Goal: Information Seeking & Learning: Find specific page/section

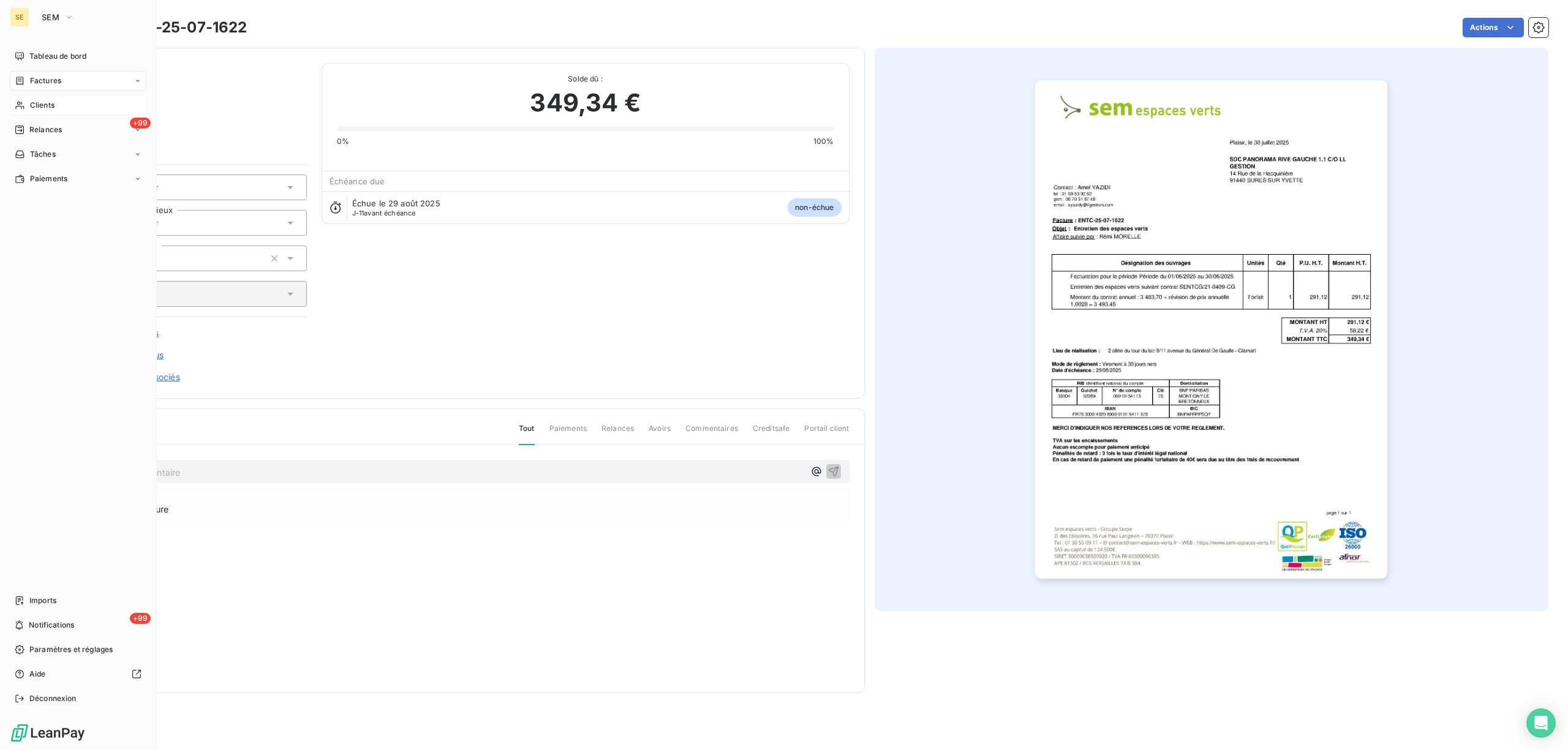
click at [43, 108] on span "Clients" at bounding box center [42, 105] width 24 height 11
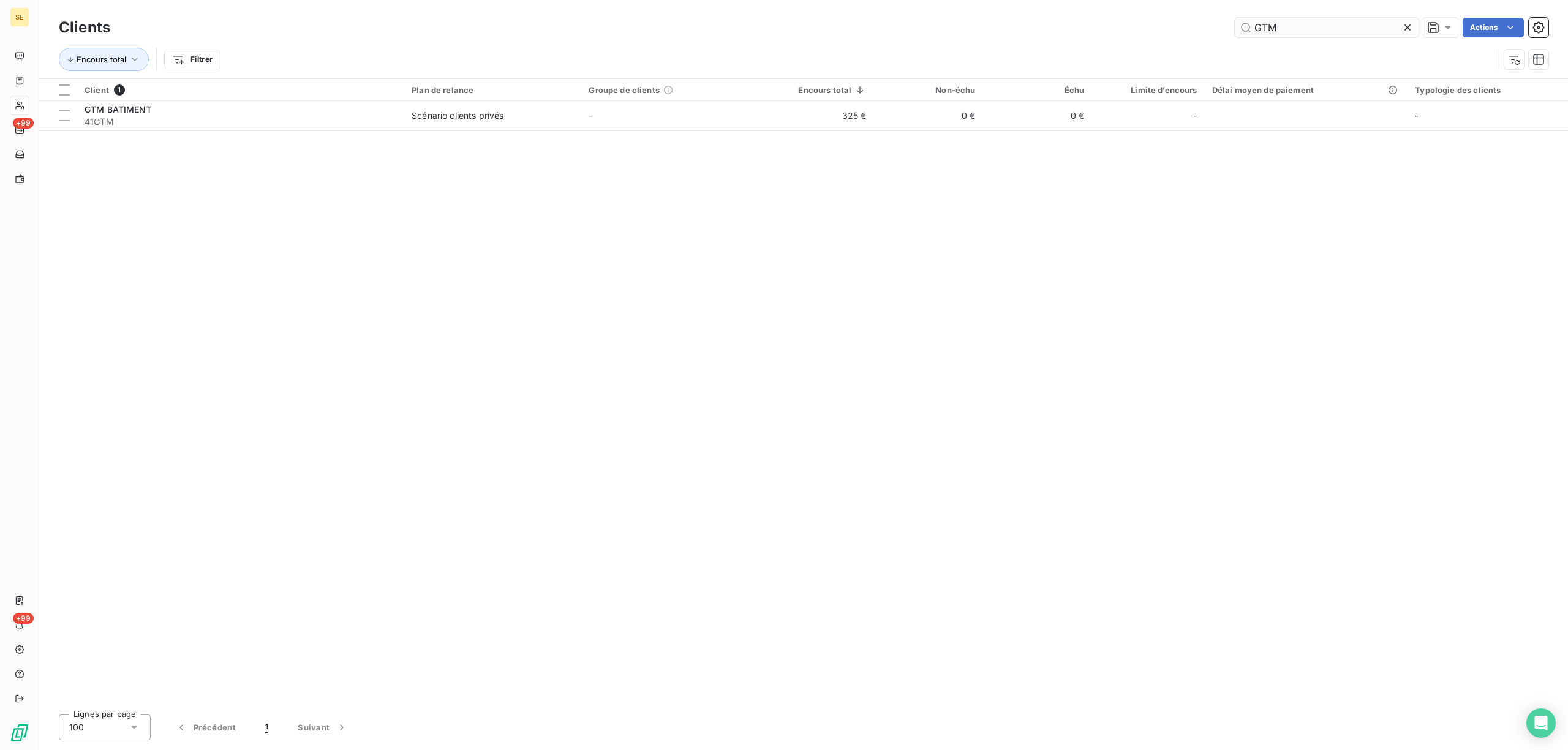
drag, startPoint x: 1294, startPoint y: 32, endPoint x: 1251, endPoint y: 35, distance: 43.1
click at [1252, 35] on input "GTM" at bounding box center [1326, 27] width 183 height 20
type input "POILANE"
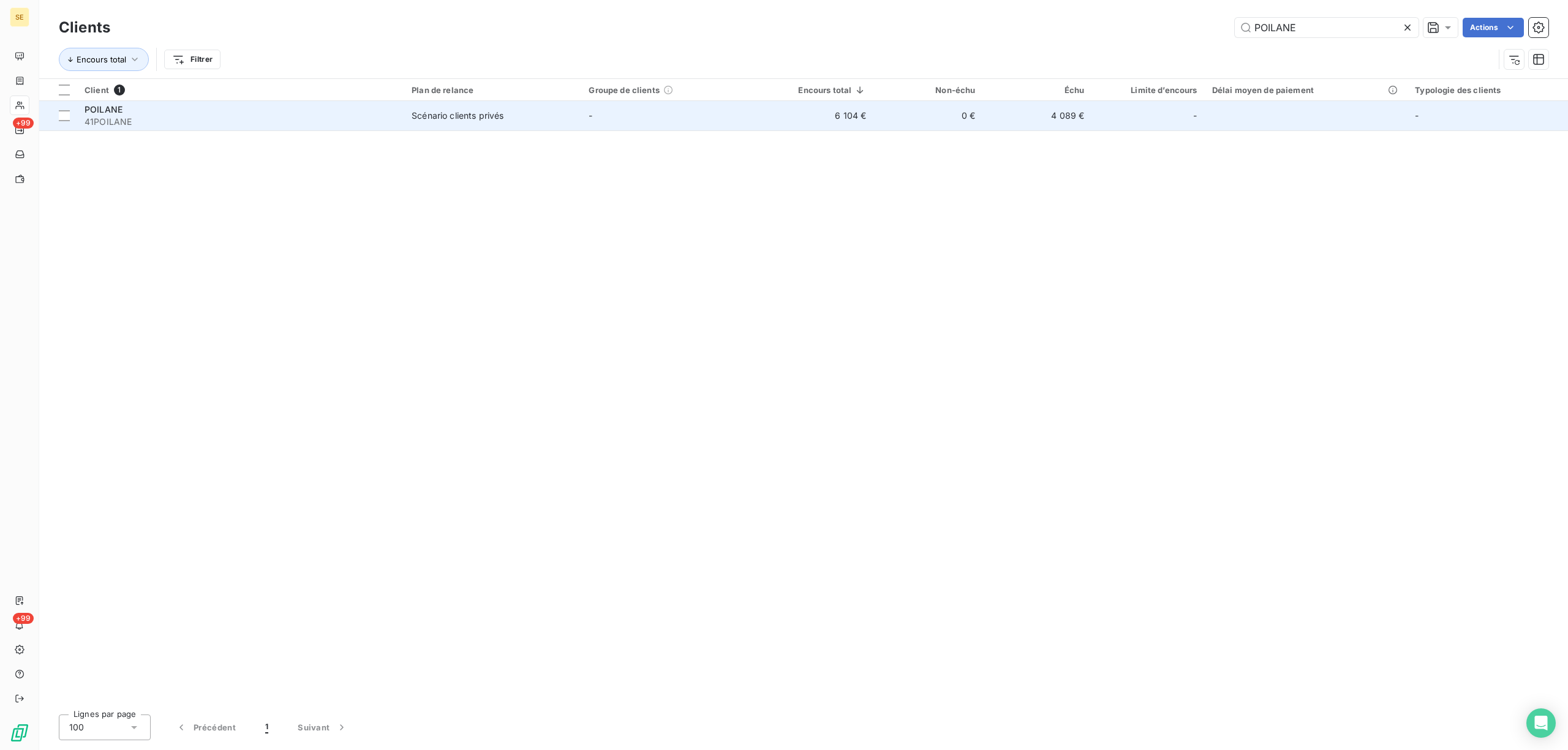
click at [439, 114] on div "Scénario clients privés" at bounding box center [458, 116] width 92 height 12
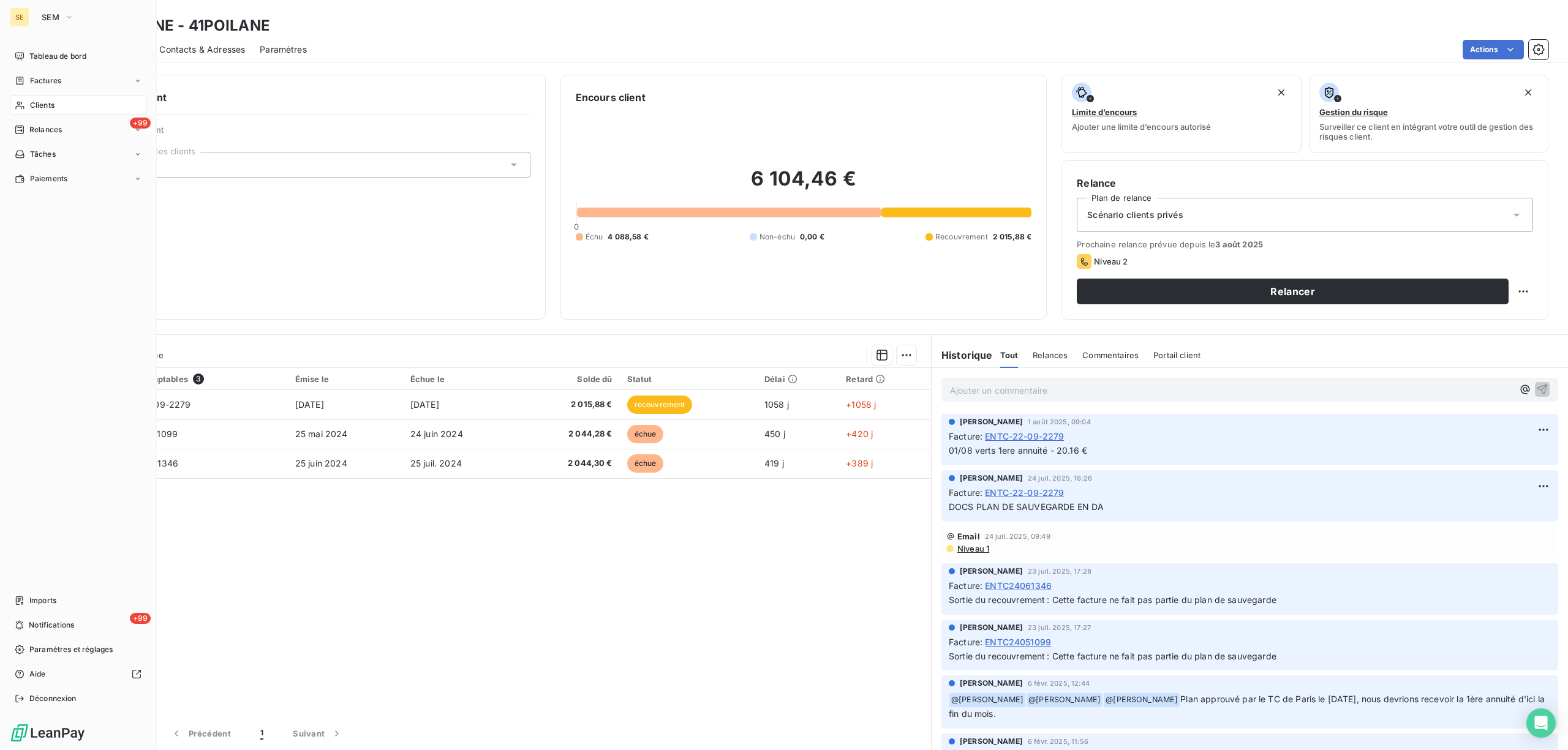
click at [114, 91] on nav "Tableau de bord Factures Clients +99 Relances Tâches Paiements" at bounding box center [78, 118] width 137 height 142
click at [35, 79] on span "Factures" at bounding box center [45, 81] width 31 height 11
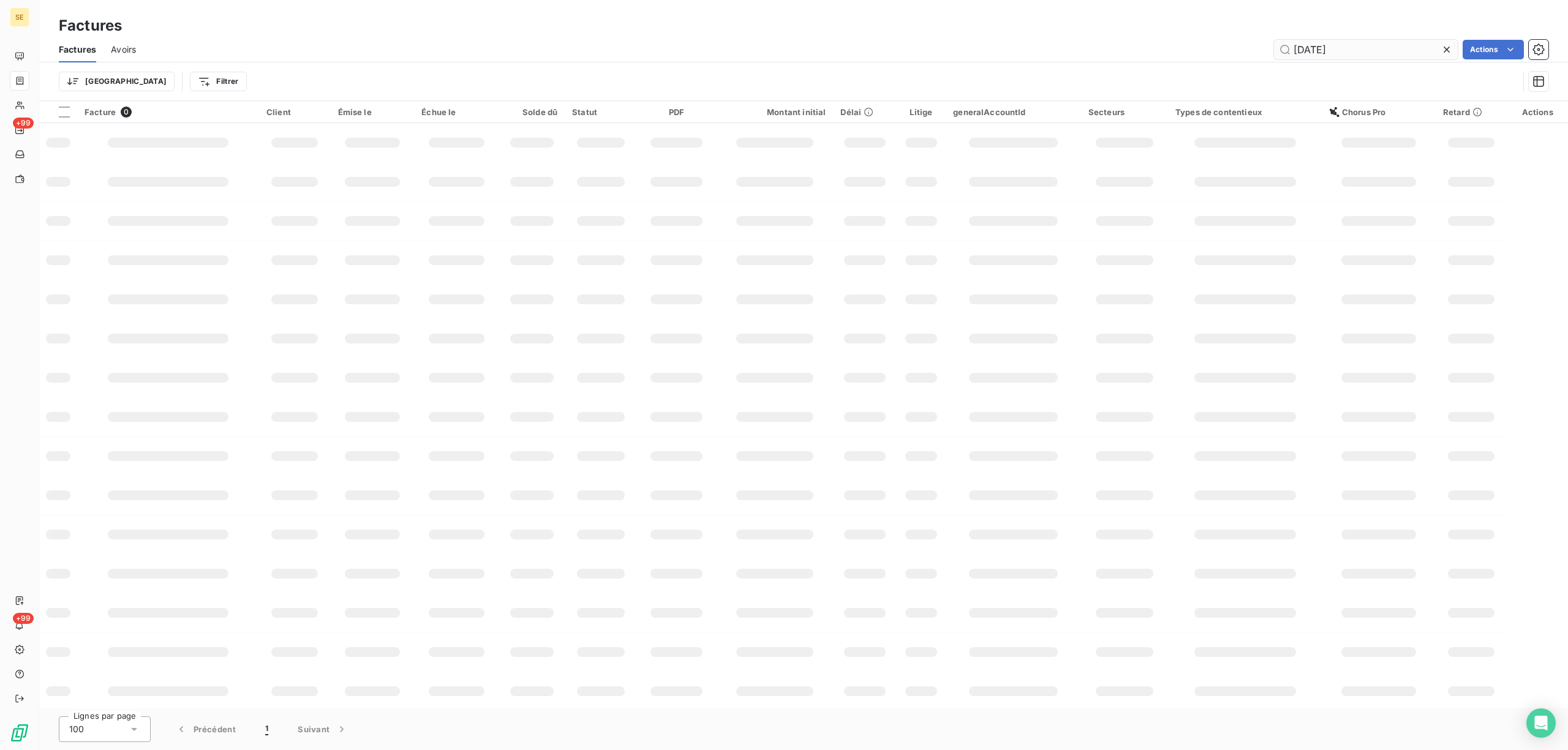
drag, startPoint x: 1377, startPoint y: 45, endPoint x: 1284, endPoint y: 43, distance: 93.0
click at [1284, 43] on input "[DATE]" at bounding box center [1366, 49] width 183 height 20
type input "06-1273"
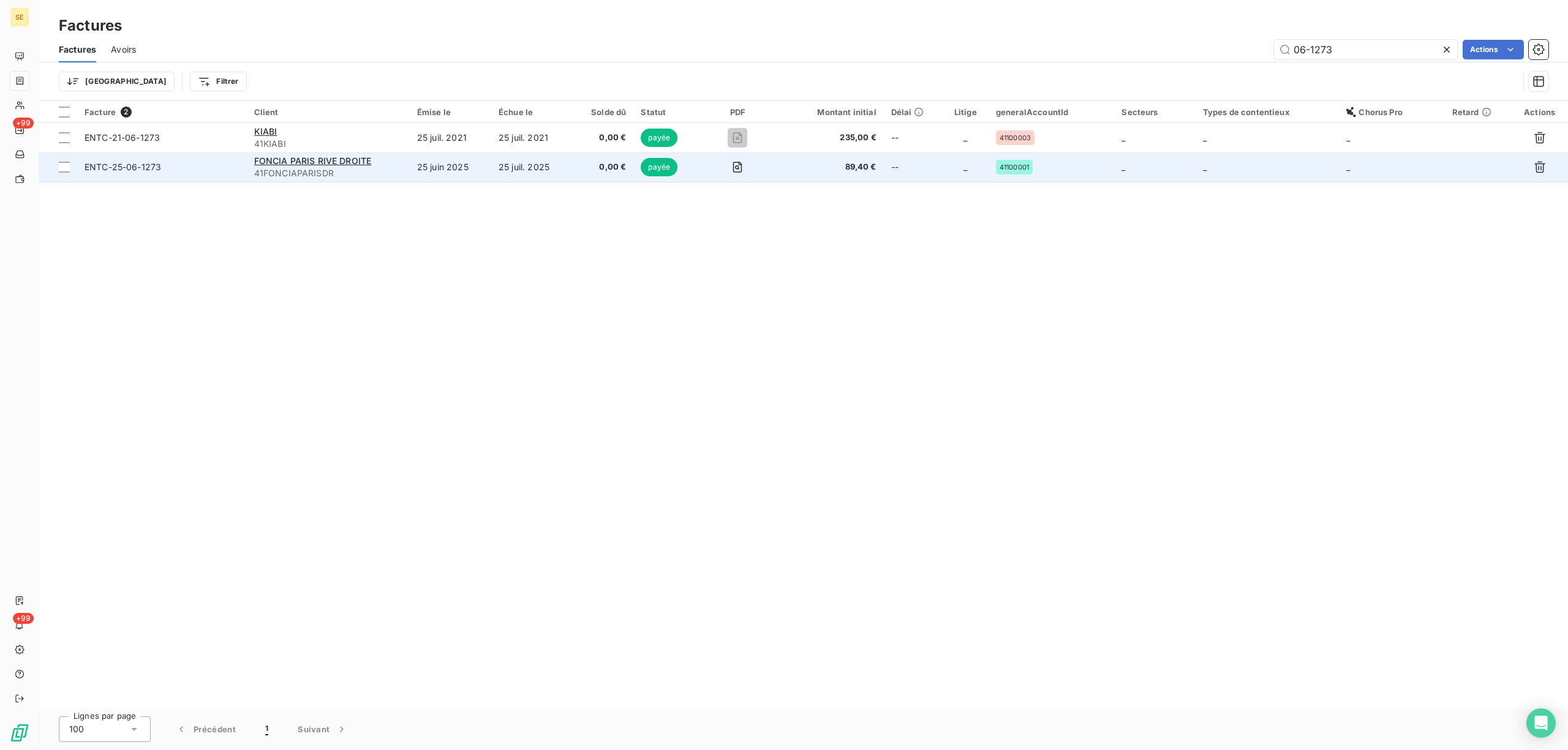
click at [521, 175] on td "25 juil. 2025" at bounding box center [531, 167] width 81 height 29
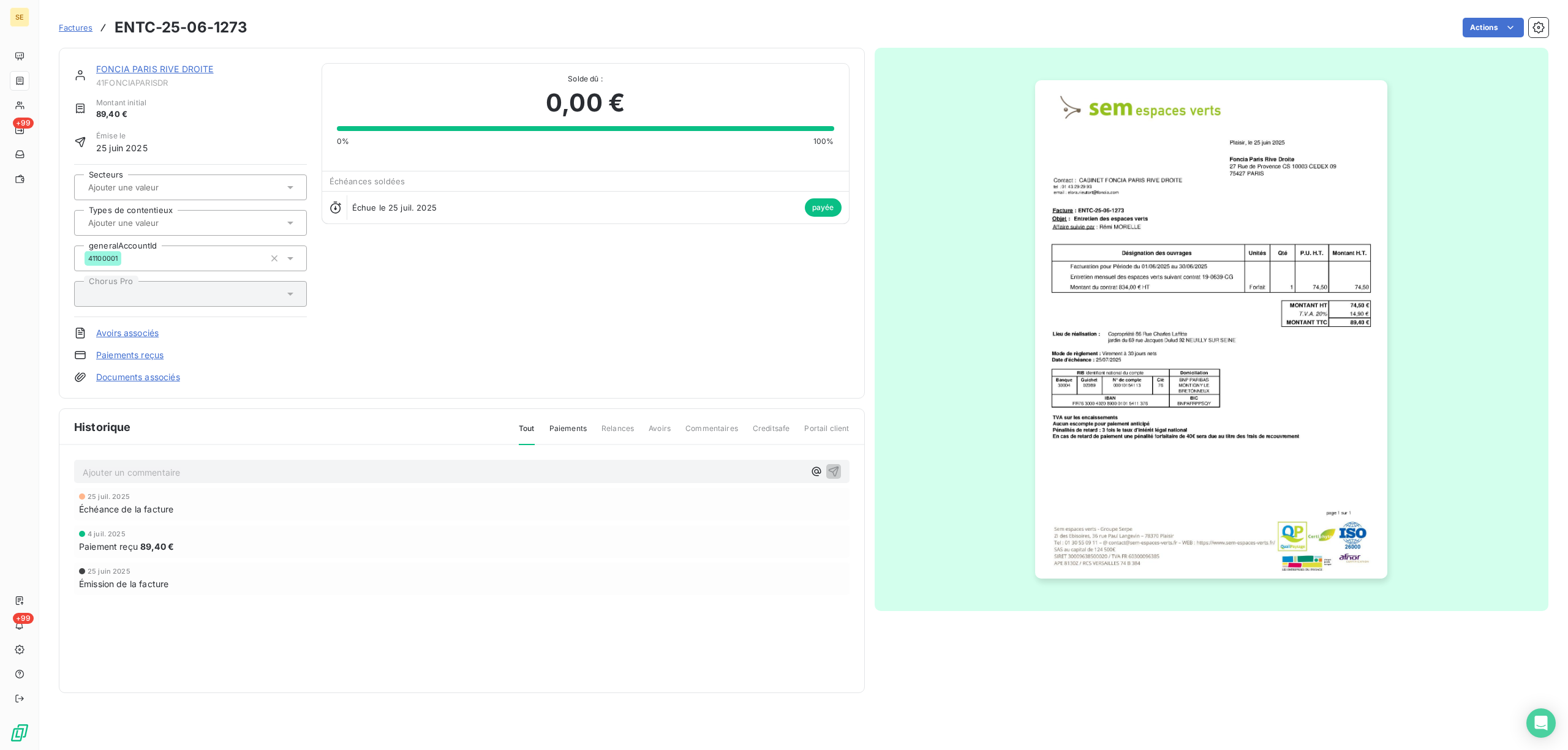
click at [169, 68] on link "FONCIA PARIS RIVE DROITE" at bounding box center [155, 68] width 118 height 10
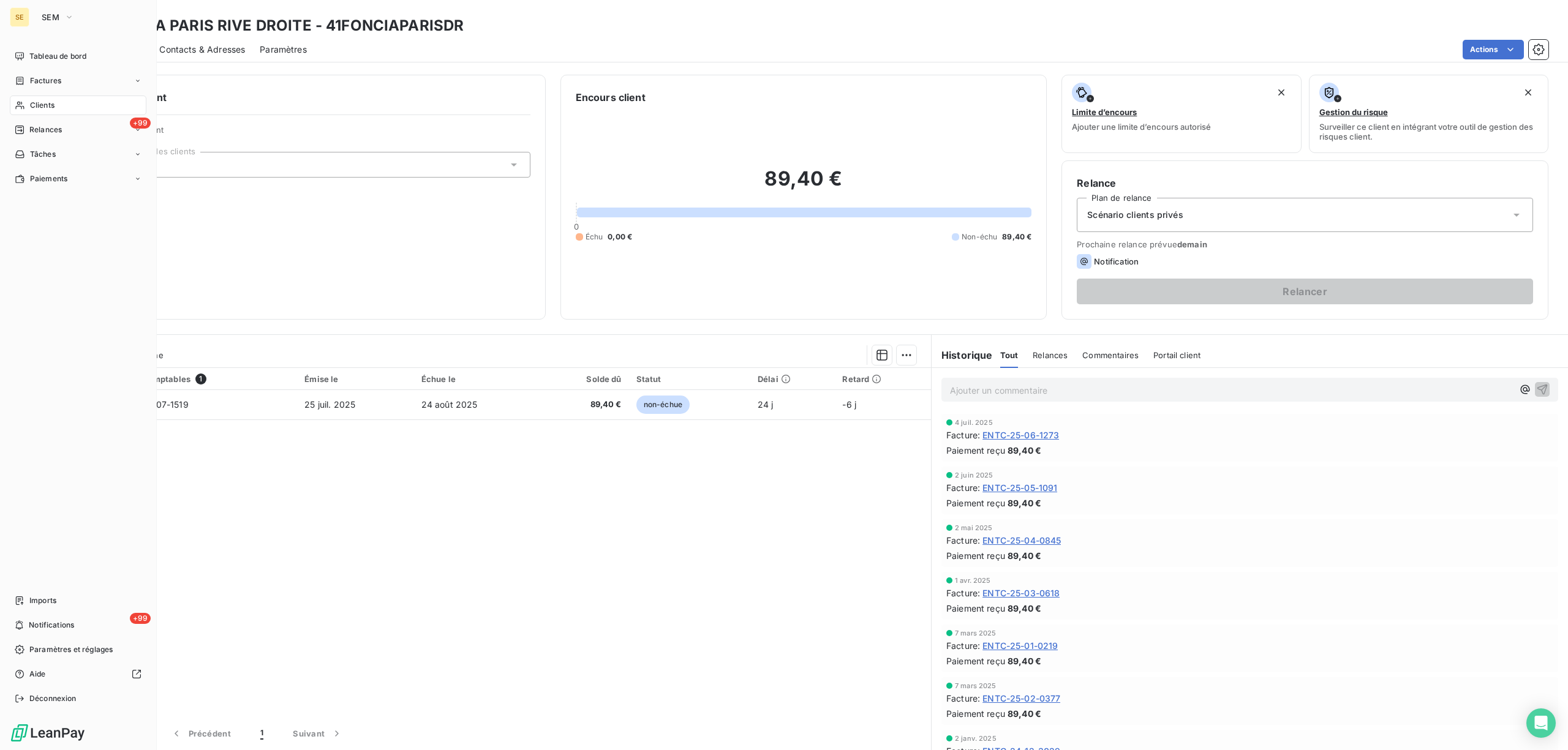
drag, startPoint x: 50, startPoint y: 81, endPoint x: 148, endPoint y: 56, distance: 101.1
click at [50, 81] on span "Factures" at bounding box center [45, 81] width 31 height 11
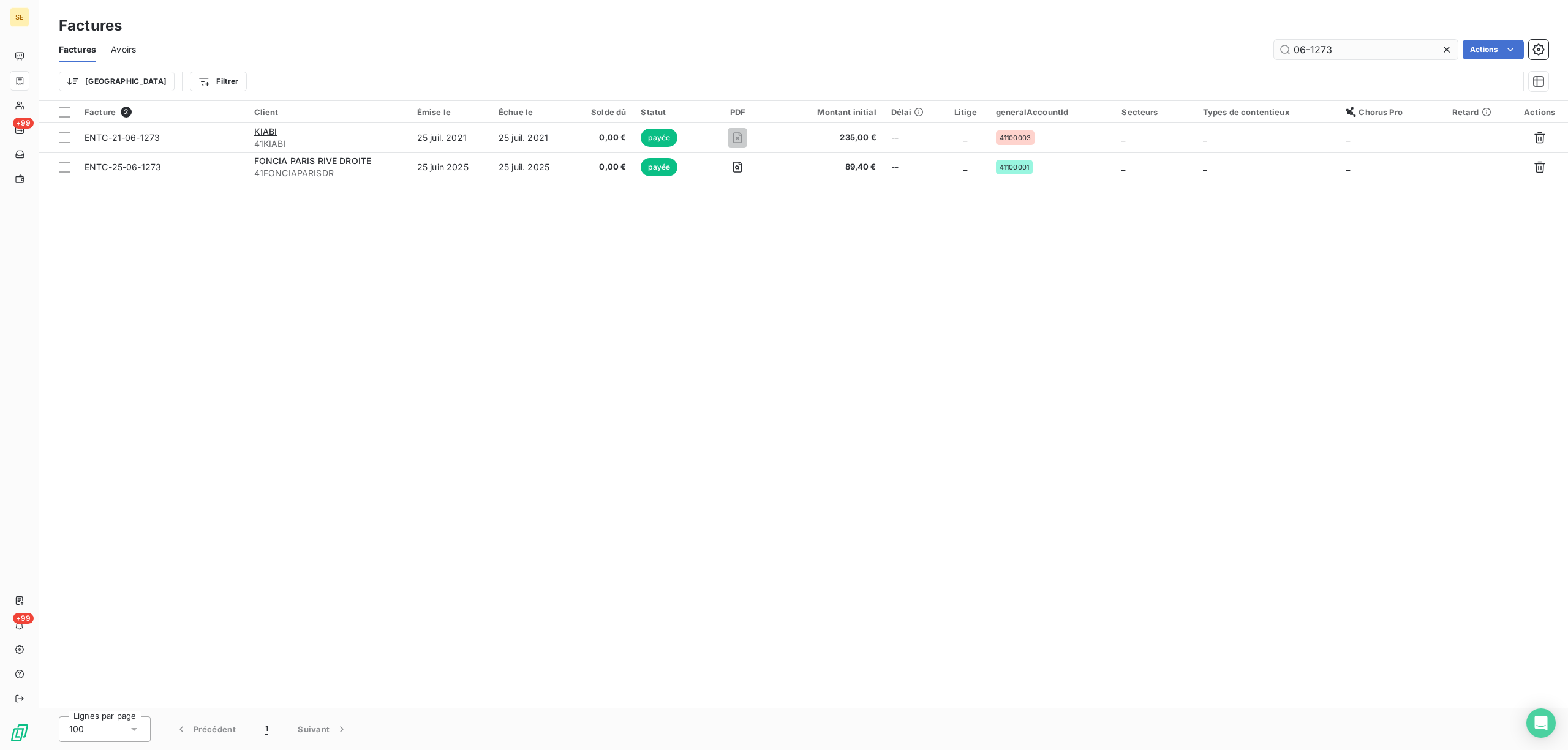
drag, startPoint x: 1353, startPoint y: 45, endPoint x: 1292, endPoint y: 55, distance: 61.8
click at [1292, 55] on input "06-1273" at bounding box center [1366, 49] width 183 height 20
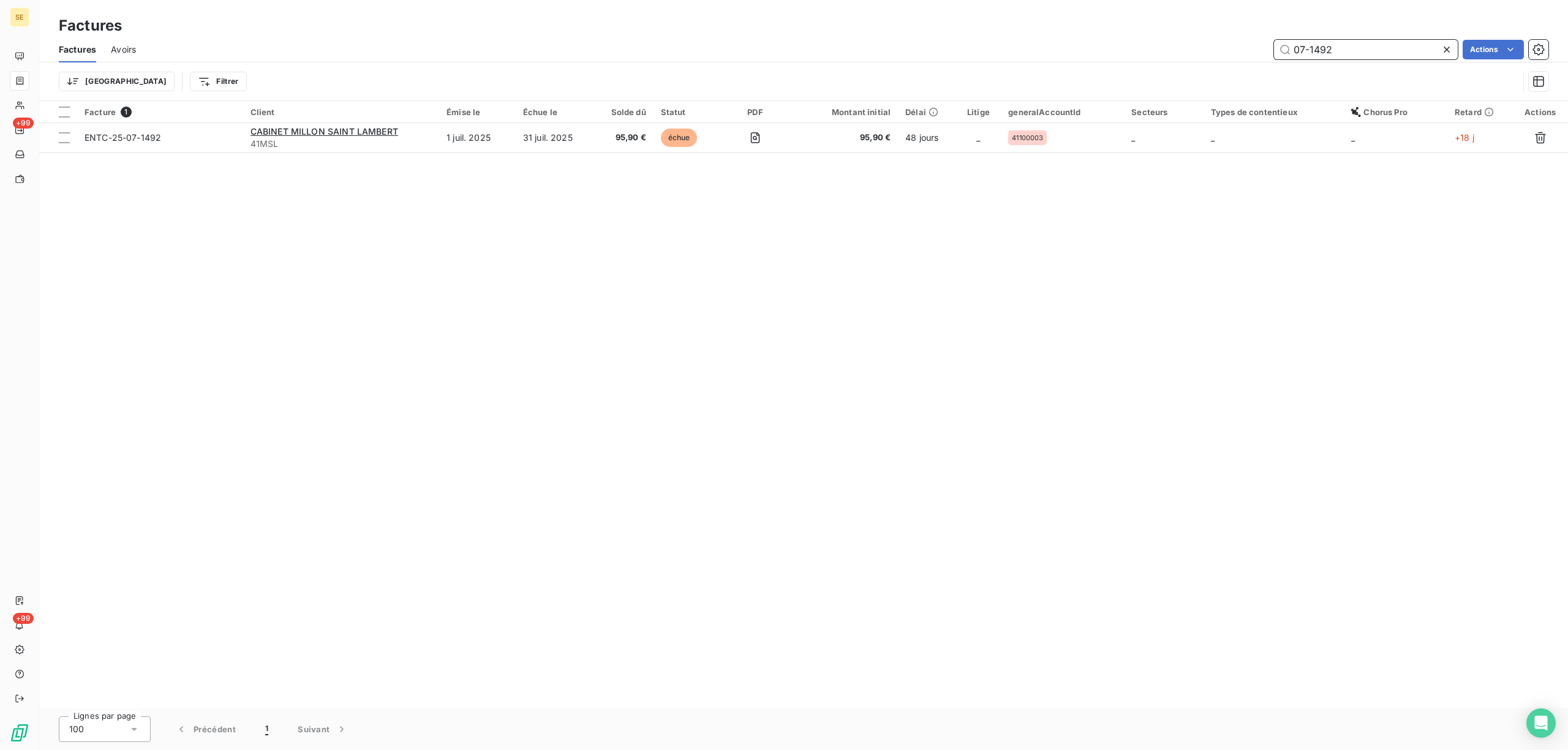
drag, startPoint x: 1355, startPoint y: 53, endPoint x: 1297, endPoint y: 58, distance: 58.2
click at [1297, 58] on input "07-1492" at bounding box center [1366, 49] width 183 height 20
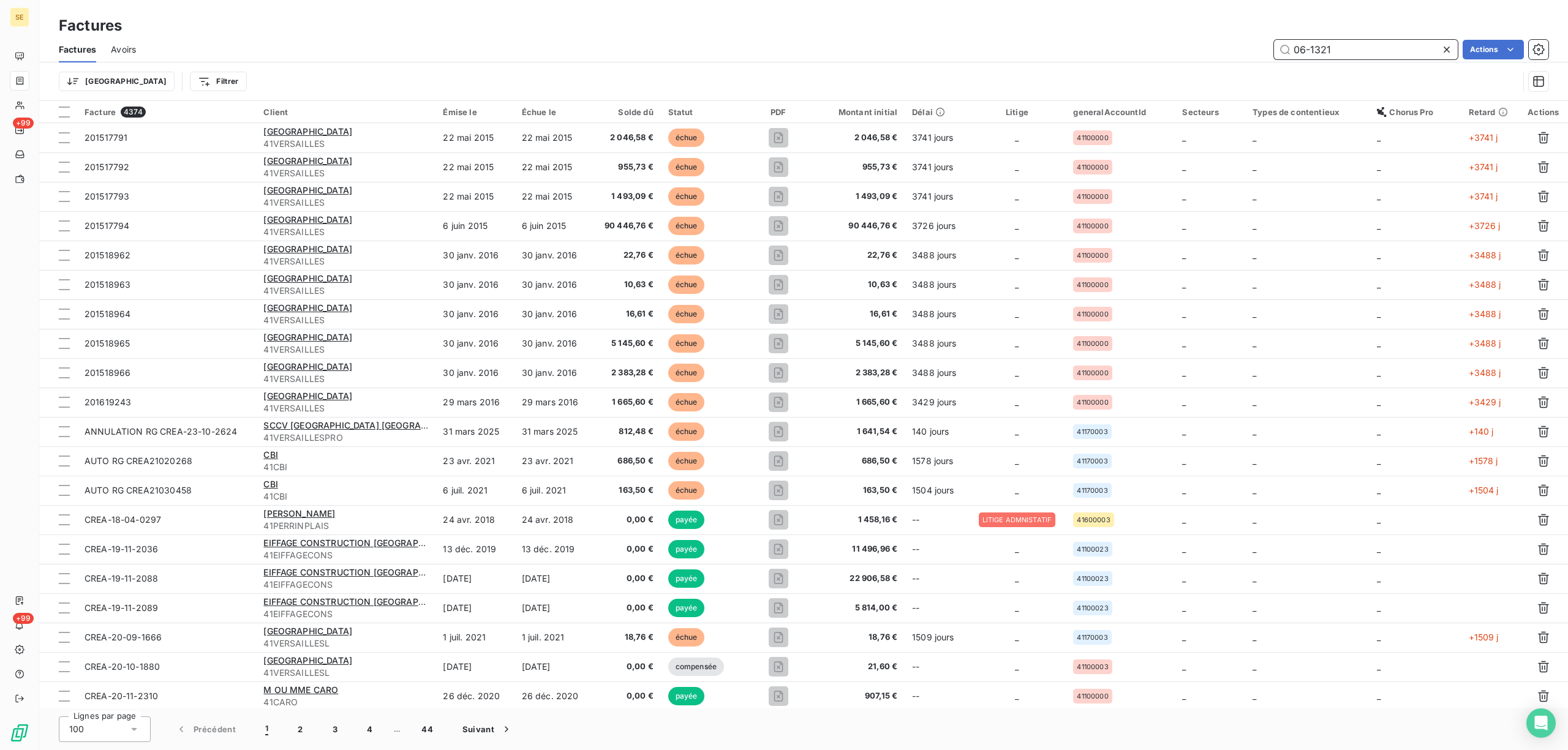
type input "06-1321"
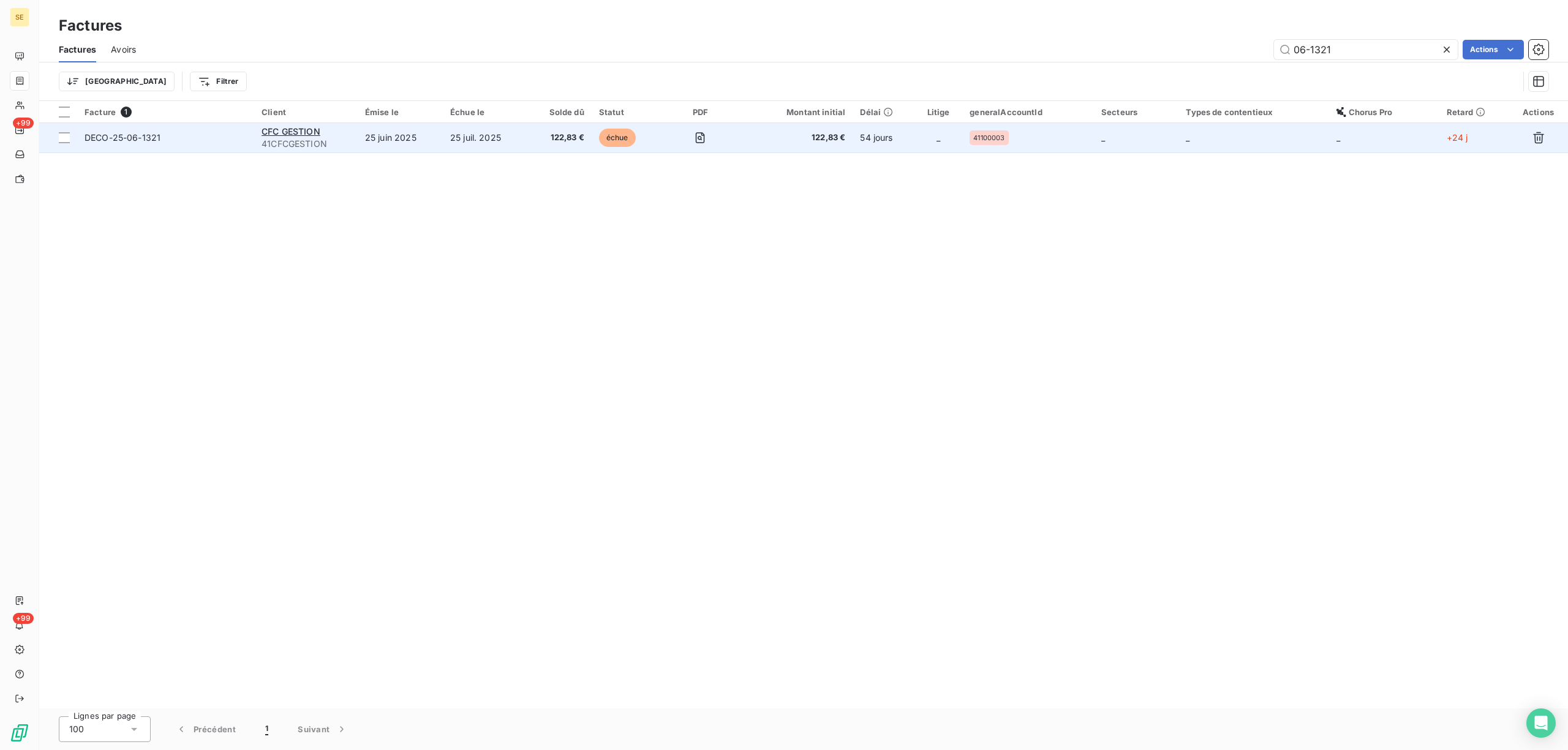
click at [309, 140] on span "41CFCGESTION" at bounding box center [305, 144] width 89 height 12
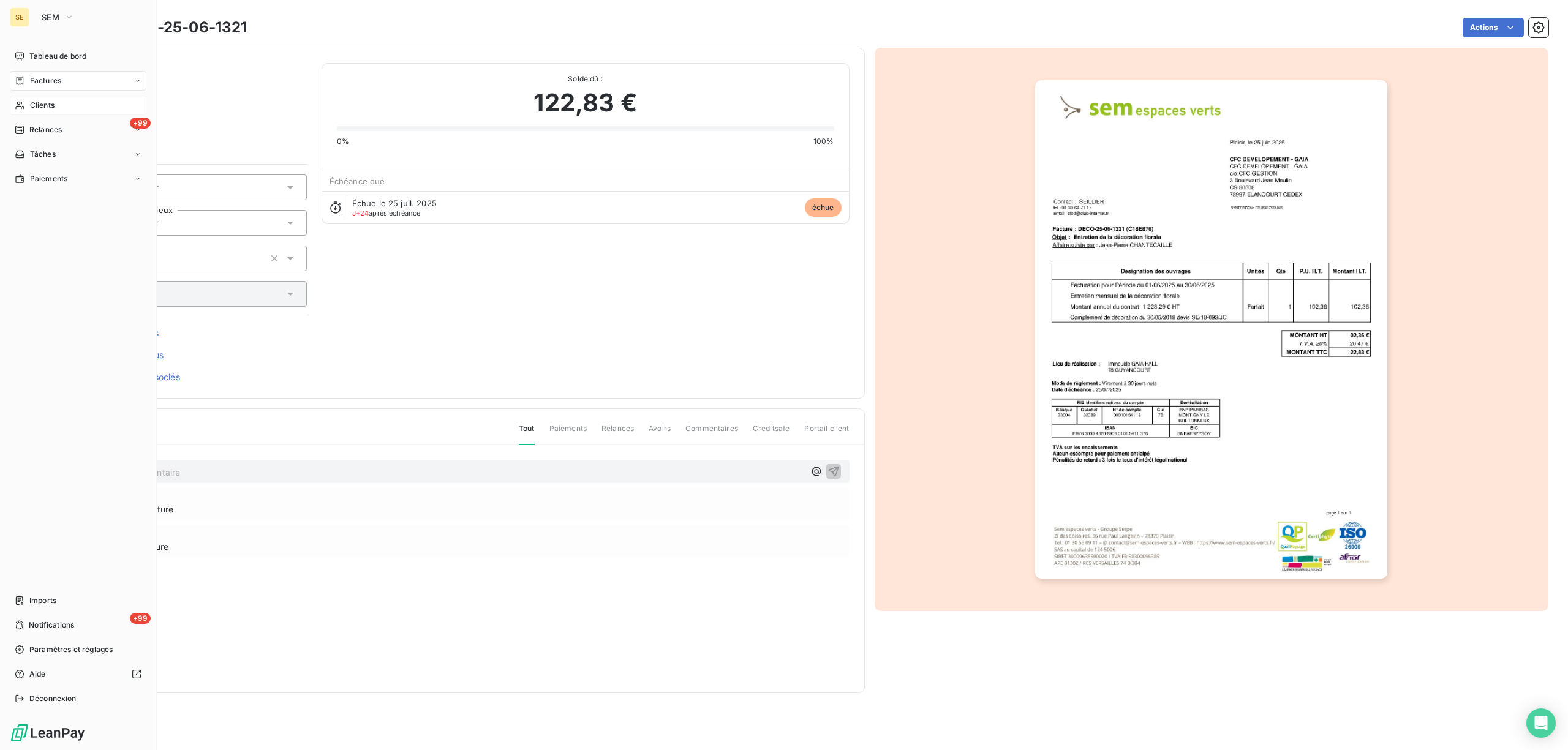
click at [45, 104] on span "Clients" at bounding box center [42, 105] width 24 height 11
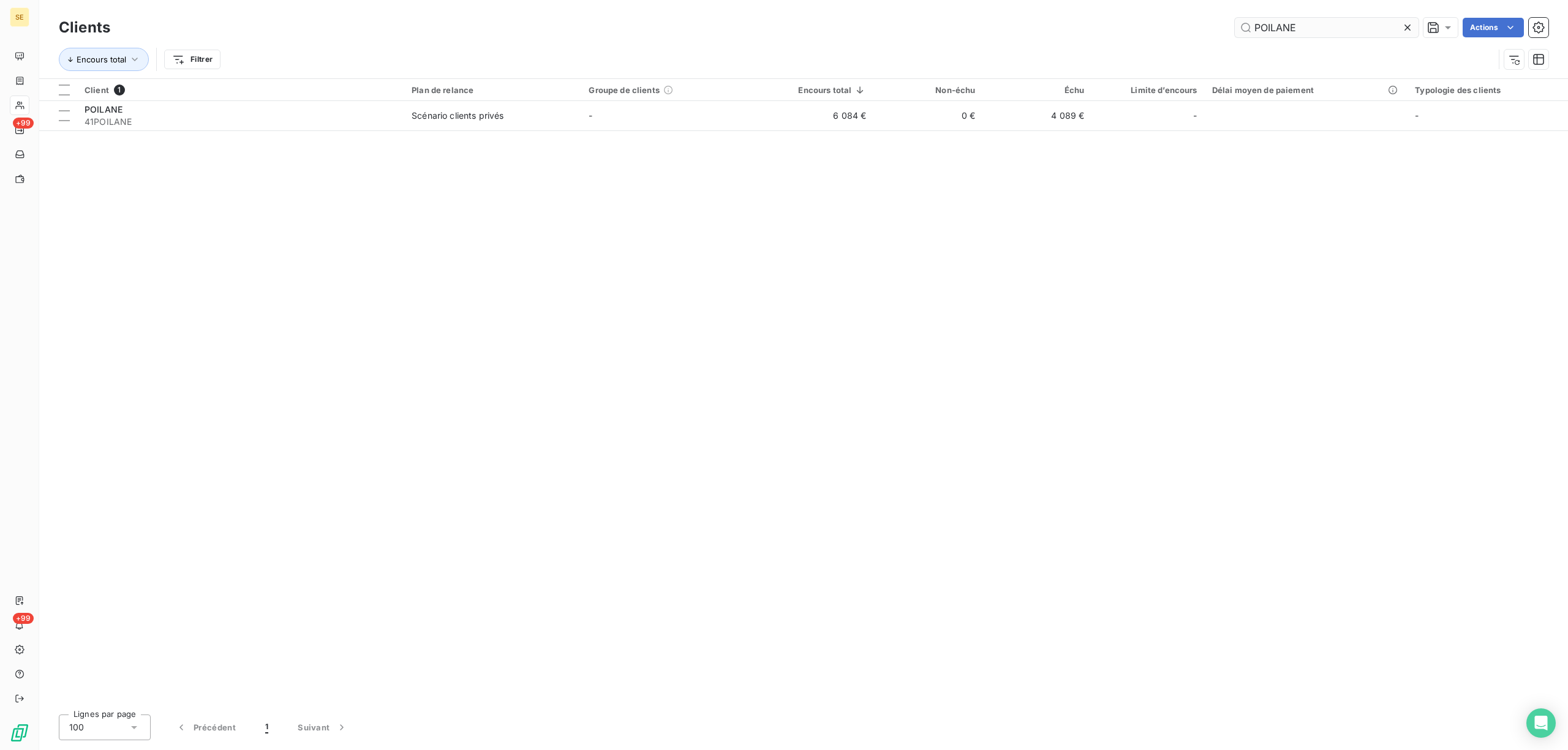
click at [1314, 28] on input "POILANE" at bounding box center [1326, 27] width 183 height 20
type input "P"
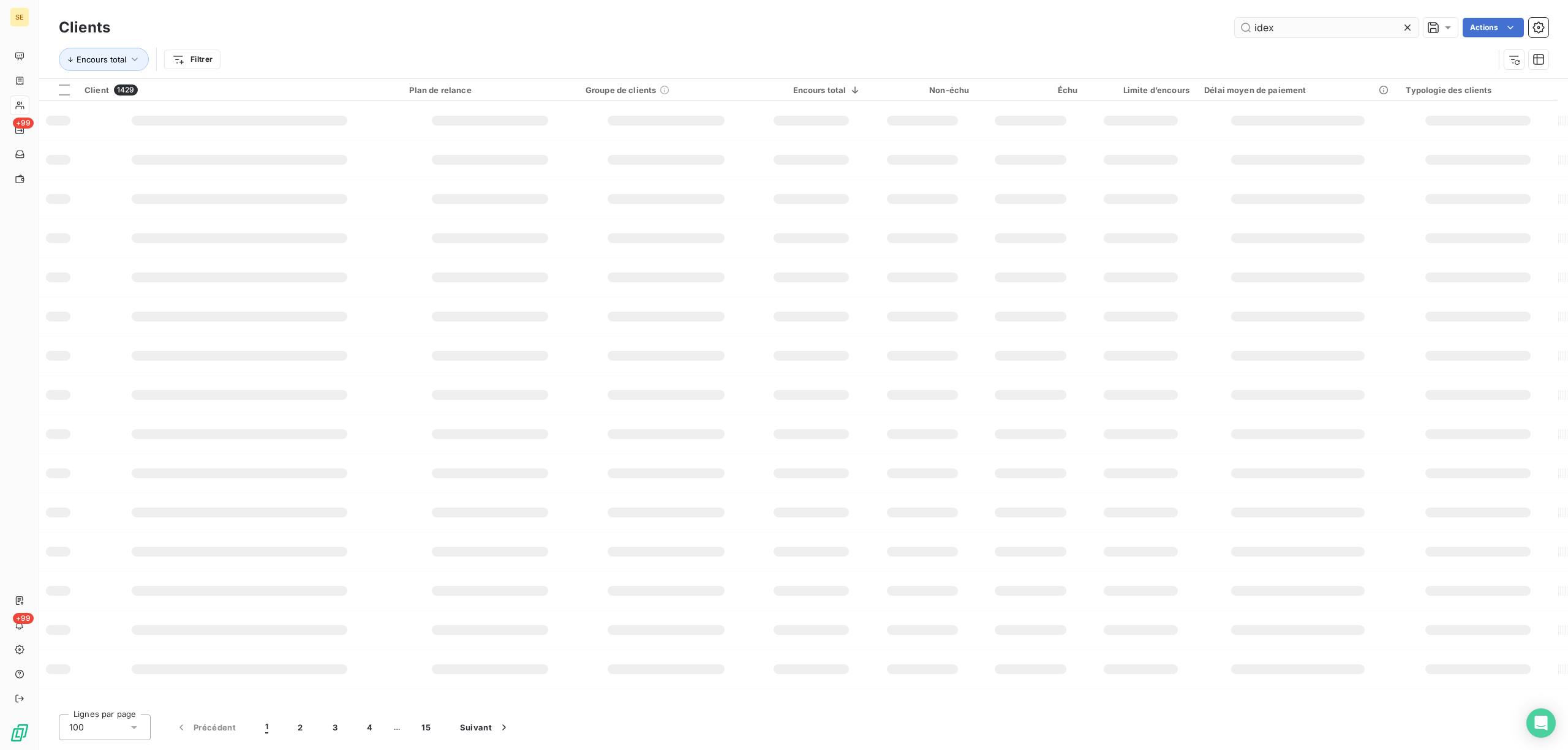
type input "idex"
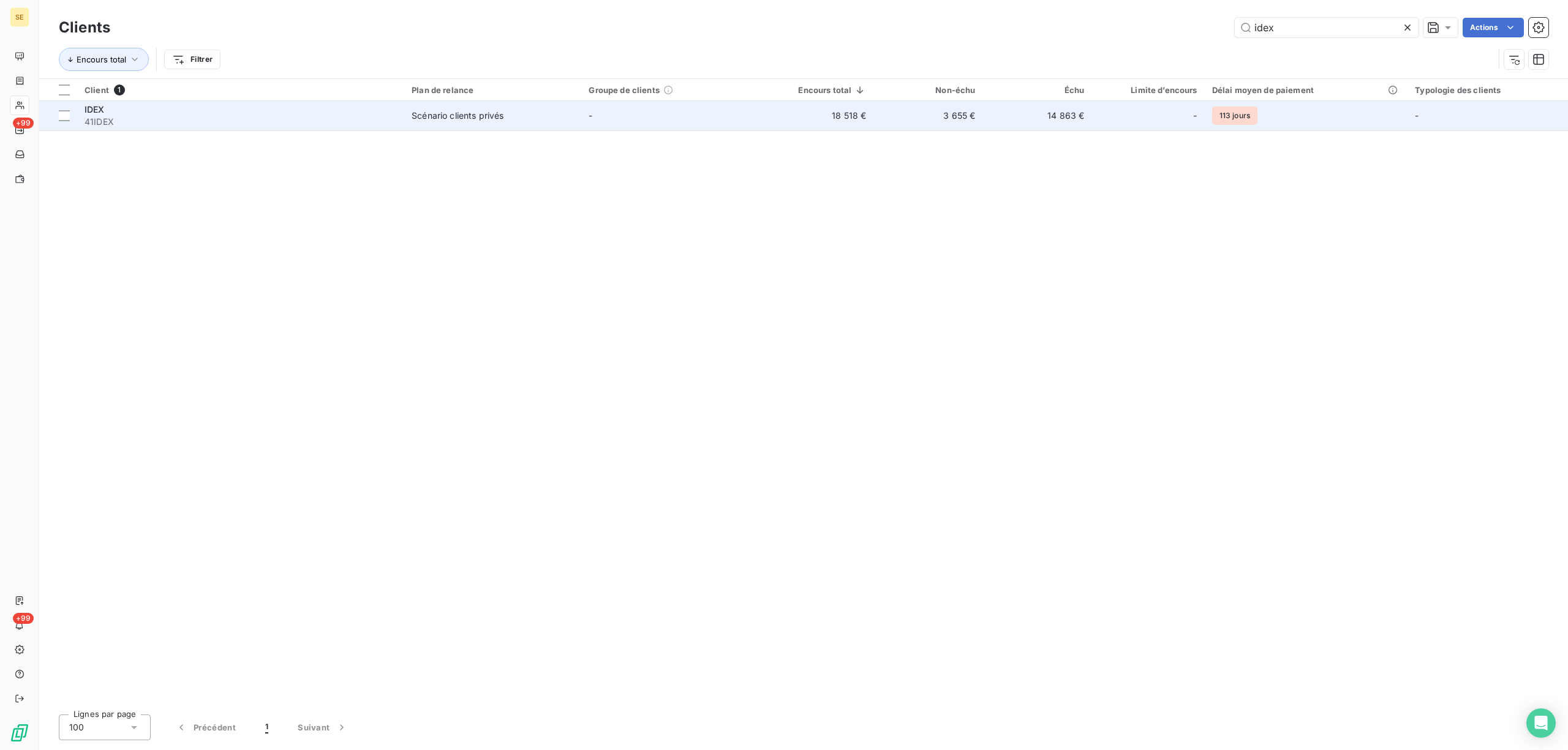
click at [459, 120] on div "Scénario clients privés" at bounding box center [458, 116] width 92 height 12
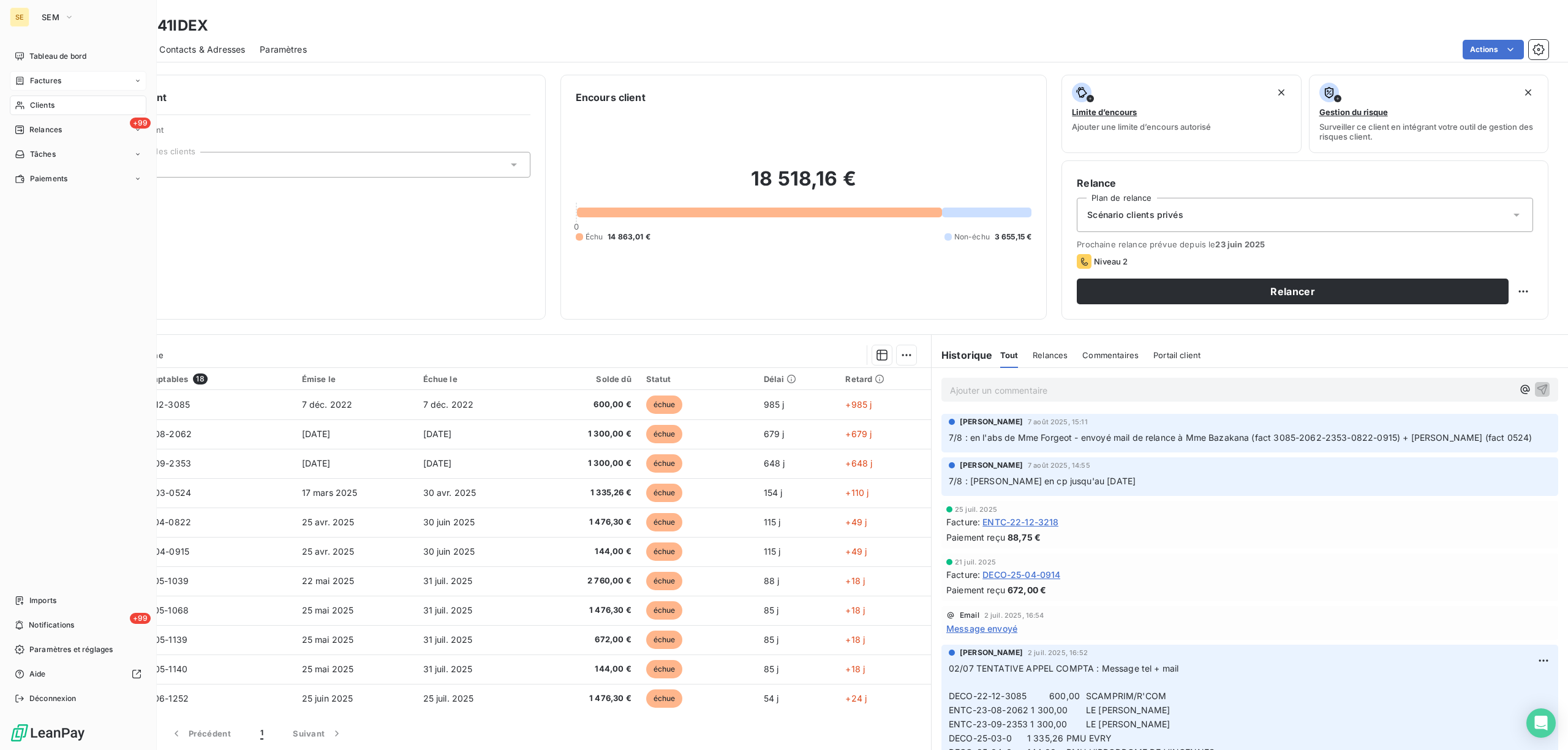
click at [39, 82] on span "Factures" at bounding box center [45, 81] width 31 height 11
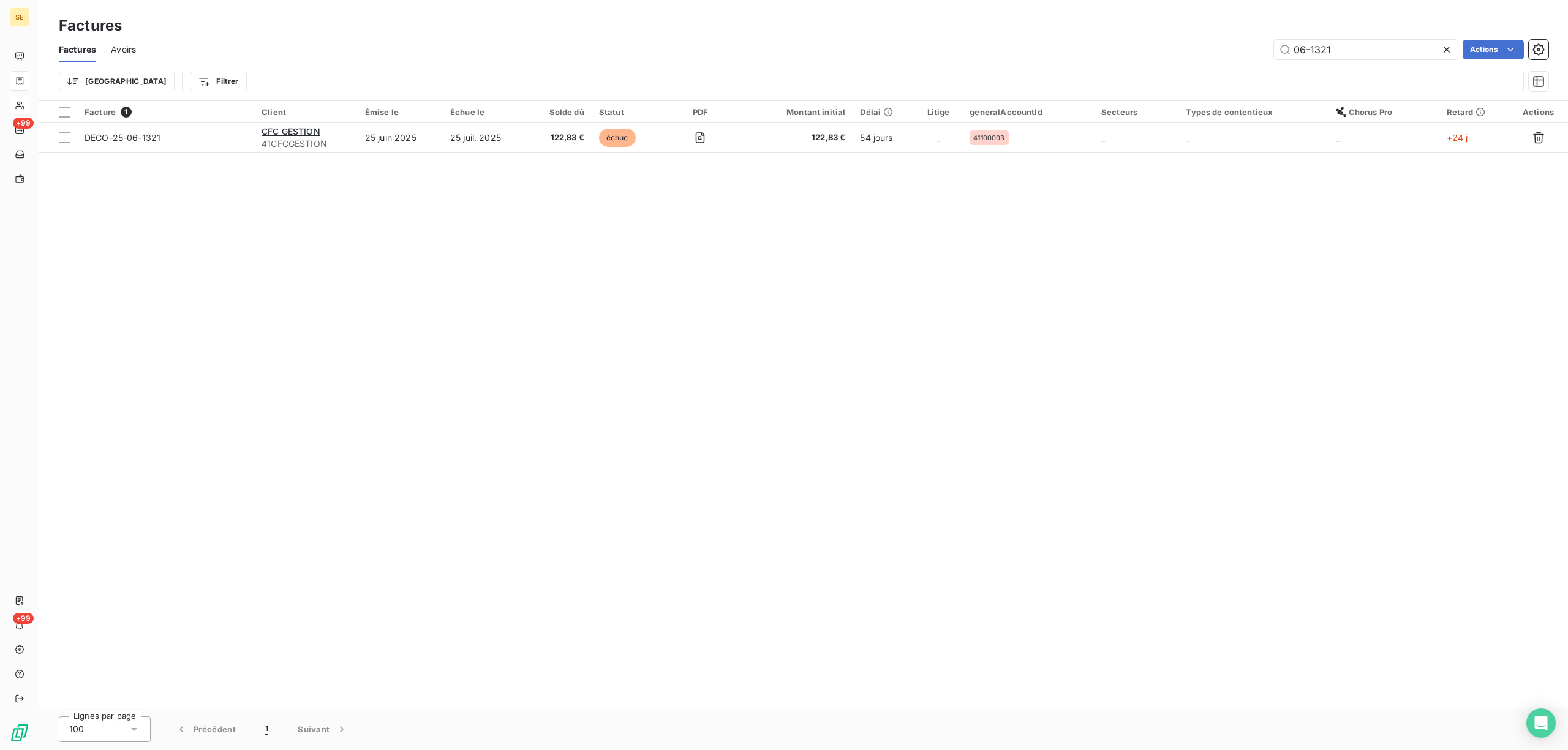
drag, startPoint x: 1361, startPoint y: 49, endPoint x: 1255, endPoint y: 60, distance: 106.6
click at [1255, 60] on div "Factures Avoirs 06-1321 Actions" at bounding box center [804, 49] width 1529 height 26
click at [1367, 45] on input "06-1321" at bounding box center [1366, 49] width 183 height 20
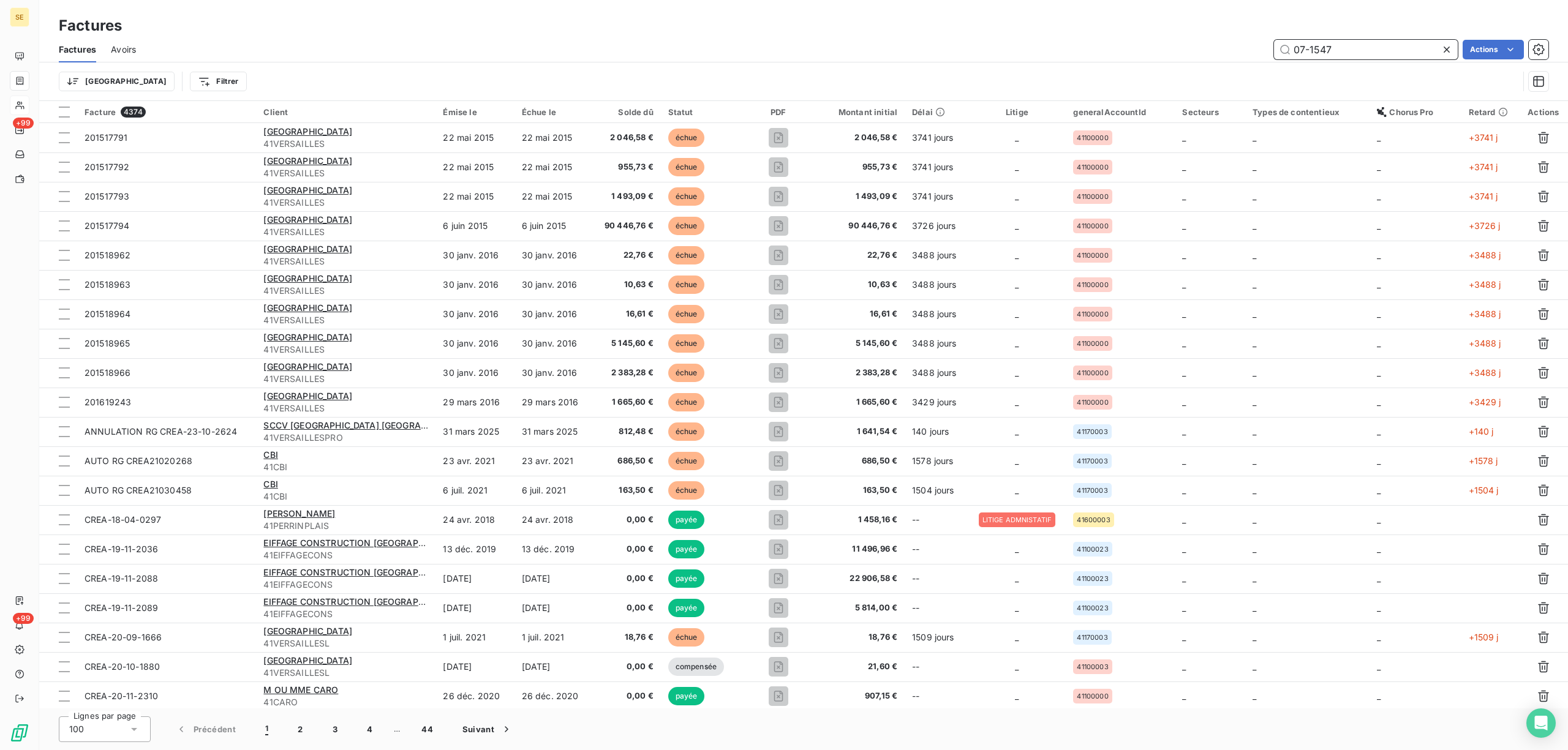
type input "07-1547"
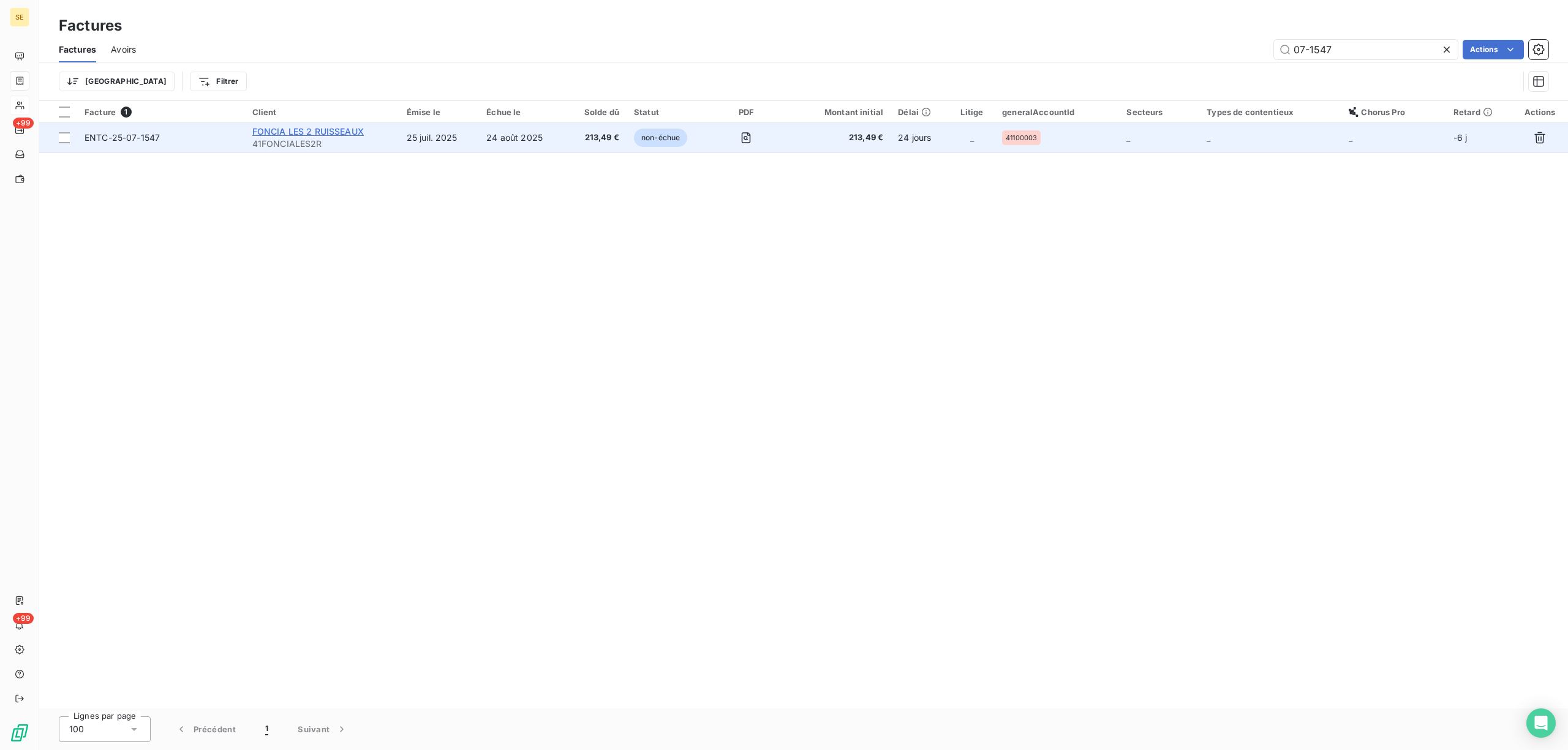
click at [303, 133] on span "FONCIA LES 2 RUISSEAUX" at bounding box center [308, 131] width 112 height 10
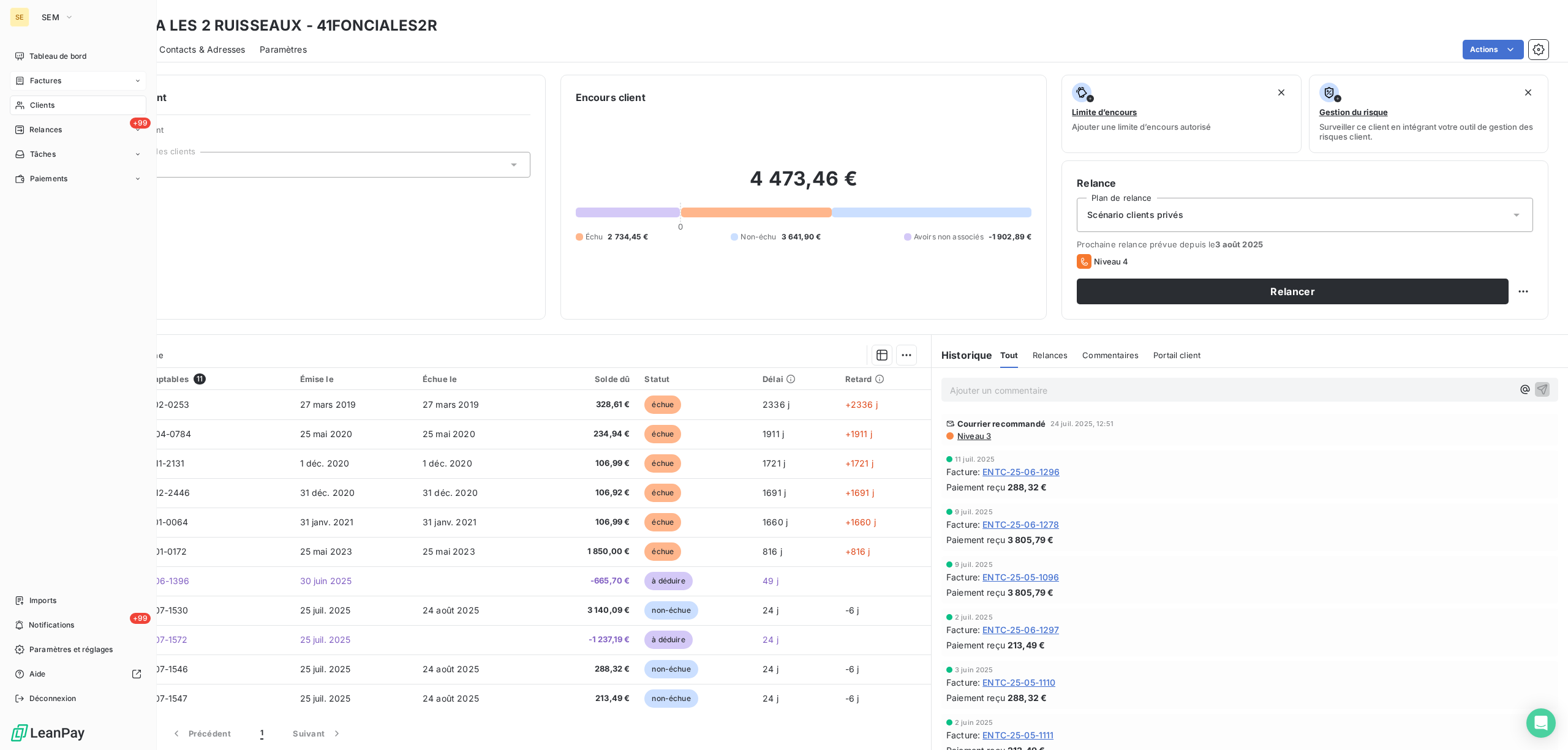
click at [33, 79] on span "Factures" at bounding box center [45, 81] width 31 height 11
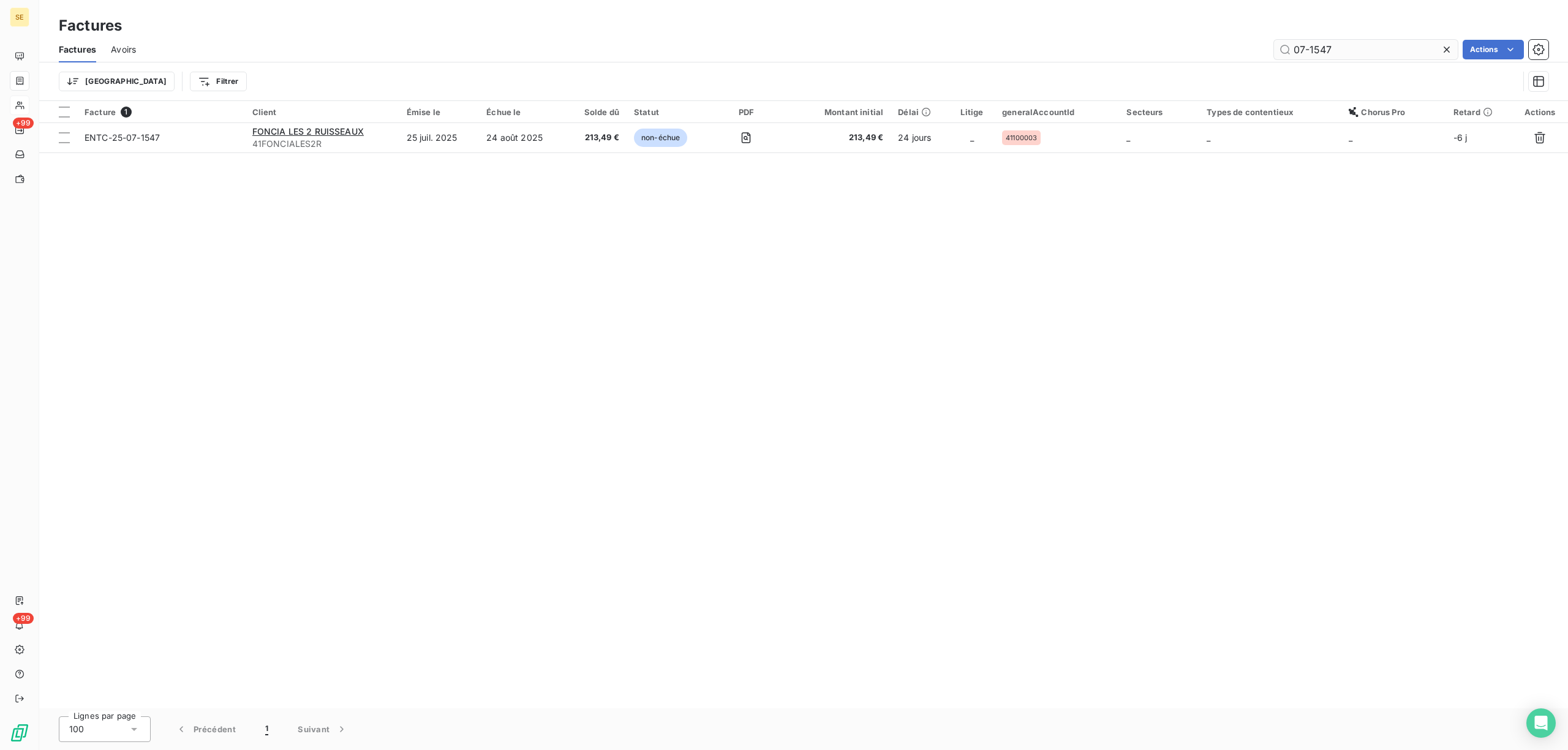
drag, startPoint x: 1341, startPoint y: 47, endPoint x: 1320, endPoint y: 47, distance: 21.0
click at [1320, 47] on input "07-1547" at bounding box center [1366, 49] width 183 height 20
type input "07-1571"
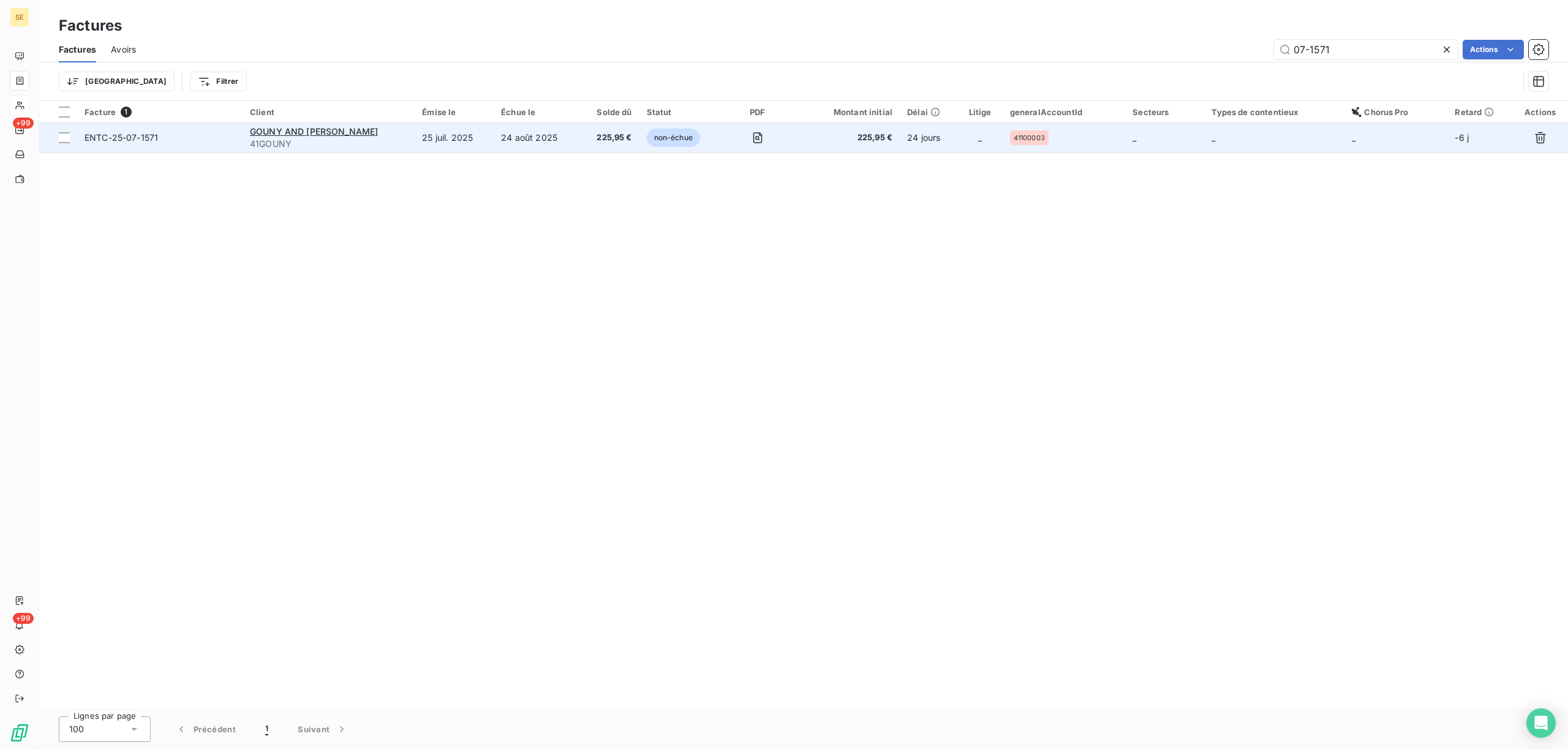
click at [429, 141] on td "25 juil. 2025" at bounding box center [454, 137] width 79 height 29
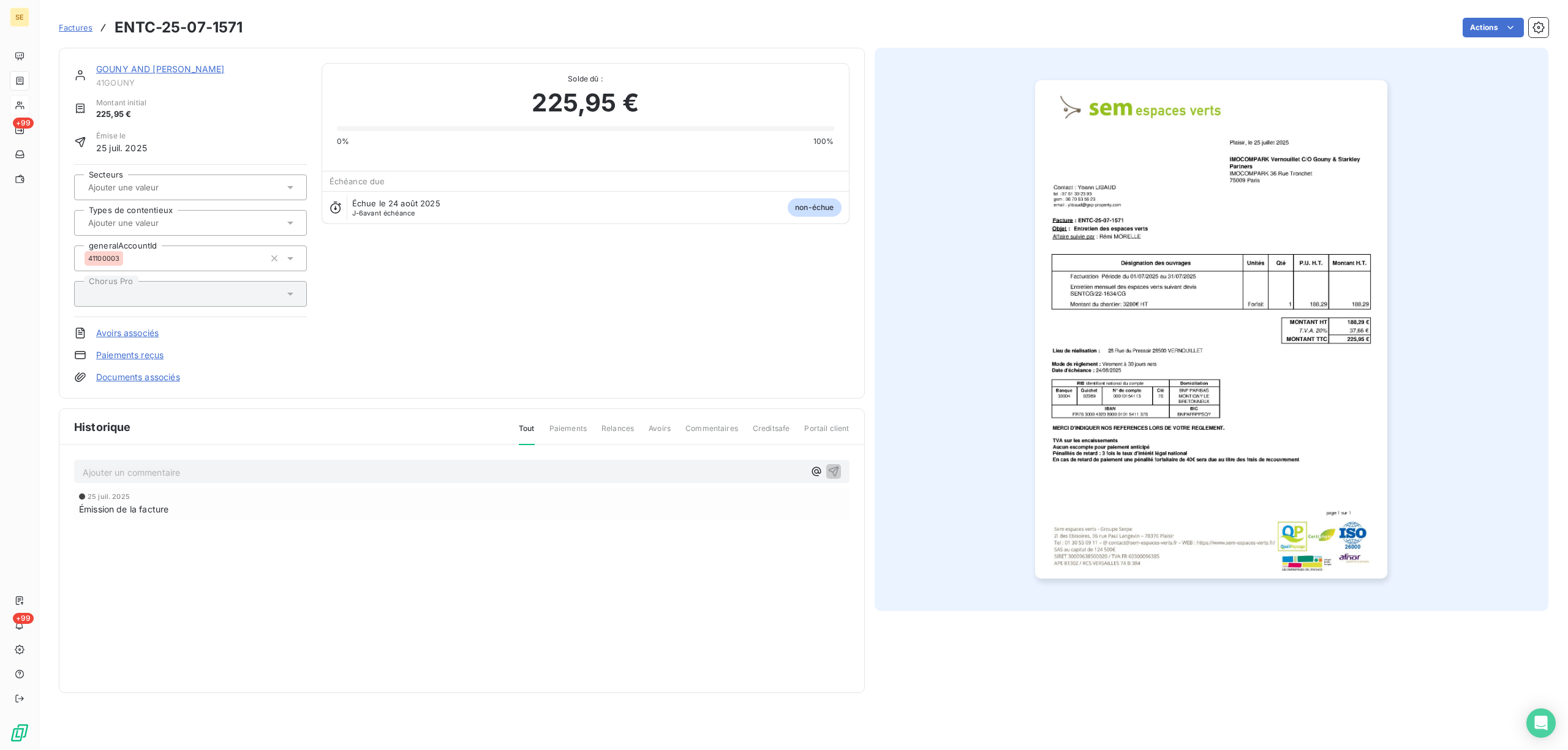
click at [181, 68] on link "GOUNY AND [PERSON_NAME]" at bounding box center [160, 68] width 128 height 10
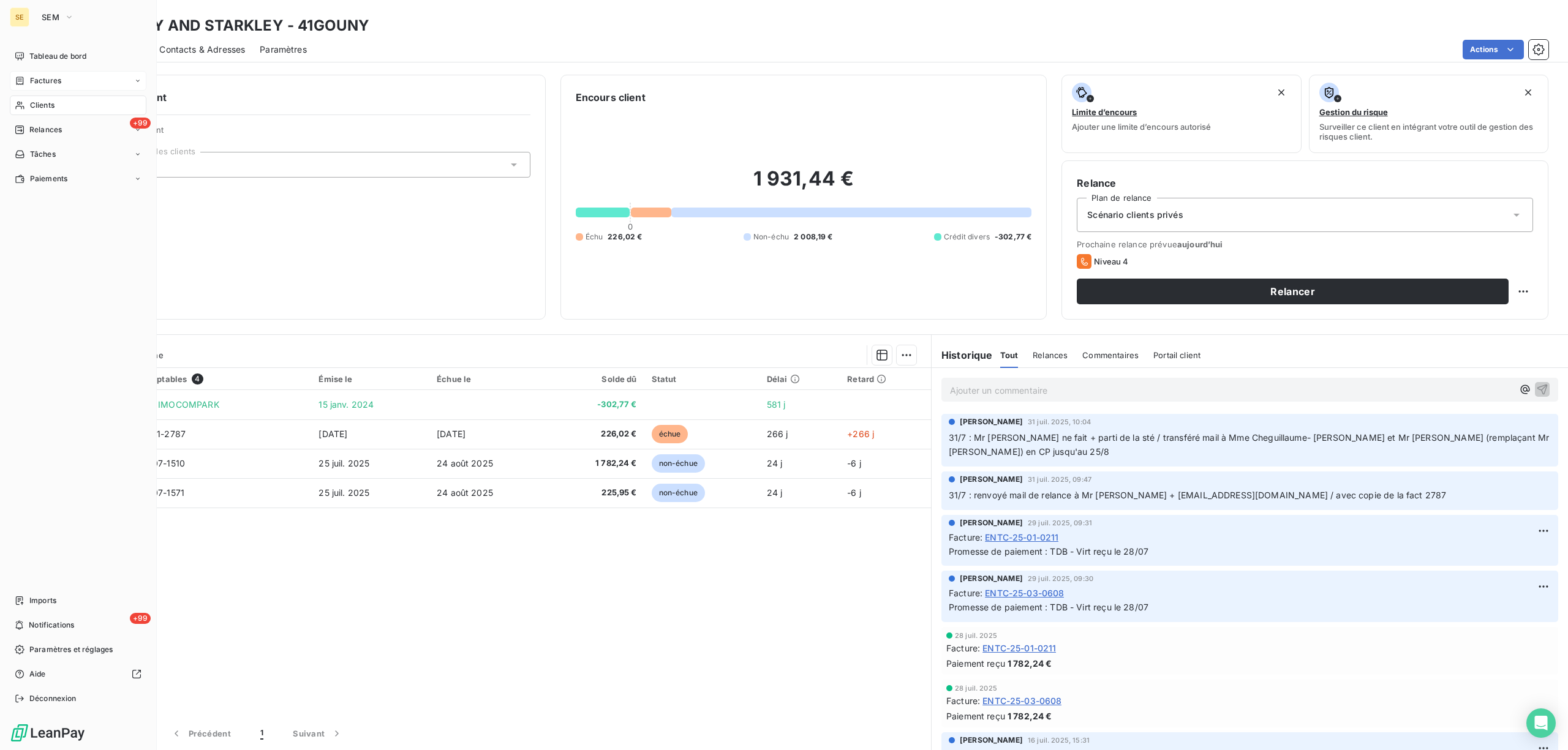
click at [45, 81] on span "Factures" at bounding box center [45, 81] width 31 height 11
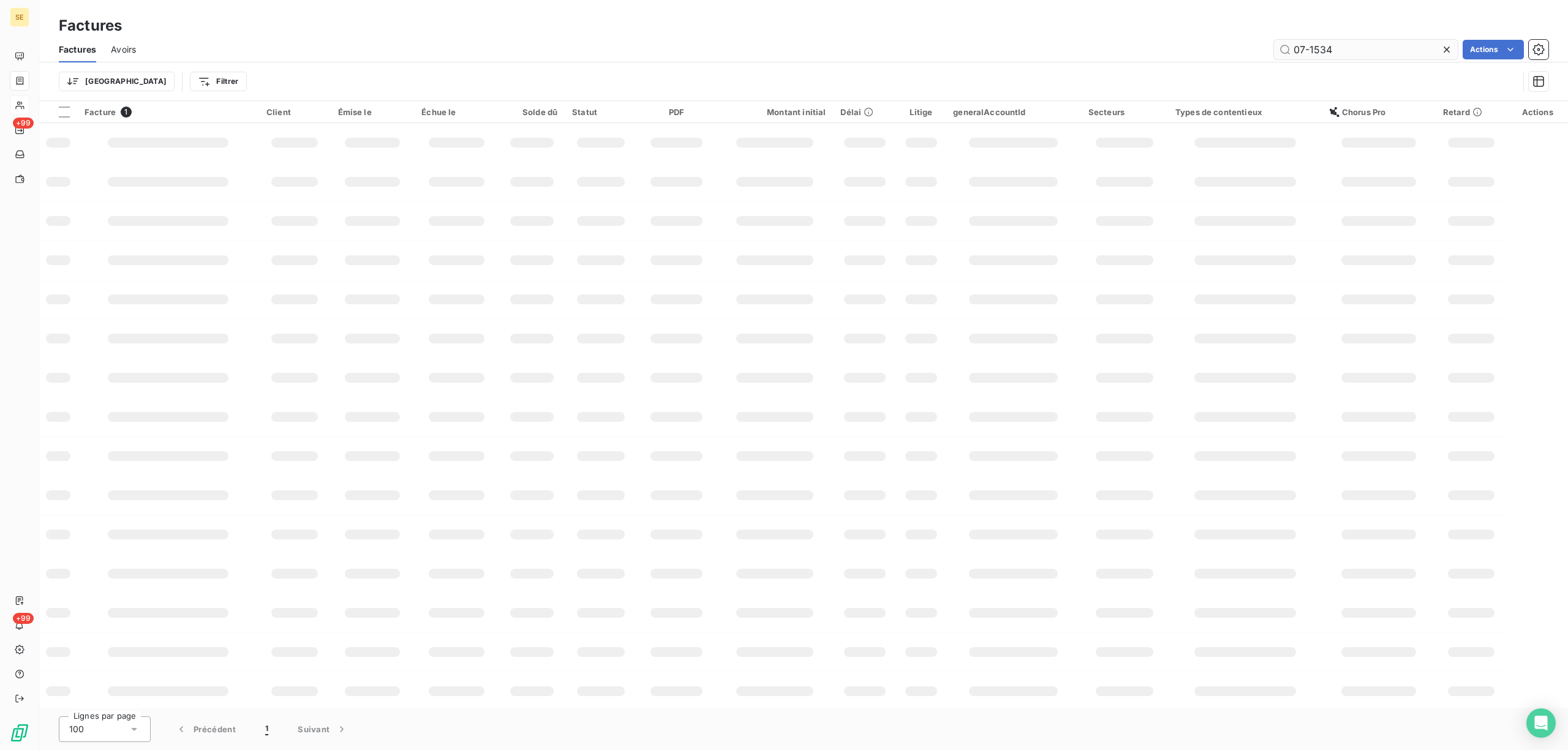
type input "07-1534"
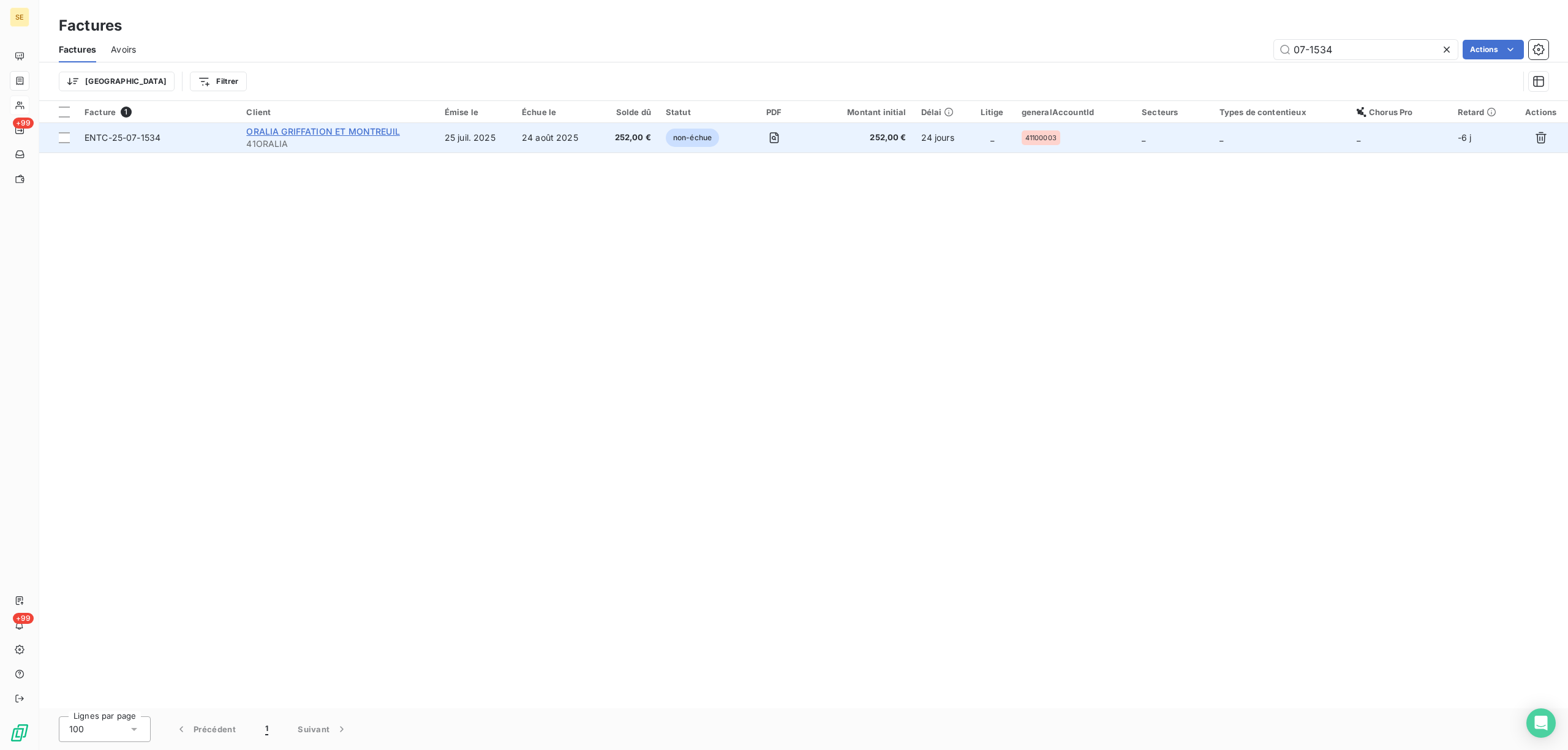
click at [312, 129] on span "ORALIA GRIFFATION ET MONTREUIL" at bounding box center [323, 131] width 154 height 10
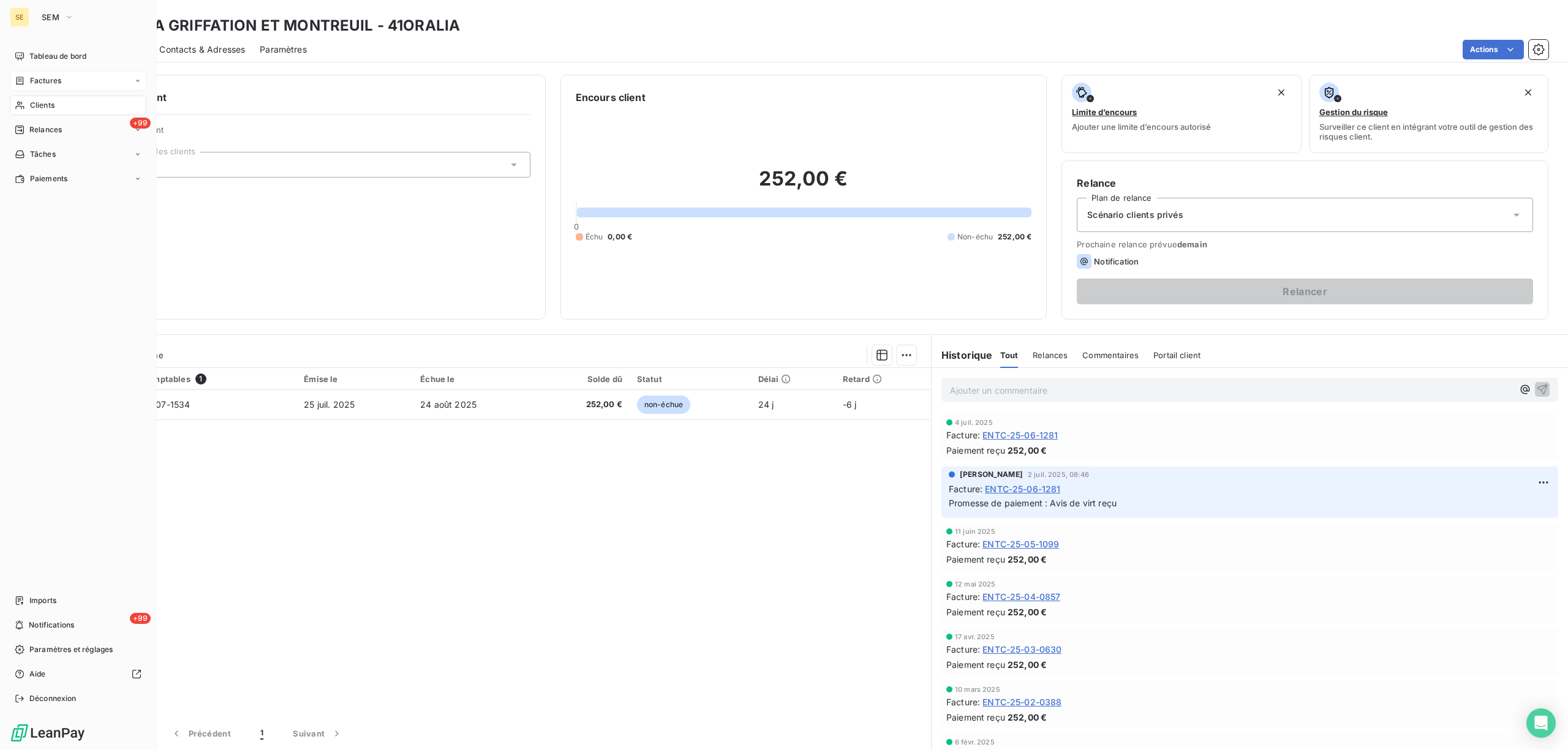
click at [42, 79] on span "Factures" at bounding box center [45, 81] width 31 height 11
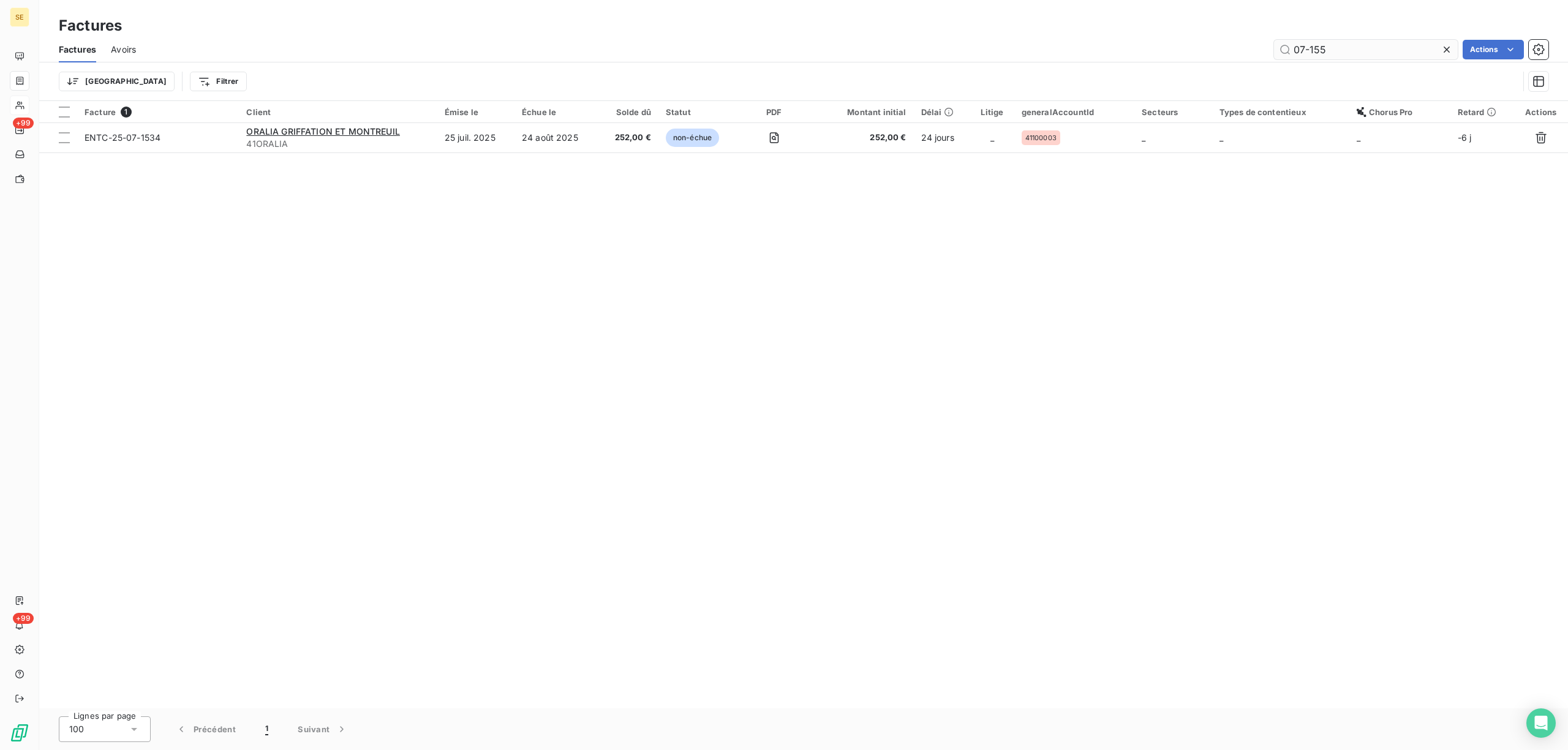
type input "07-1556"
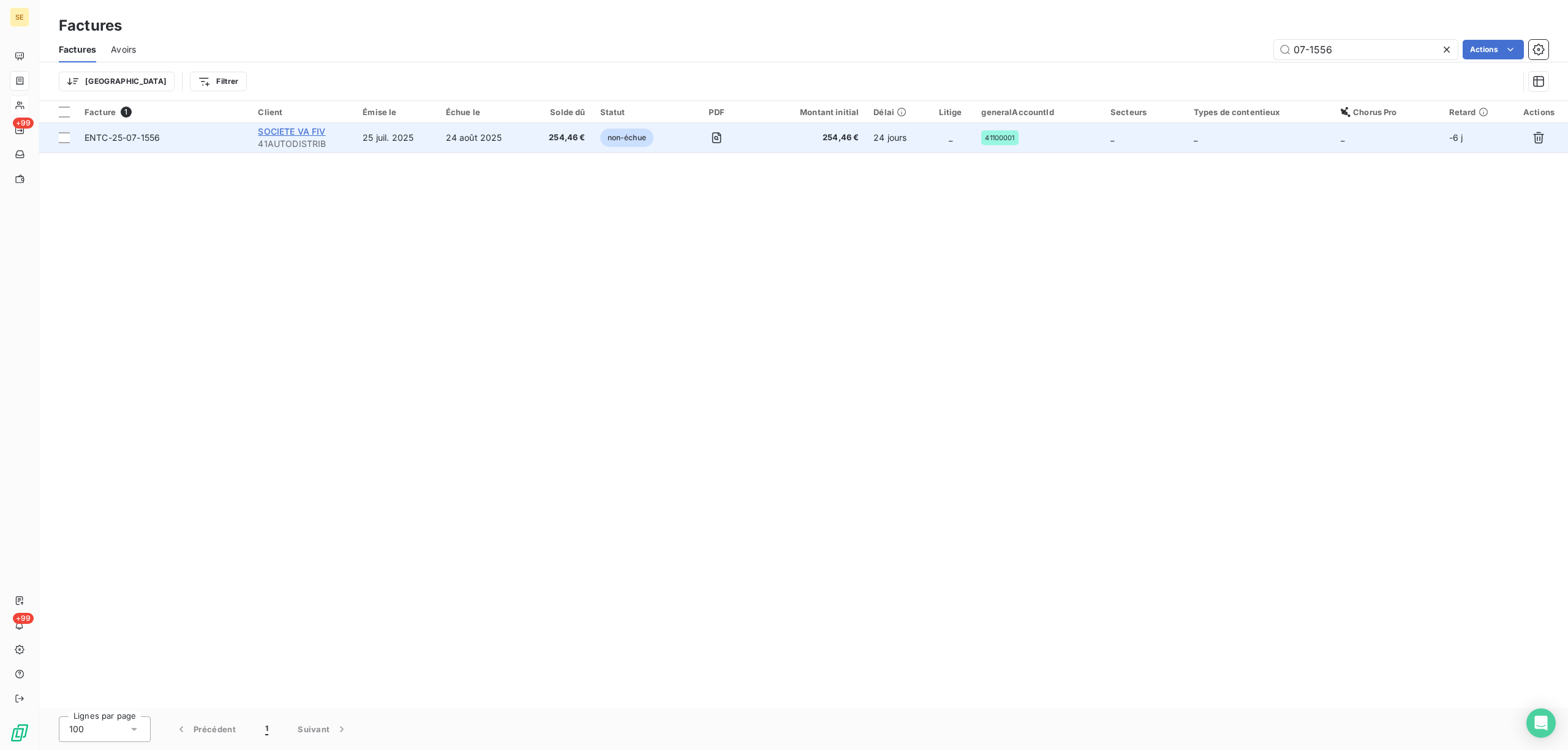
click at [295, 129] on span "SOCIETE VA FIV" at bounding box center [292, 131] width 68 height 10
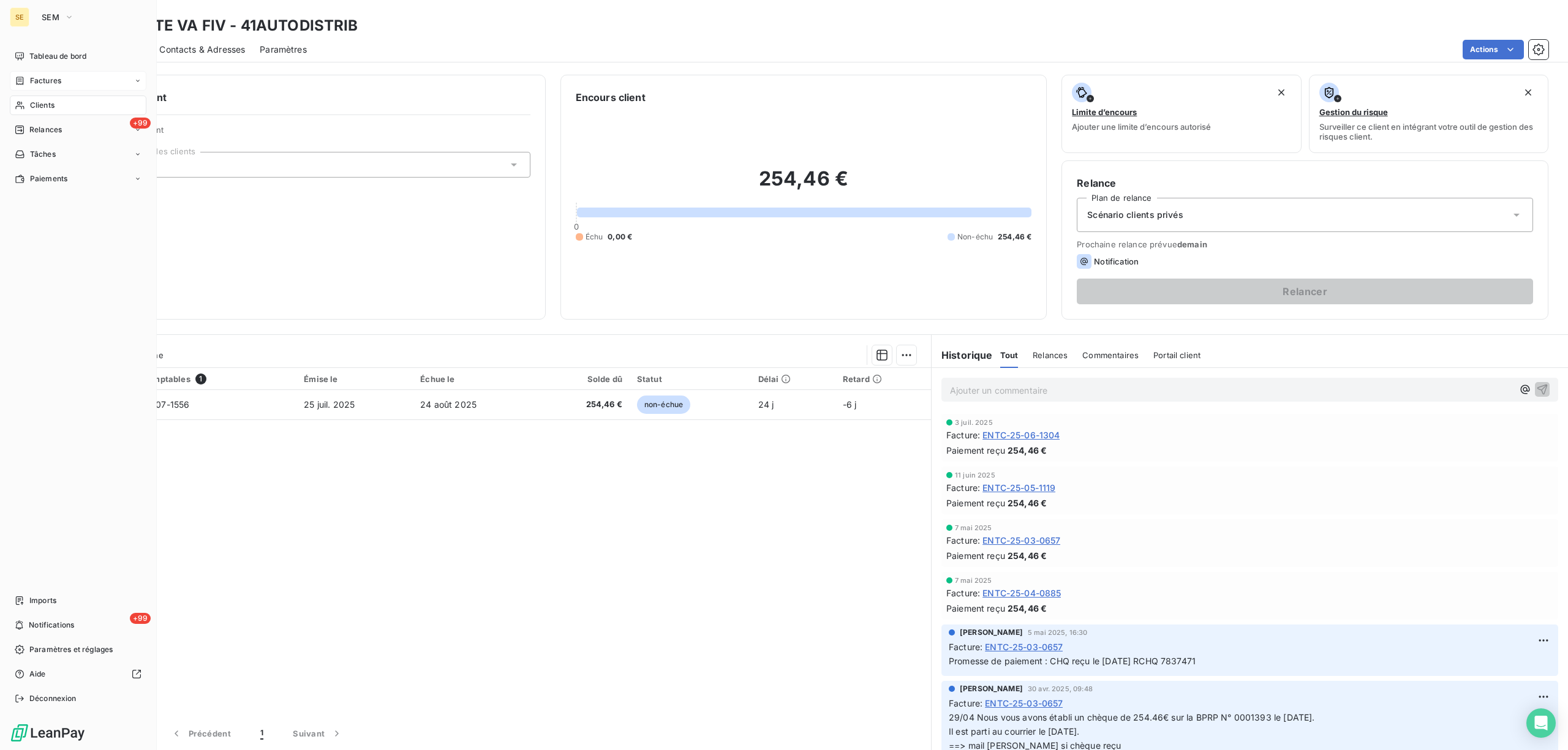
click at [47, 81] on span "Factures" at bounding box center [45, 81] width 31 height 11
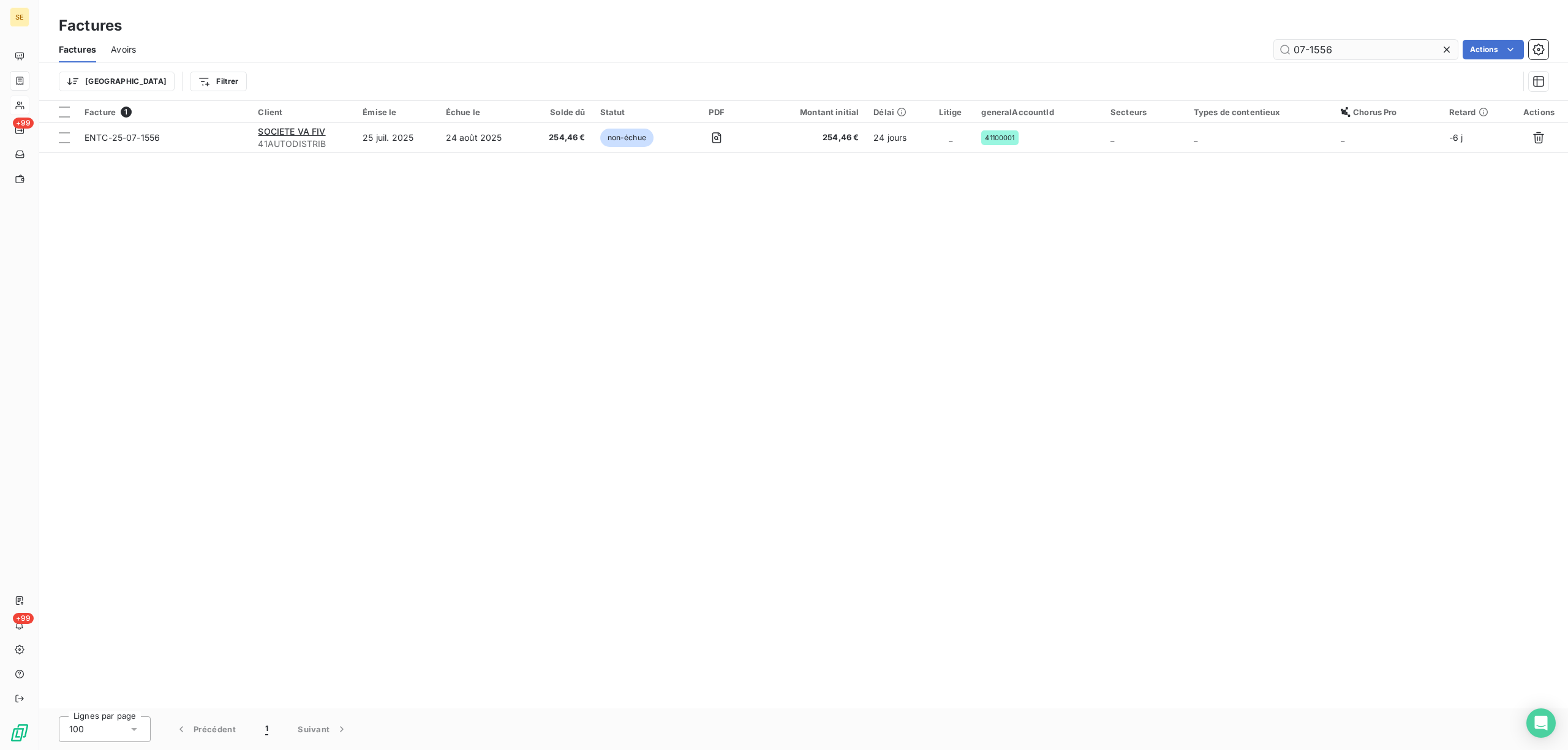
drag, startPoint x: 1338, startPoint y: 49, endPoint x: 1284, endPoint y: 50, distance: 54.0
click at [1284, 50] on input "07-1556" at bounding box center [1366, 49] width 183 height 20
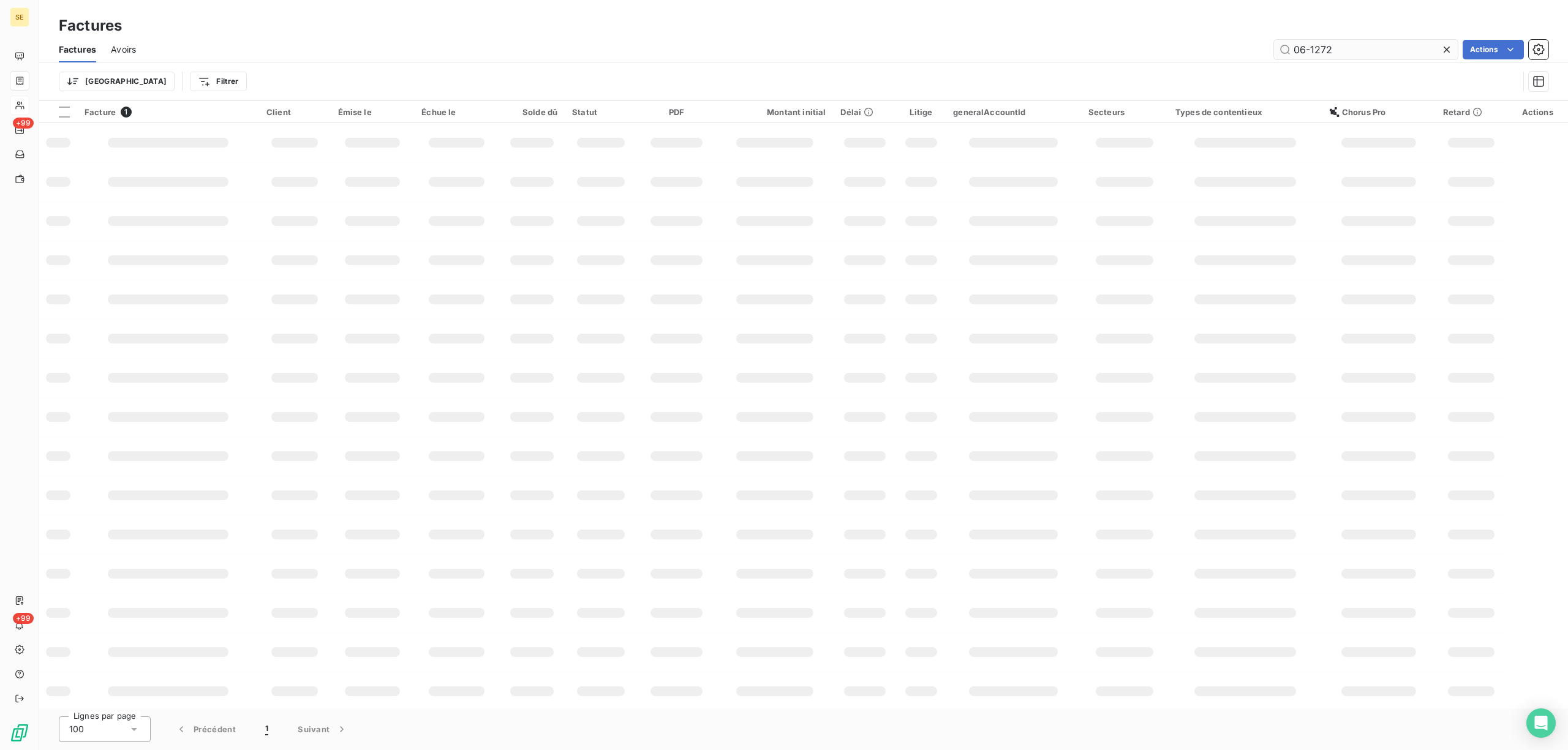
type input "06-1272"
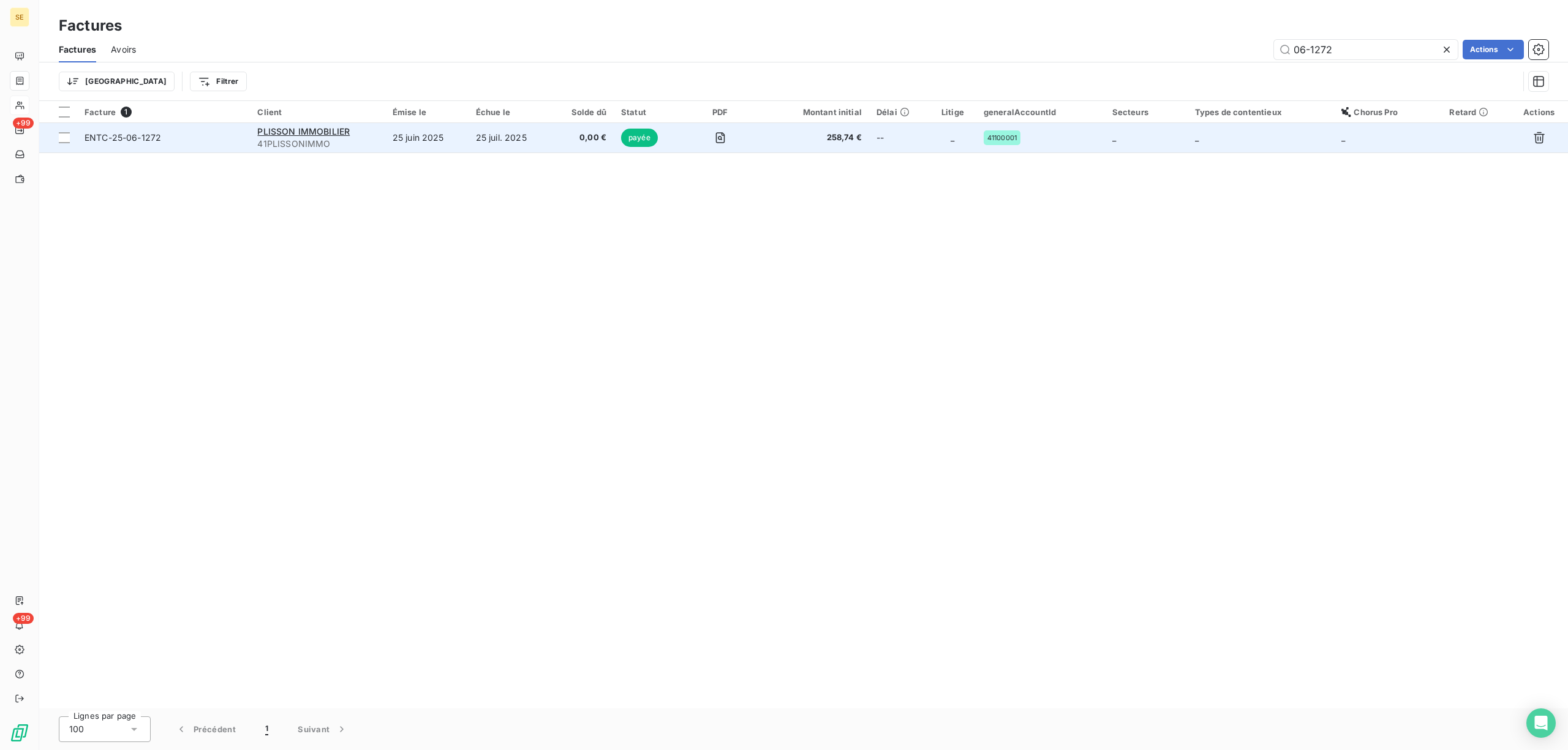
click at [376, 141] on span "41PLISSONIMMO" at bounding box center [317, 144] width 120 height 12
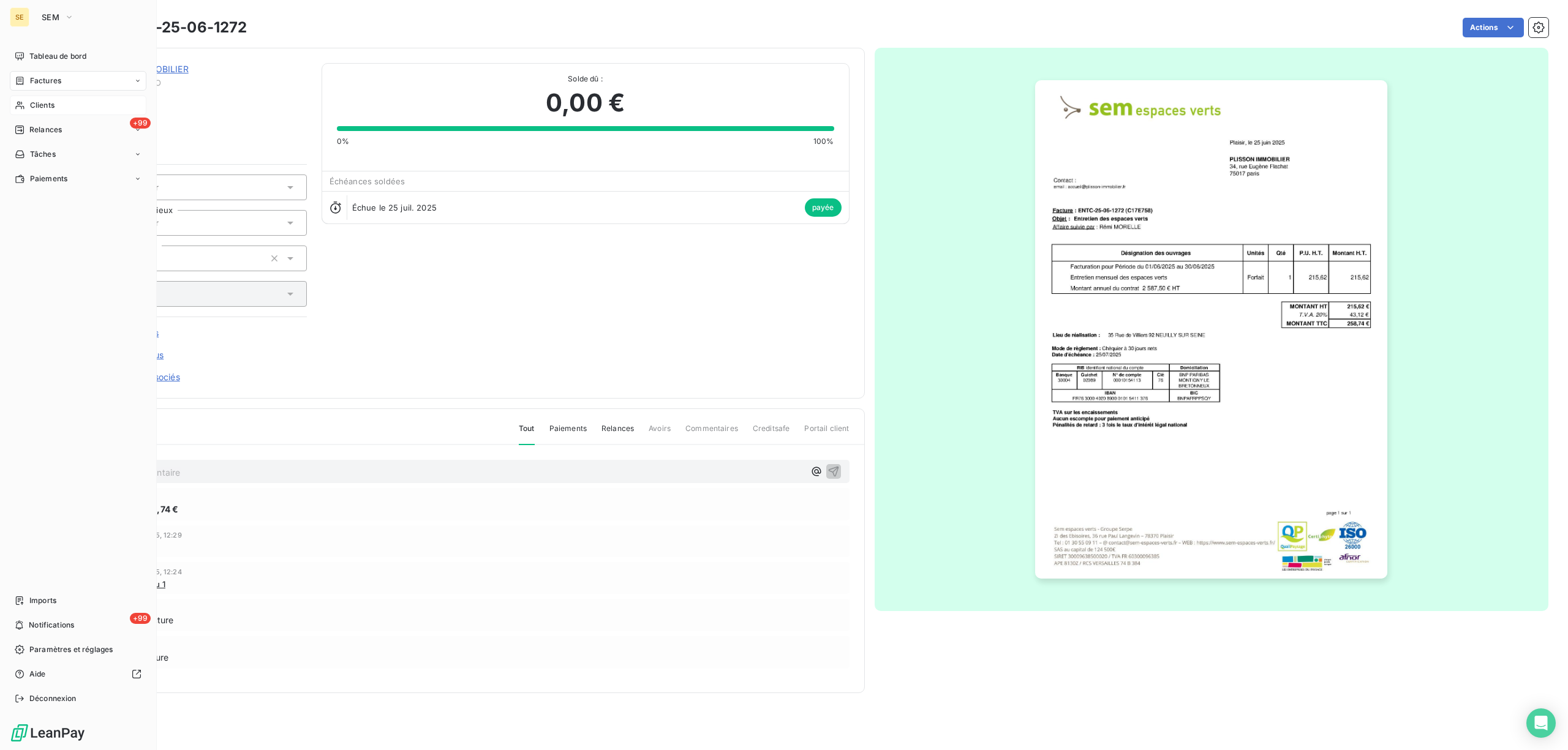
click at [43, 108] on span "Clients" at bounding box center [42, 105] width 24 height 11
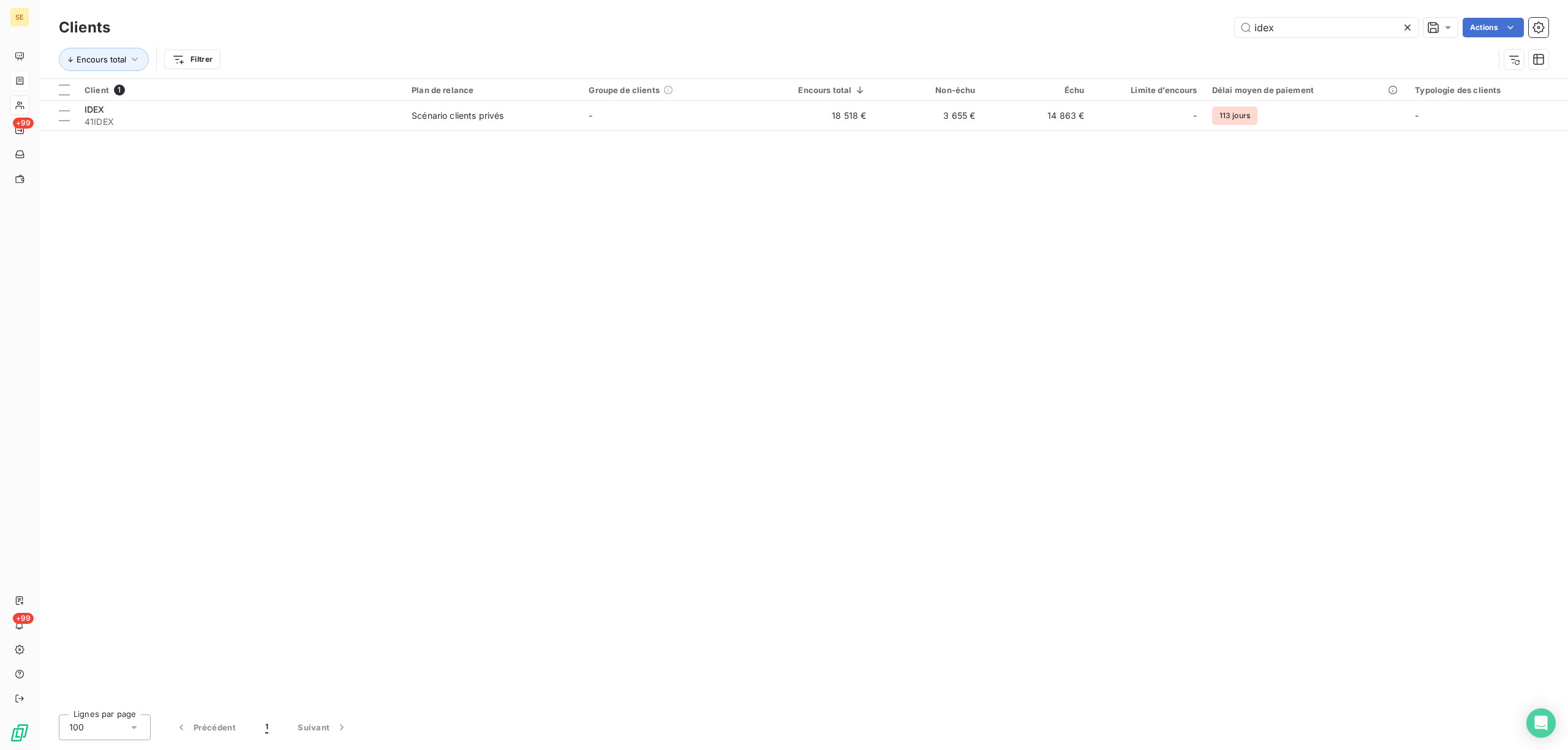
drag, startPoint x: 1328, startPoint y: 35, endPoint x: 1049, endPoint y: 70, distance: 281.2
click at [1059, 68] on div "Clients idex Actions Encours total Filtrer" at bounding box center [804, 47] width 1489 height 64
type input "spirit"
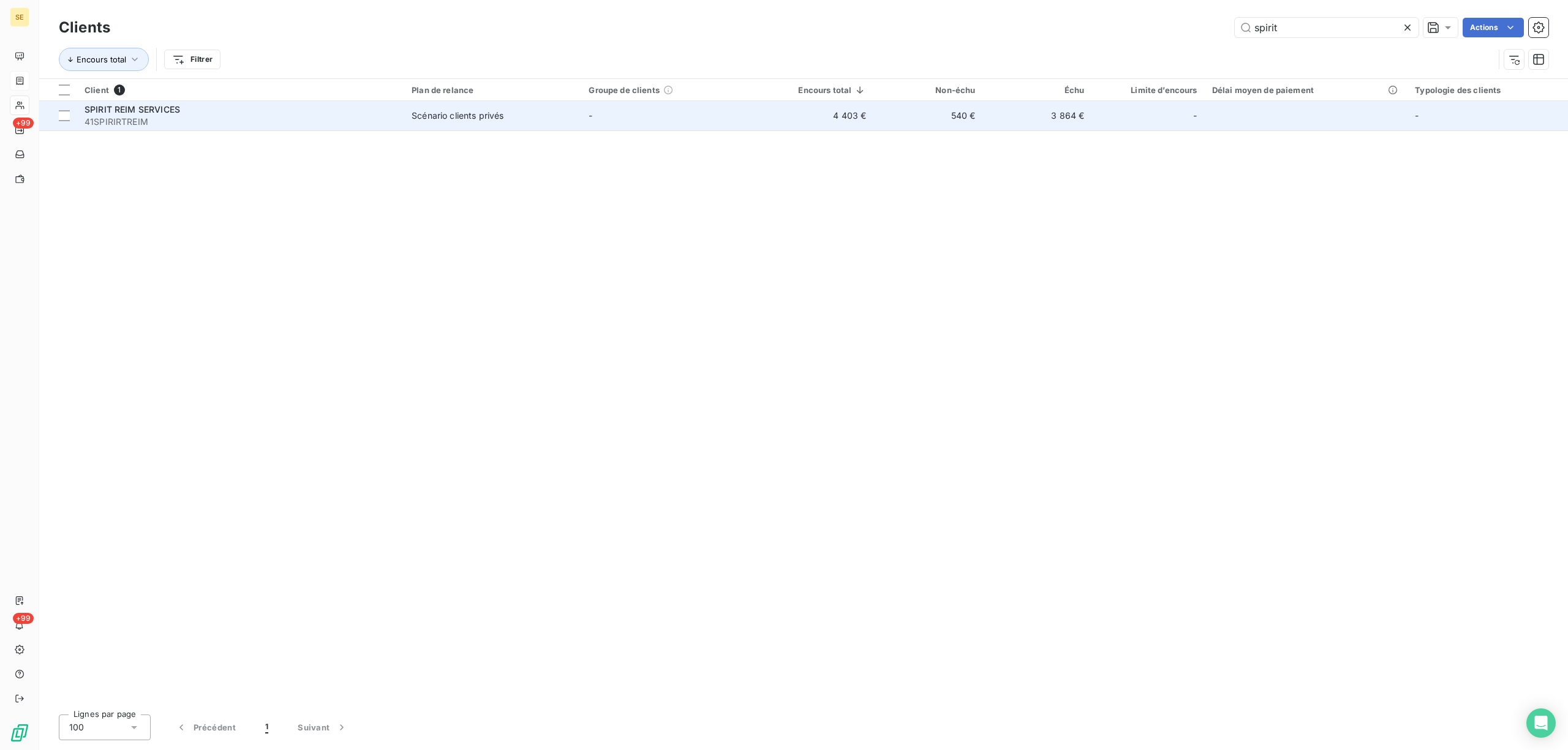
click at [474, 113] on div "Scénario clients privés" at bounding box center [458, 116] width 92 height 12
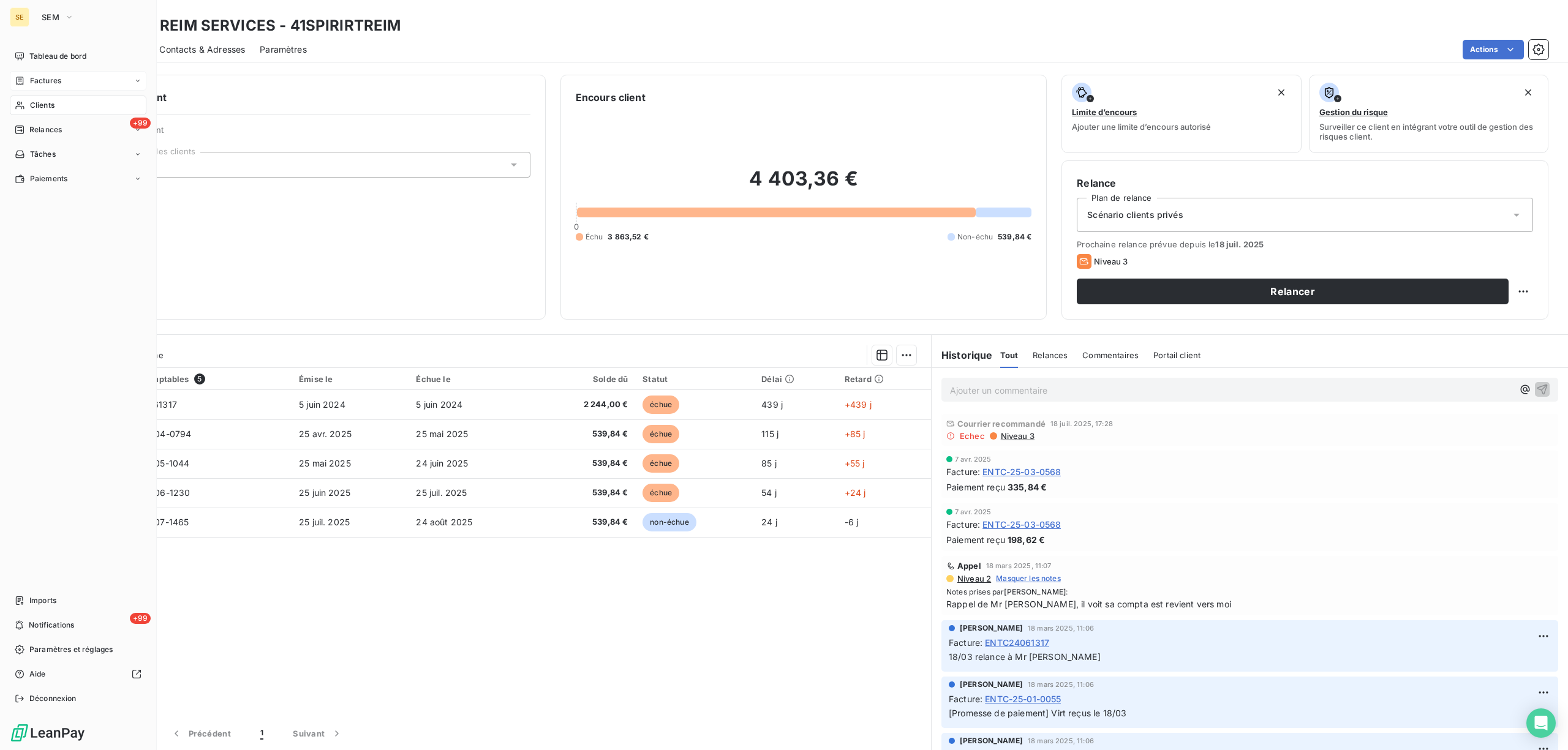
click at [54, 75] on span "Factures" at bounding box center [45, 81] width 31 height 11
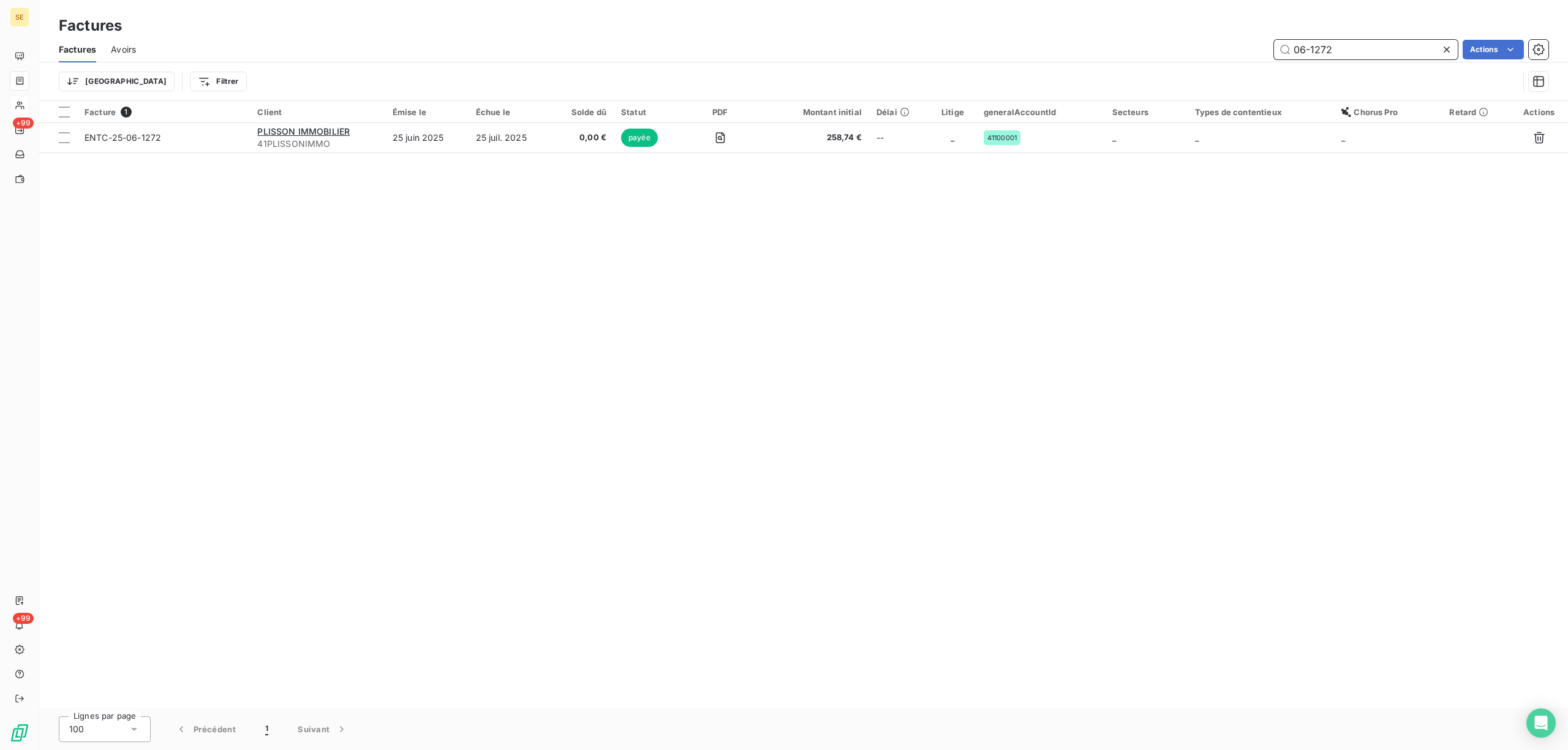
drag, startPoint x: 1366, startPoint y: 49, endPoint x: 1291, endPoint y: 60, distance: 75.8
click at [1291, 60] on div "Factures Avoirs 06-1272 Actions" at bounding box center [804, 49] width 1529 height 26
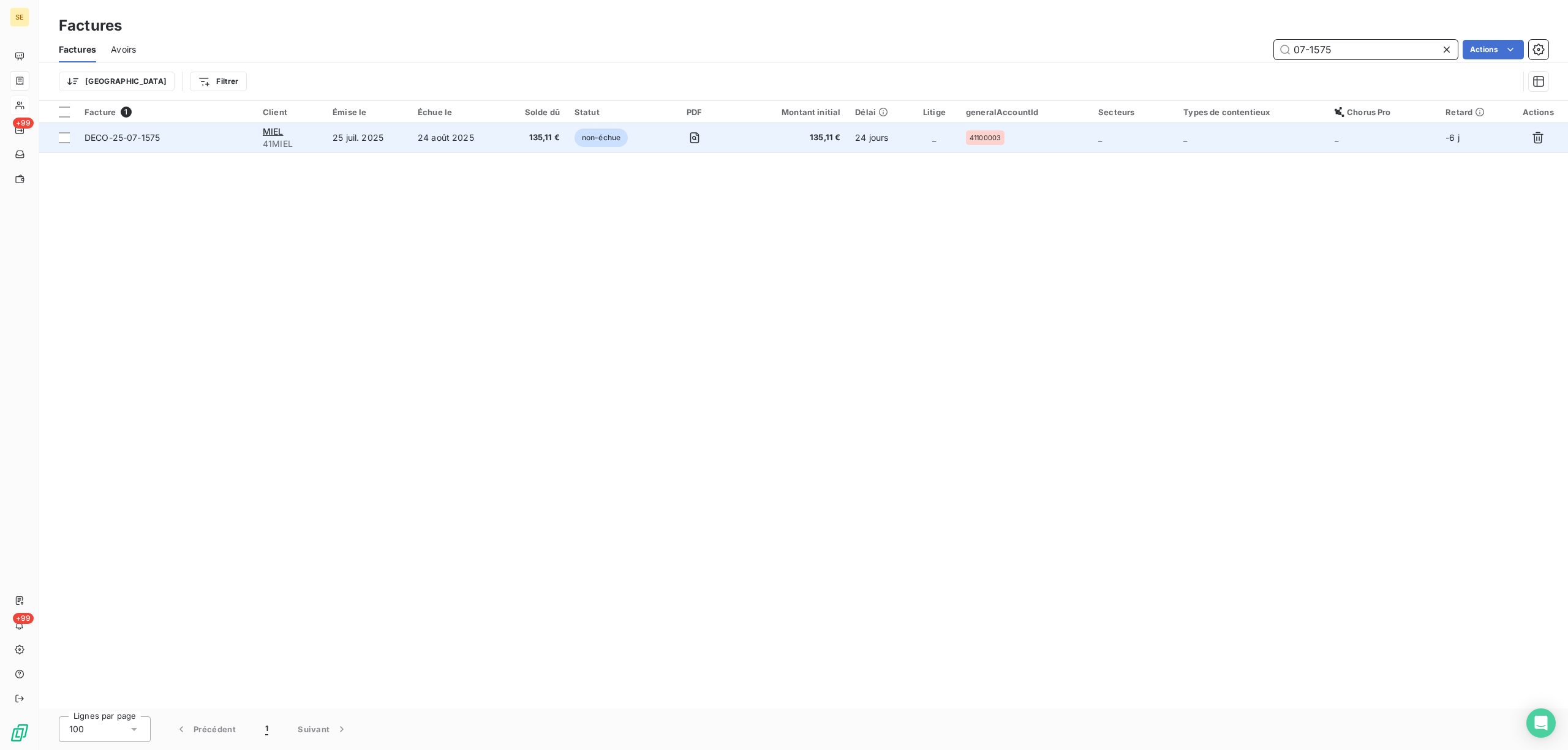
type input "07-1575"
click at [337, 144] on td "25 juil. 2025" at bounding box center [368, 137] width 85 height 29
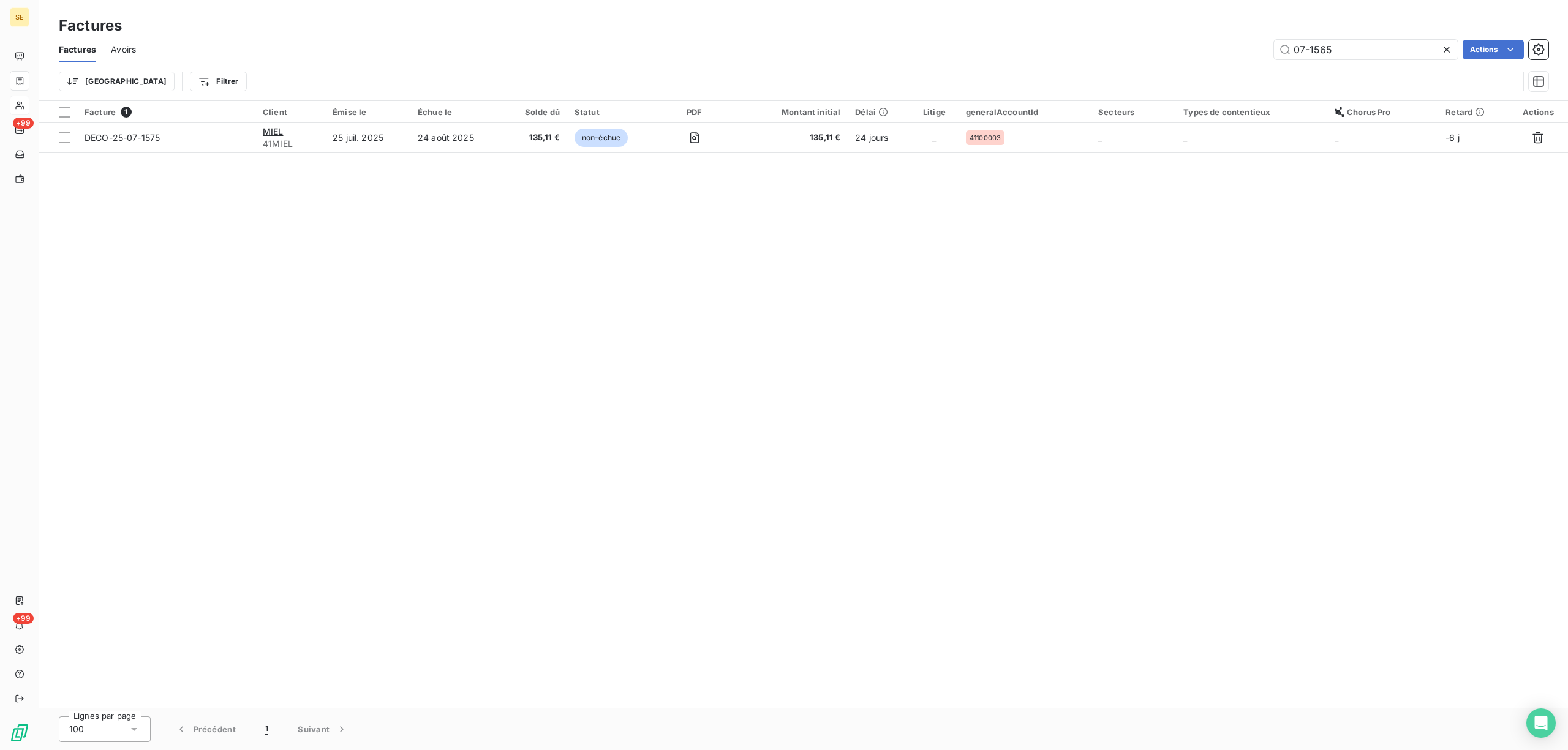
type input "07-1565"
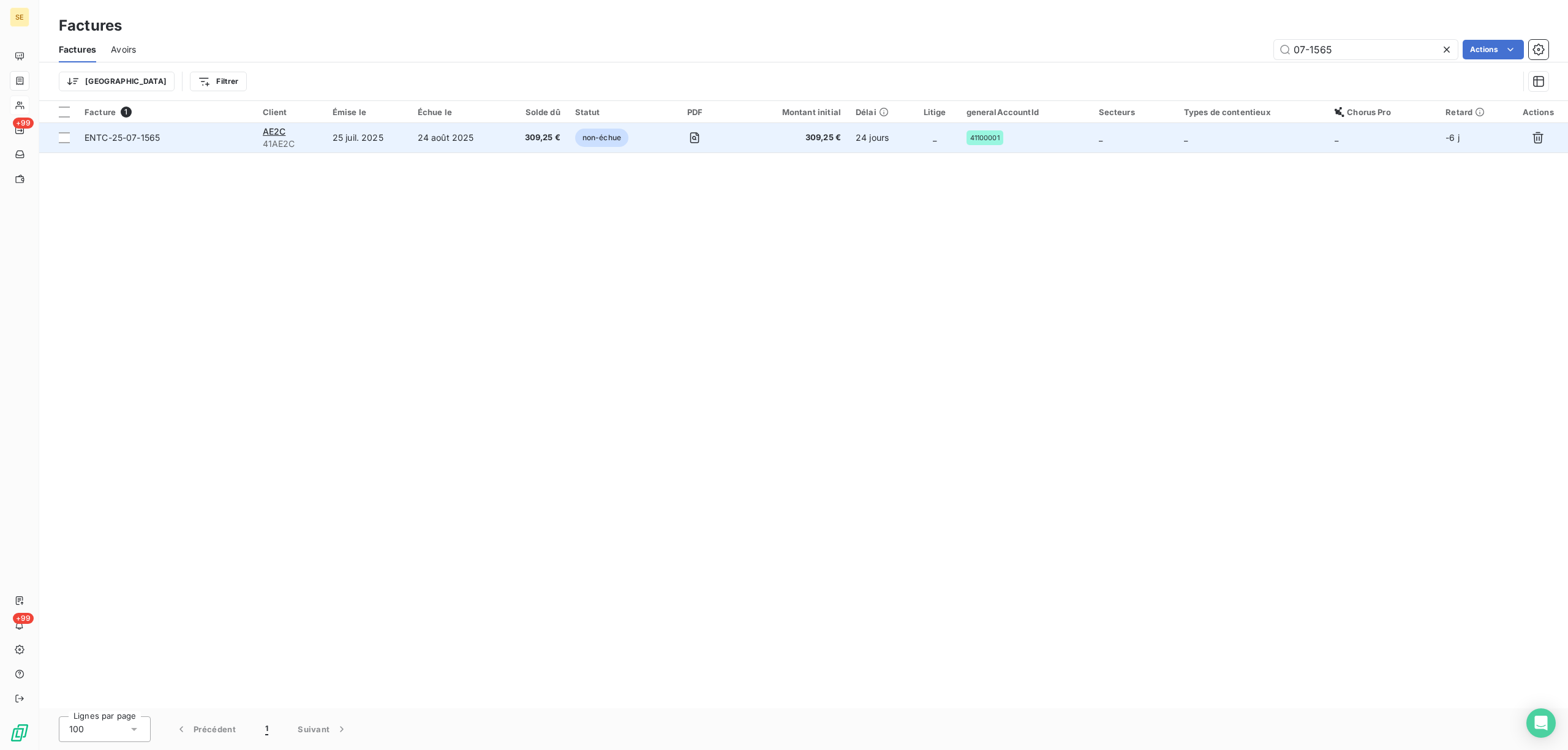
click at [280, 138] on span "41AE2C" at bounding box center [290, 144] width 55 height 12
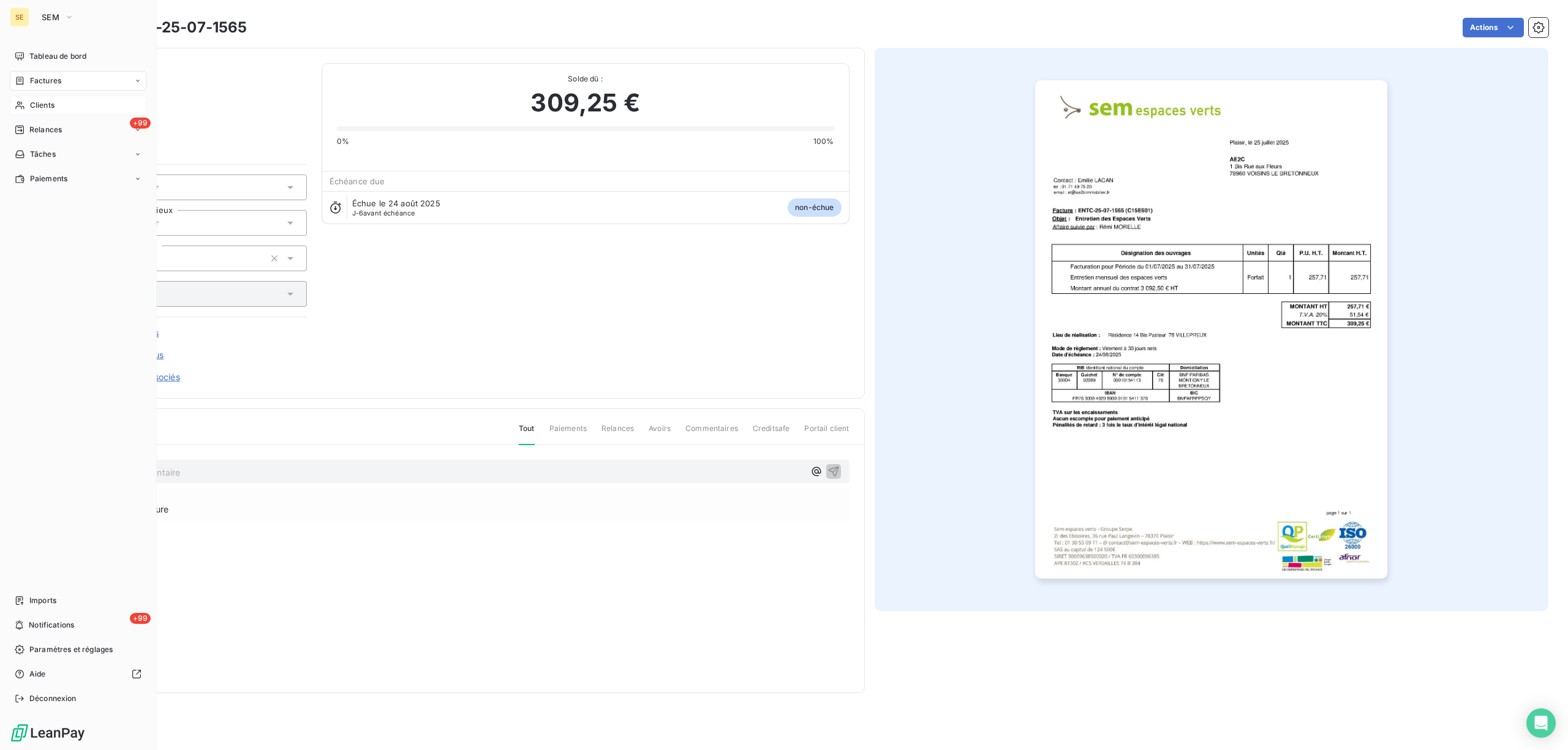
click at [42, 106] on span "Clients" at bounding box center [42, 105] width 24 height 11
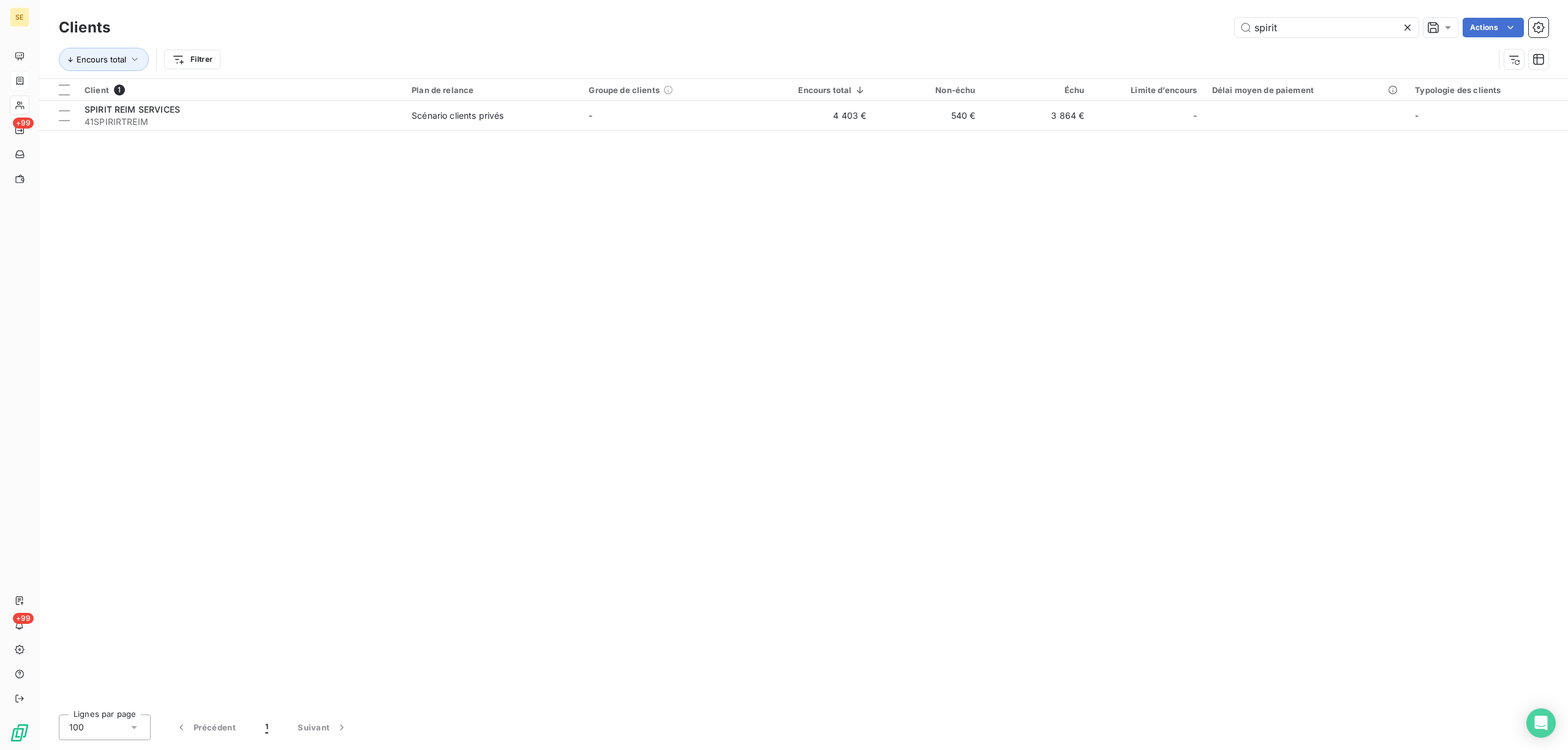
drag, startPoint x: 1300, startPoint y: 29, endPoint x: 1198, endPoint y: 35, distance: 102.2
click at [1198, 35] on div "spirit Actions" at bounding box center [837, 27] width 1424 height 20
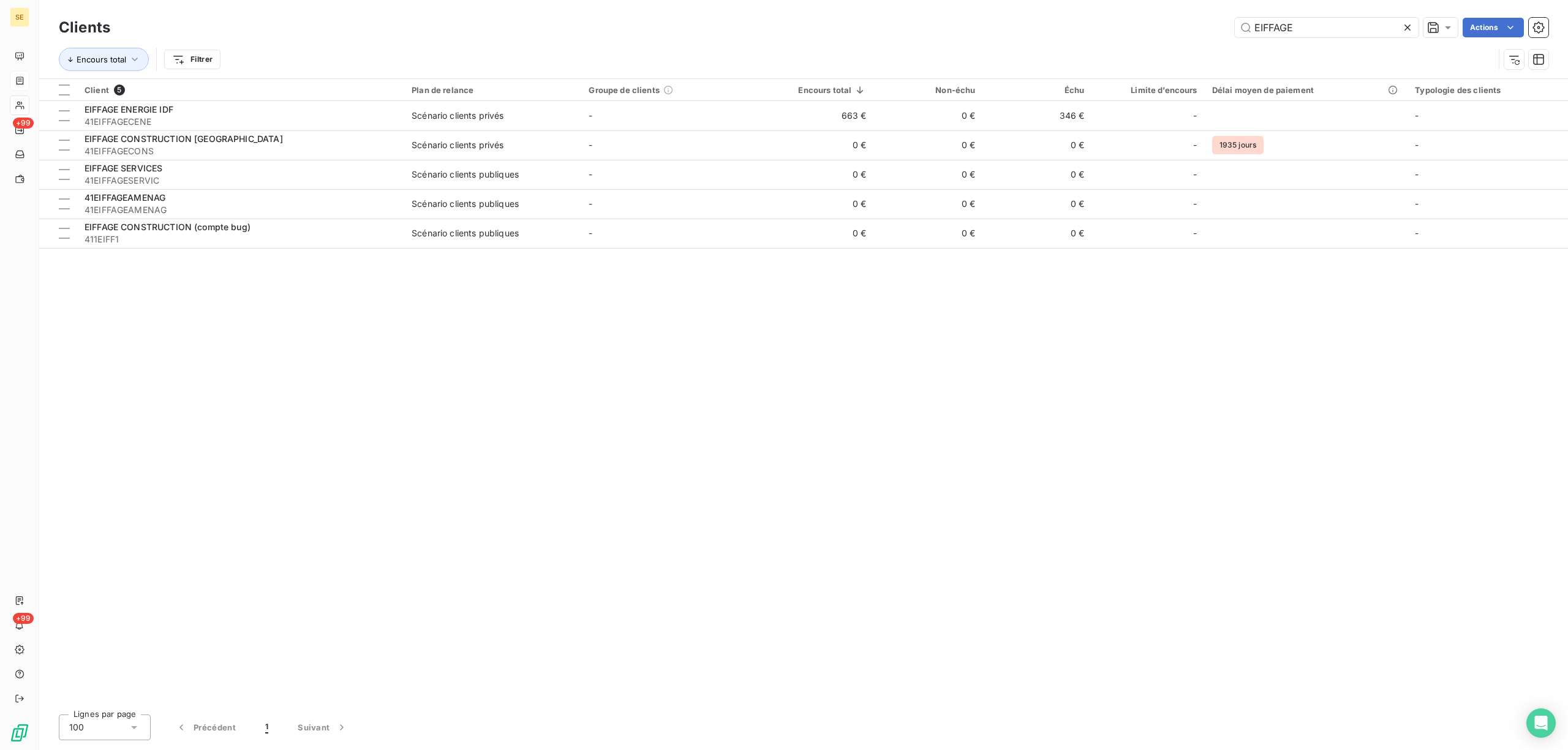
type input "EIFFAGE"
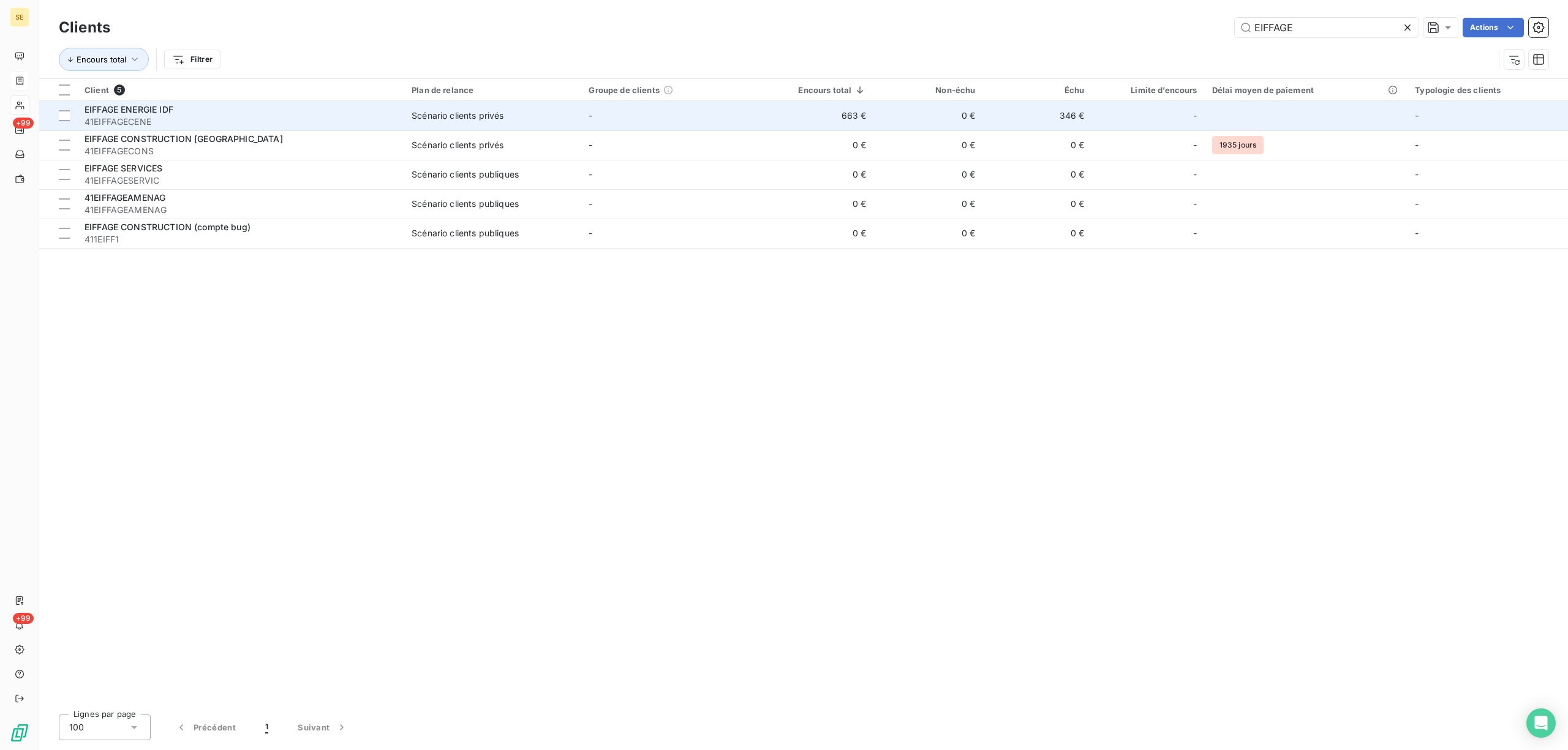
click at [463, 110] on div "Scénario clients privés" at bounding box center [458, 116] width 92 height 12
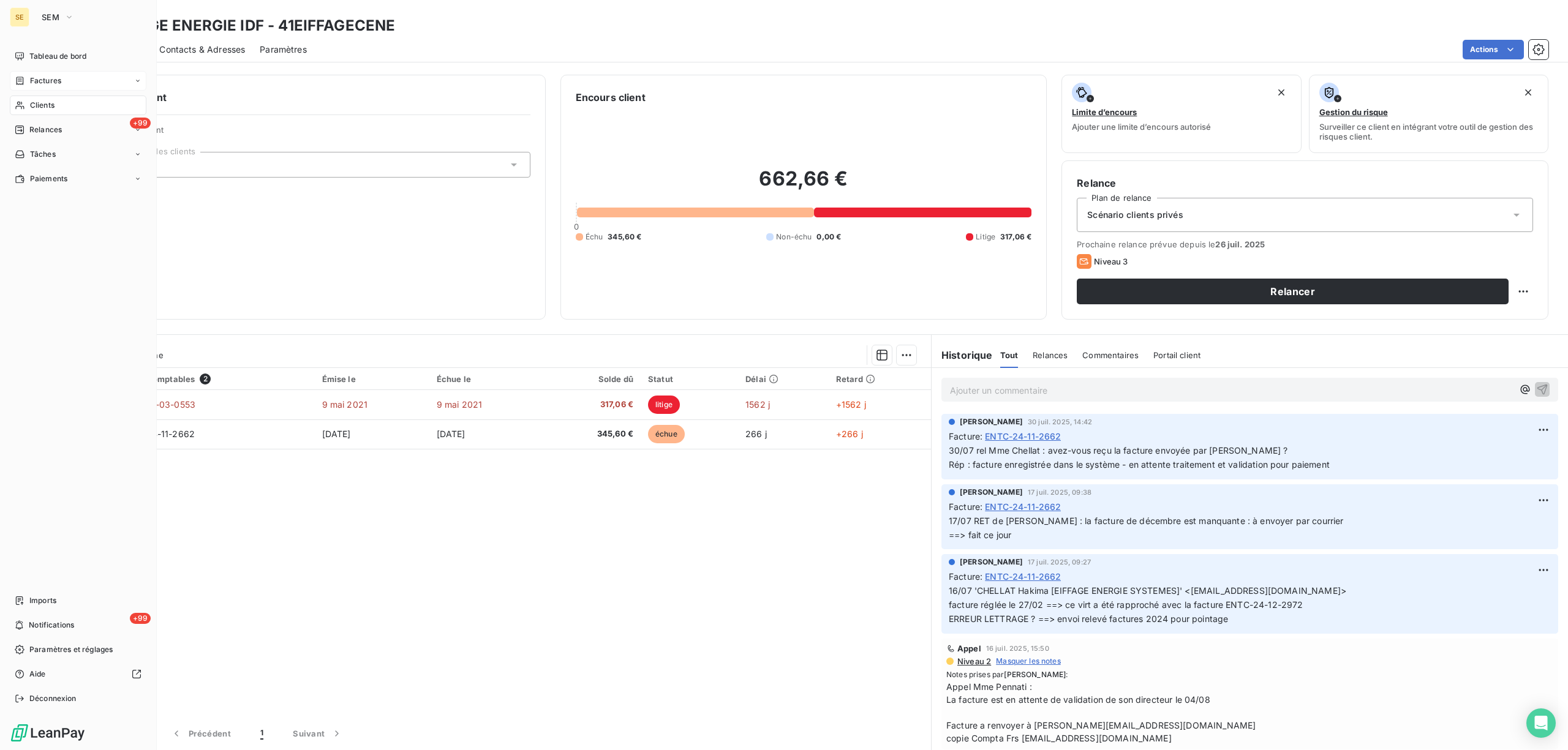
click at [47, 80] on span "Factures" at bounding box center [45, 81] width 31 height 11
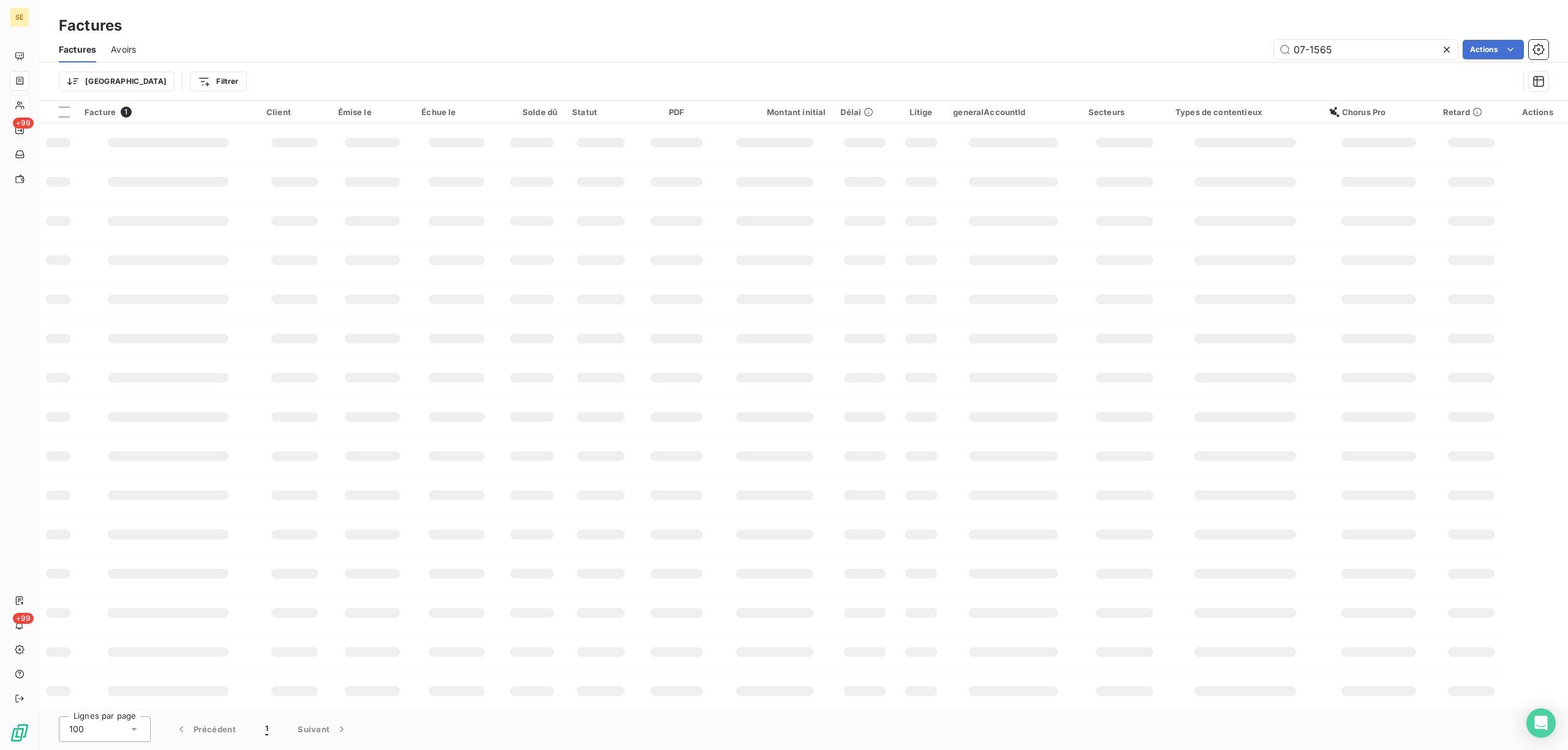
drag, startPoint x: 1351, startPoint y: 52, endPoint x: 1255, endPoint y: 54, distance: 96.0
click at [1255, 54] on div "07-1565 Actions" at bounding box center [850, 49] width 1398 height 20
type input "03-0649"
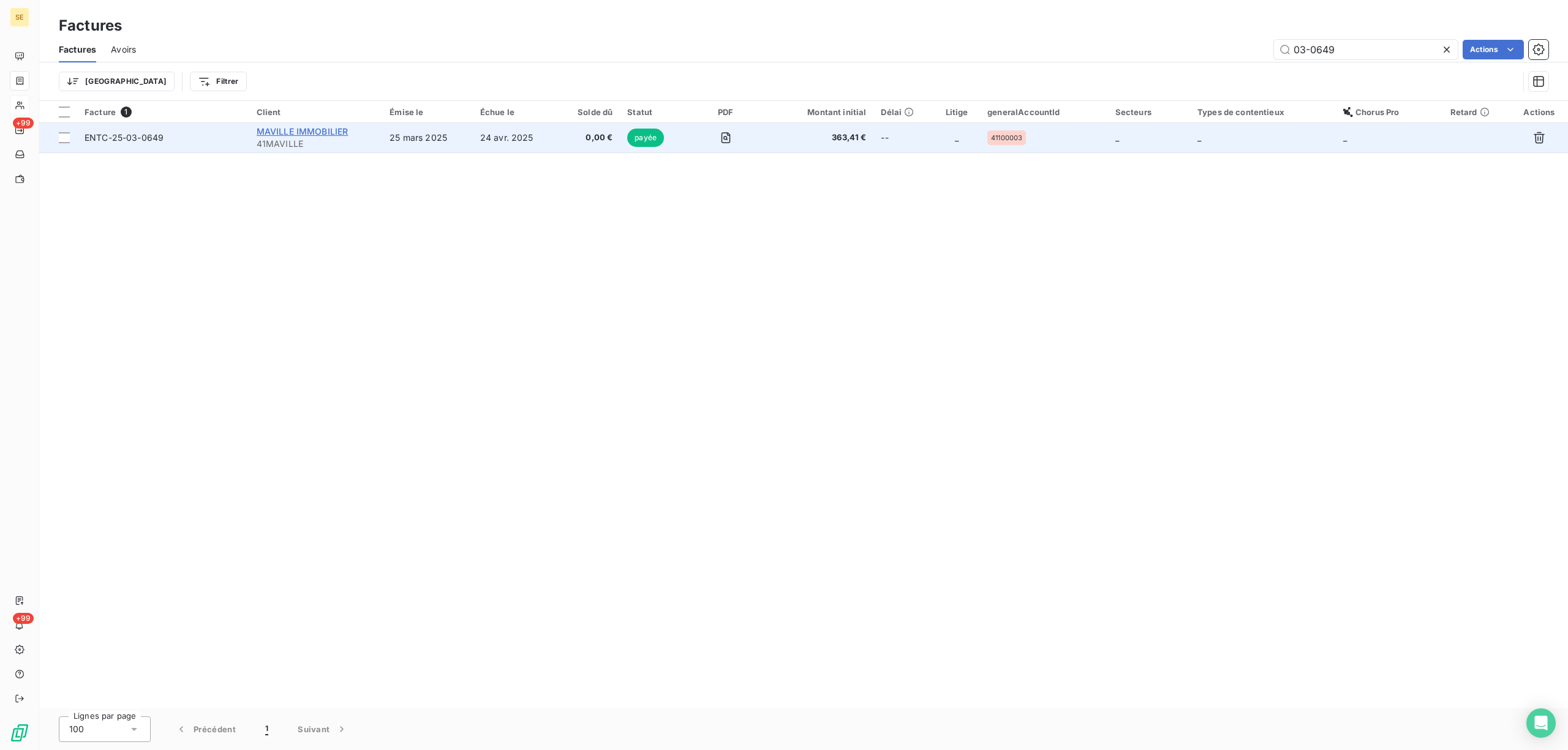
click at [299, 126] on span "MAVILLE IMMOBILIER" at bounding box center [303, 131] width 92 height 10
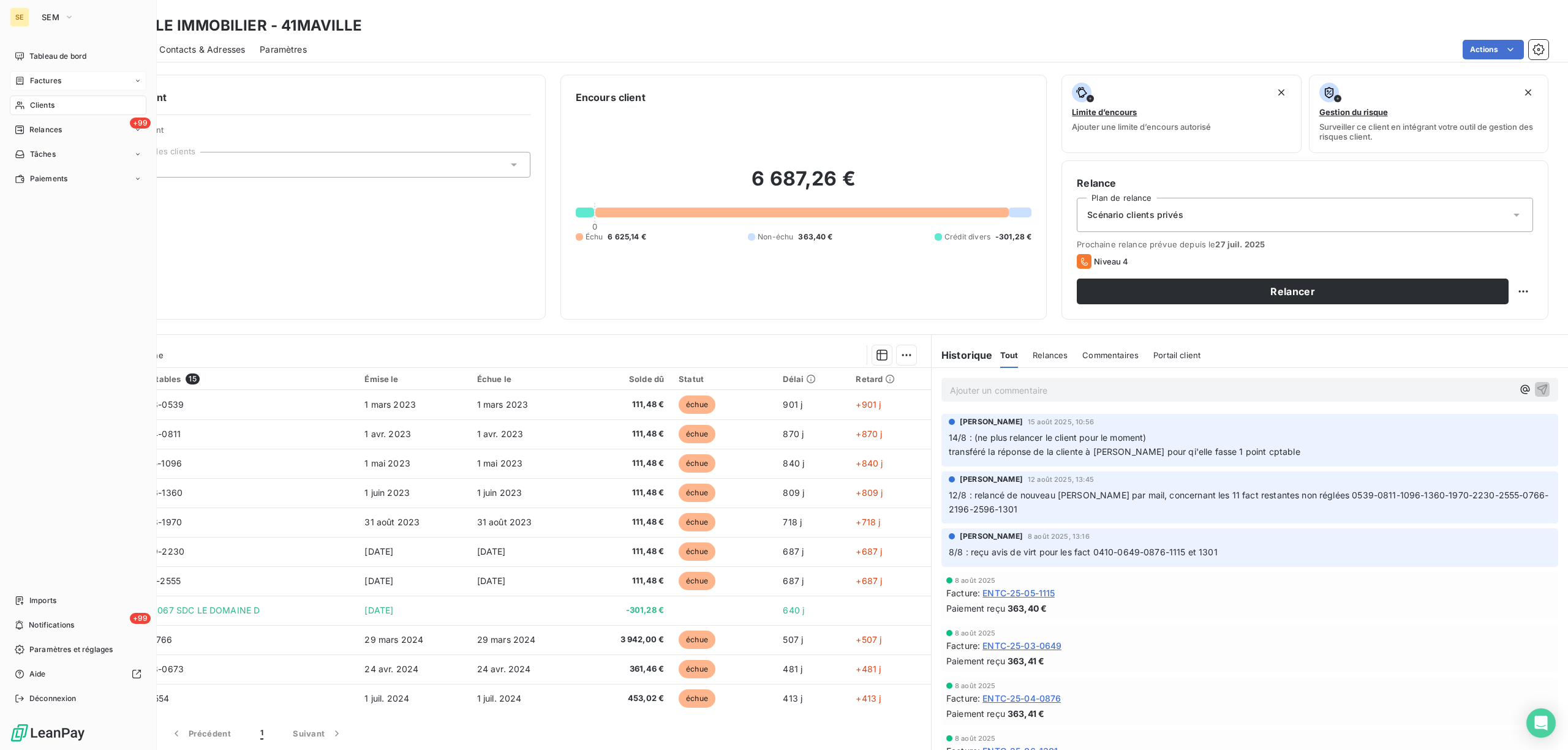
click at [45, 77] on span "Factures" at bounding box center [45, 81] width 31 height 11
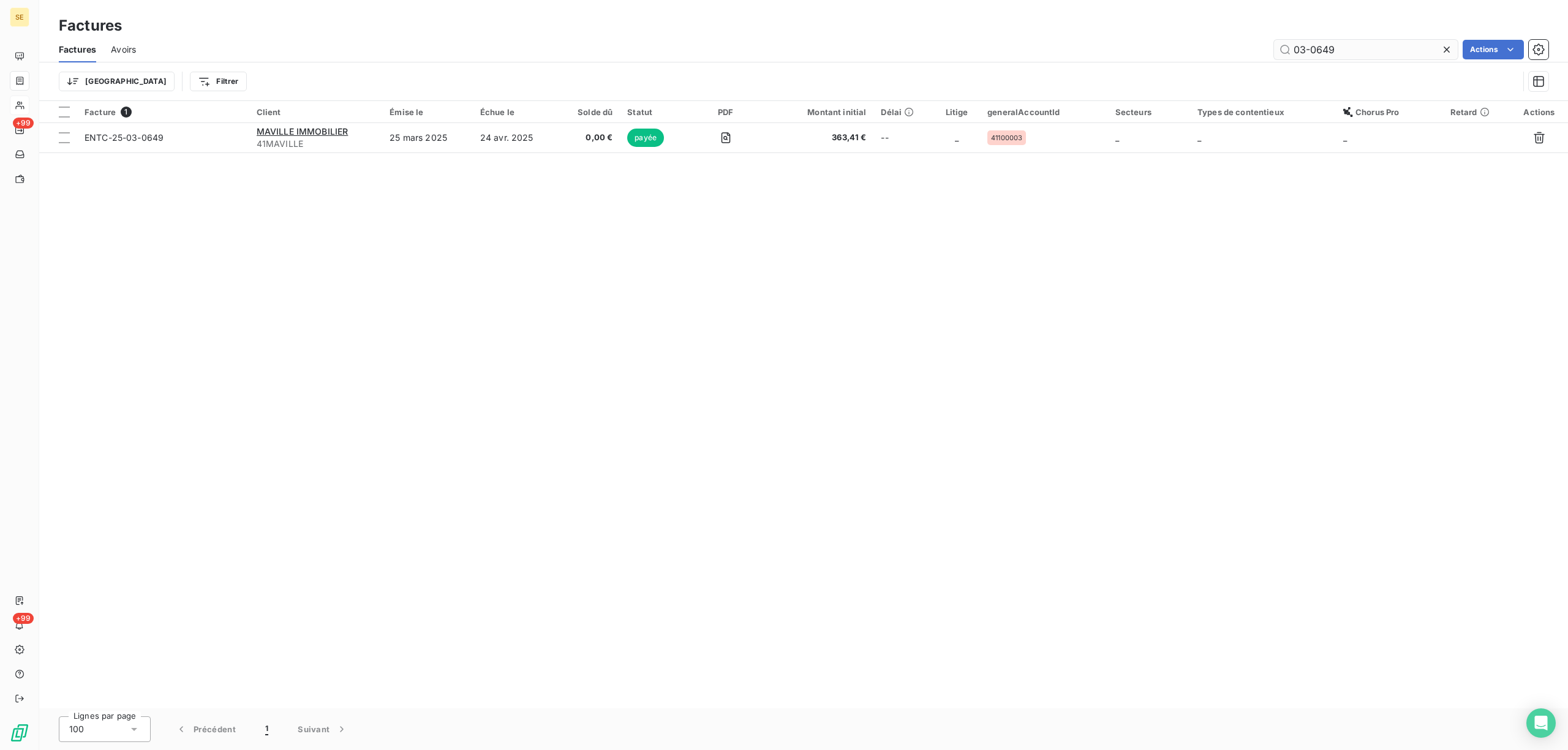
drag, startPoint x: 1359, startPoint y: 53, endPoint x: 1292, endPoint y: 59, distance: 67.3
click at [1292, 59] on input "03-0649" at bounding box center [1366, 49] width 183 height 20
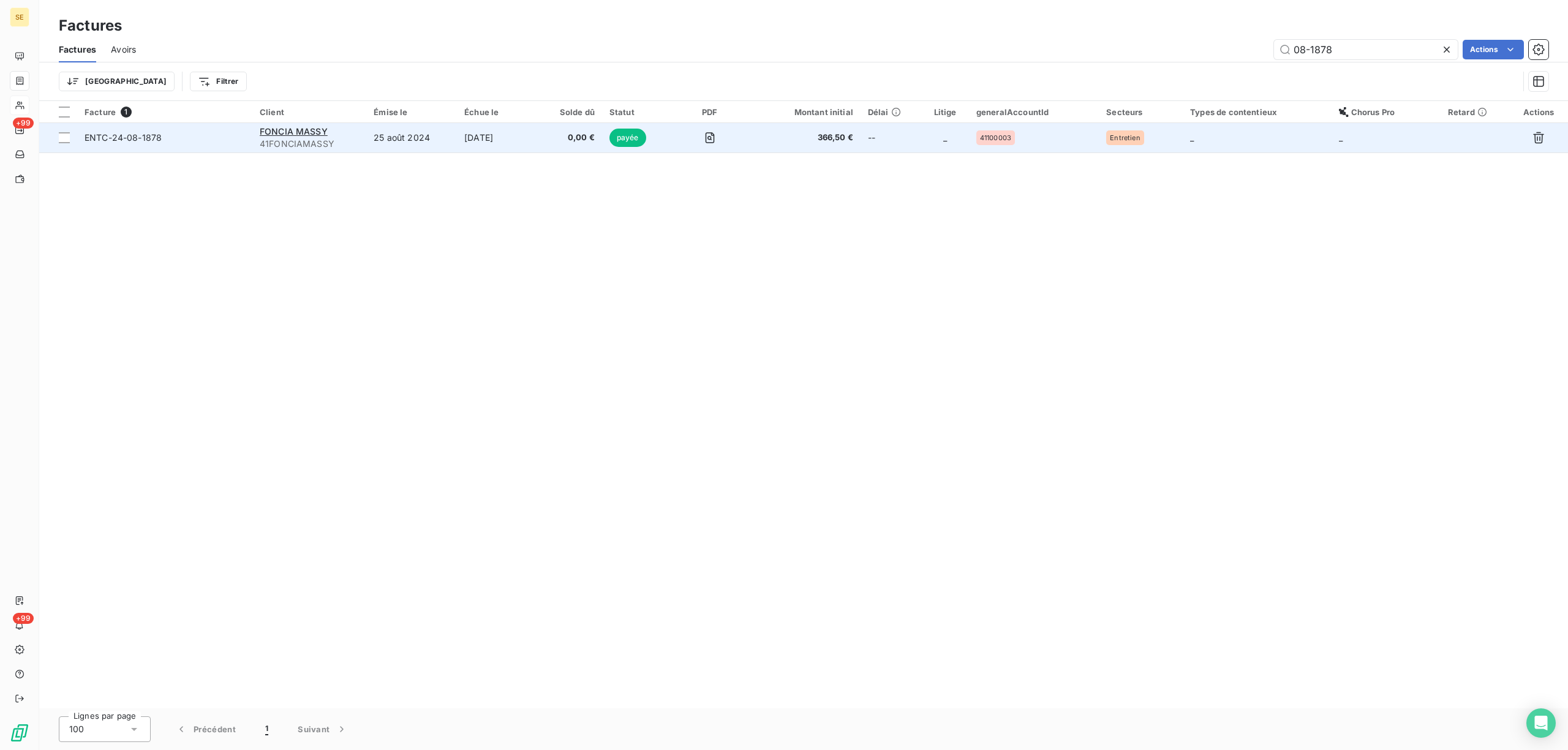
type input "08-1878"
click at [457, 145] on td "[DATE]" at bounding box center [498, 137] width 81 height 29
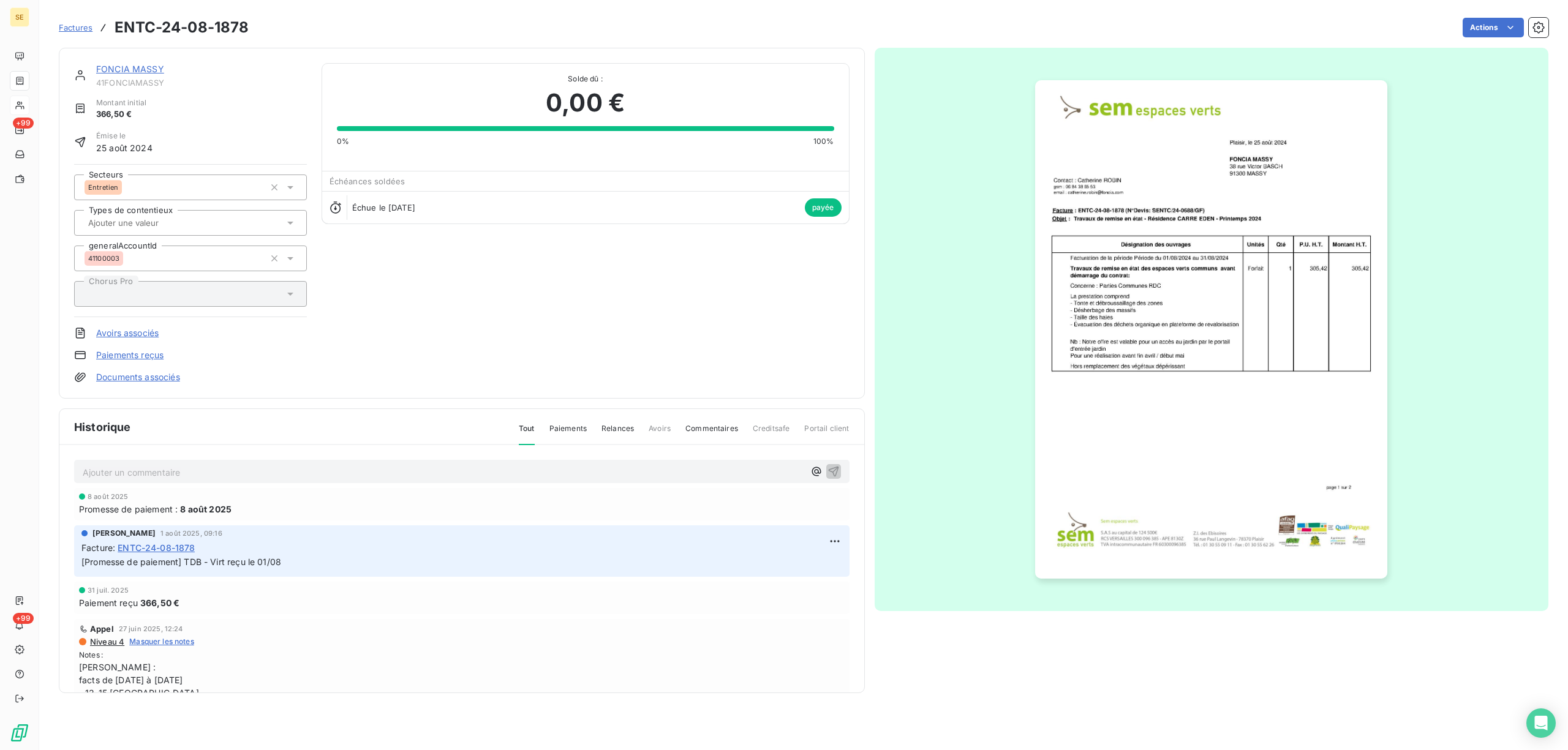
click at [142, 68] on link "FONCIA MASSY" at bounding box center [130, 68] width 68 height 10
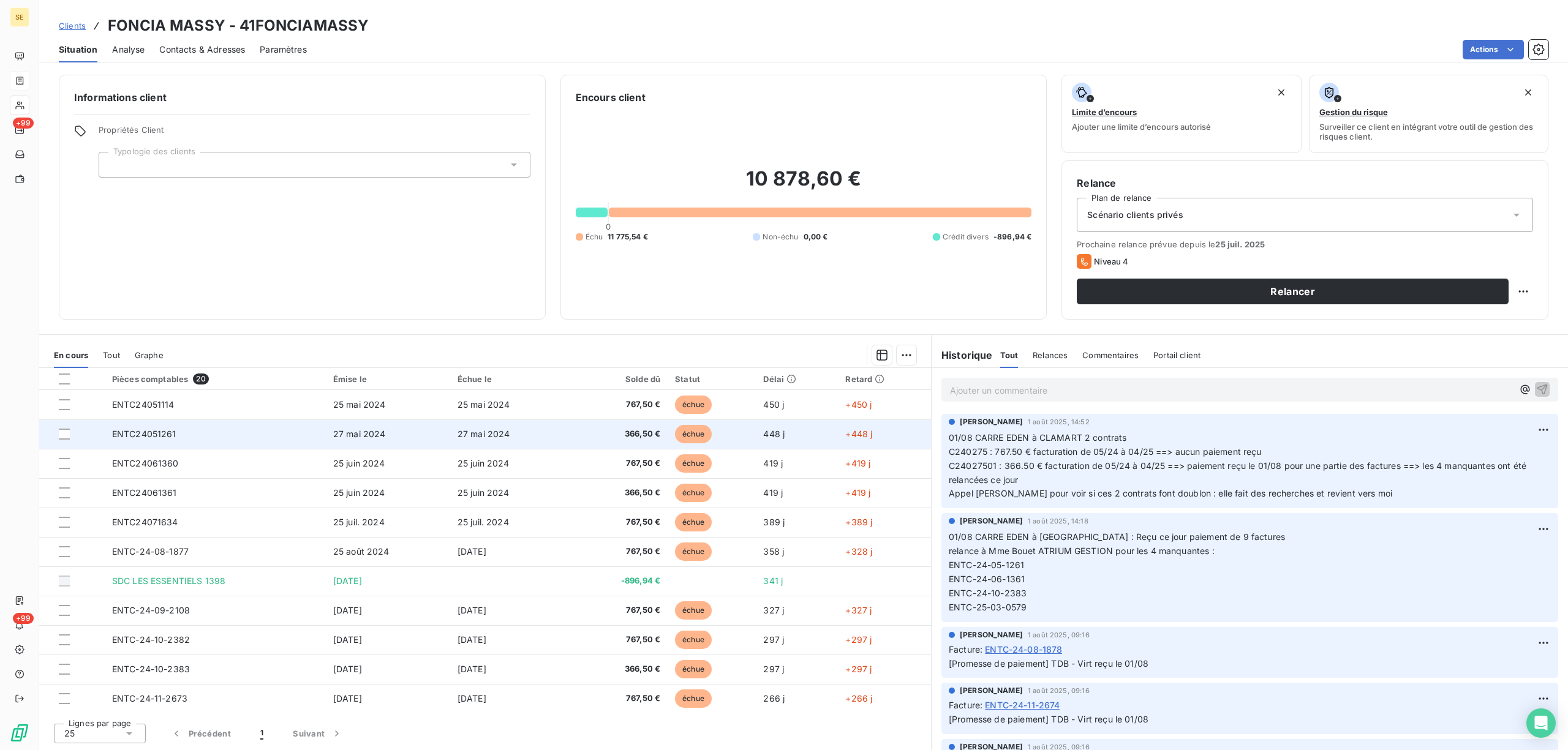
click at [631, 437] on span "366,50 €" at bounding box center [622, 434] width 79 height 12
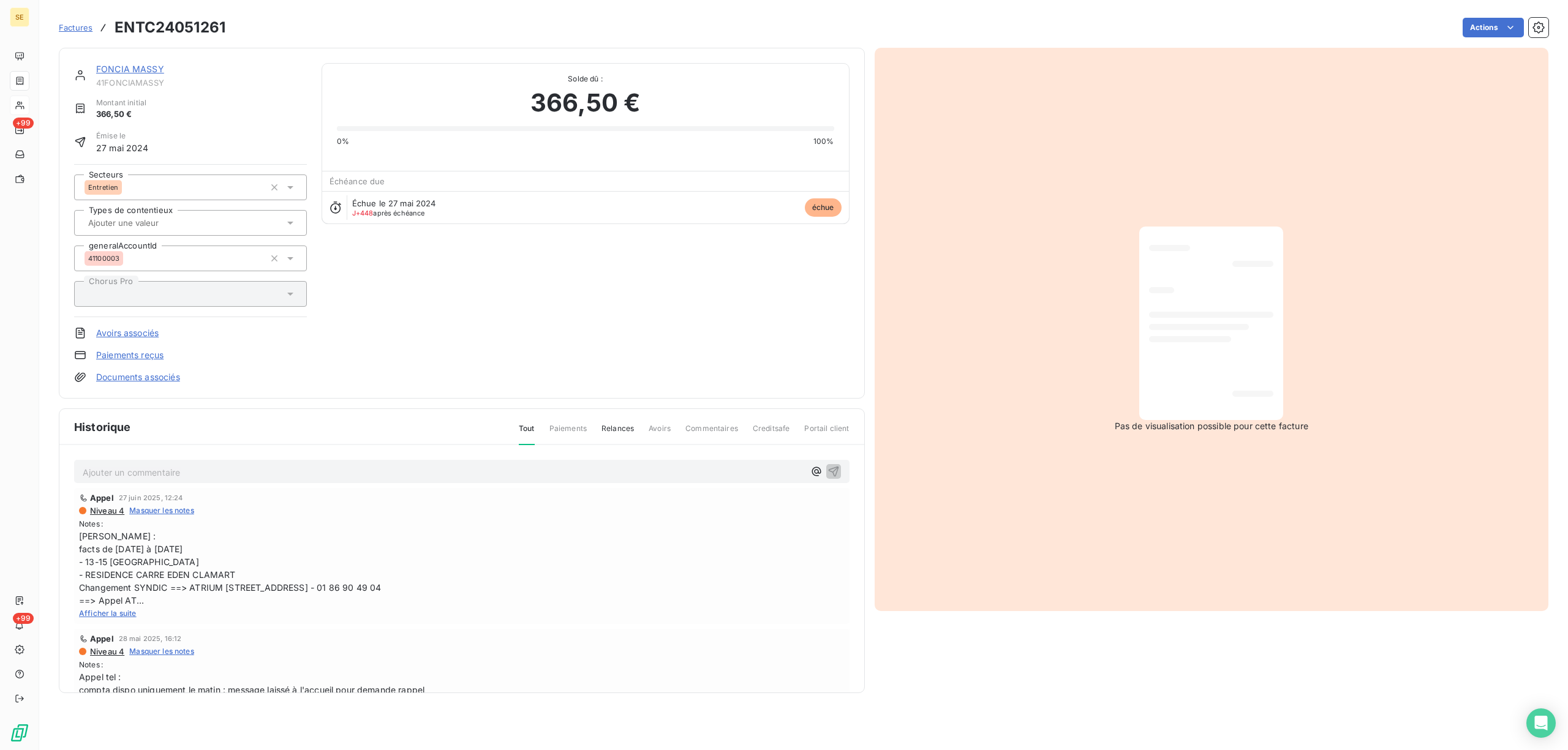
click at [140, 67] on link "FONCIA MASSY" at bounding box center [130, 68] width 68 height 10
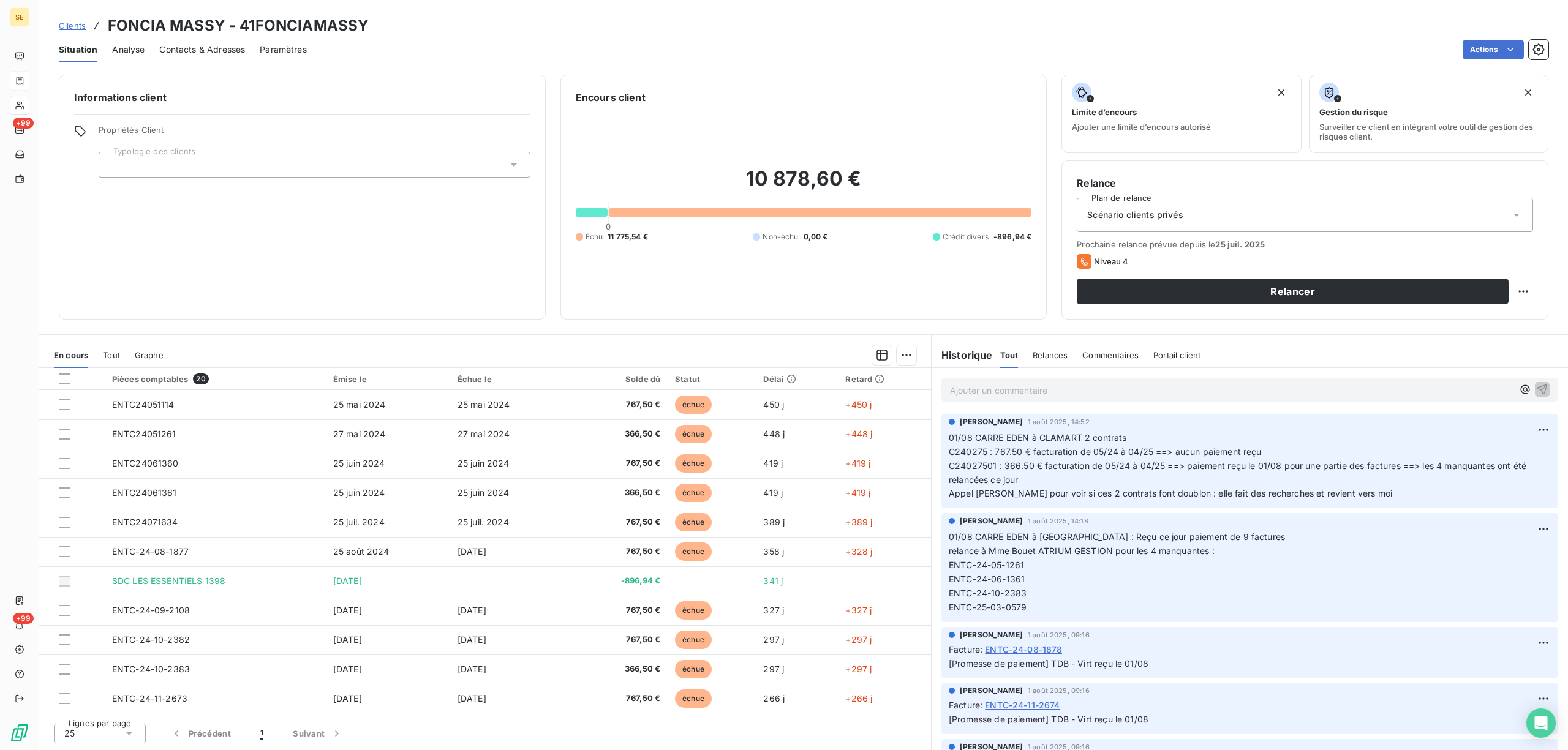
click at [1032, 649] on span "ENTC-24-08-1878" at bounding box center [1024, 649] width 77 height 13
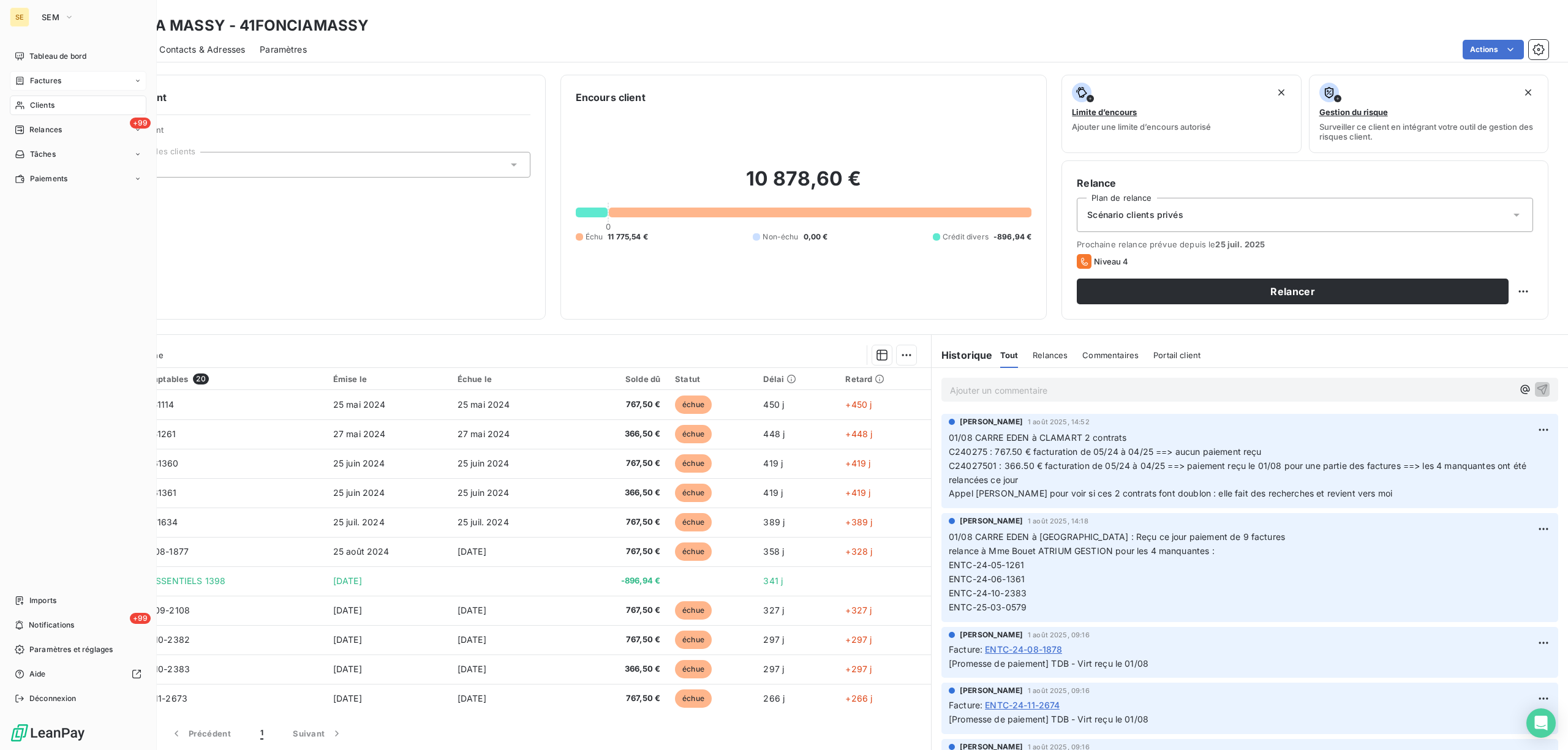
click at [42, 76] on span "Factures" at bounding box center [45, 81] width 31 height 11
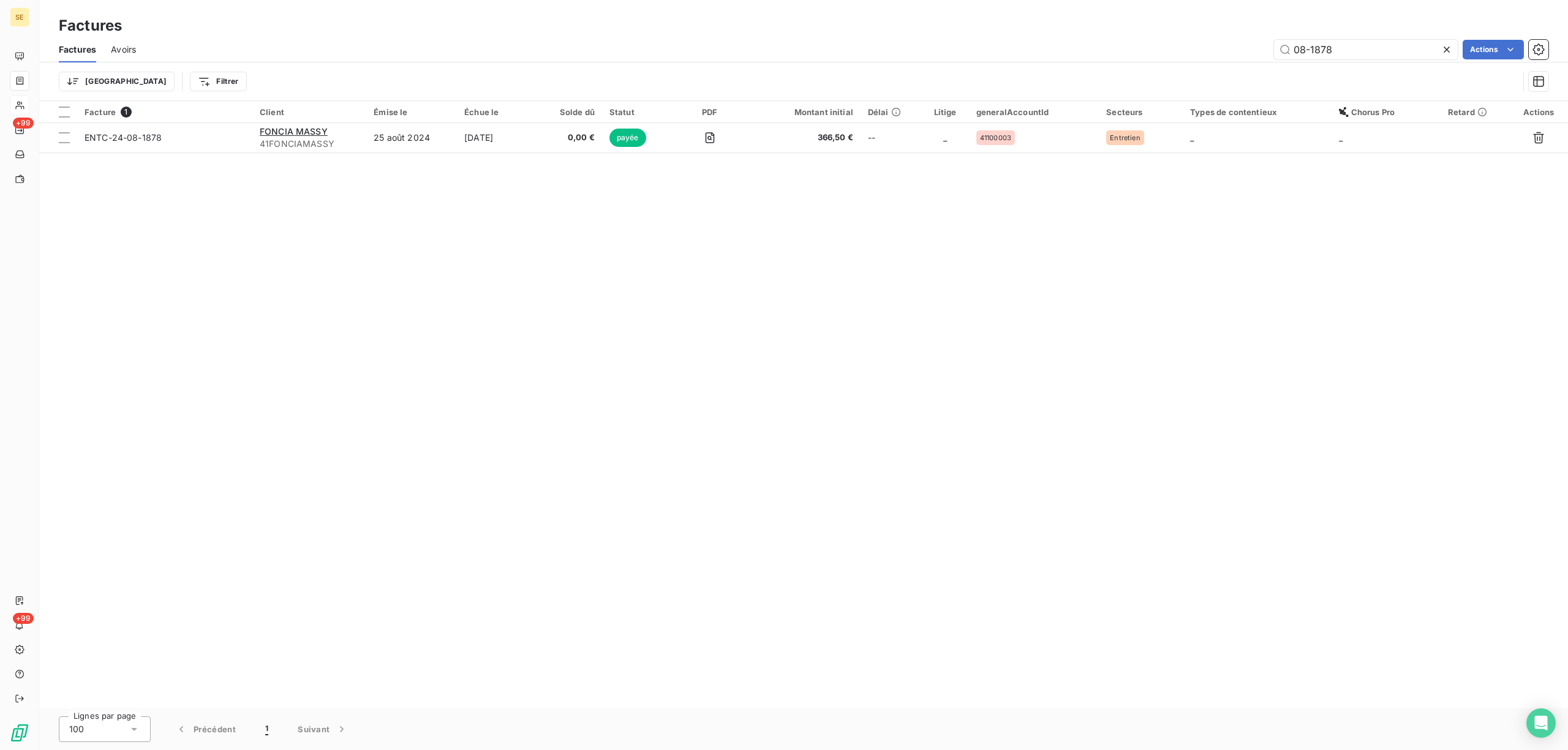
drag, startPoint x: 1367, startPoint y: 50, endPoint x: 1282, endPoint y: 64, distance: 86.1
click at [1282, 64] on div "Factures Avoirs 08-1878 Actions Trier Filtrer" at bounding box center [804, 68] width 1529 height 64
type input "390"
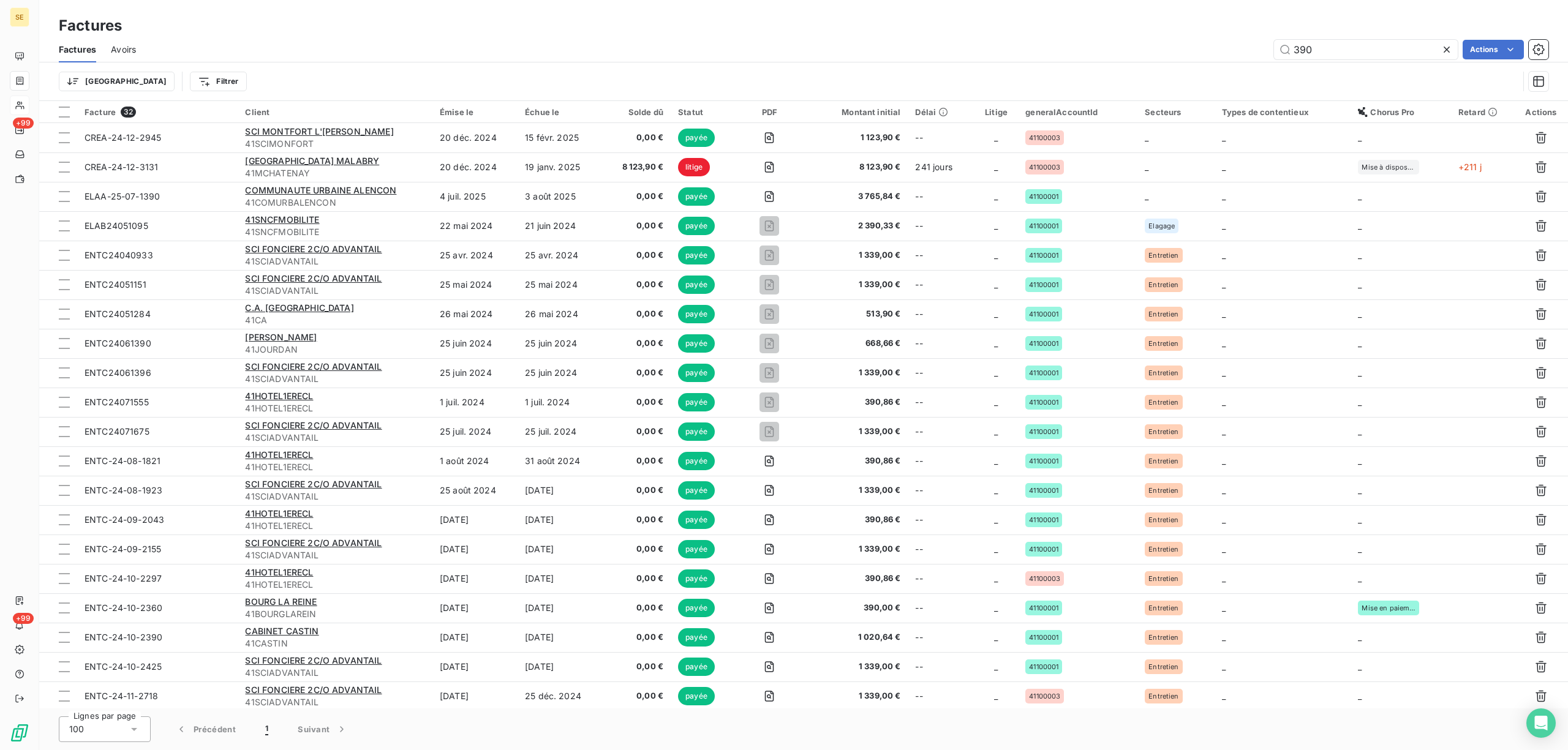
click at [152, 74] on html "SE +99 +99 Factures Factures Avoirs 390 Actions Trier Filtrer Facture 32 Client…" at bounding box center [784, 375] width 1568 height 750
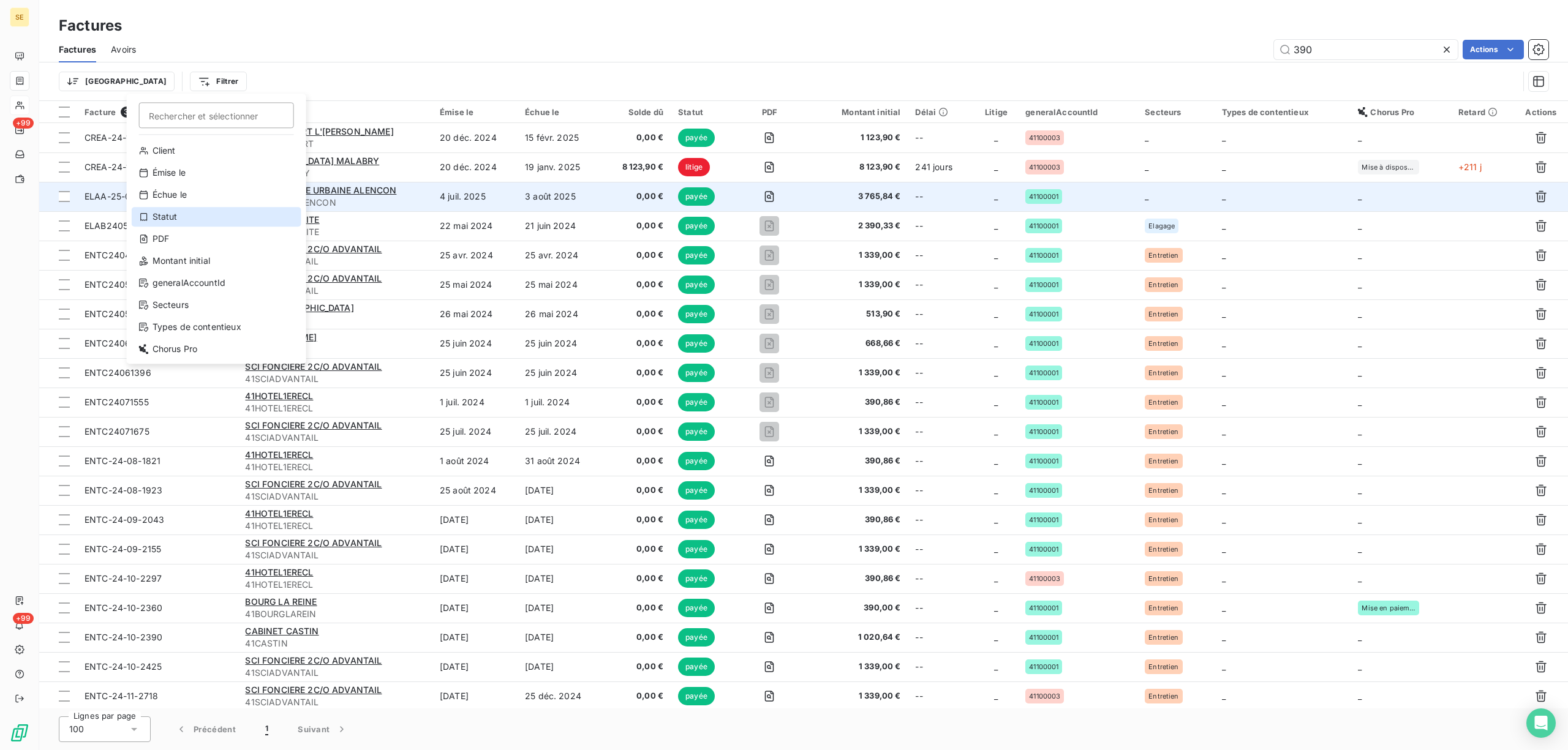
drag, startPoint x: 197, startPoint y: 223, endPoint x: 217, endPoint y: 206, distance: 26.2
click at [197, 223] on div "Statut" at bounding box center [217, 217] width 170 height 20
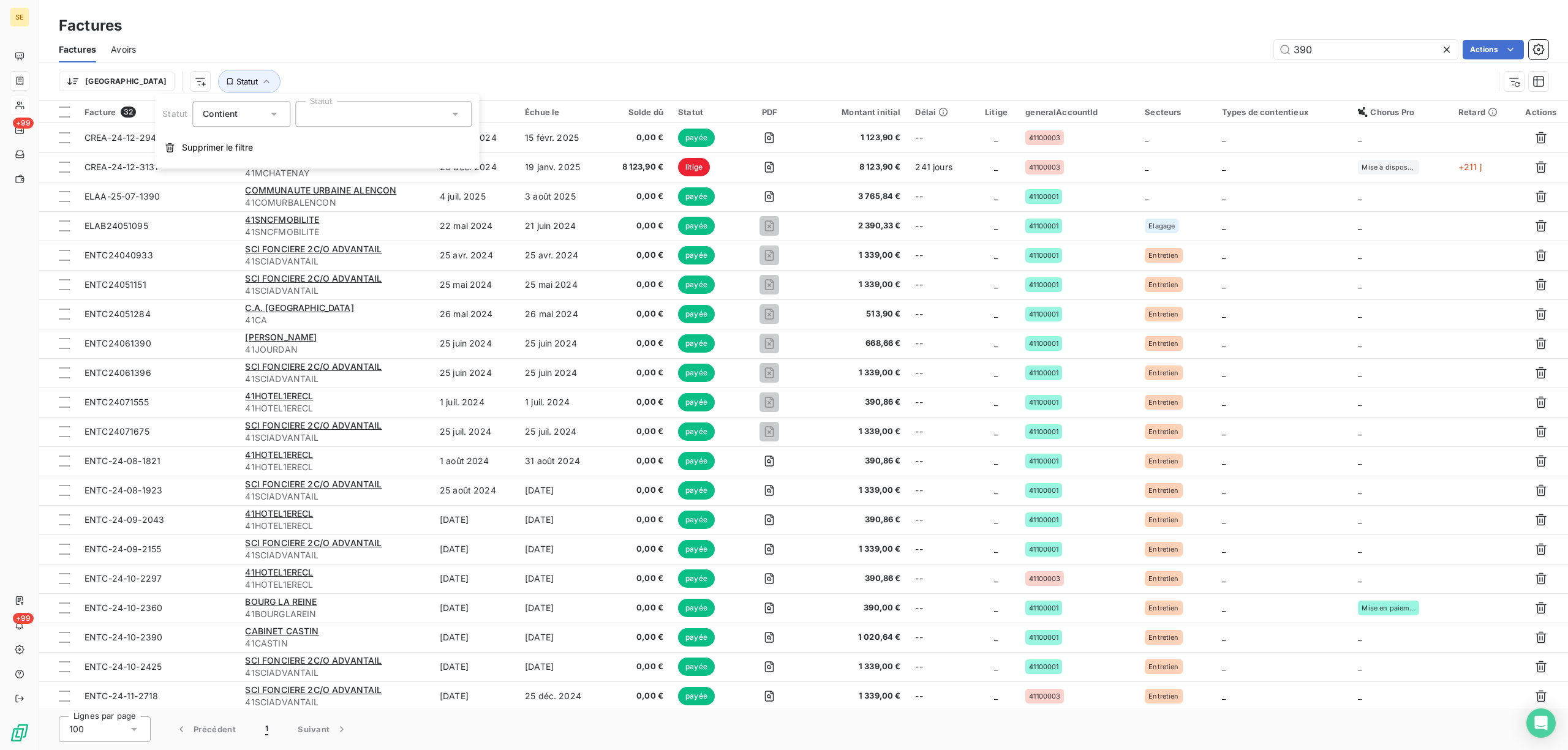
click at [267, 111] on icon at bounding box center [274, 114] width 12 height 12
click at [246, 160] on span "Ne contient pas" at bounding box center [250, 164] width 66 height 10
click at [457, 112] on icon at bounding box center [455, 114] width 12 height 12
click at [346, 177] on li "payée" at bounding box center [383, 181] width 177 height 21
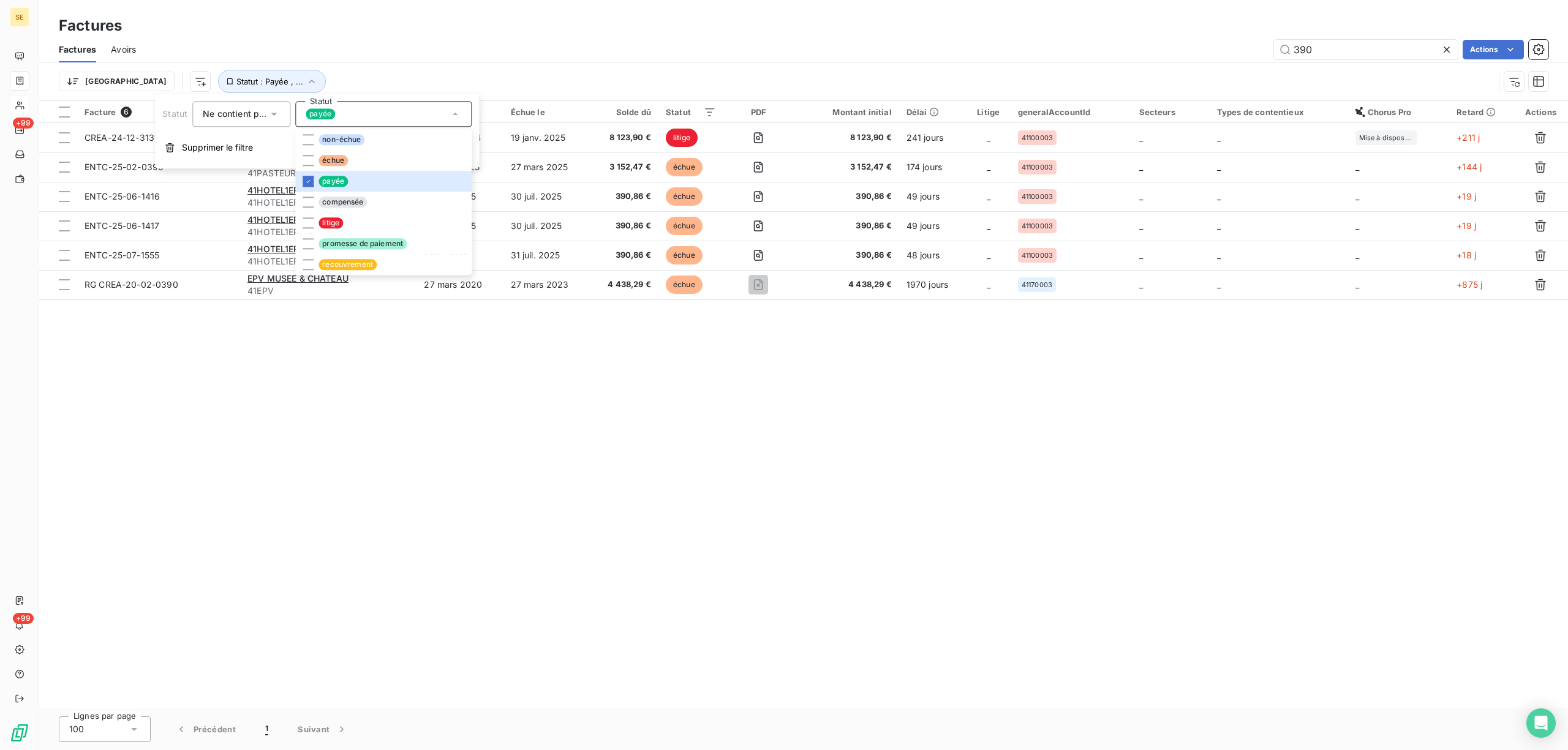
click at [525, 28] on div "Factures" at bounding box center [804, 26] width 1529 height 22
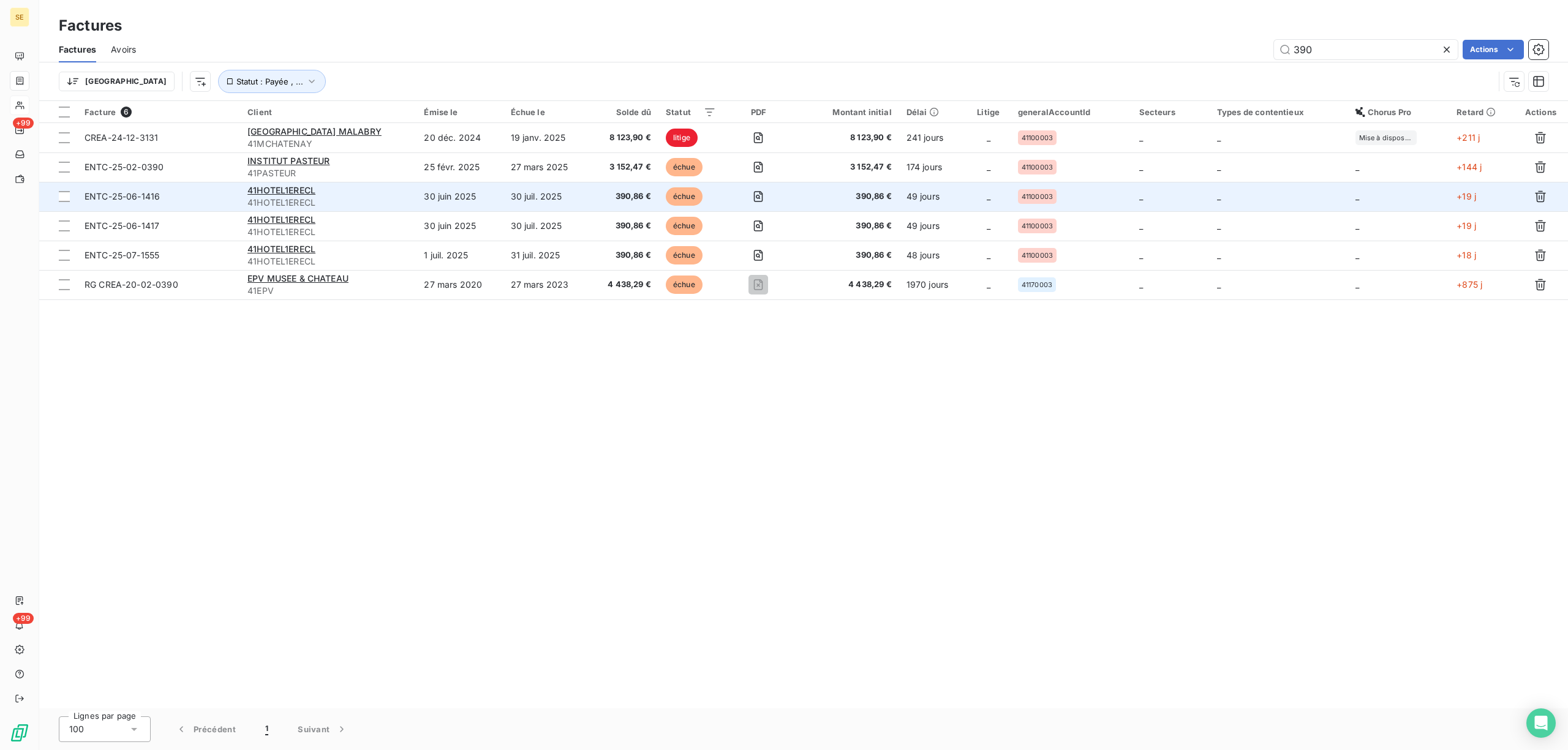
click at [550, 190] on td "30 juil. 2025" at bounding box center [547, 196] width 87 height 29
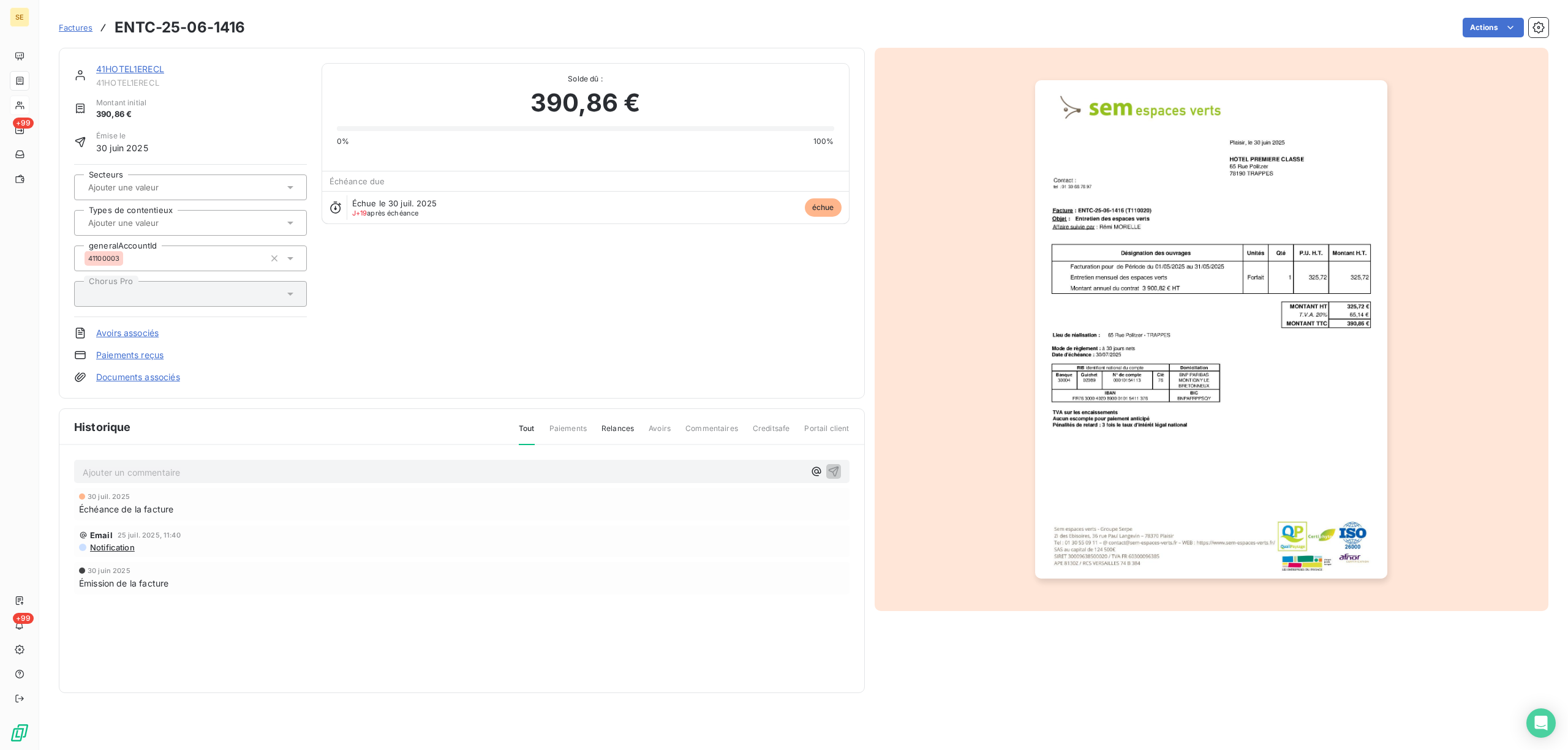
click at [155, 68] on link "41HOTEL1ERECL" at bounding box center [130, 68] width 68 height 10
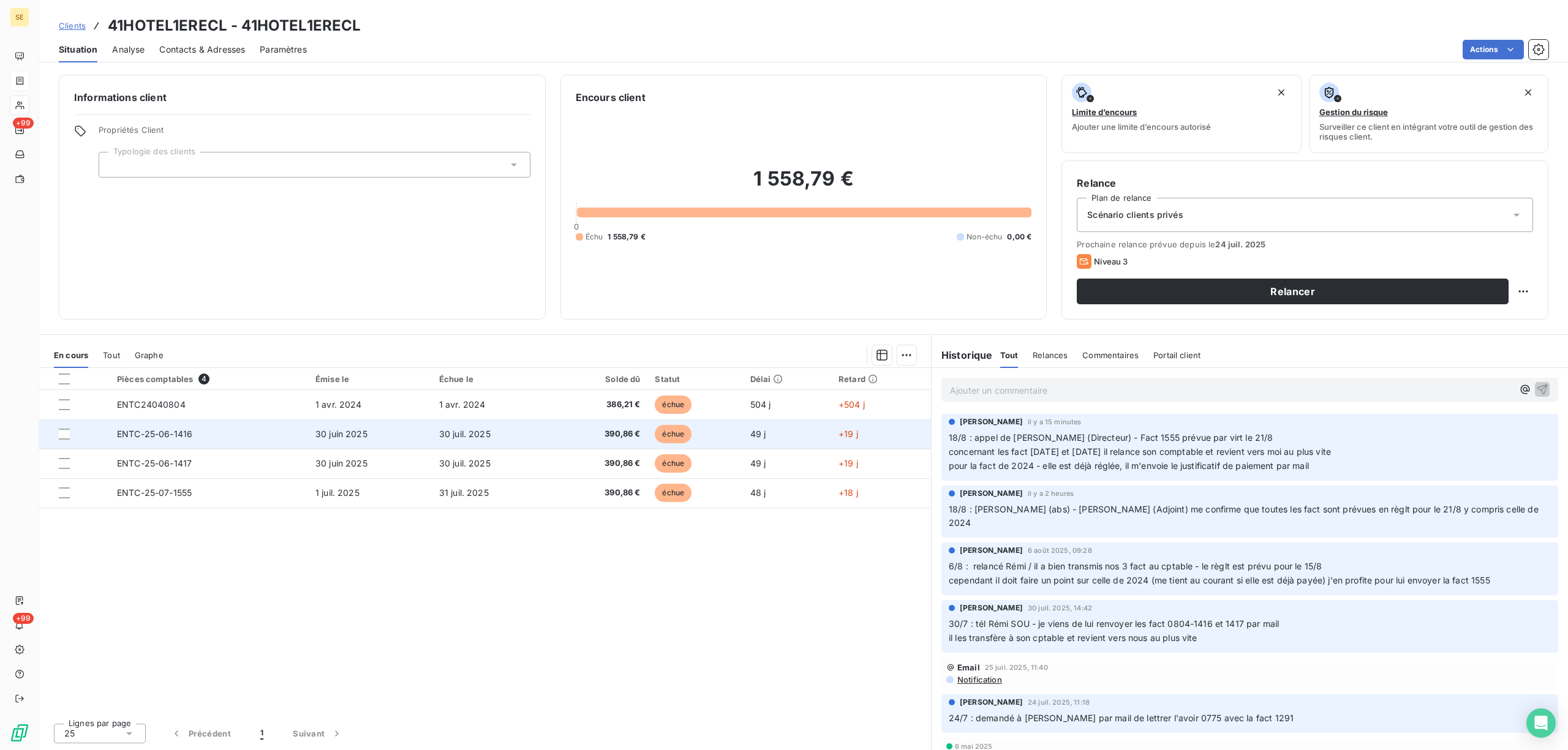
click at [435, 432] on td "30 juil. 2025" at bounding box center [493, 434] width 123 height 29
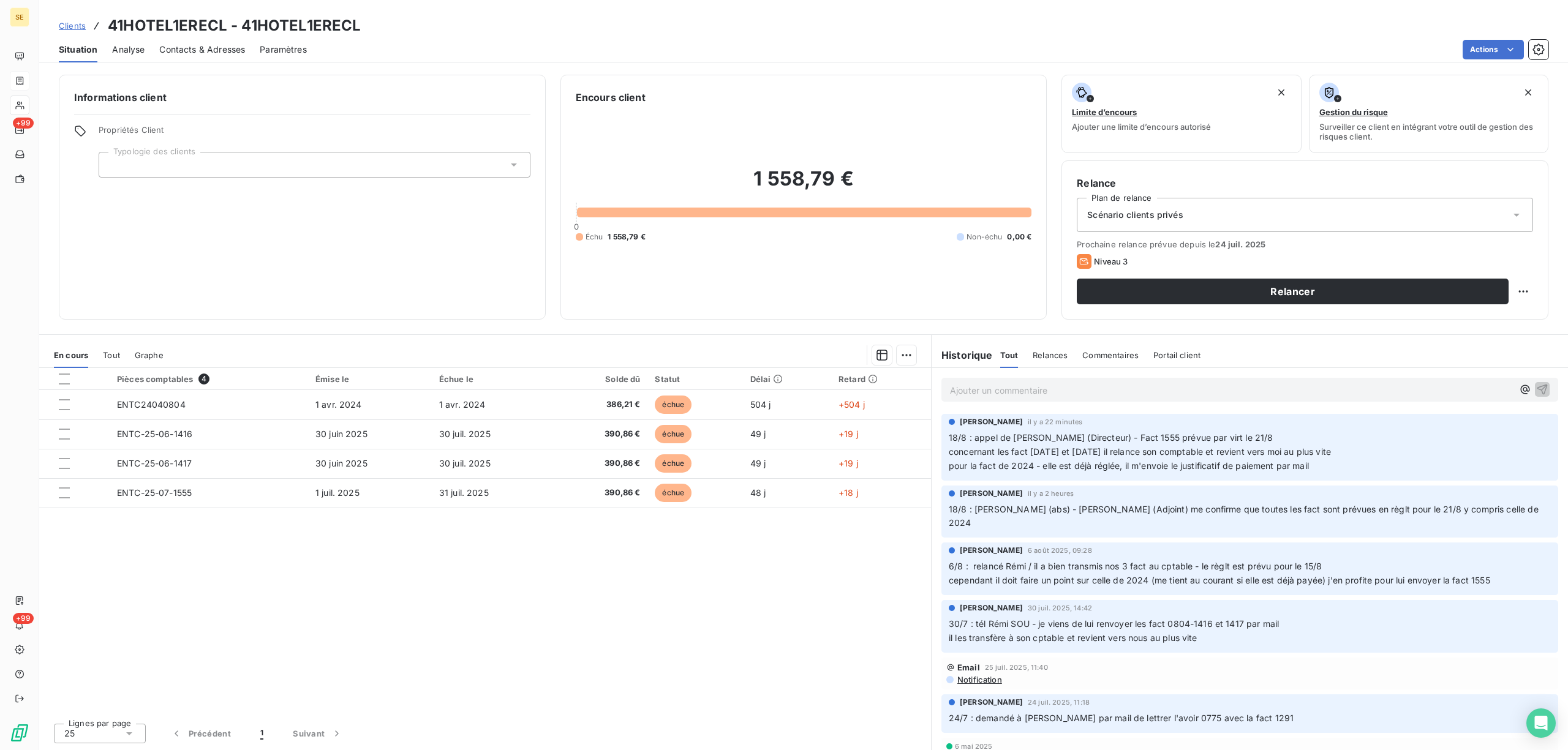
click at [1035, 389] on p "Ajouter un commentaire ﻿" at bounding box center [1231, 390] width 563 height 16
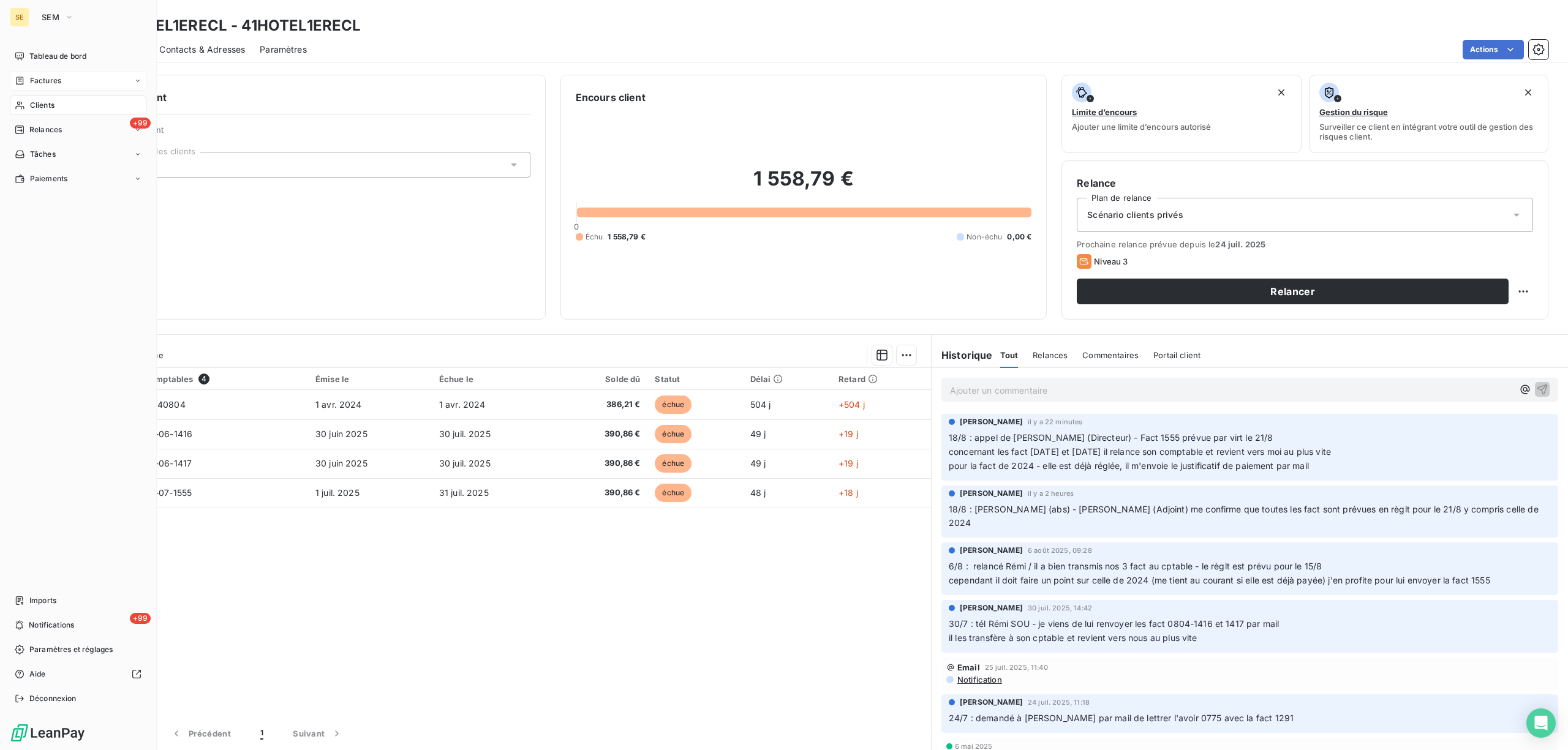
click at [50, 81] on span "Factures" at bounding box center [45, 81] width 31 height 11
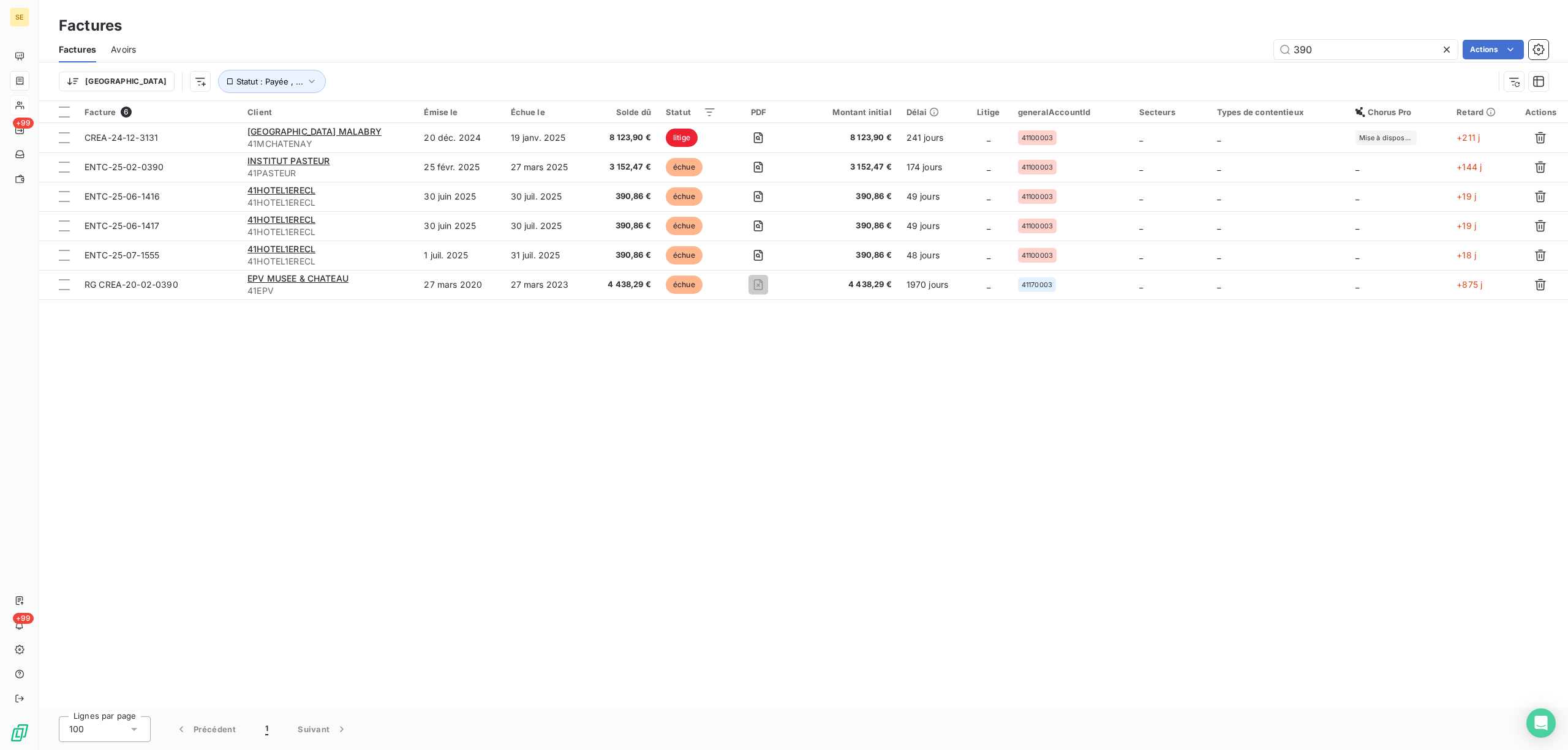
drag, startPoint x: 1335, startPoint y: 53, endPoint x: 1272, endPoint y: 53, distance: 63.0
click at [1272, 53] on div "390 Actions" at bounding box center [850, 49] width 1398 height 20
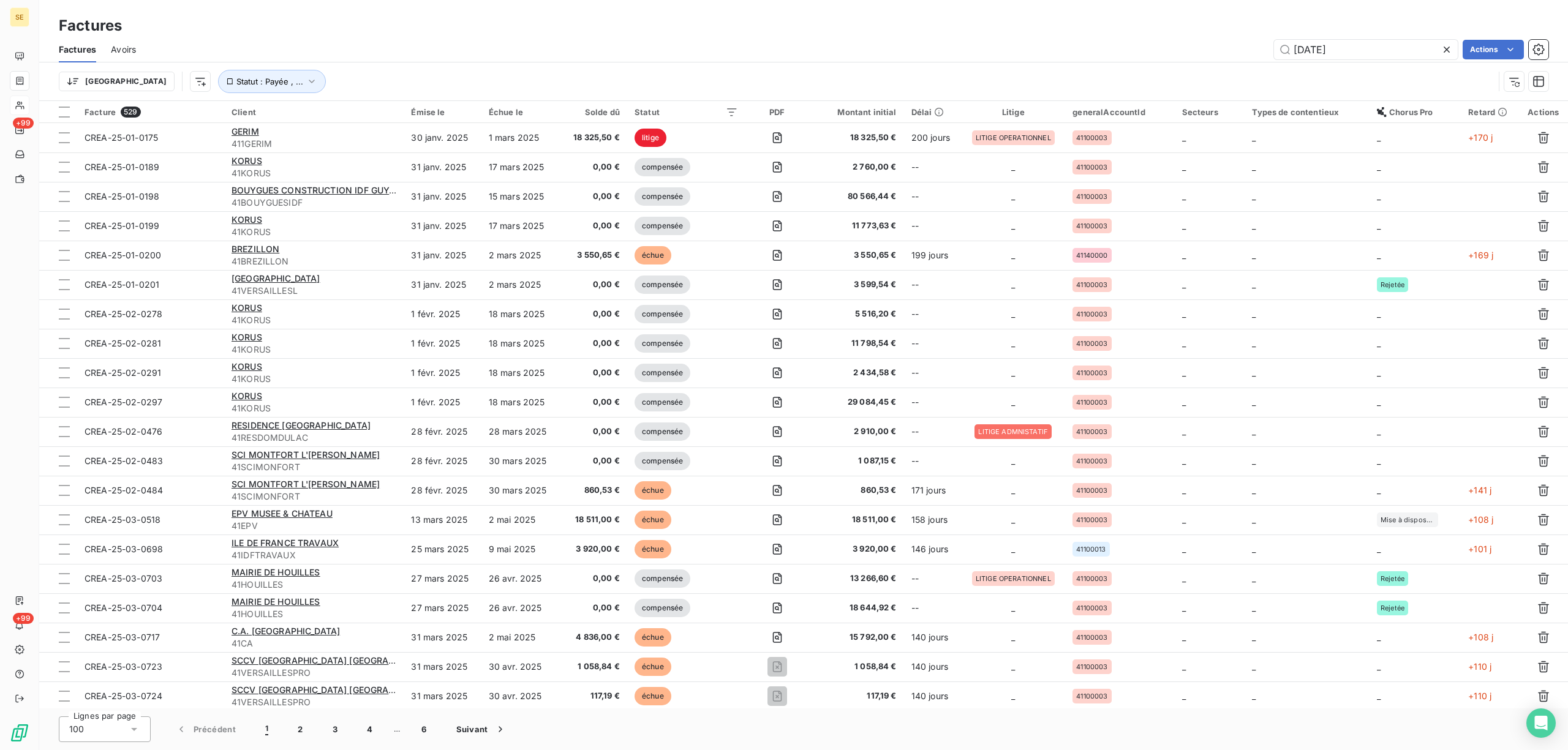
type input "[DATE]"
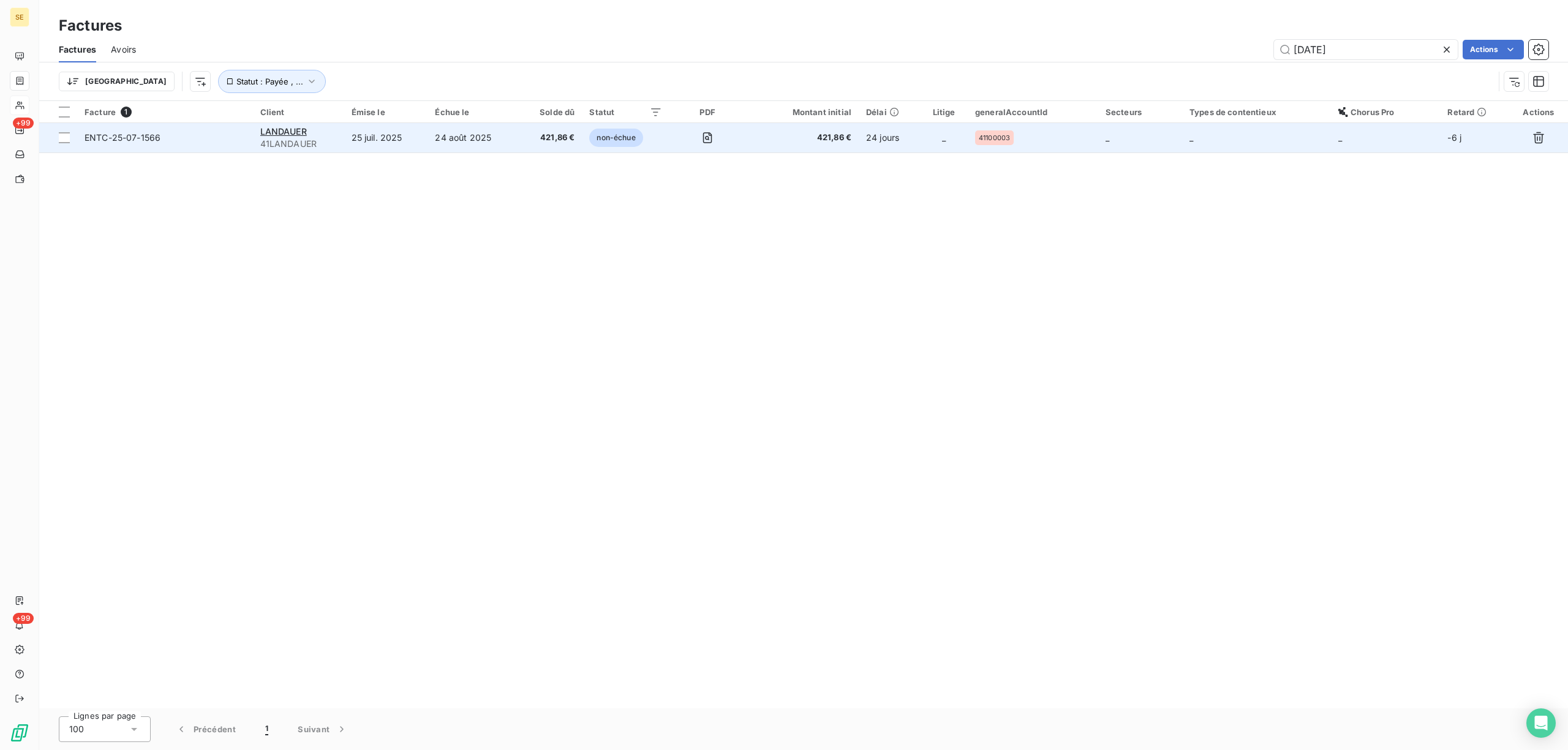
click at [430, 138] on td "24 août 2025" at bounding box center [473, 137] width 91 height 29
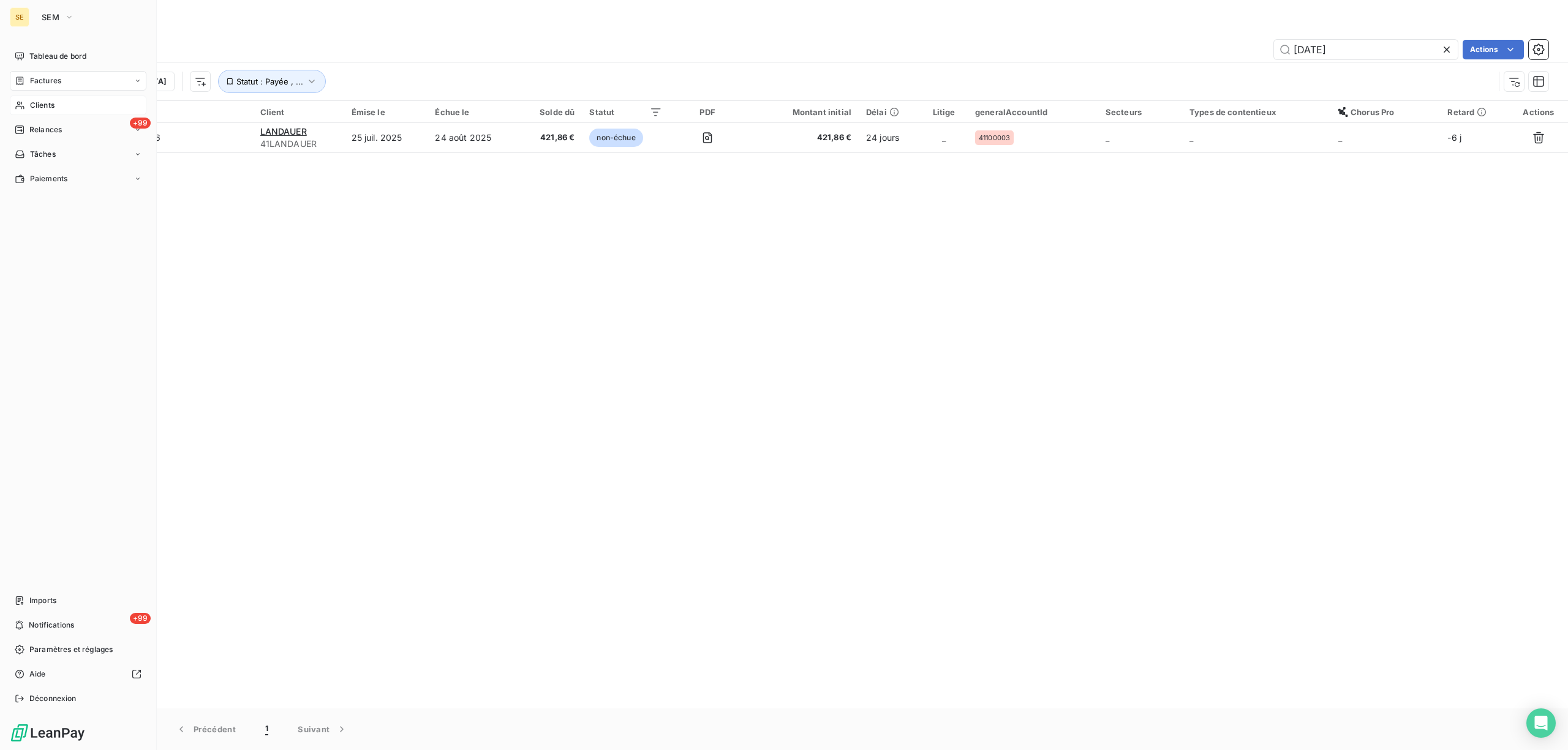
click at [39, 106] on span "Clients" at bounding box center [42, 105] width 24 height 11
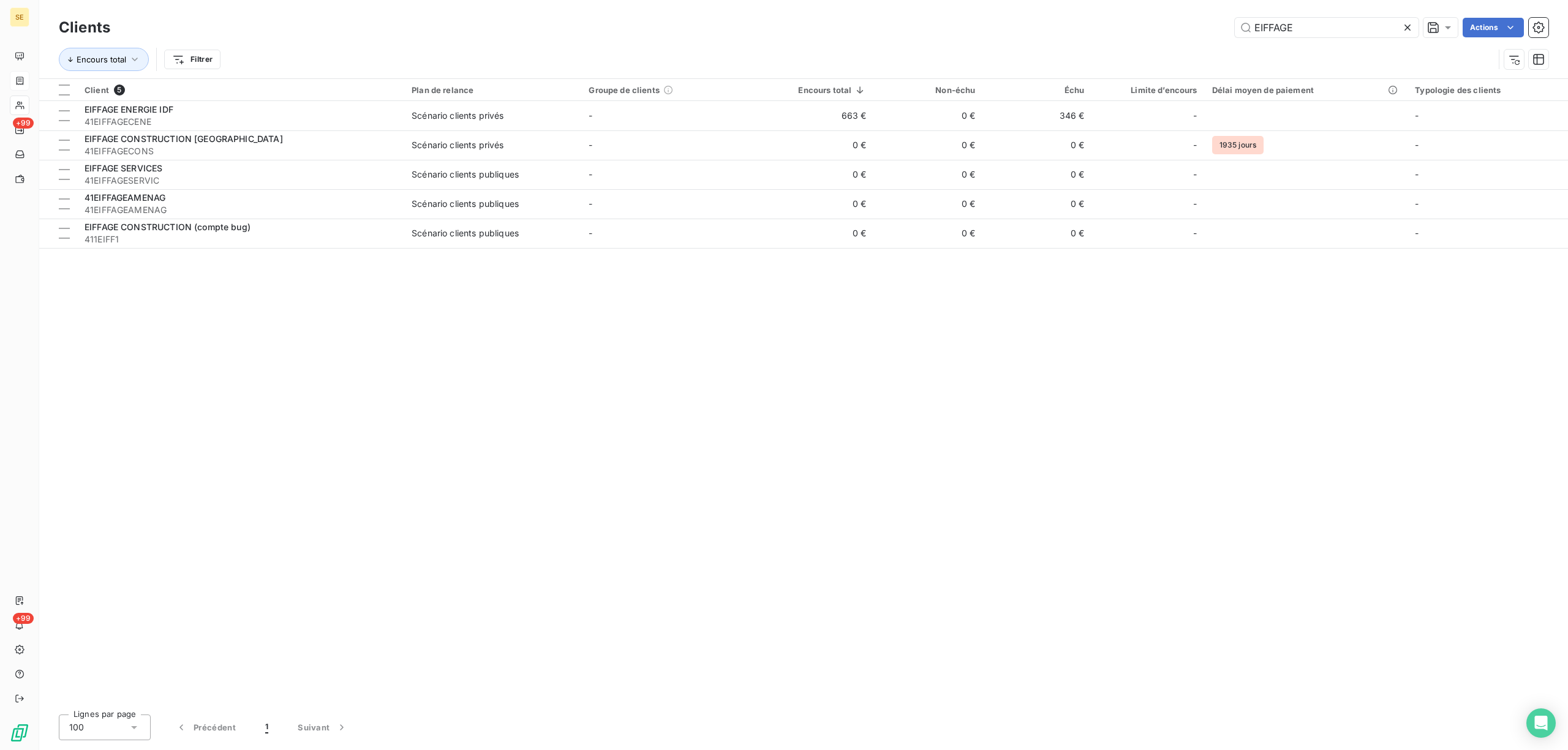
drag, startPoint x: 1330, startPoint y: 27, endPoint x: 1027, endPoint y: 55, distance: 304.3
click at [1050, 55] on div "Clients EIFFAGE Actions Encours total Filtrer" at bounding box center [804, 47] width 1489 height 64
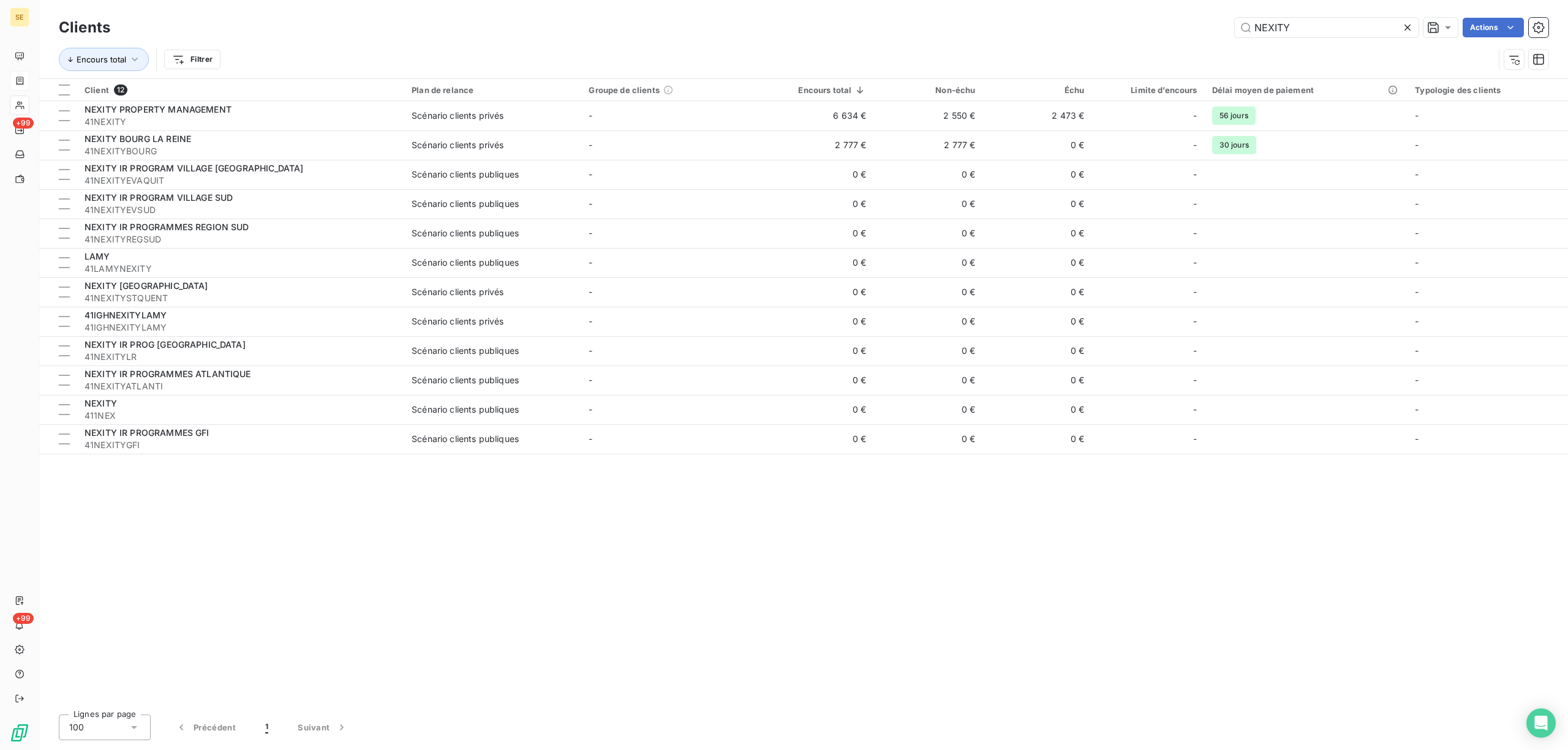
type input "NEXITY"
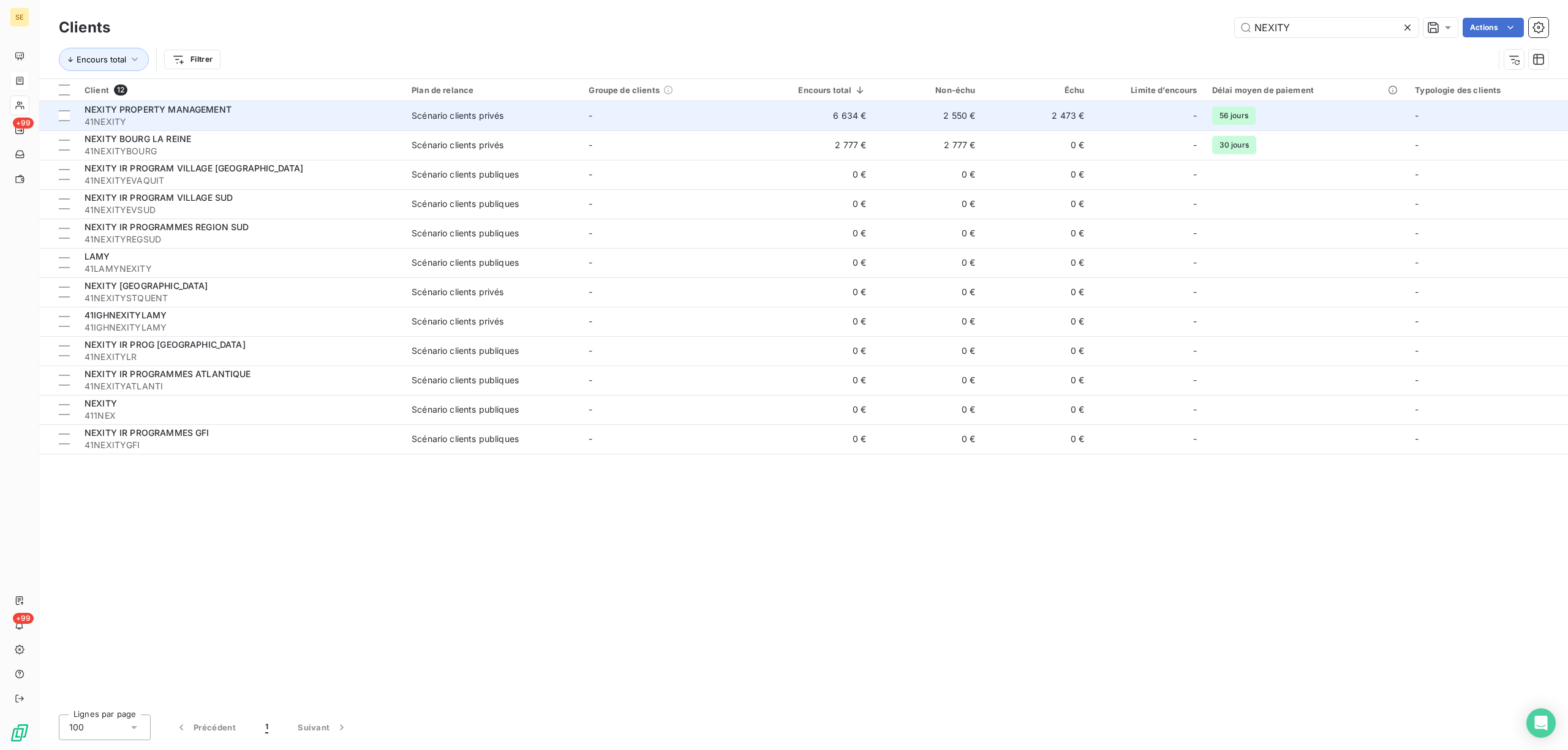
click at [214, 124] on span "41NEXITY" at bounding box center [240, 122] width 312 height 12
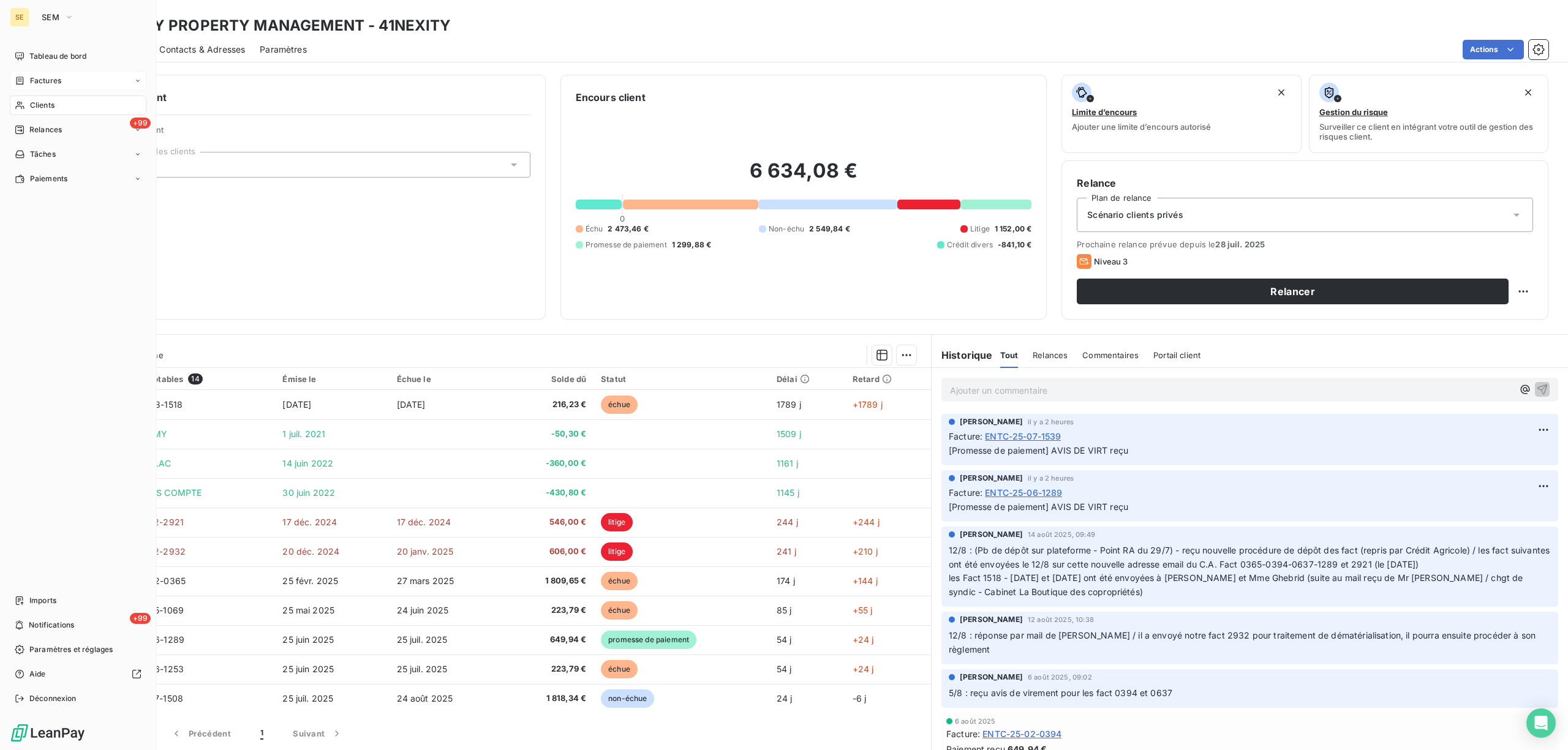
click at [42, 81] on span "Factures" at bounding box center [45, 81] width 31 height 11
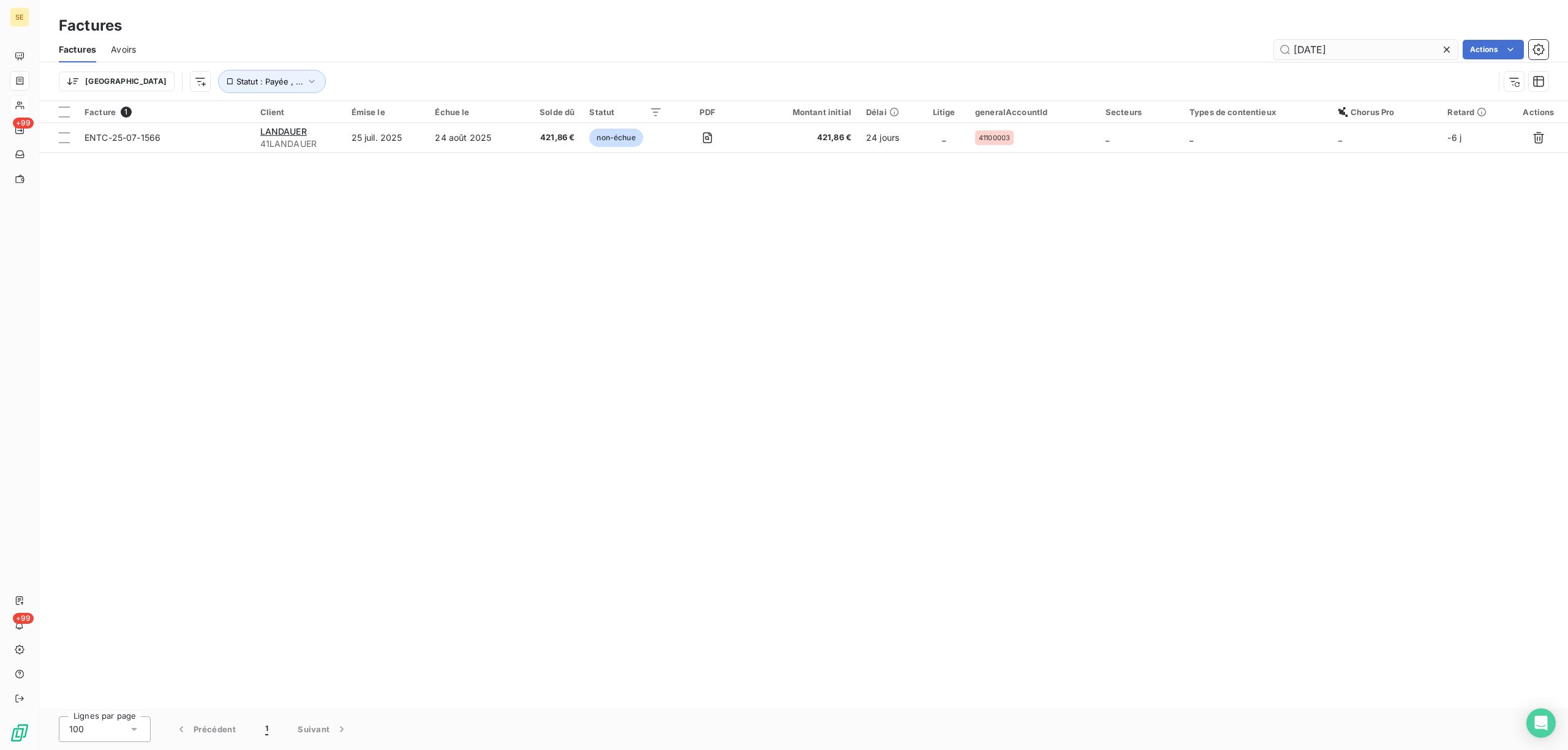
click at [1378, 49] on input "[DATE]" at bounding box center [1366, 49] width 183 height 20
type input "2"
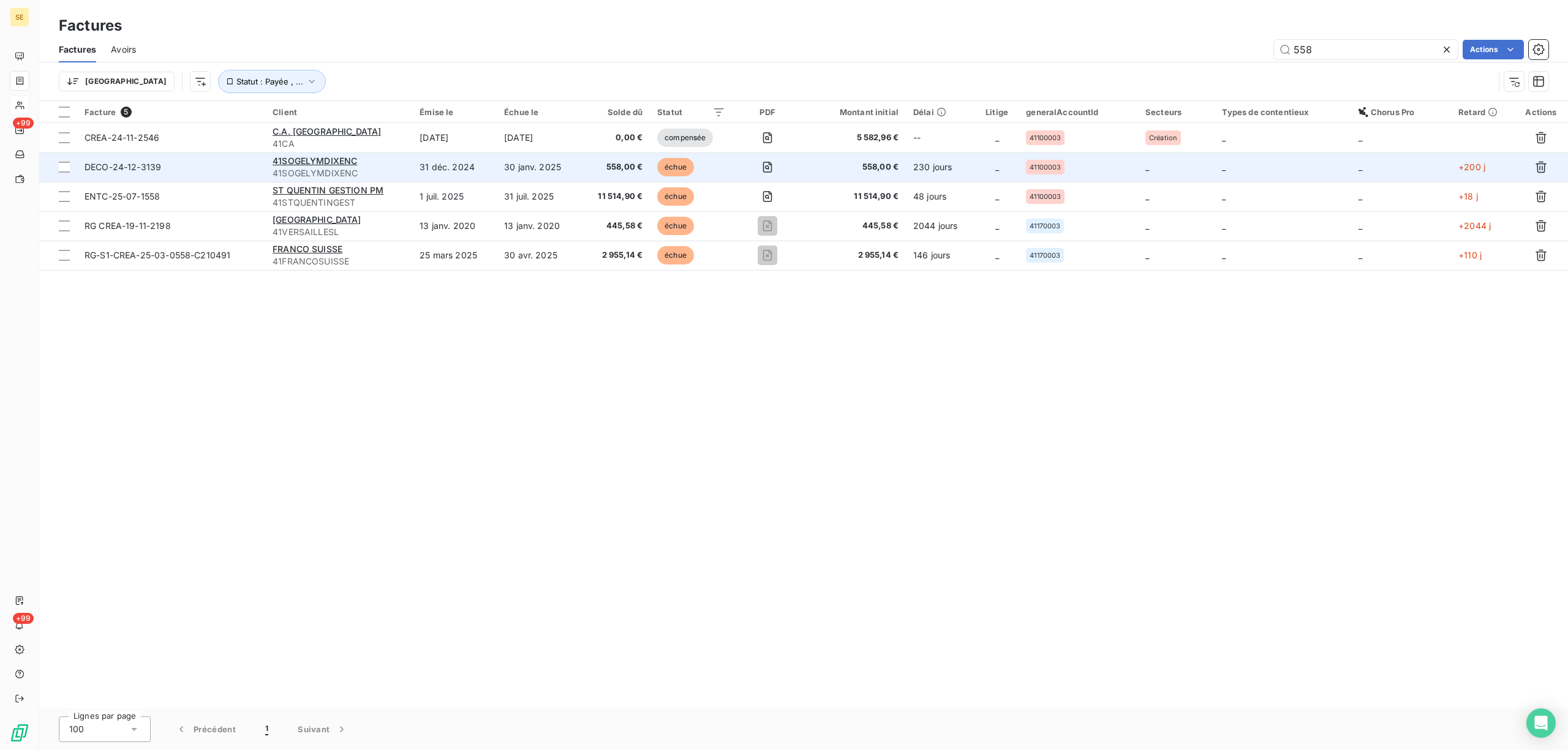
type input "558"
click at [466, 163] on td "31 déc. 2024" at bounding box center [454, 167] width 85 height 29
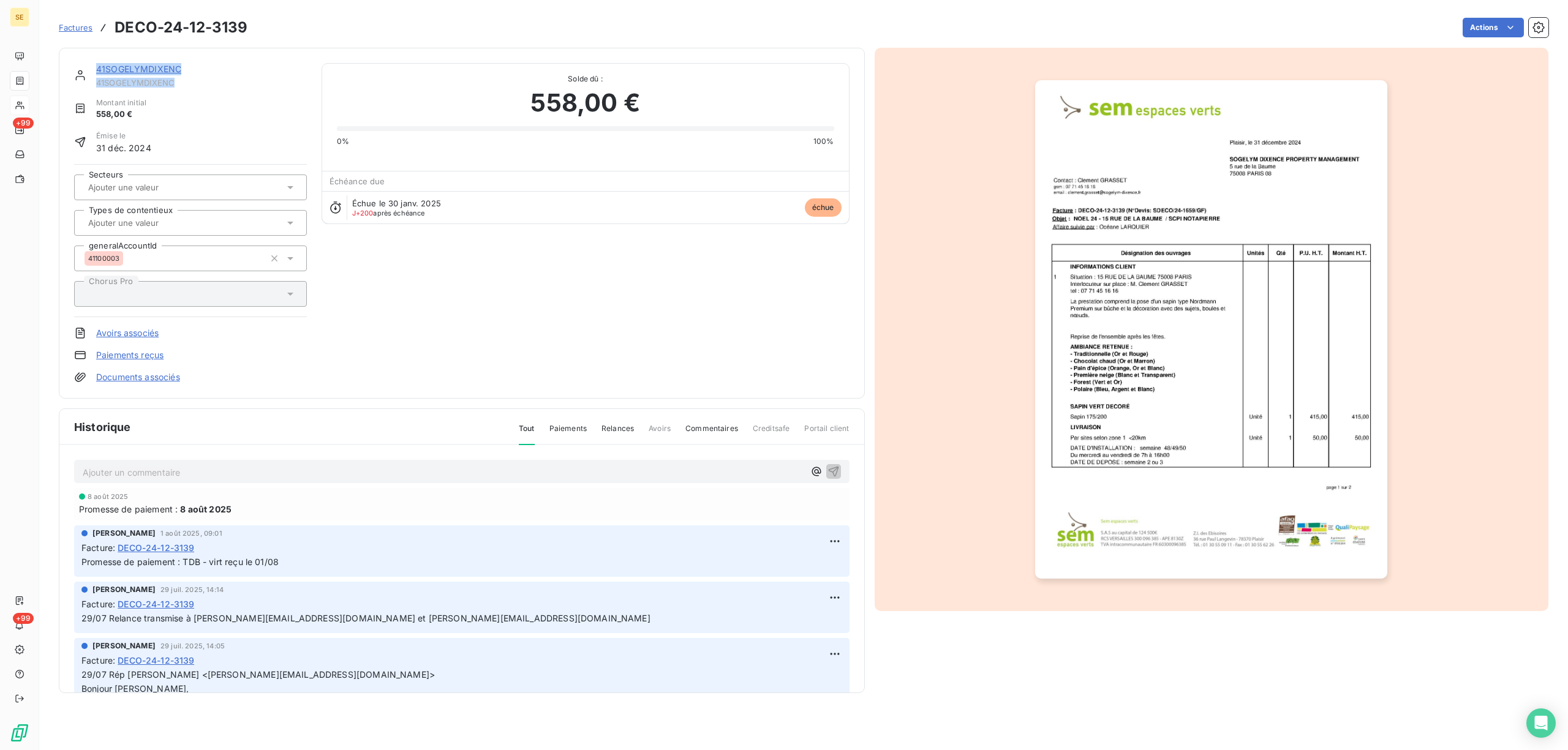
drag, startPoint x: 182, startPoint y: 85, endPoint x: 83, endPoint y: 86, distance: 99.0
click at [83, 86] on div "41SOGELYMDIXENC 41SOGELYMDIXENC" at bounding box center [190, 75] width 233 height 24
drag, startPoint x: 95, startPoint y: 84, endPoint x: 185, endPoint y: 87, distance: 90.0
click at [185, 87] on div "41SOGELYMDIXENC 41SOGELYMDIXENC" at bounding box center [190, 75] width 233 height 24
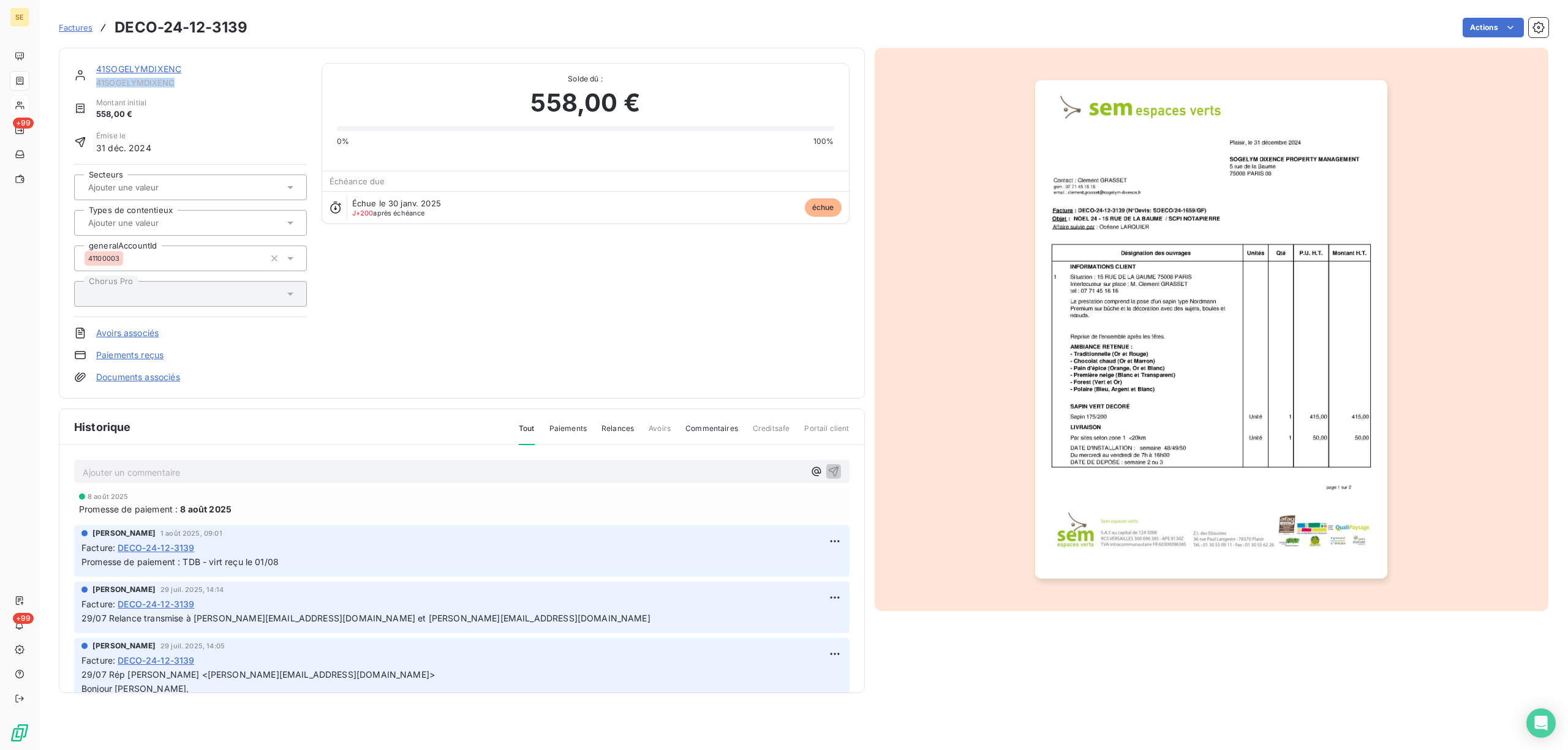
click at [185, 87] on span "41SOGELYMDIXENC" at bounding box center [201, 83] width 211 height 9
copy span "41SOGELYMDIXENC"
drag, startPoint x: 177, startPoint y: 87, endPoint x: 94, endPoint y: 86, distance: 83.0
click at [94, 86] on div "41SOGELYMDIXENC 41SOGELYMDIXENC" at bounding box center [190, 75] width 233 height 24
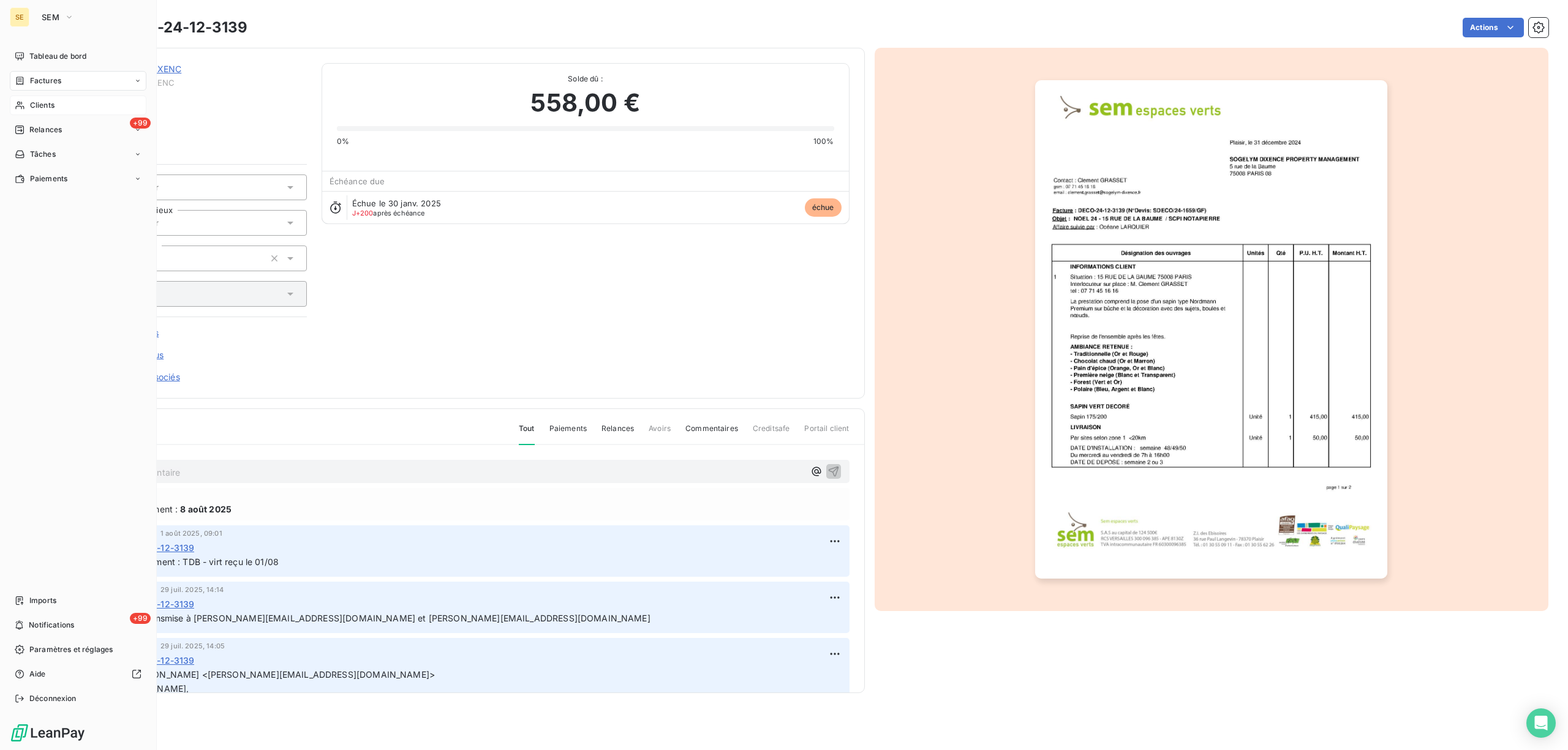
click at [39, 79] on span "Factures" at bounding box center [45, 81] width 31 height 11
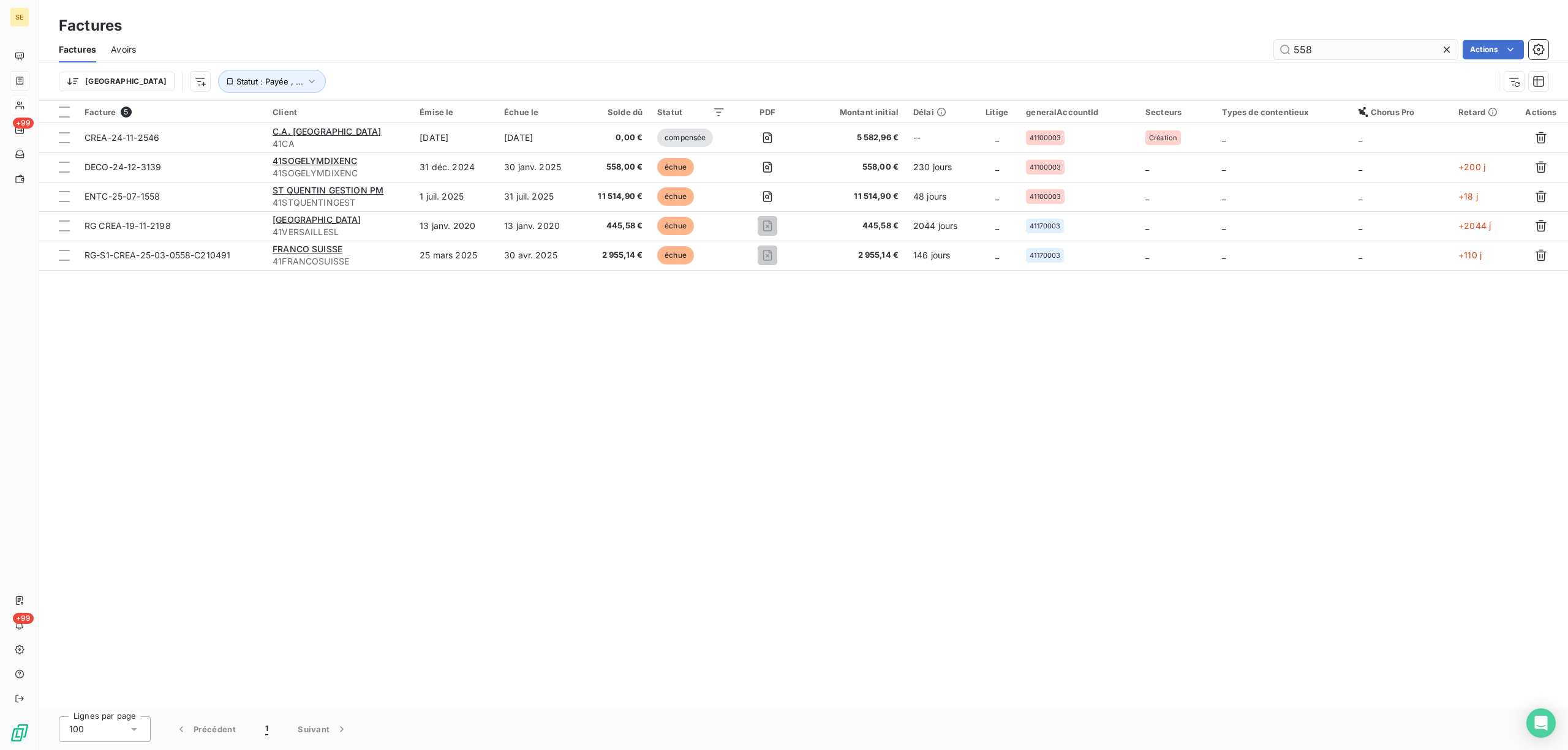
drag, startPoint x: 1338, startPoint y: 50, endPoint x: 1273, endPoint y: 57, distance: 65.4
click at [1274, 57] on input "558" at bounding box center [1366, 49] width 183 height 20
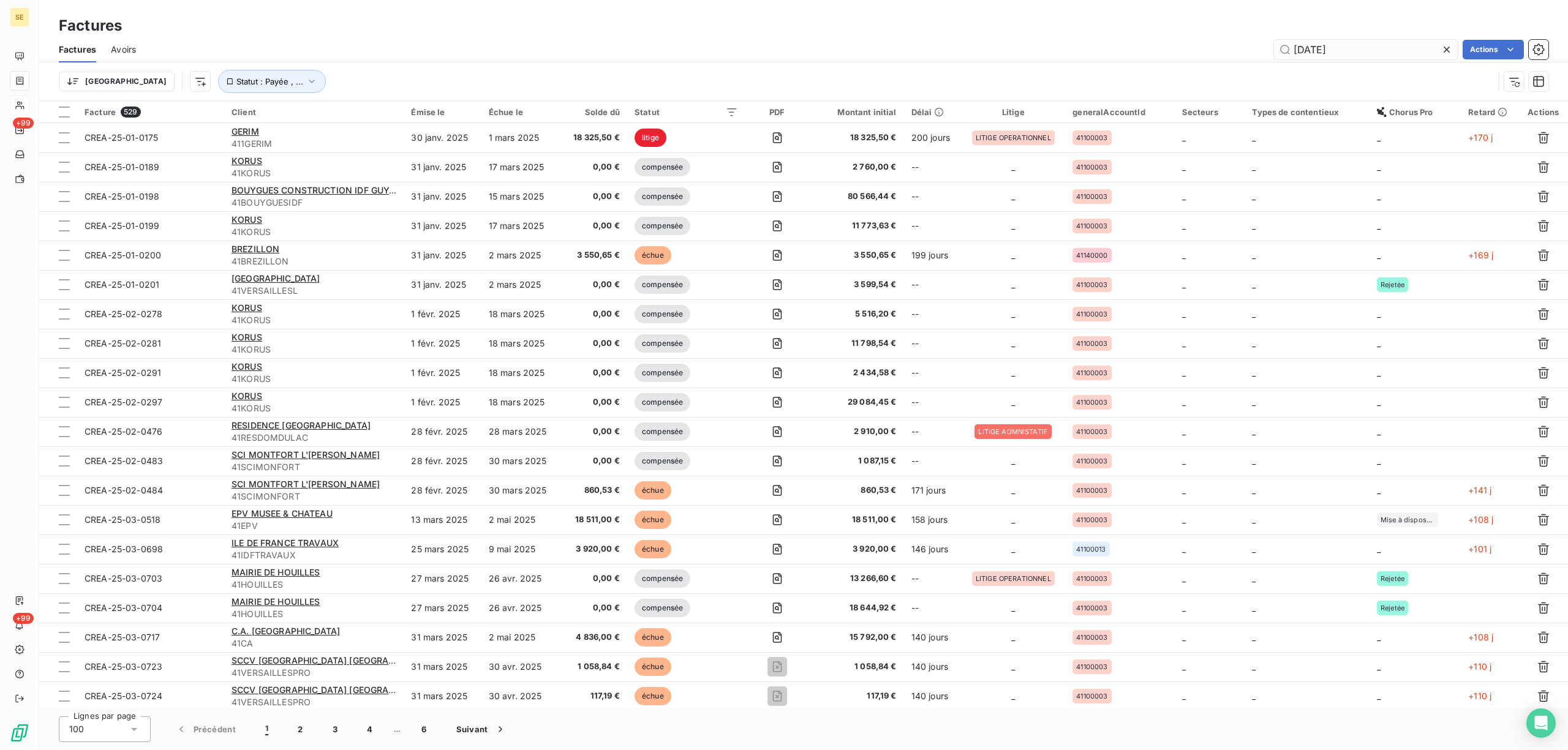
type input "[DATE]"
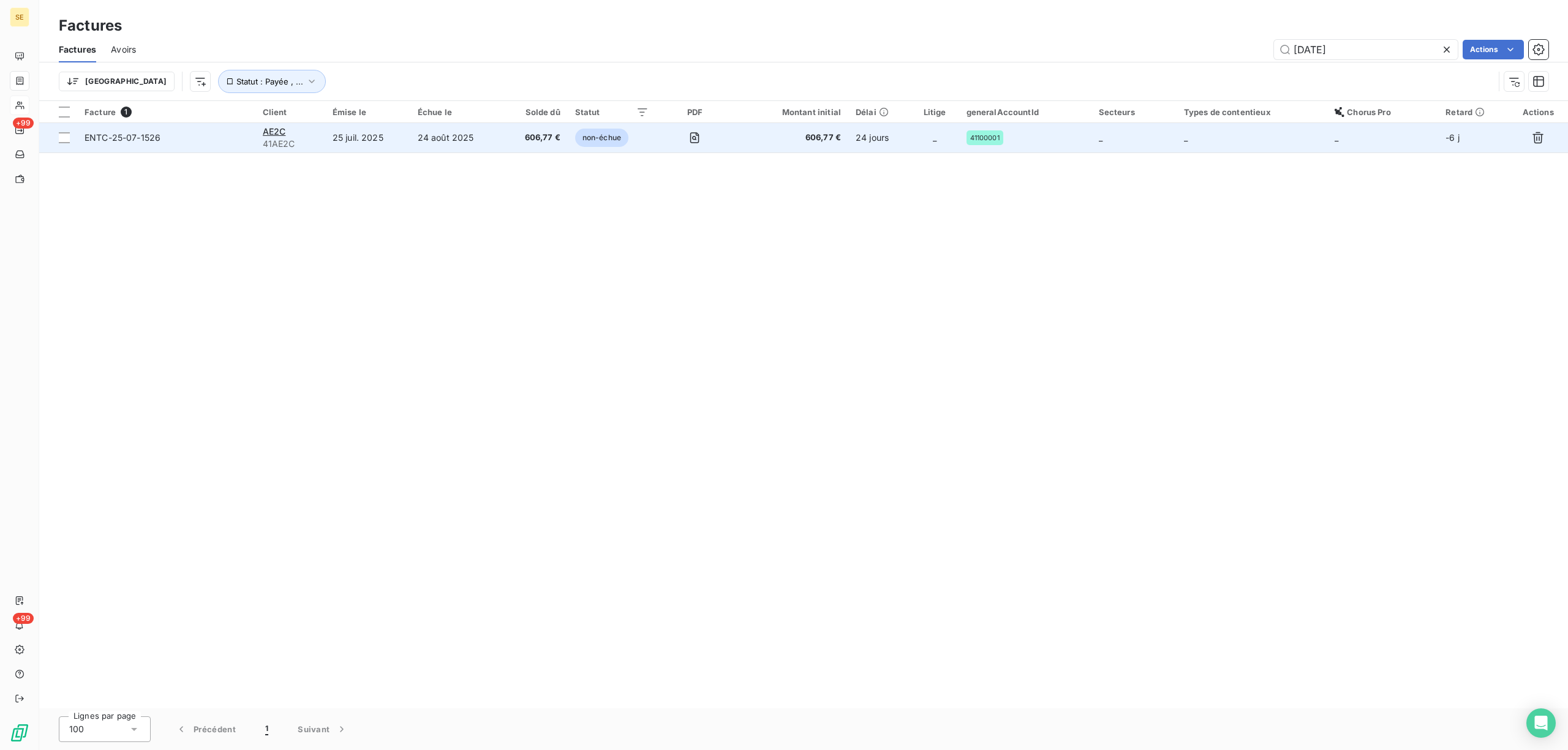
click at [462, 141] on td "24 août 2025" at bounding box center [456, 137] width 92 height 29
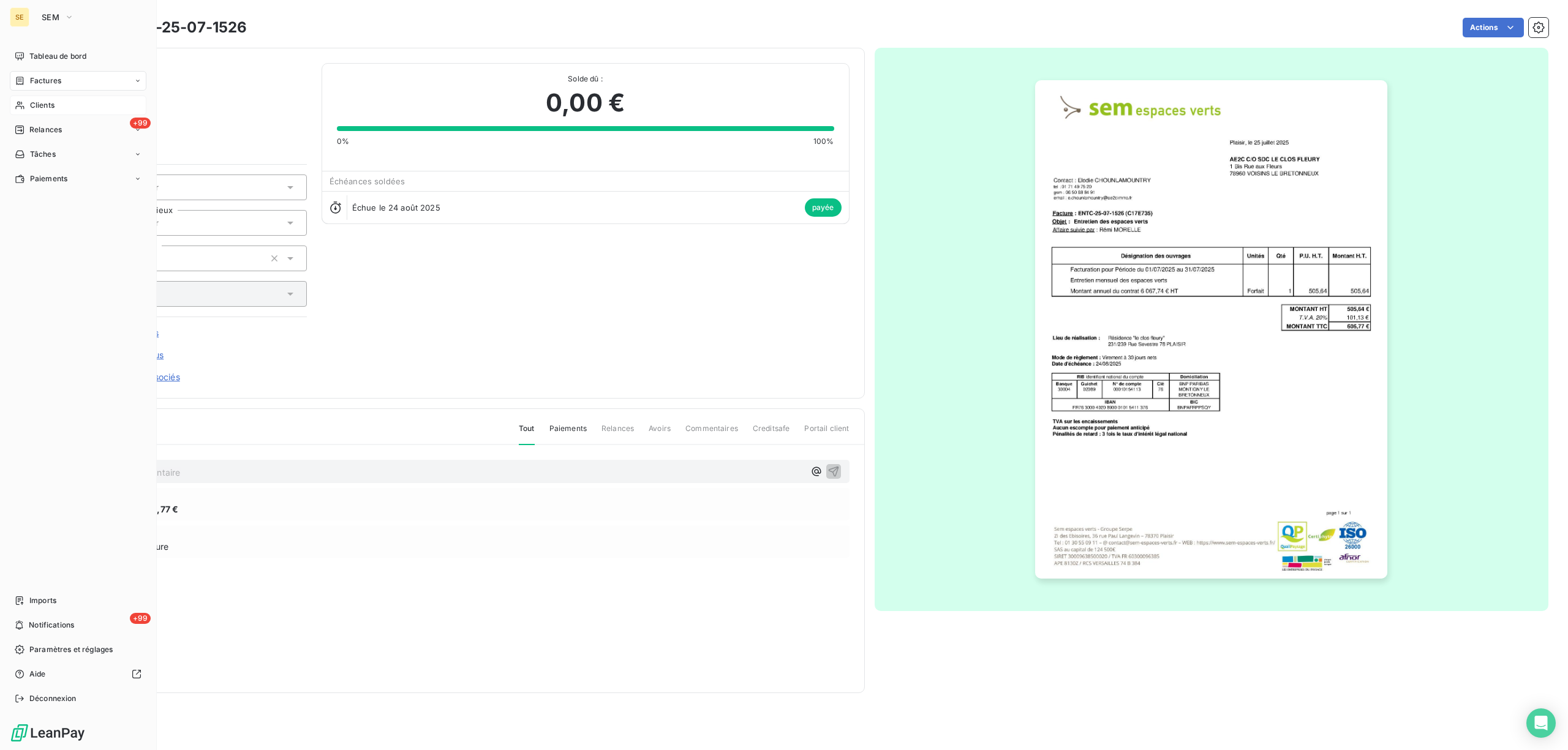
click at [38, 79] on span "Factures" at bounding box center [45, 81] width 31 height 11
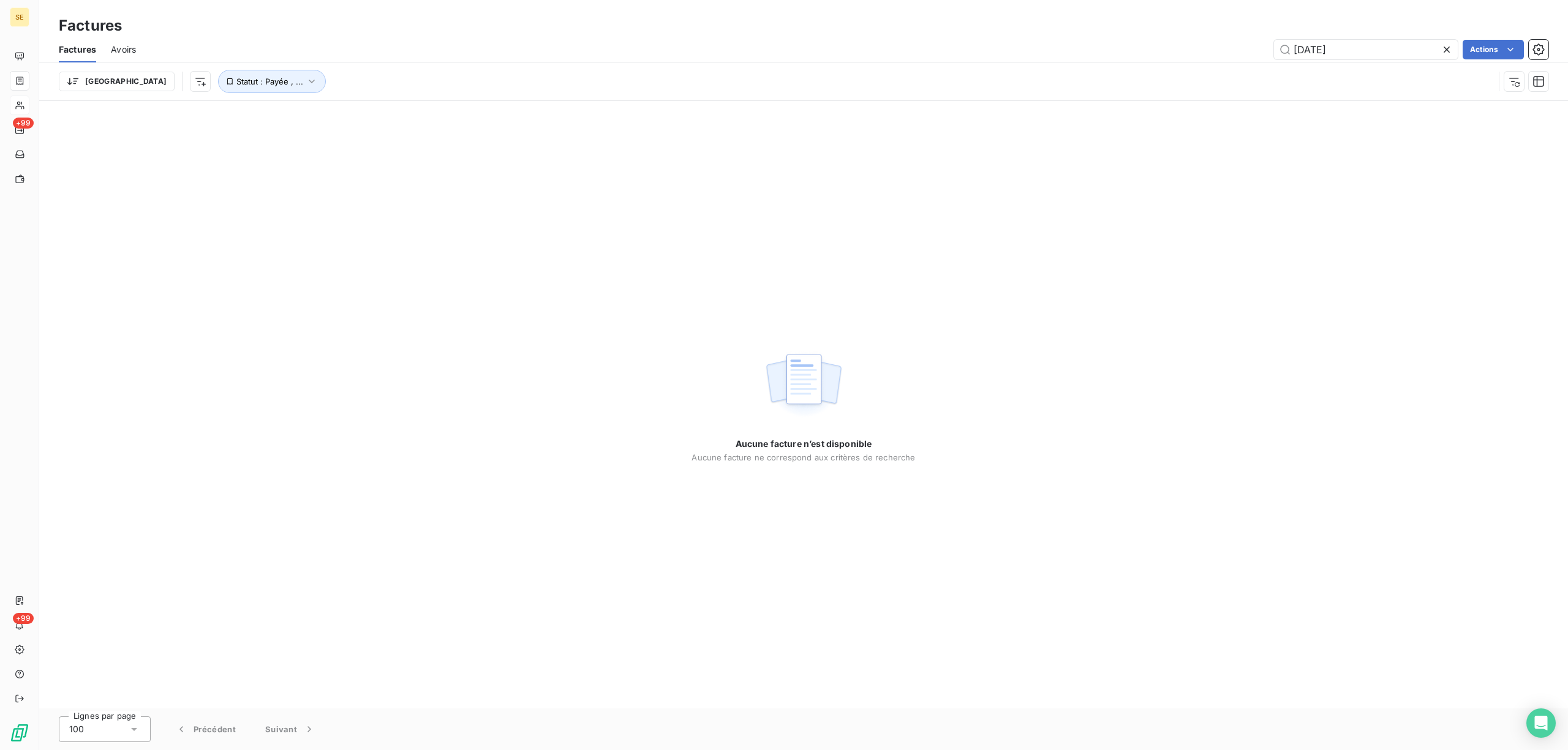
drag, startPoint x: 1378, startPoint y: 43, endPoint x: 1314, endPoint y: 60, distance: 66.2
click at [1314, 60] on div "Factures Avoirs [DATE] Actions" at bounding box center [804, 49] width 1529 height 26
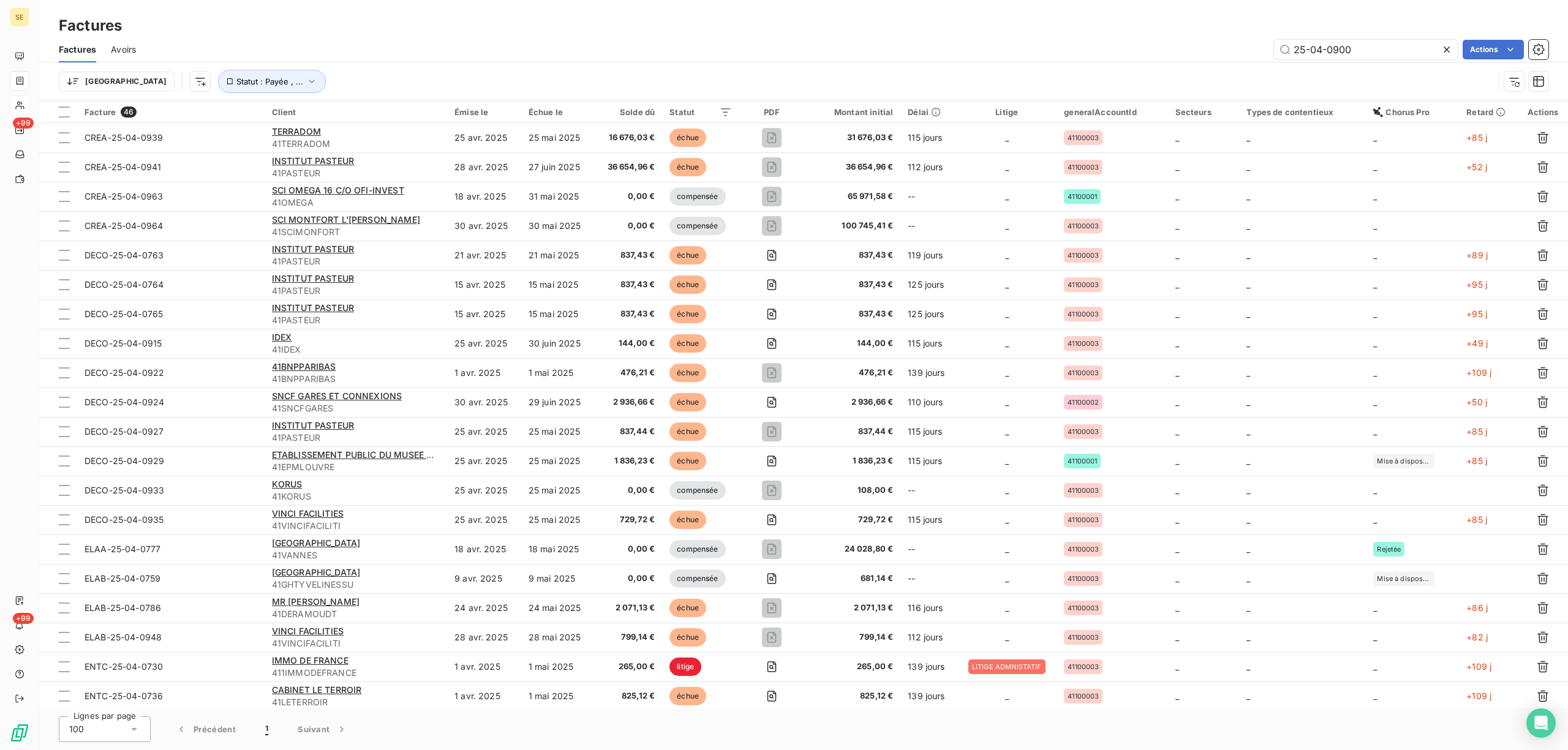
type input "25-04-0900"
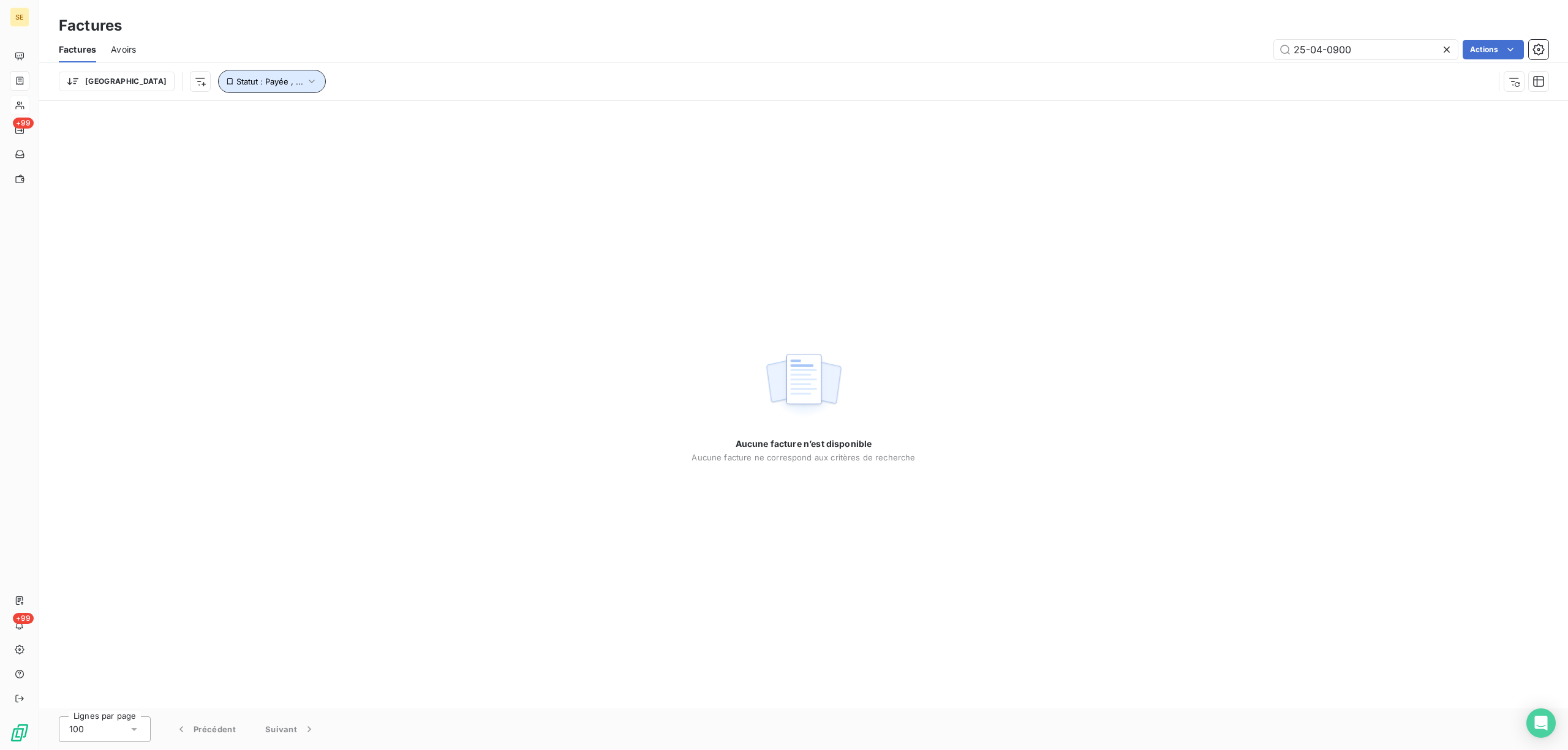
click at [305, 86] on icon "button" at bounding box center [311, 81] width 12 height 12
click at [253, 148] on span "Supprimer le filtre" at bounding box center [217, 148] width 71 height 12
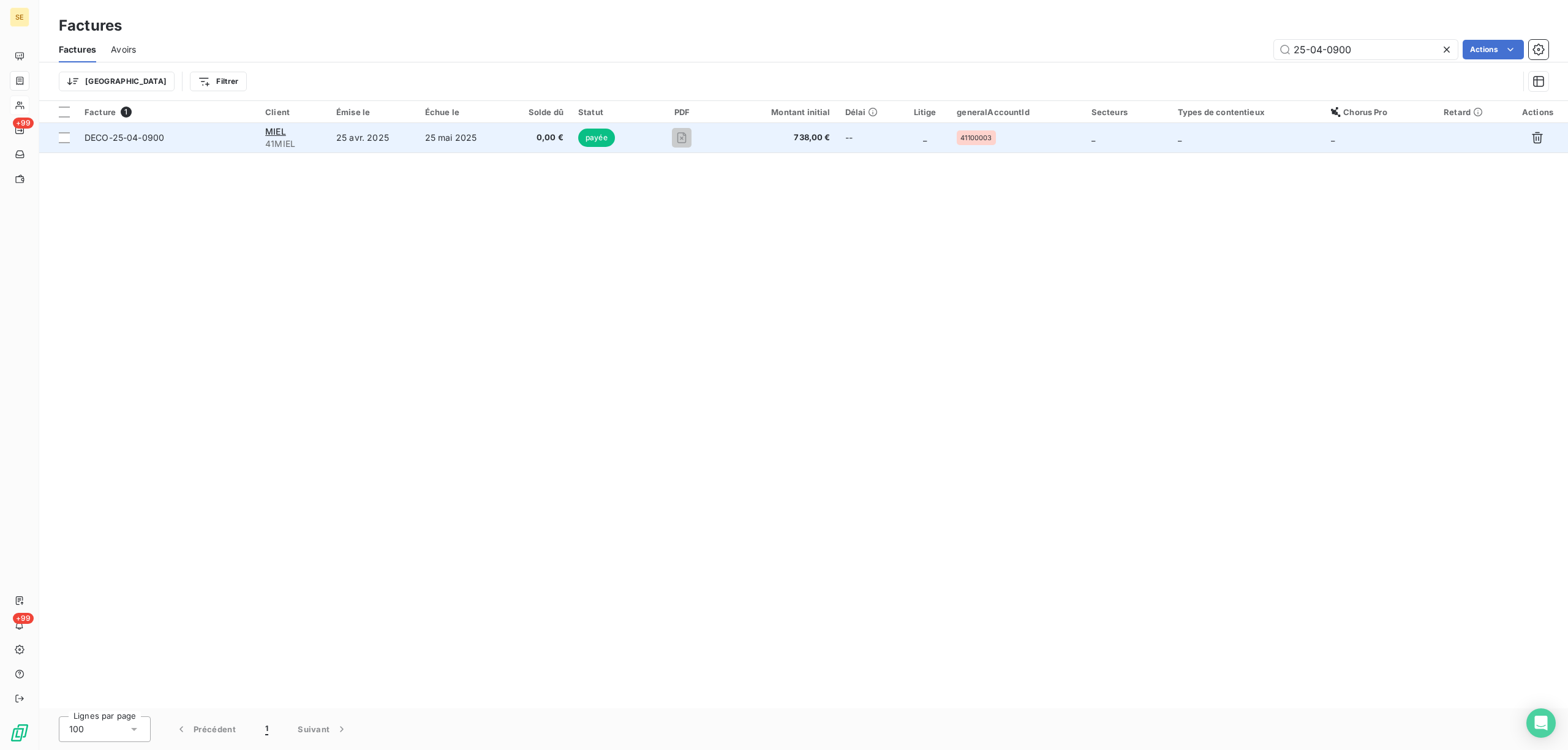
click at [354, 132] on td "25 avr. 2025" at bounding box center [373, 137] width 89 height 29
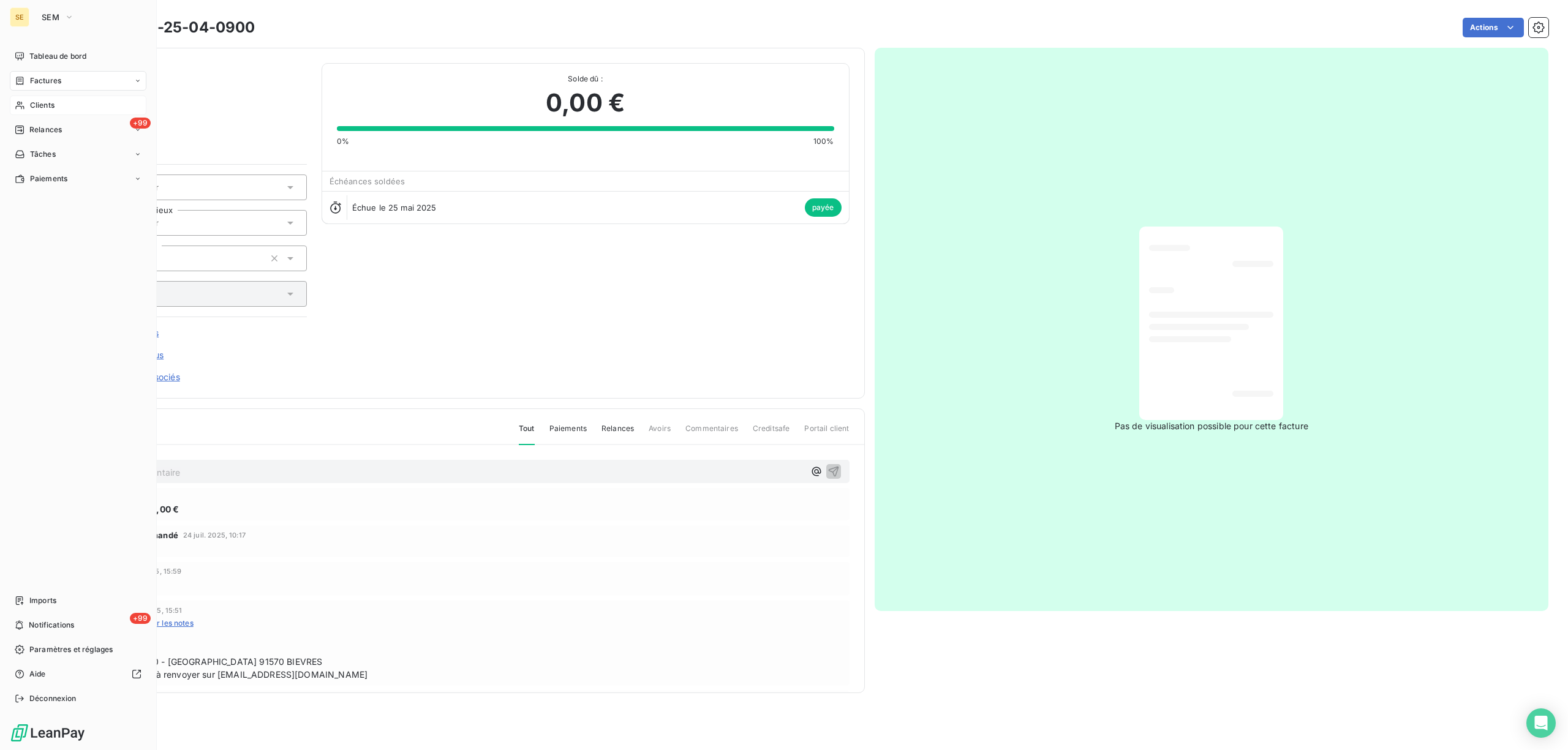
click at [49, 77] on span "Factures" at bounding box center [45, 81] width 31 height 11
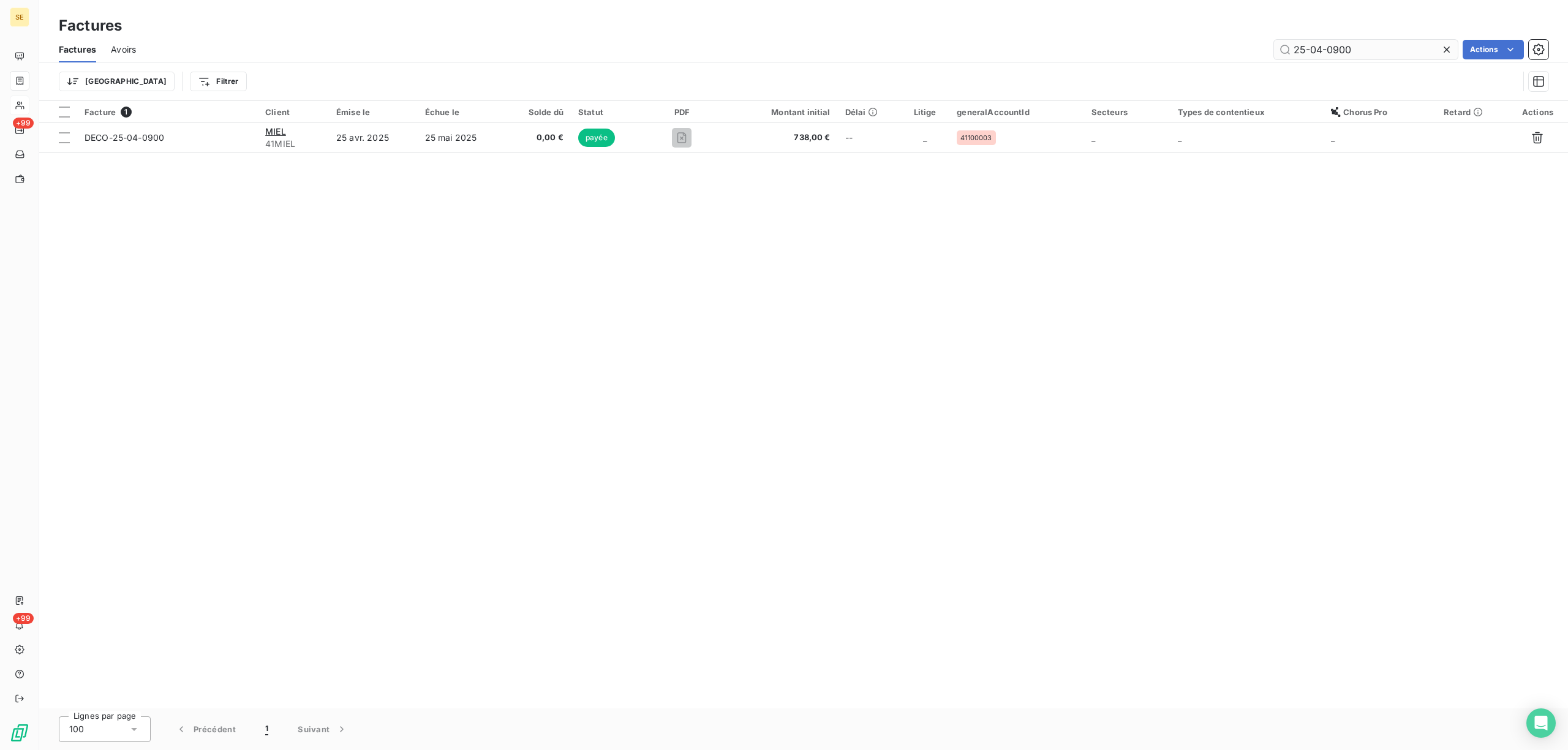
drag, startPoint x: 1368, startPoint y: 50, endPoint x: 1292, endPoint y: 55, distance: 76.2
click at [1292, 55] on input "25-04-0900" at bounding box center [1366, 49] width 183 height 20
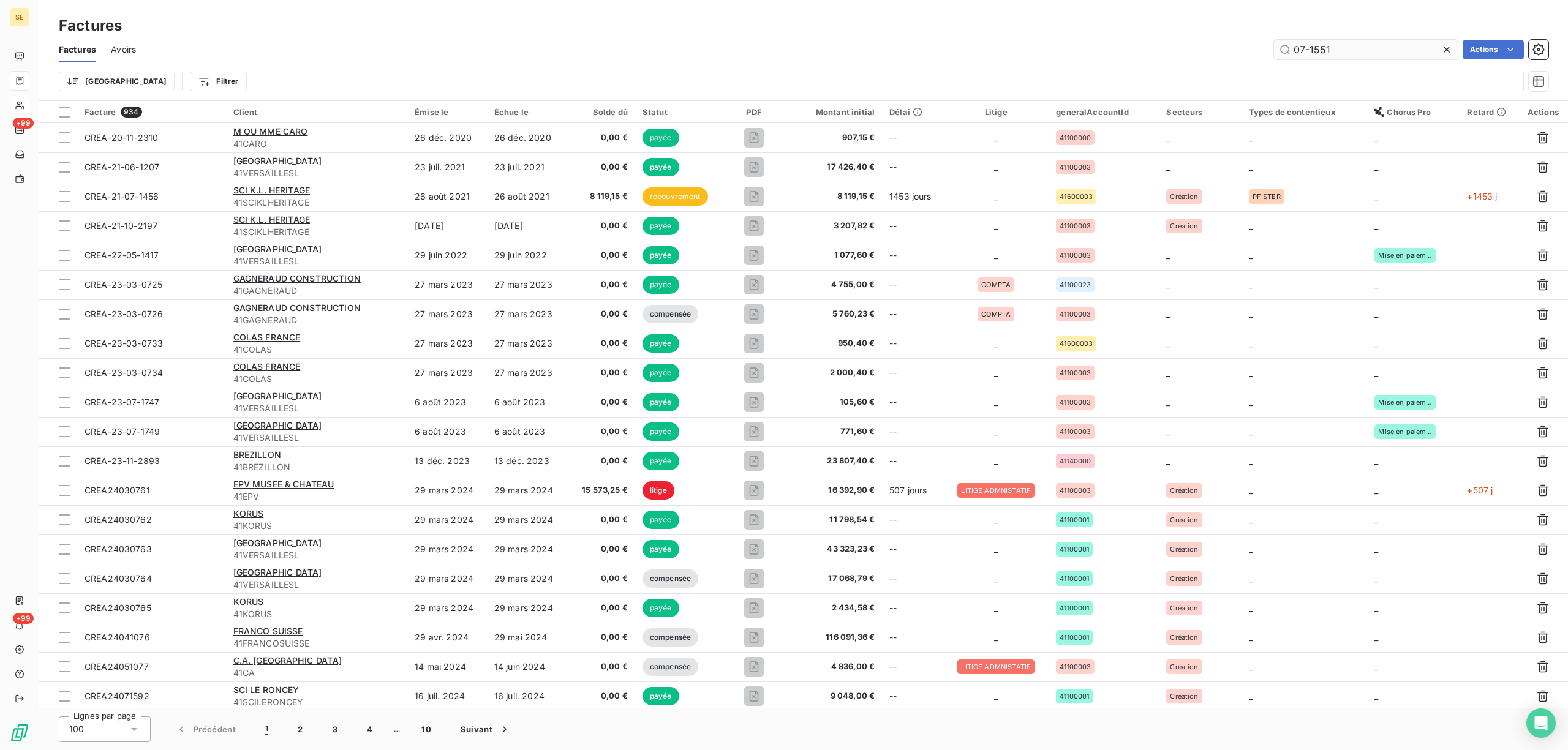
type input "07-1551"
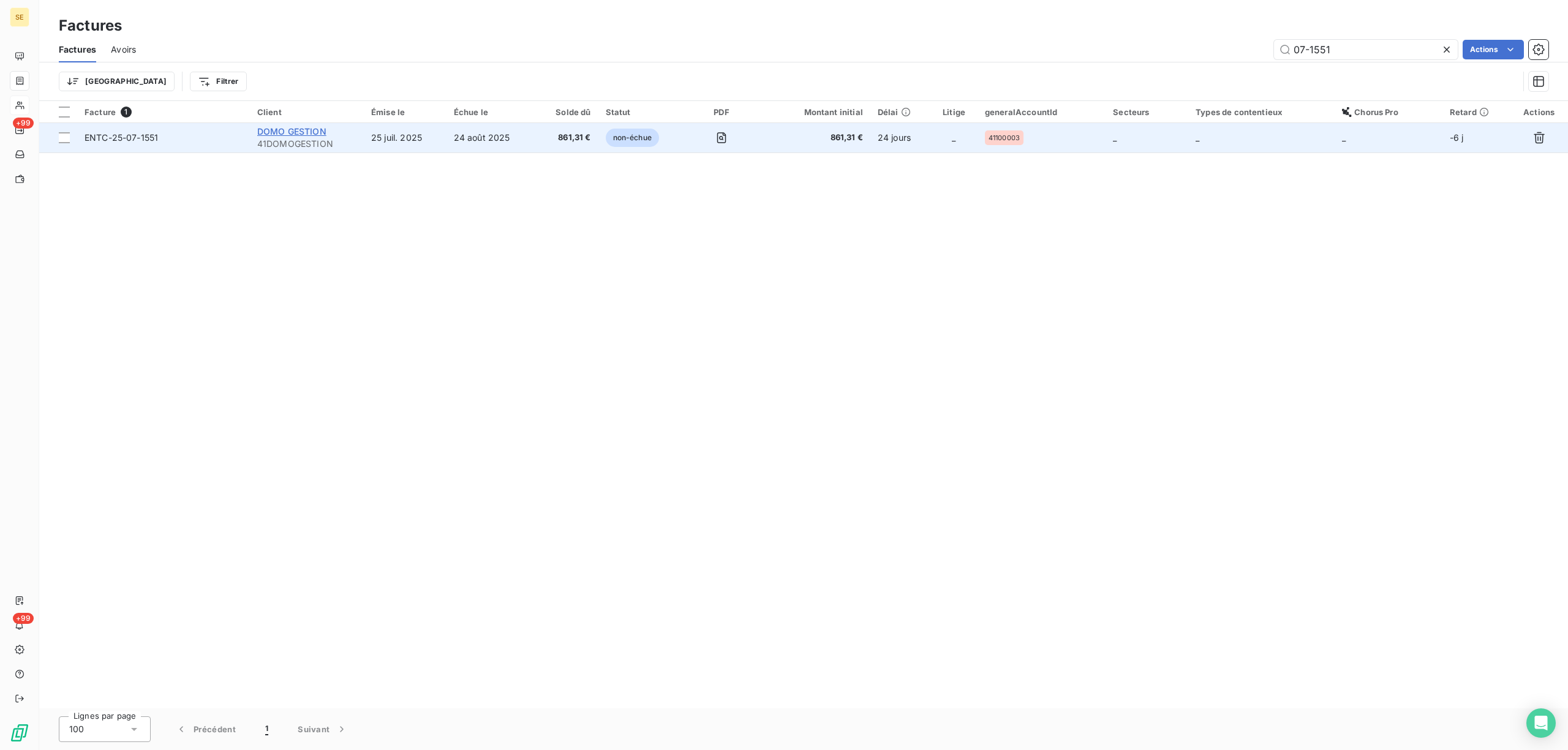
click at [295, 133] on span "DOMO GESTION" at bounding box center [292, 131] width 69 height 10
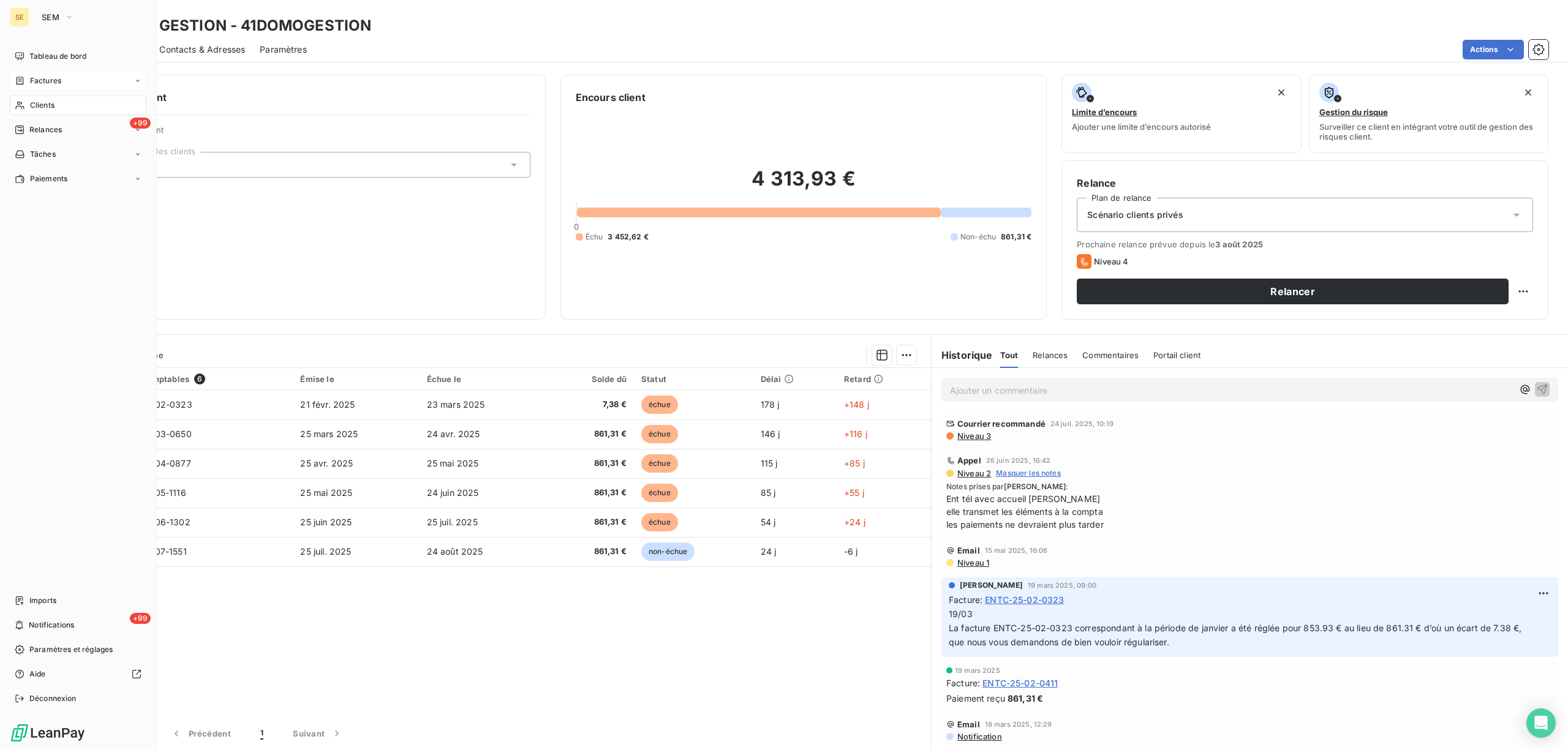
drag, startPoint x: 39, startPoint y: 76, endPoint x: 123, endPoint y: 72, distance: 84.1
click at [39, 76] on span "Factures" at bounding box center [45, 81] width 31 height 11
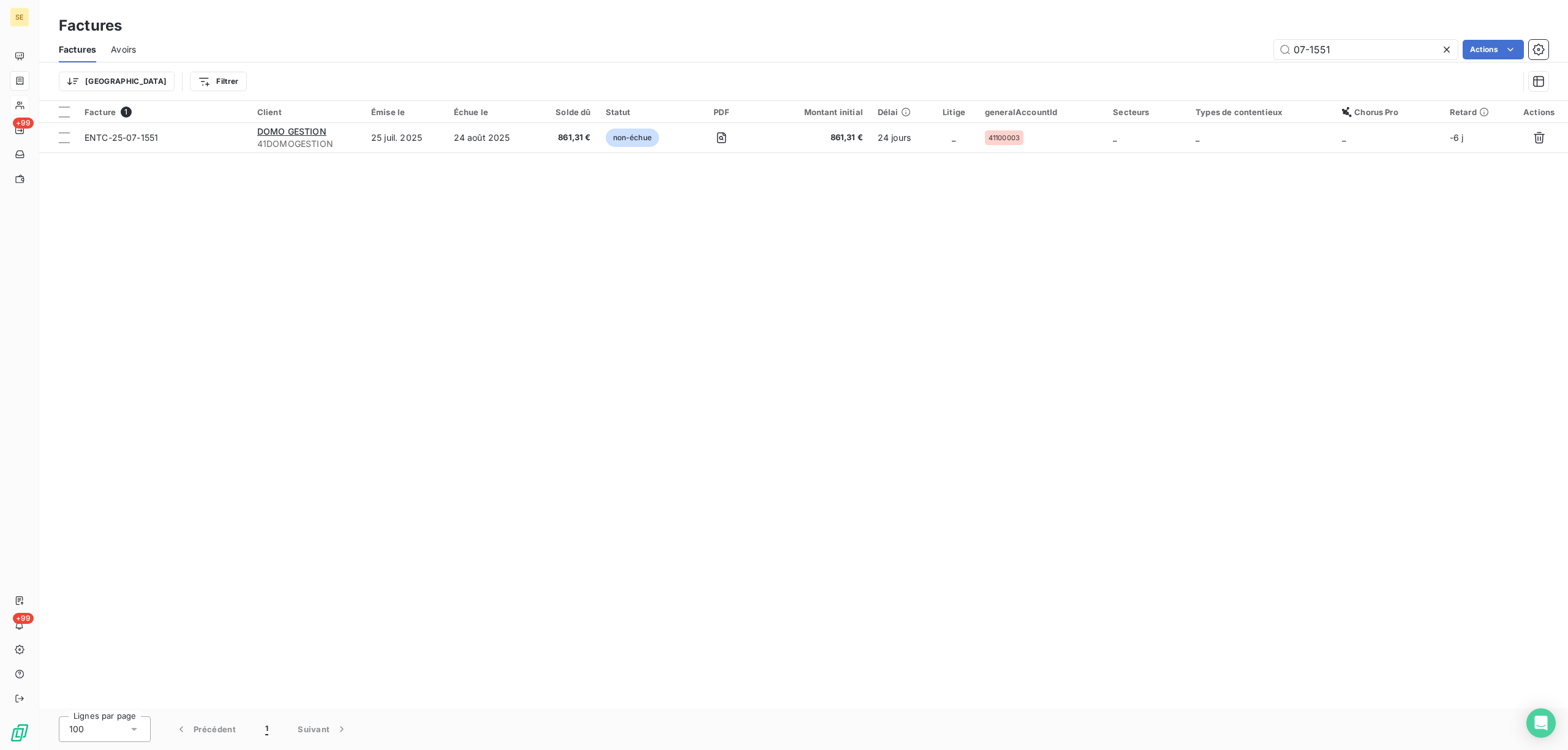
drag, startPoint x: 1357, startPoint y: 45, endPoint x: 1290, endPoint y: 60, distance: 68.7
click at [1290, 60] on div "Factures Avoirs 07-1551 Actions" at bounding box center [804, 49] width 1529 height 26
drag, startPoint x: 1353, startPoint y: 50, endPoint x: 1271, endPoint y: 48, distance: 82.0
click at [1271, 48] on div "06-1257 Actions" at bounding box center [850, 49] width 1398 height 20
type input "879"
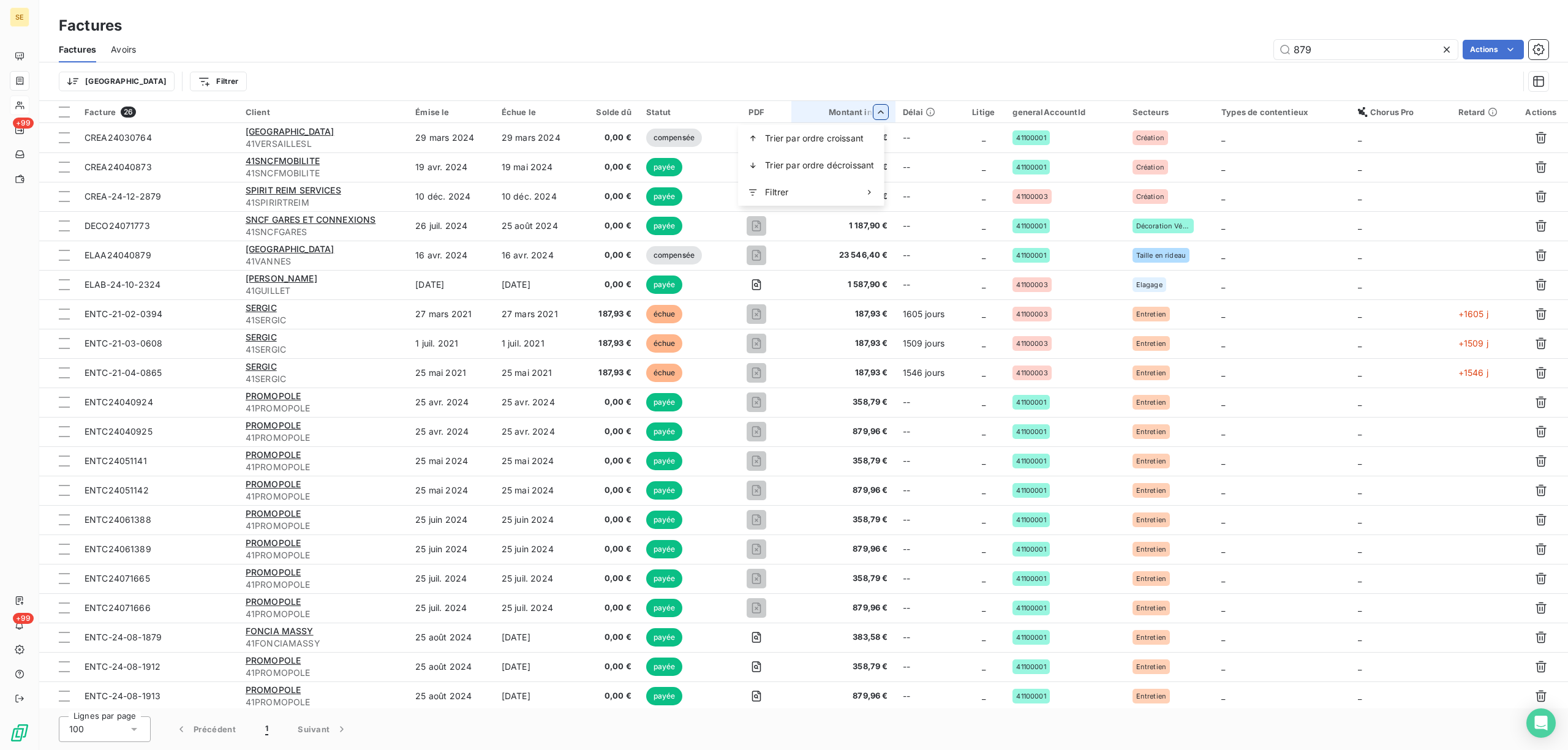
click at [871, 110] on html "SE +99 +99 Factures Factures Avoirs 879 Actions Trier Filtrer Facture 26 Client…" at bounding box center [784, 375] width 1568 height 750
click at [833, 138] on span "Trier par ordre croissant" at bounding box center [814, 138] width 99 height 12
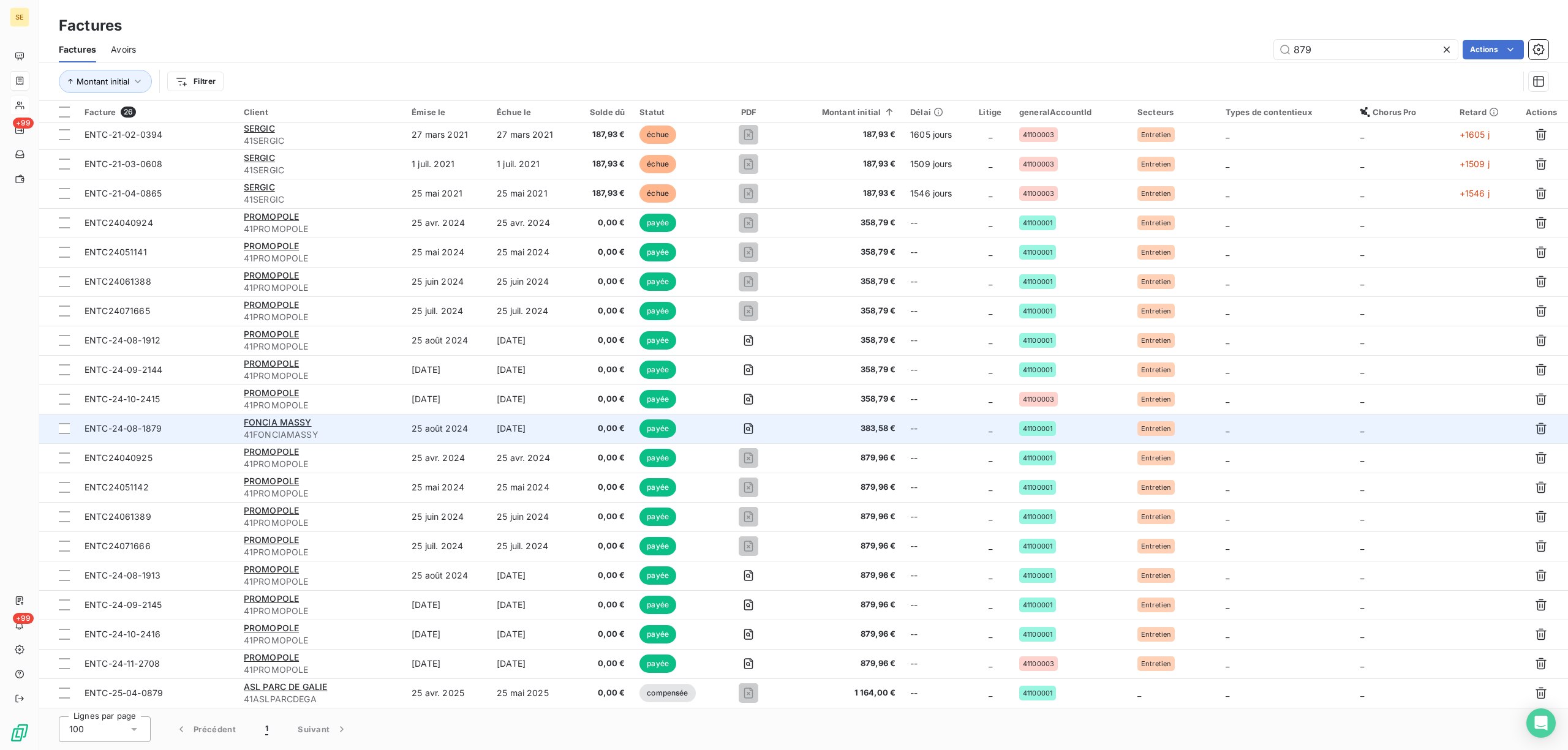
scroll to position [81, 0]
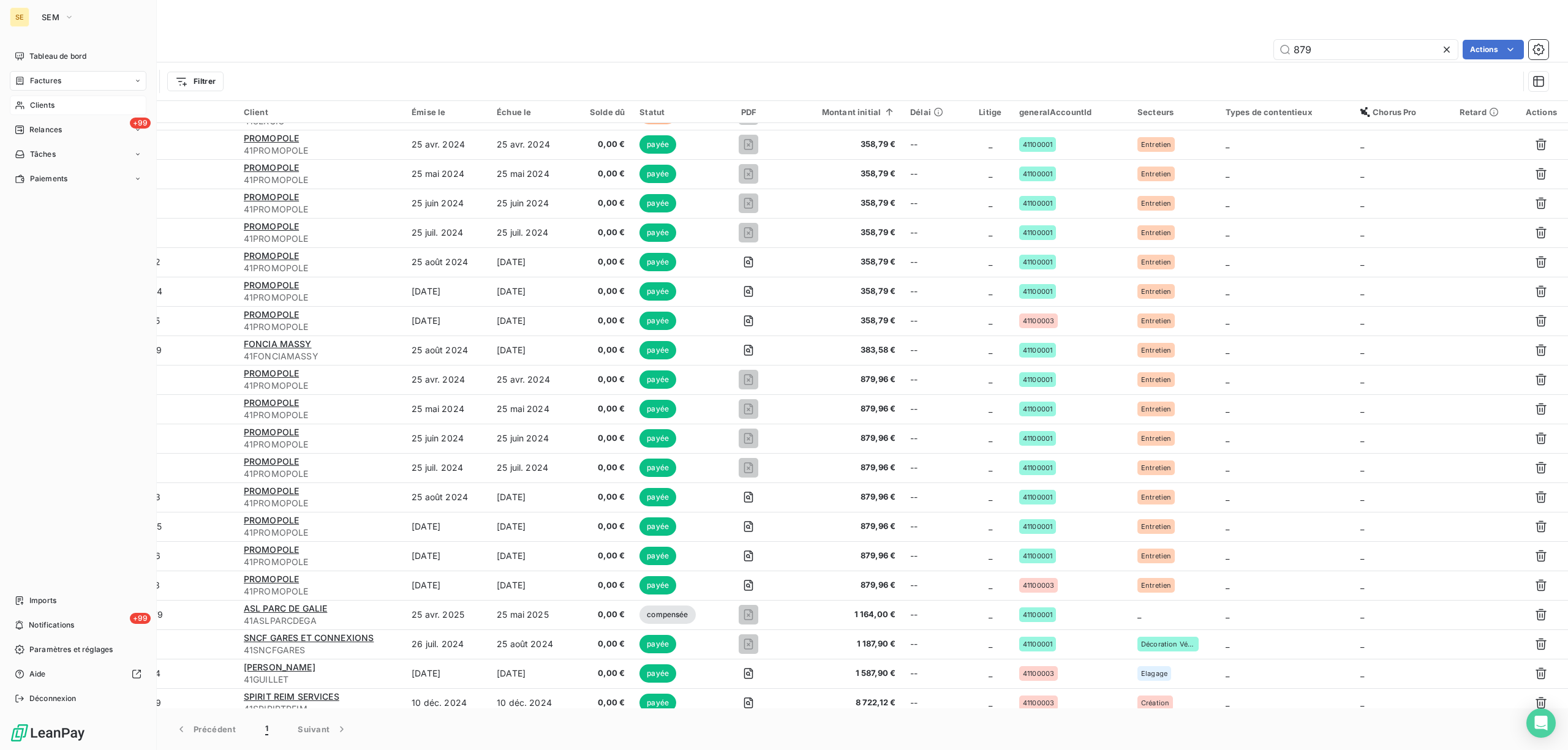
click at [37, 109] on span "Clients" at bounding box center [42, 105] width 24 height 11
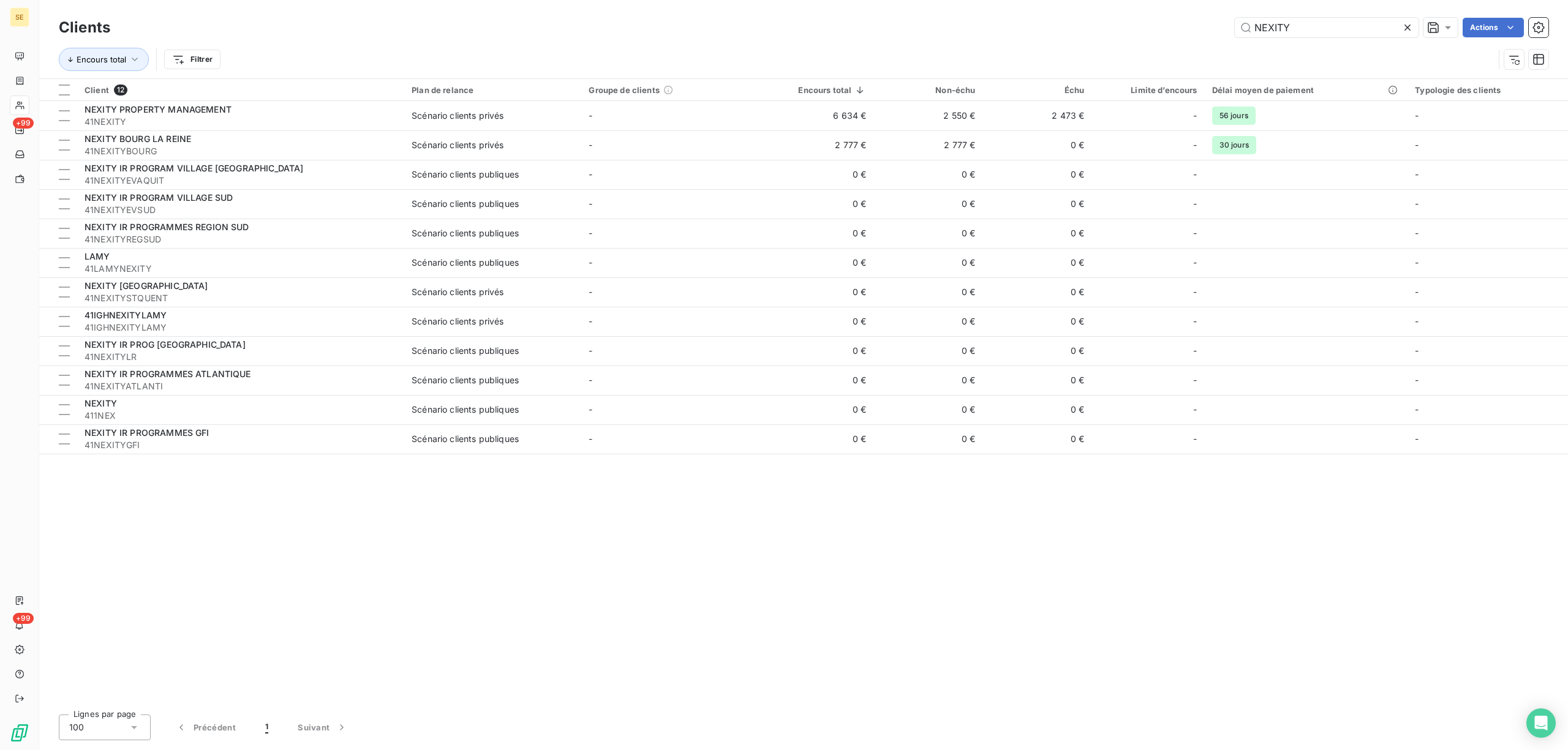
drag, startPoint x: 1333, startPoint y: 27, endPoint x: 1220, endPoint y: 38, distance: 113.5
click at [1220, 38] on div "Clients NEXITY Actions" at bounding box center [804, 28] width 1489 height 26
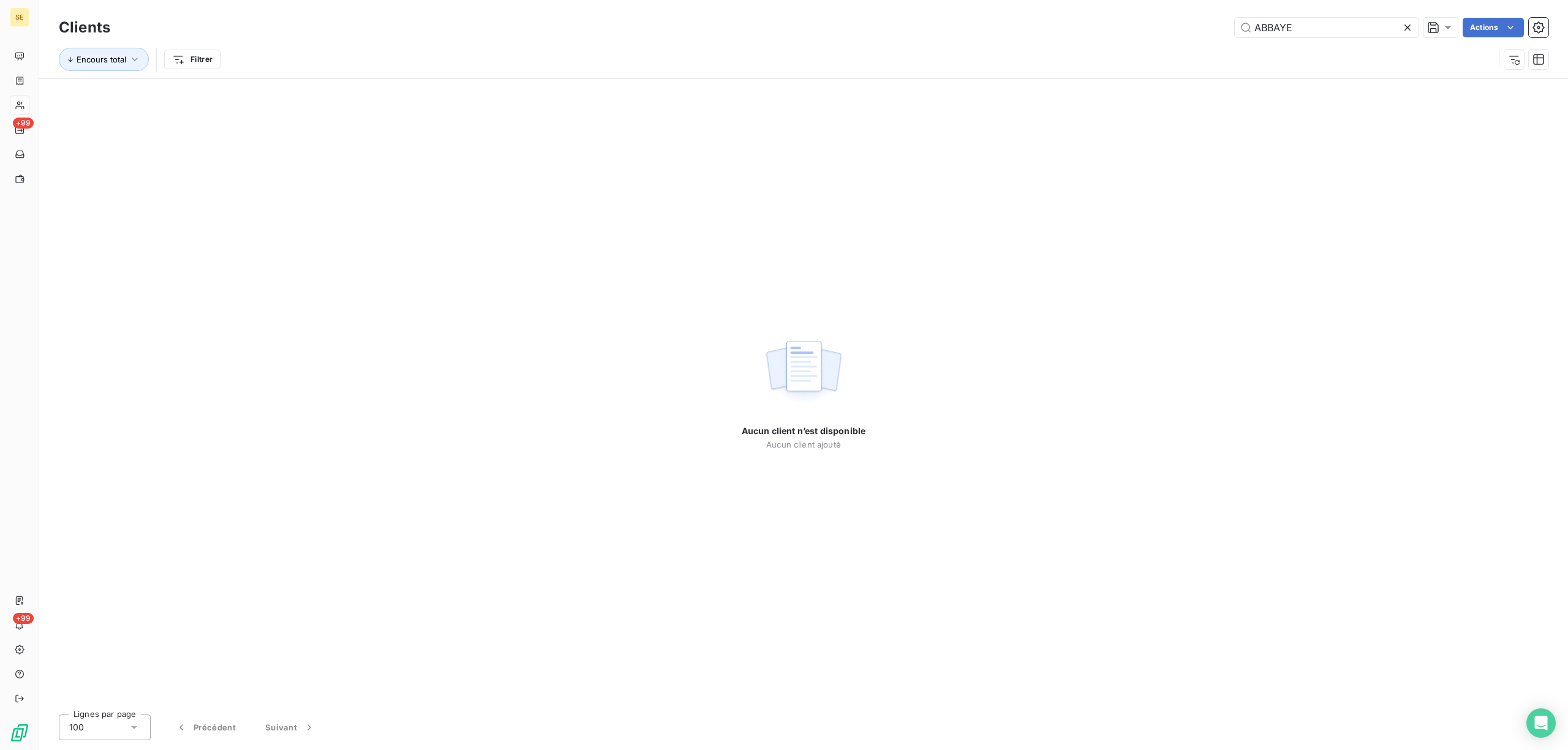
type input "ABBAYE"
click at [1406, 29] on icon at bounding box center [1408, 28] width 12 height 12
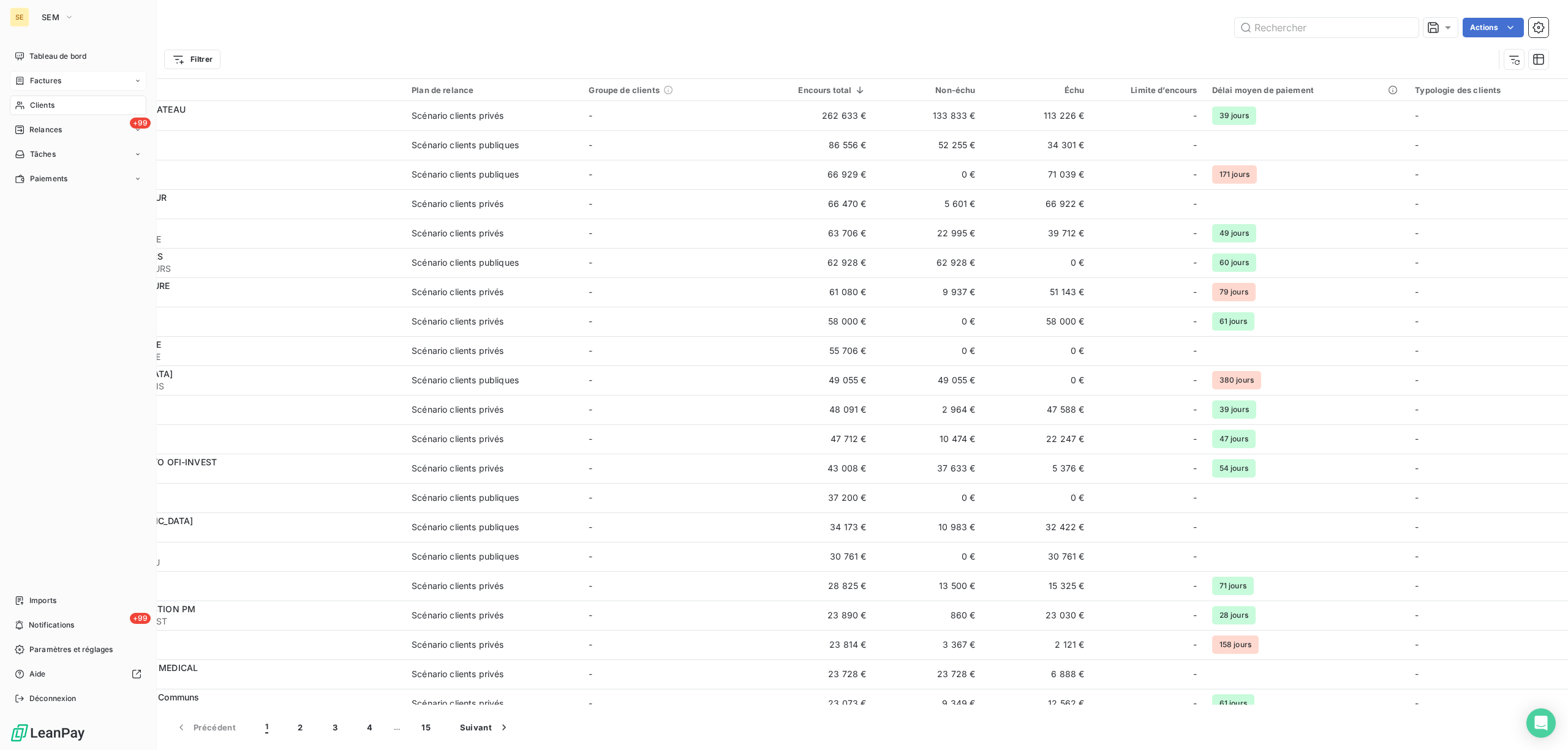
click at [48, 82] on span "Factures" at bounding box center [45, 81] width 31 height 11
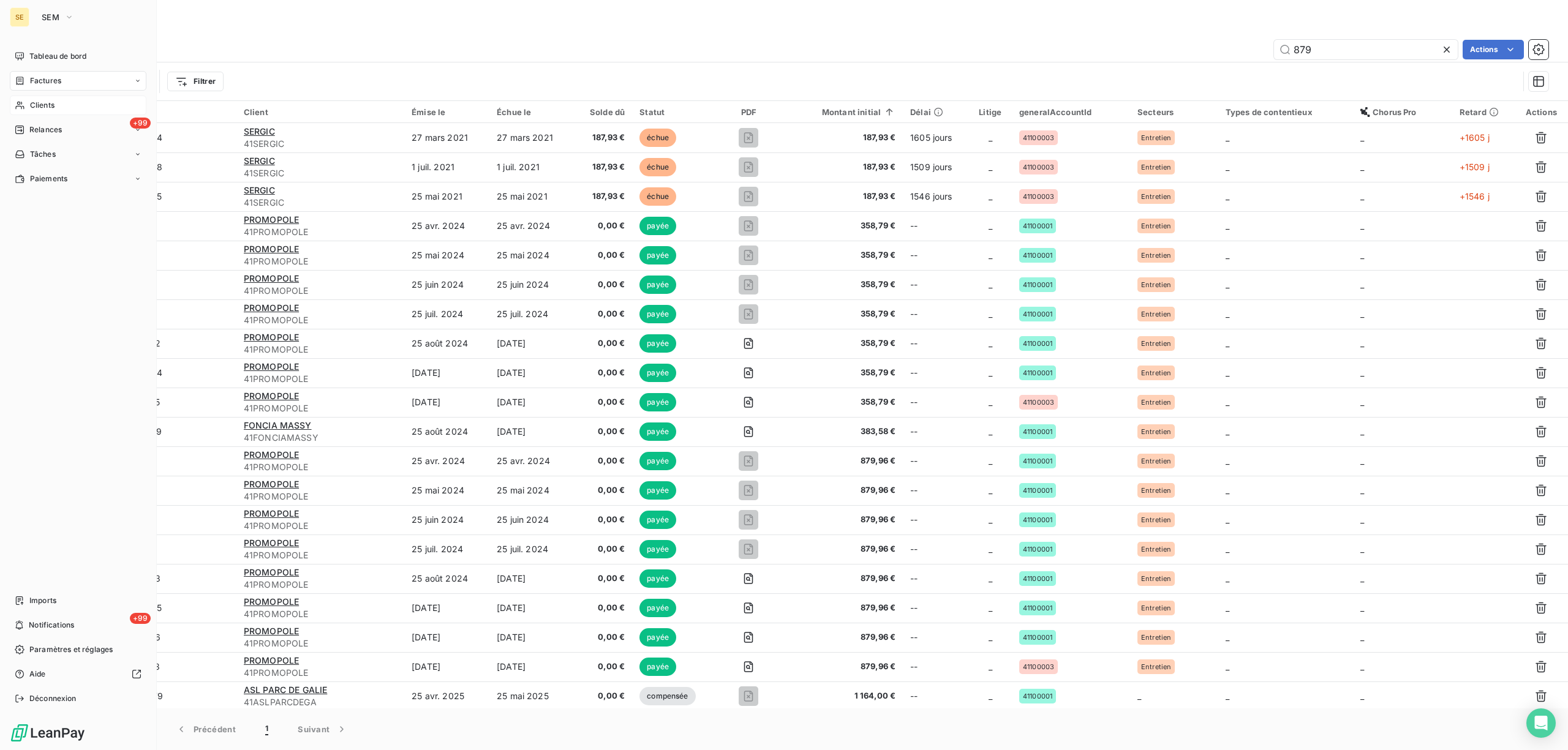
click at [47, 74] on div "Factures" at bounding box center [78, 81] width 137 height 20
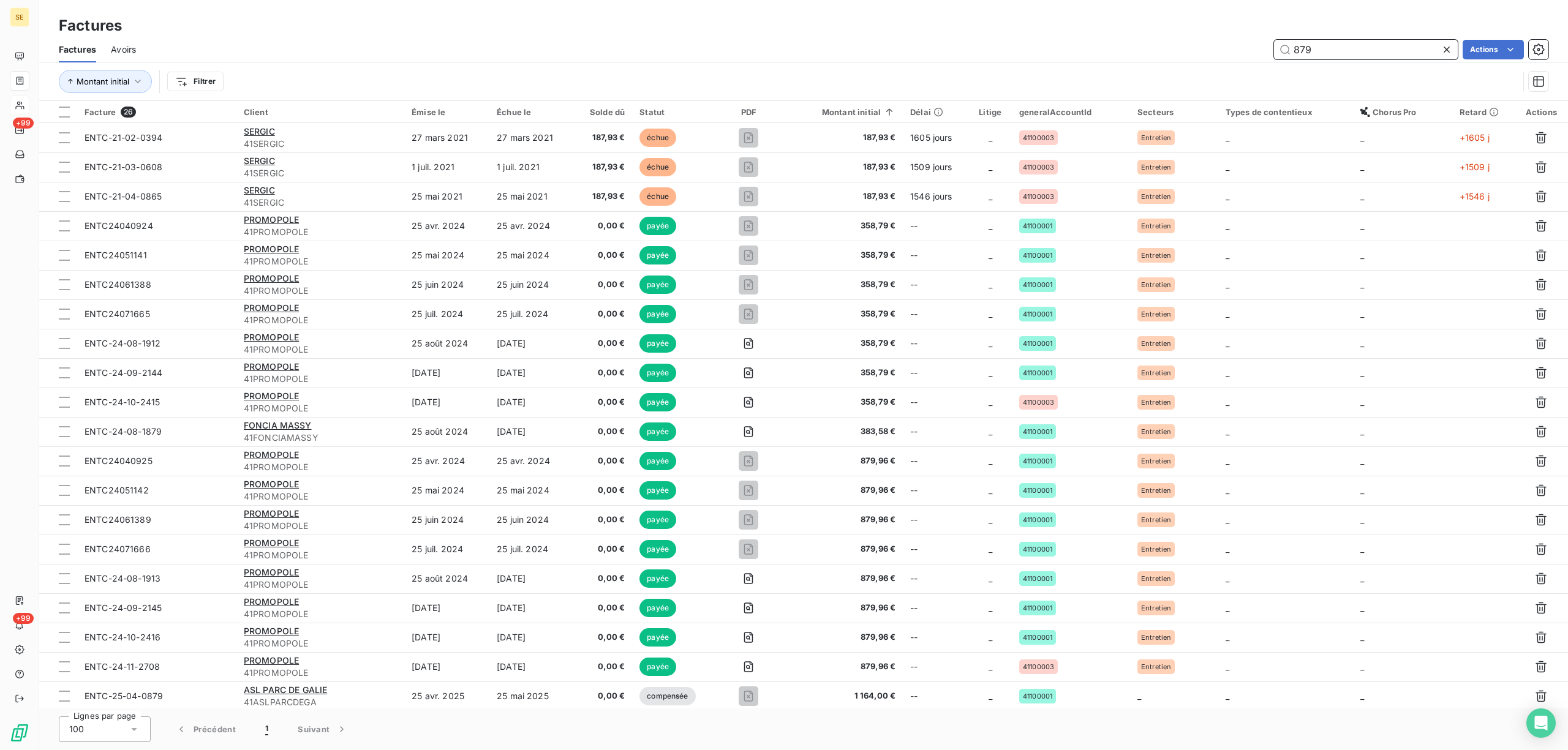
drag, startPoint x: 1355, startPoint y: 50, endPoint x: 1286, endPoint y: 55, distance: 69.2
click at [1286, 55] on input "879" at bounding box center [1366, 49] width 183 height 20
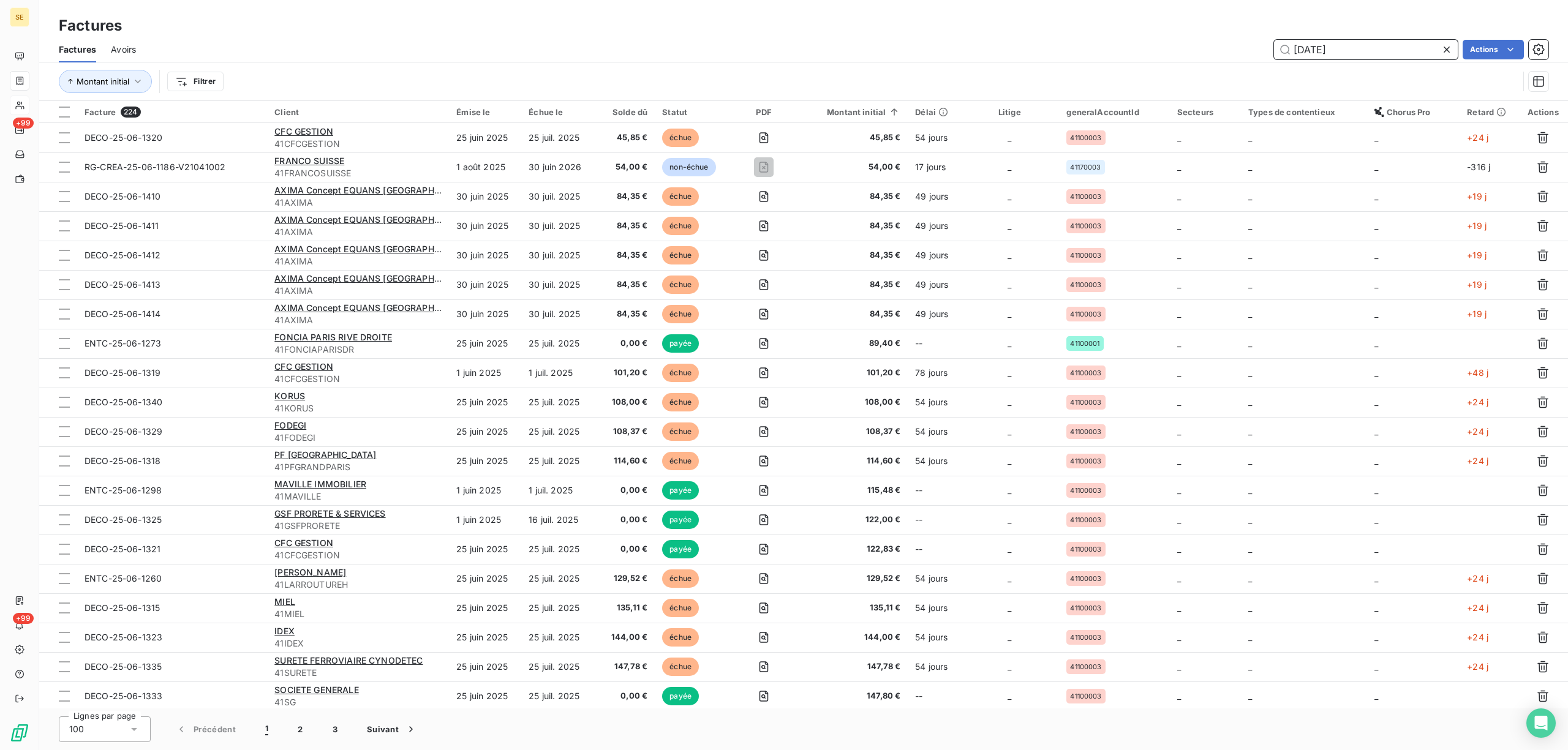
type input "[DATE]"
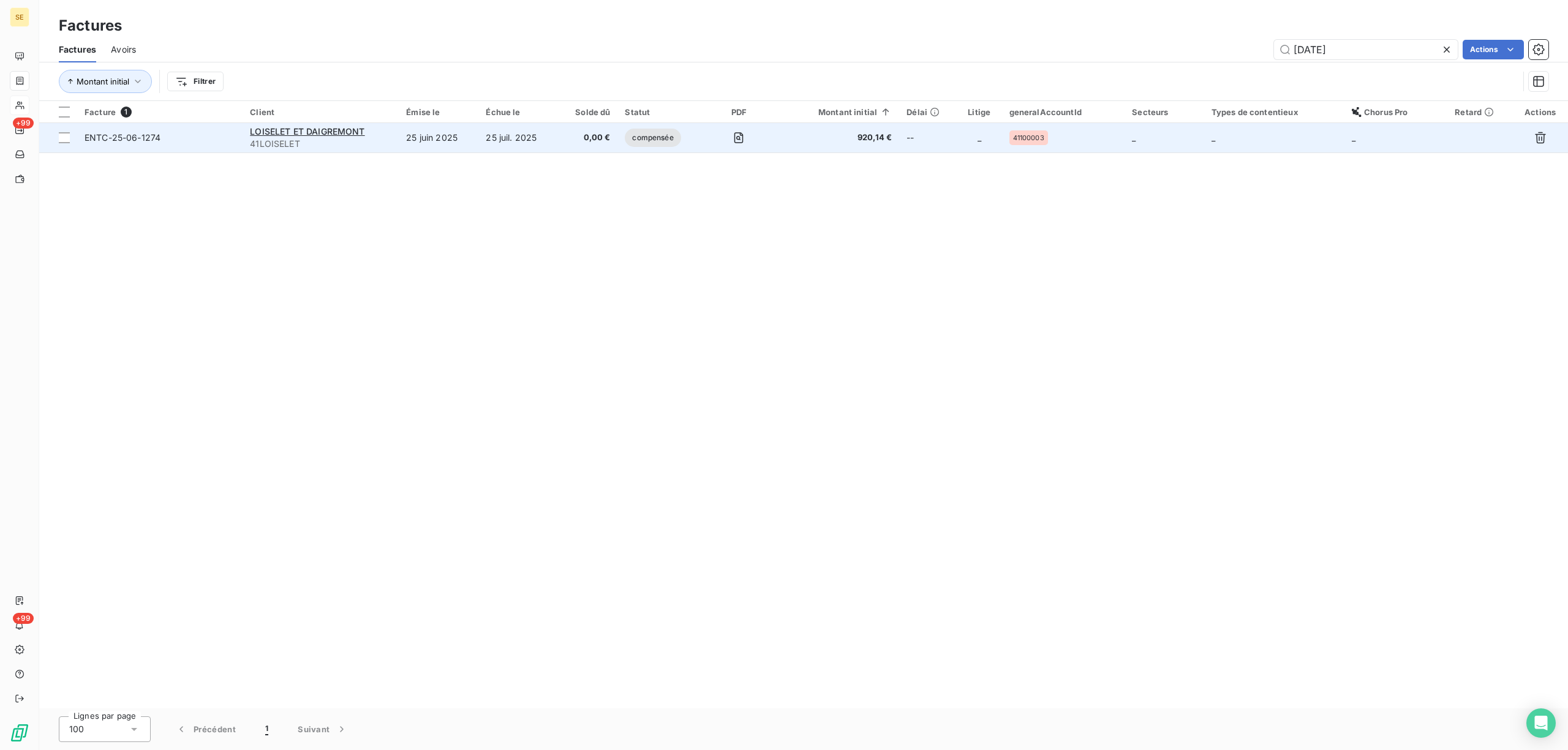
click at [434, 145] on td "25 juin 2025" at bounding box center [439, 137] width 80 height 29
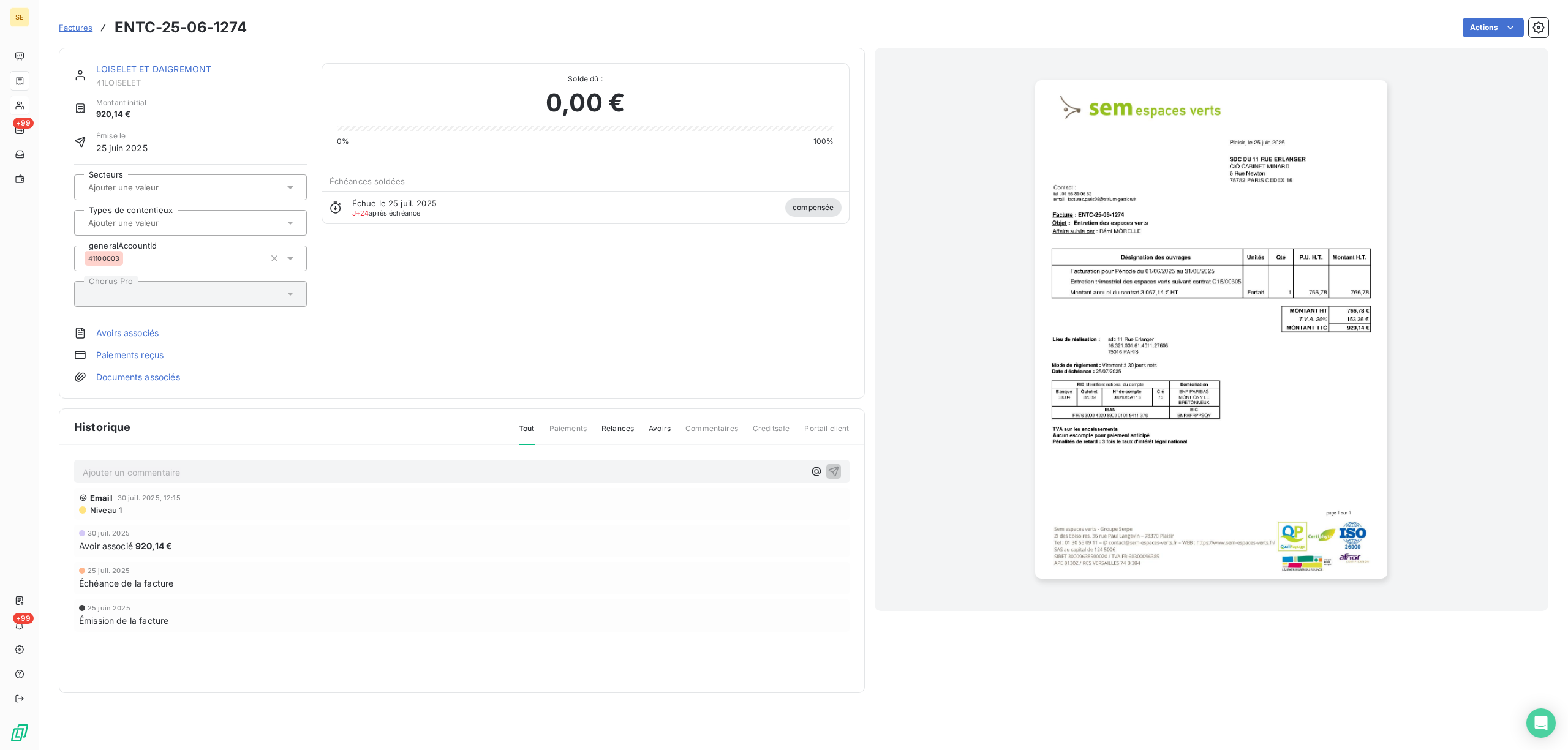
click at [150, 69] on link "LOISELET ET DAIGREMONT" at bounding box center [154, 68] width 115 height 10
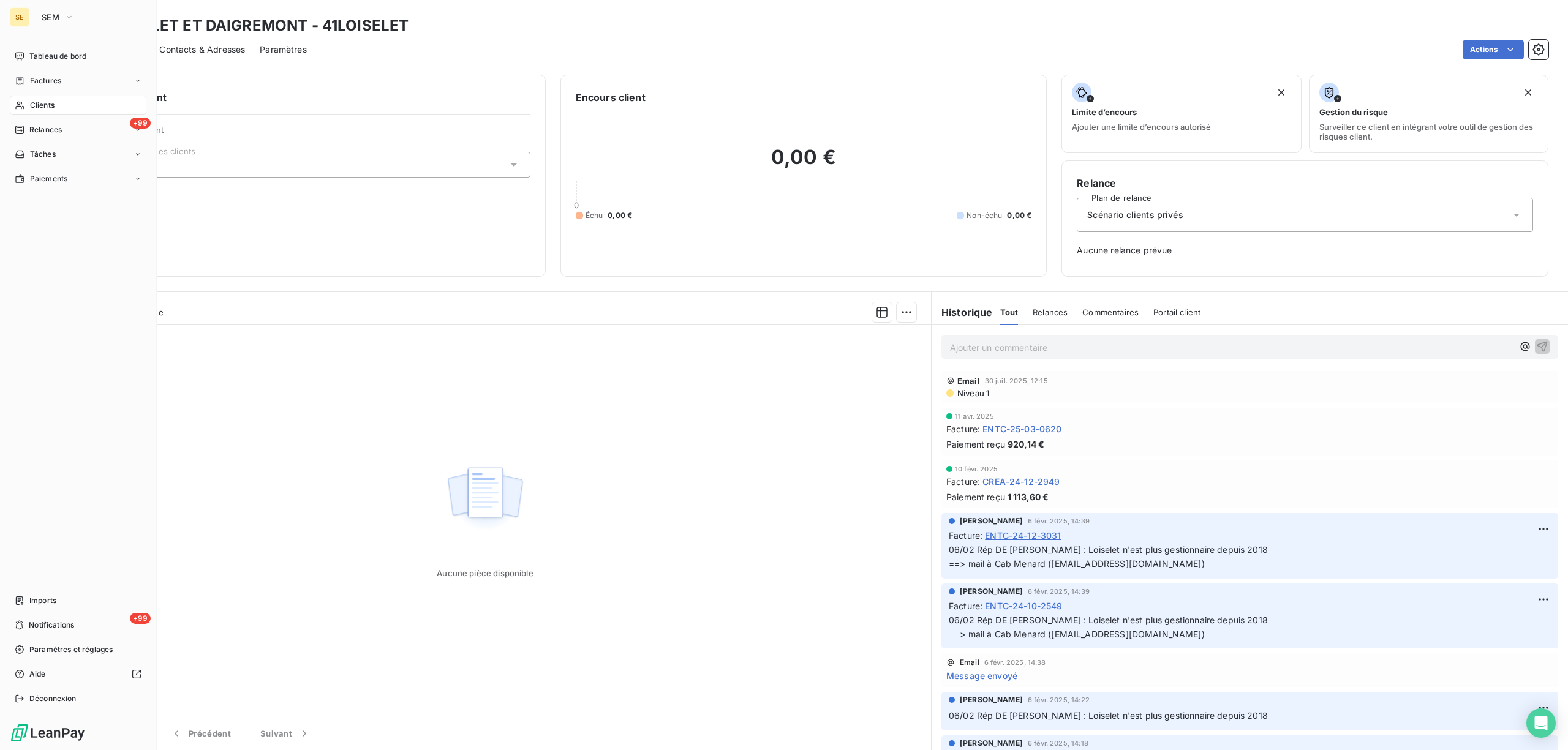
click at [49, 76] on span "Factures" at bounding box center [45, 81] width 31 height 11
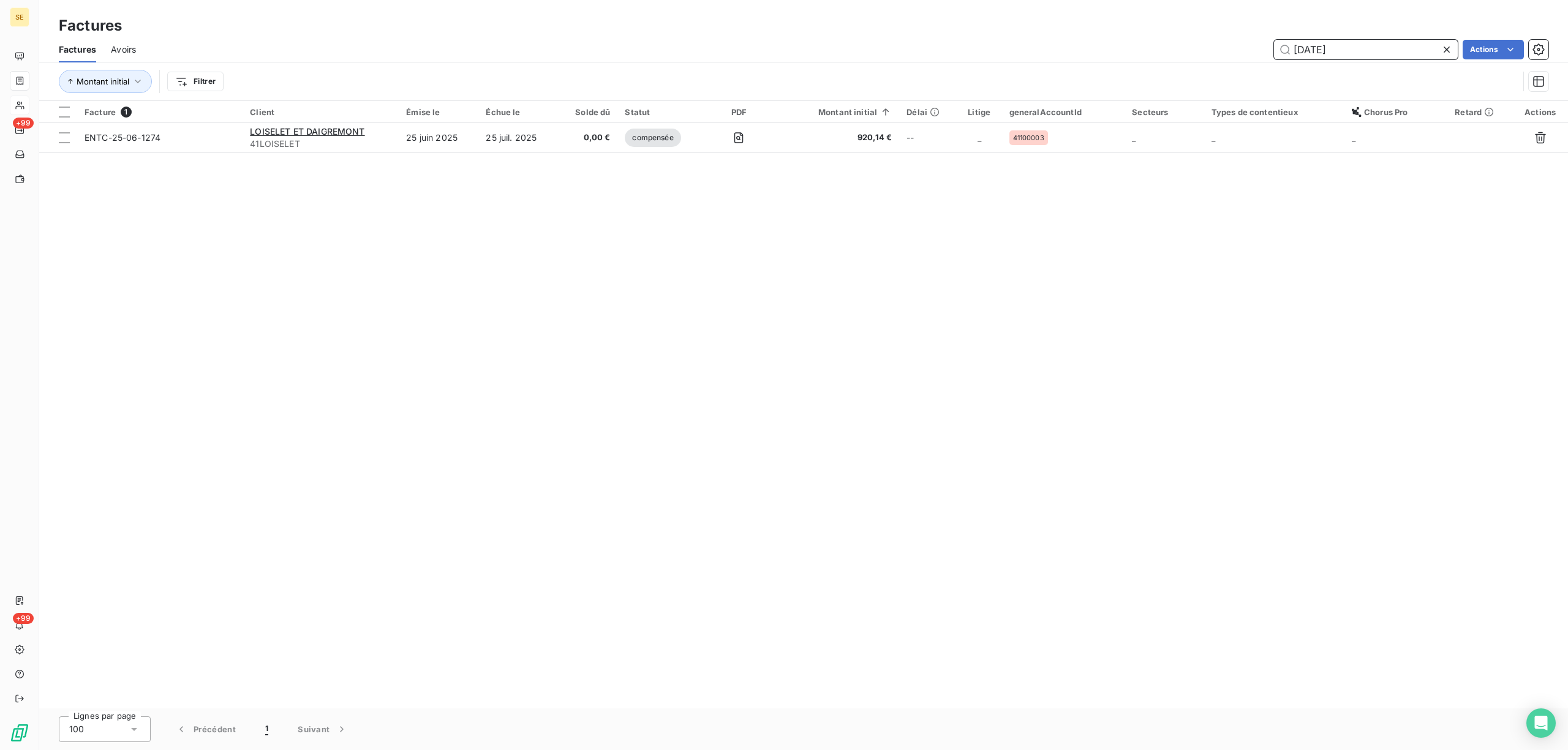
click at [1353, 47] on input "[DATE]" at bounding box center [1366, 49] width 183 height 20
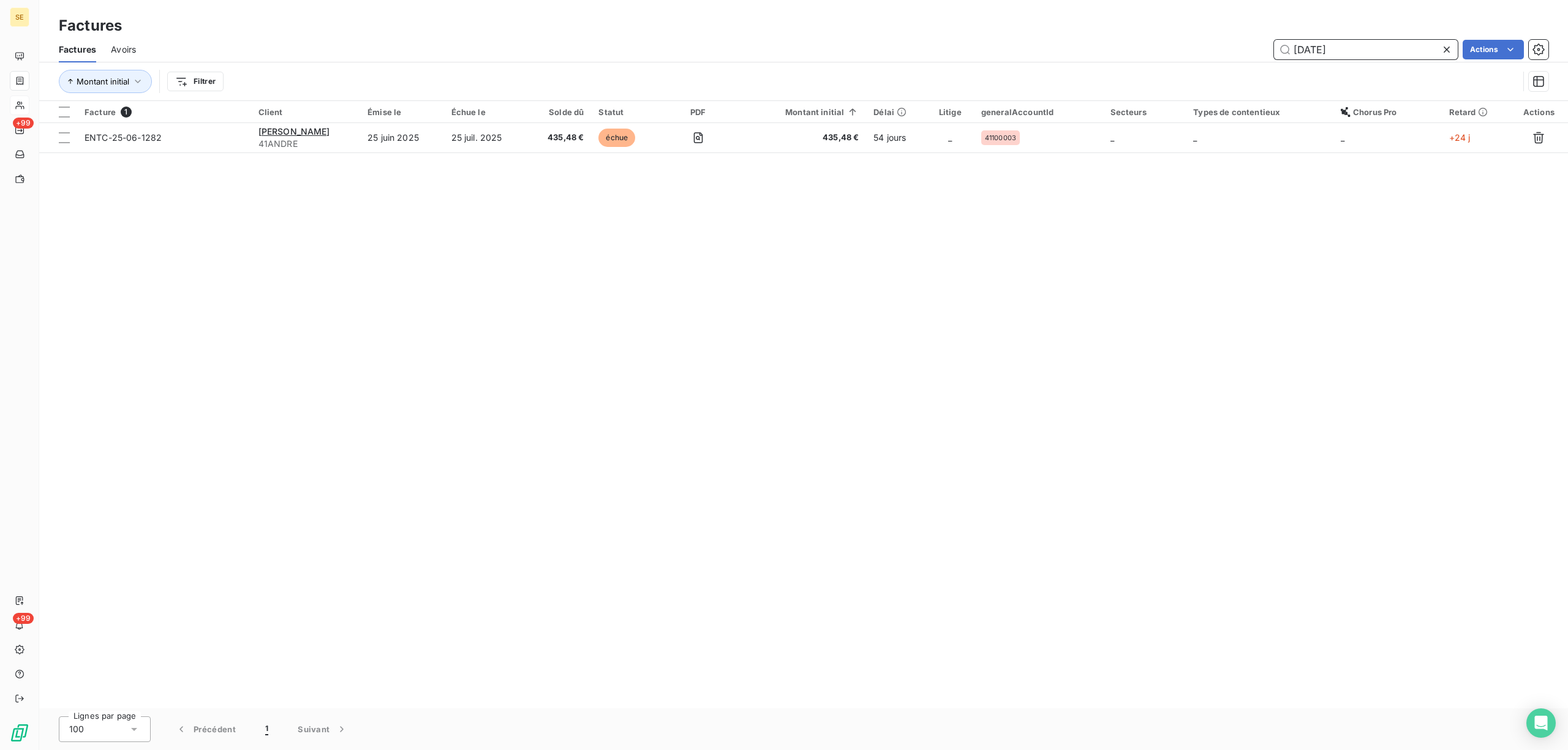
click at [1363, 52] on input "[DATE]" at bounding box center [1366, 49] width 183 height 20
click at [1358, 44] on input "[DATE]" at bounding box center [1366, 49] width 183 height 20
drag, startPoint x: 1358, startPoint y: 44, endPoint x: 1217, endPoint y: 35, distance: 141.3
click at [1217, 35] on div "Factures Factures Avoirs [DATE] Actions Montant initial Filtrer" at bounding box center [804, 50] width 1529 height 101
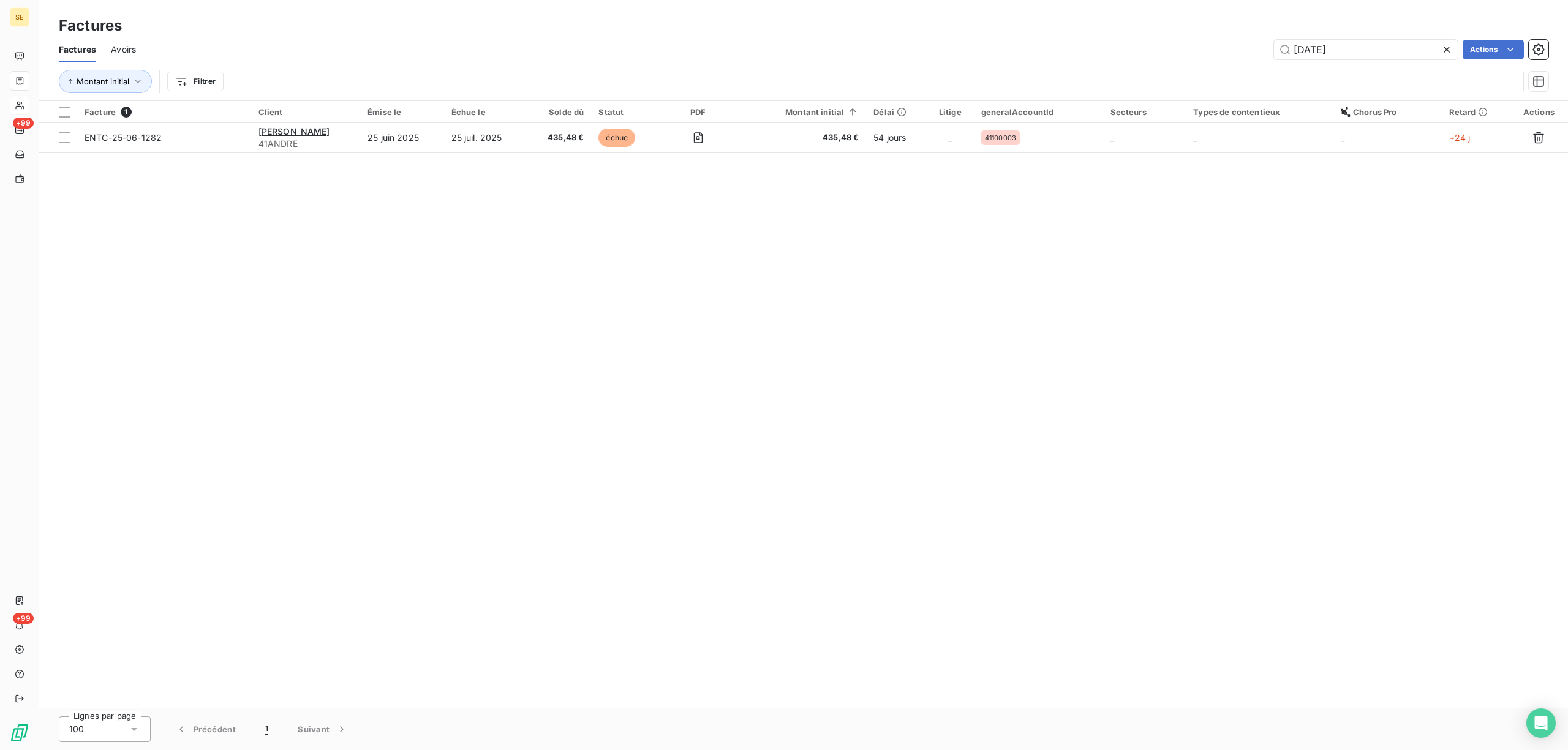
click at [1217, 35] on div "Factures" at bounding box center [804, 26] width 1529 height 22
drag, startPoint x: 1362, startPoint y: 44, endPoint x: 1288, endPoint y: 48, distance: 74.1
click at [1288, 48] on input "[DATE]" at bounding box center [1366, 49] width 183 height 20
type input "2"
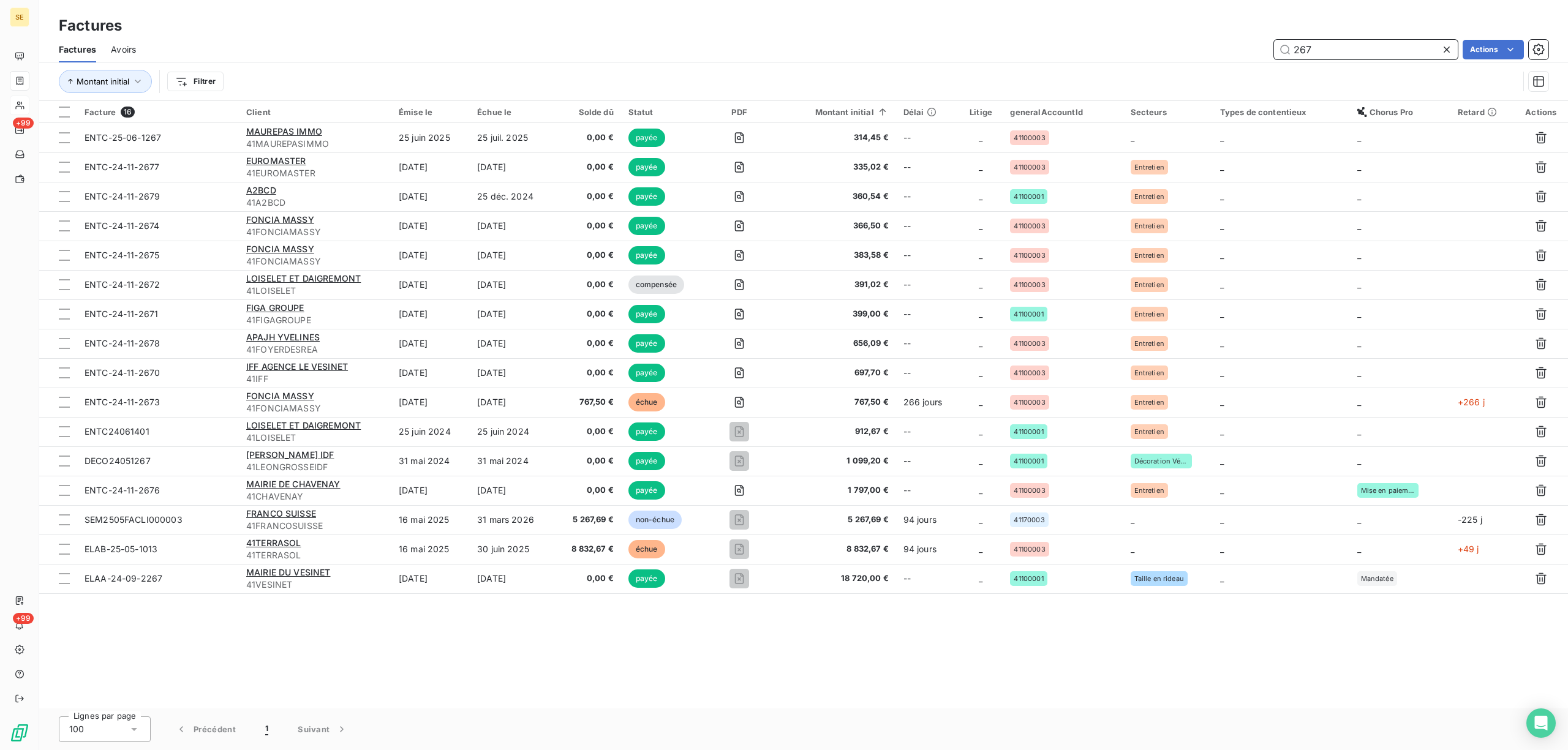
click at [1353, 52] on input "267" at bounding box center [1366, 49] width 183 height 20
type input "2"
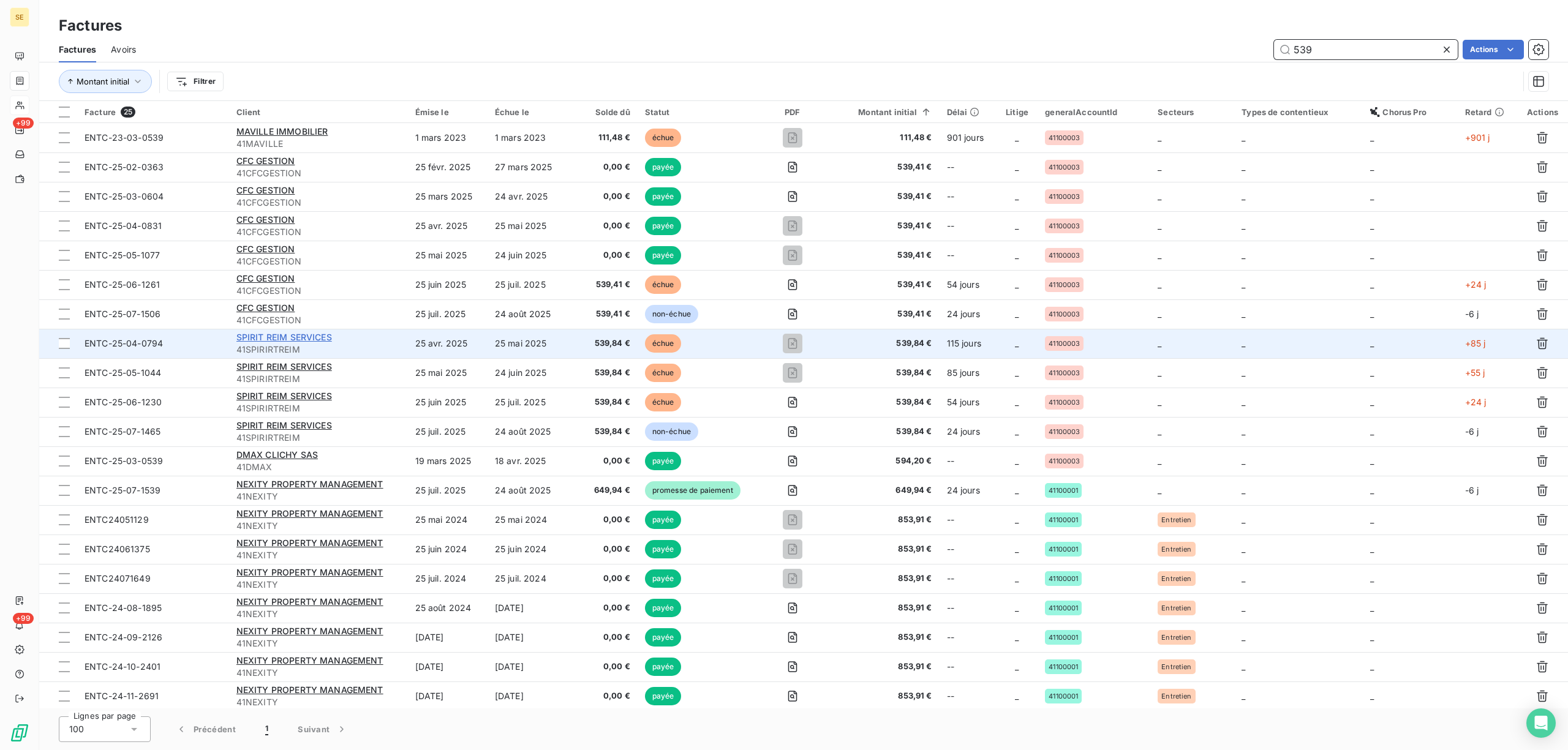
type input "539"
click at [287, 342] on span "SPIRIT REIM SERVICES" at bounding box center [284, 336] width 95 height 10
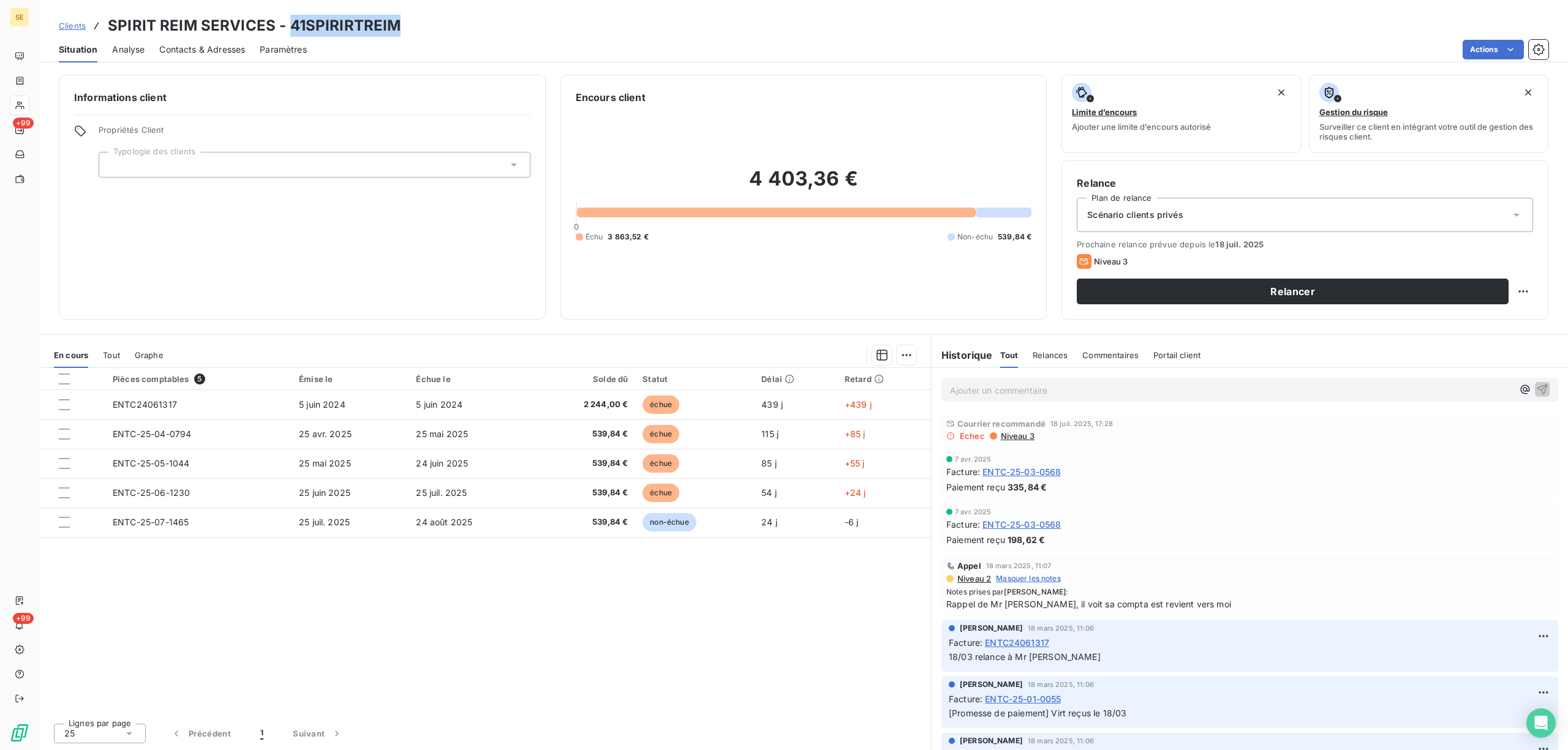
drag, startPoint x: 288, startPoint y: 29, endPoint x: 395, endPoint y: 25, distance: 107.1
click at [395, 25] on h3 "SPIRIT REIM SERVICES - 41SPIRIRTREIM" at bounding box center [254, 26] width 292 height 22
copy h3 "41SPIRIRTREIM"
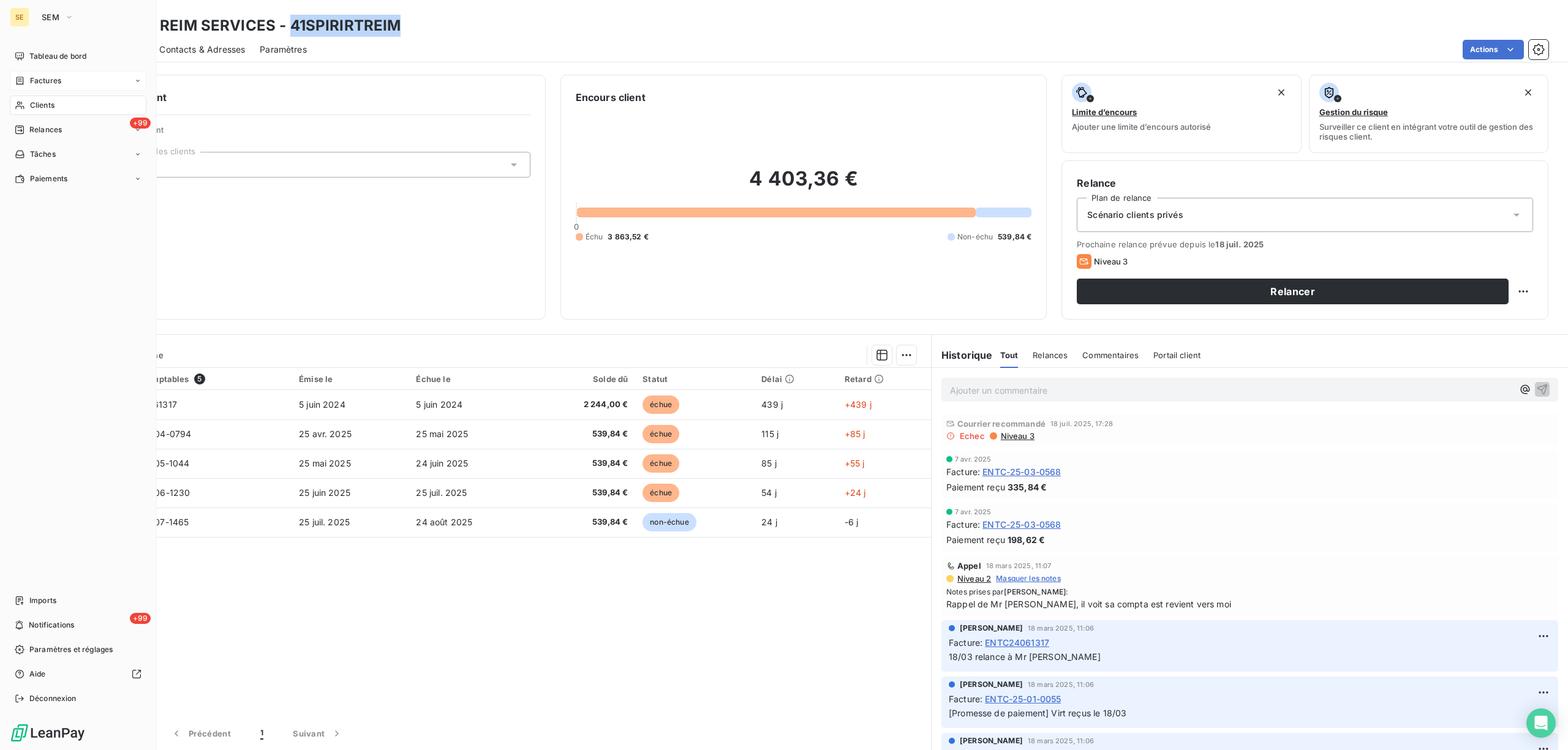
click at [45, 74] on div "Factures" at bounding box center [78, 81] width 137 height 20
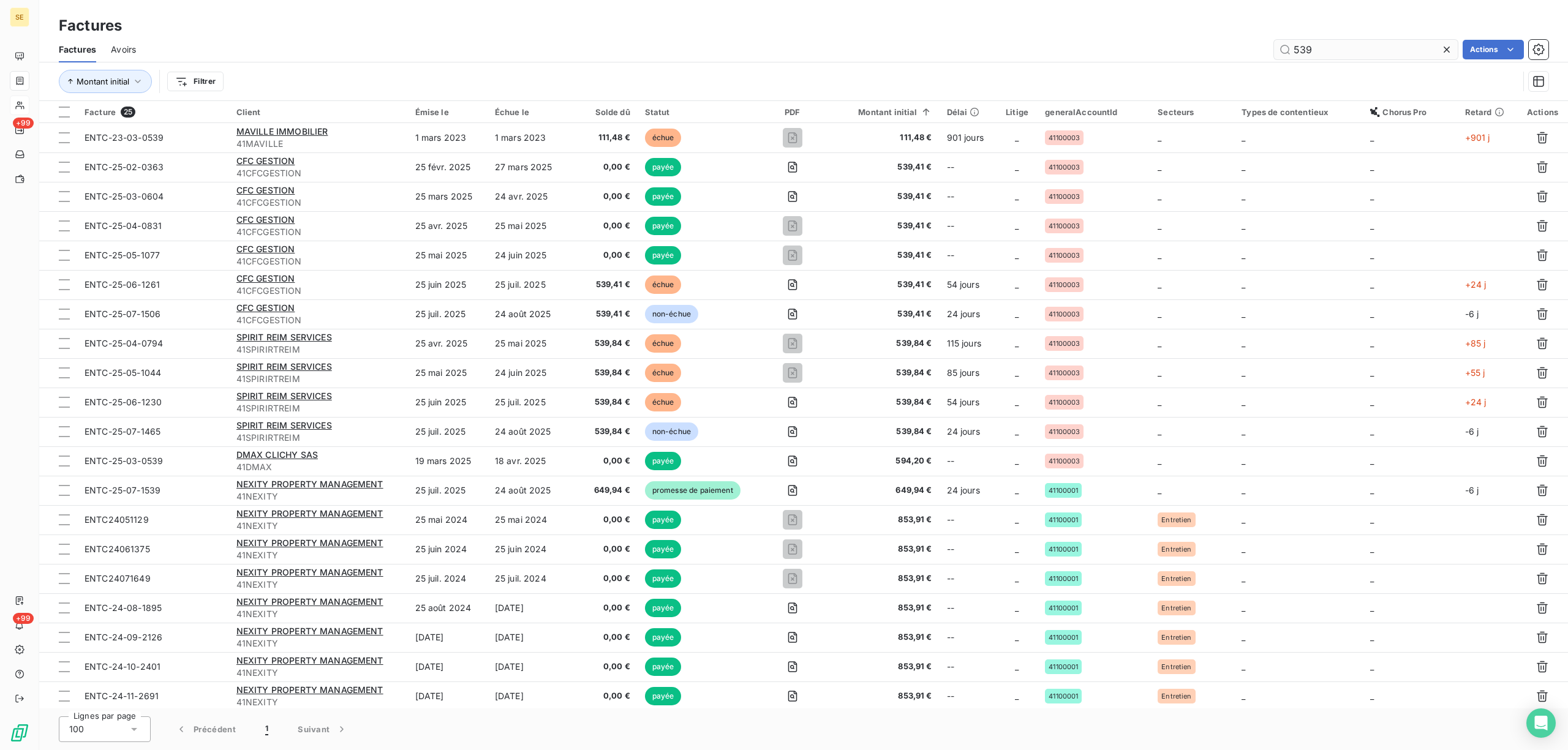
click at [1320, 48] on input "539" at bounding box center [1366, 49] width 183 height 20
type input "5"
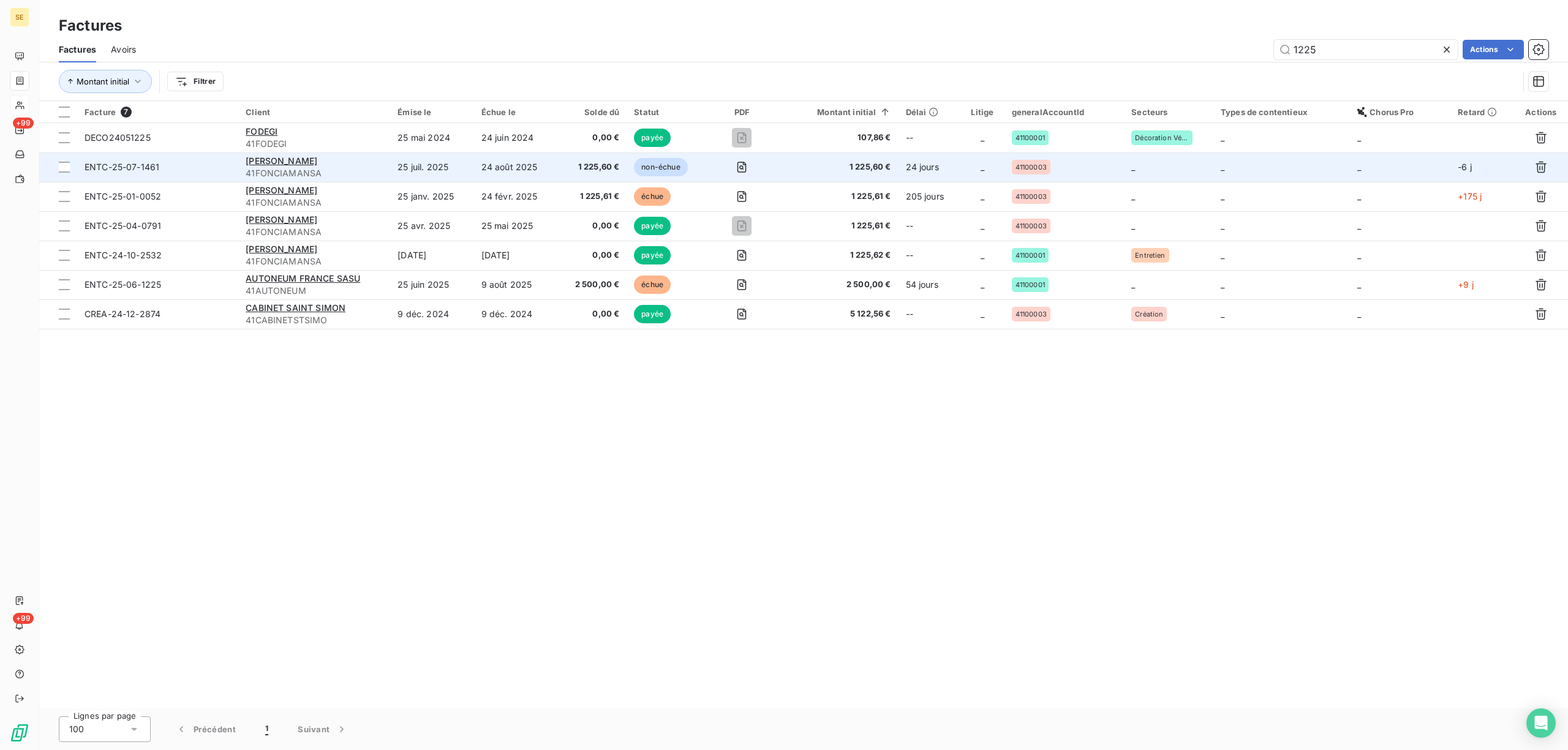
type input "1225"
click at [562, 163] on td "1 225,60 €" at bounding box center [592, 167] width 69 height 29
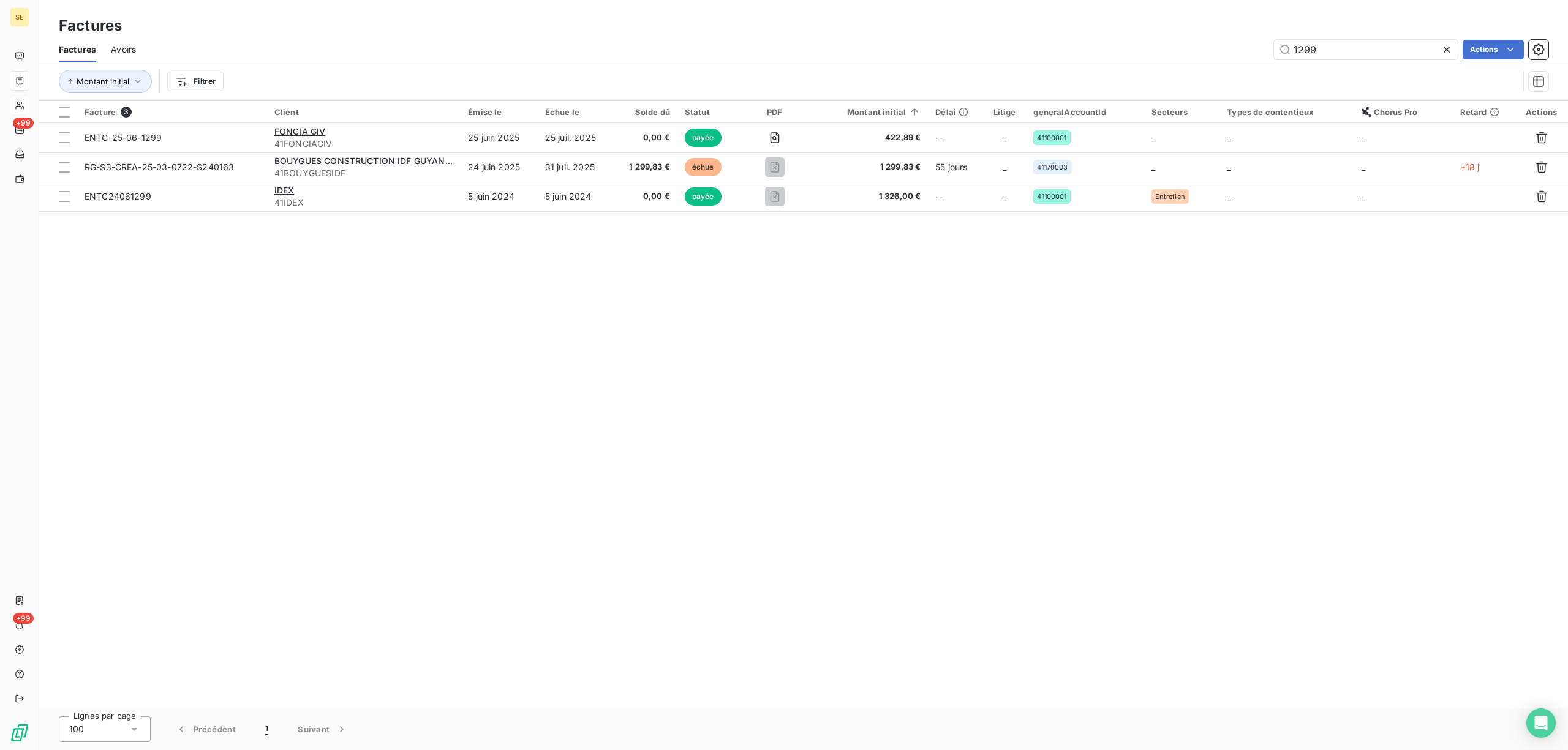
type input "1299"
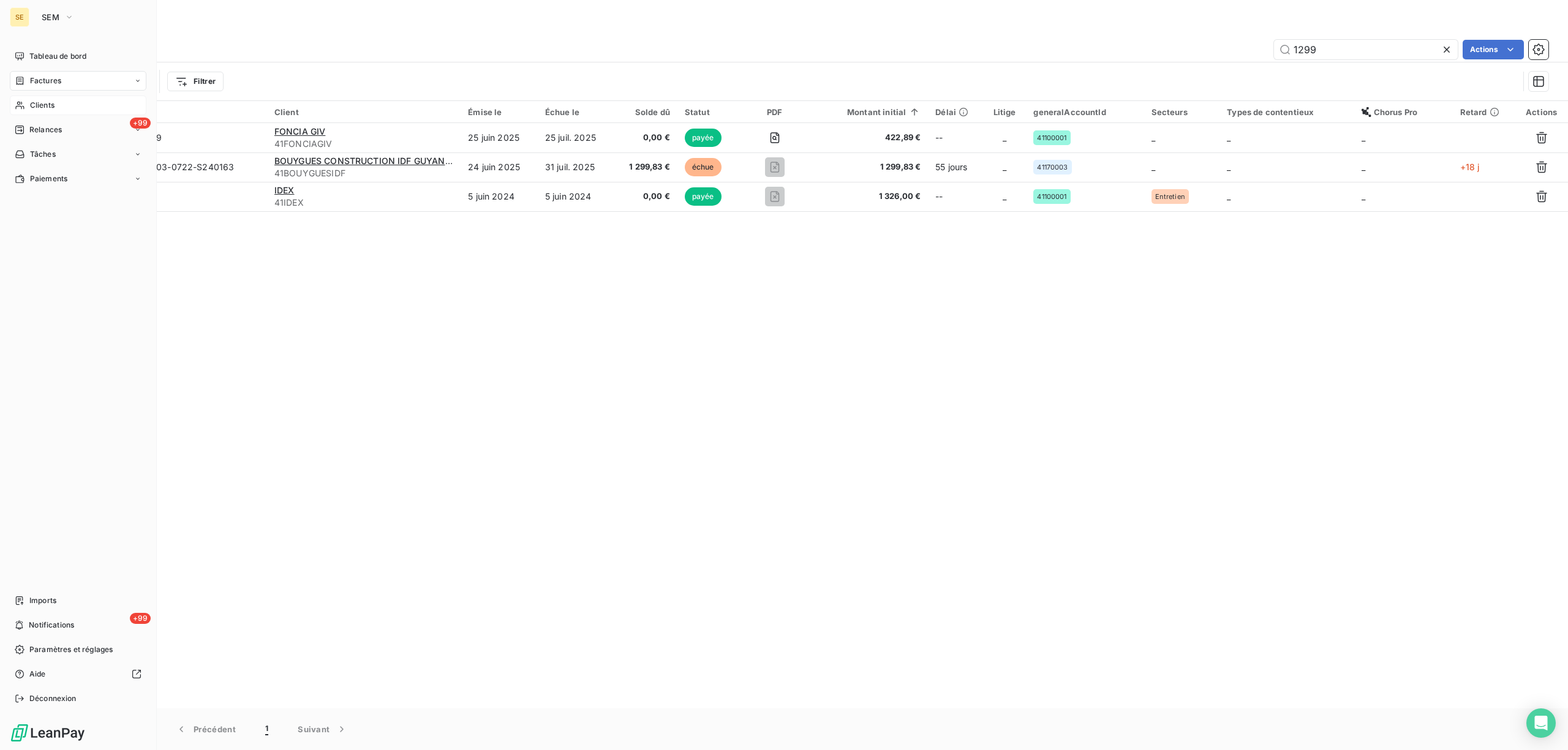
click at [42, 104] on span "Clients" at bounding box center [42, 105] width 24 height 11
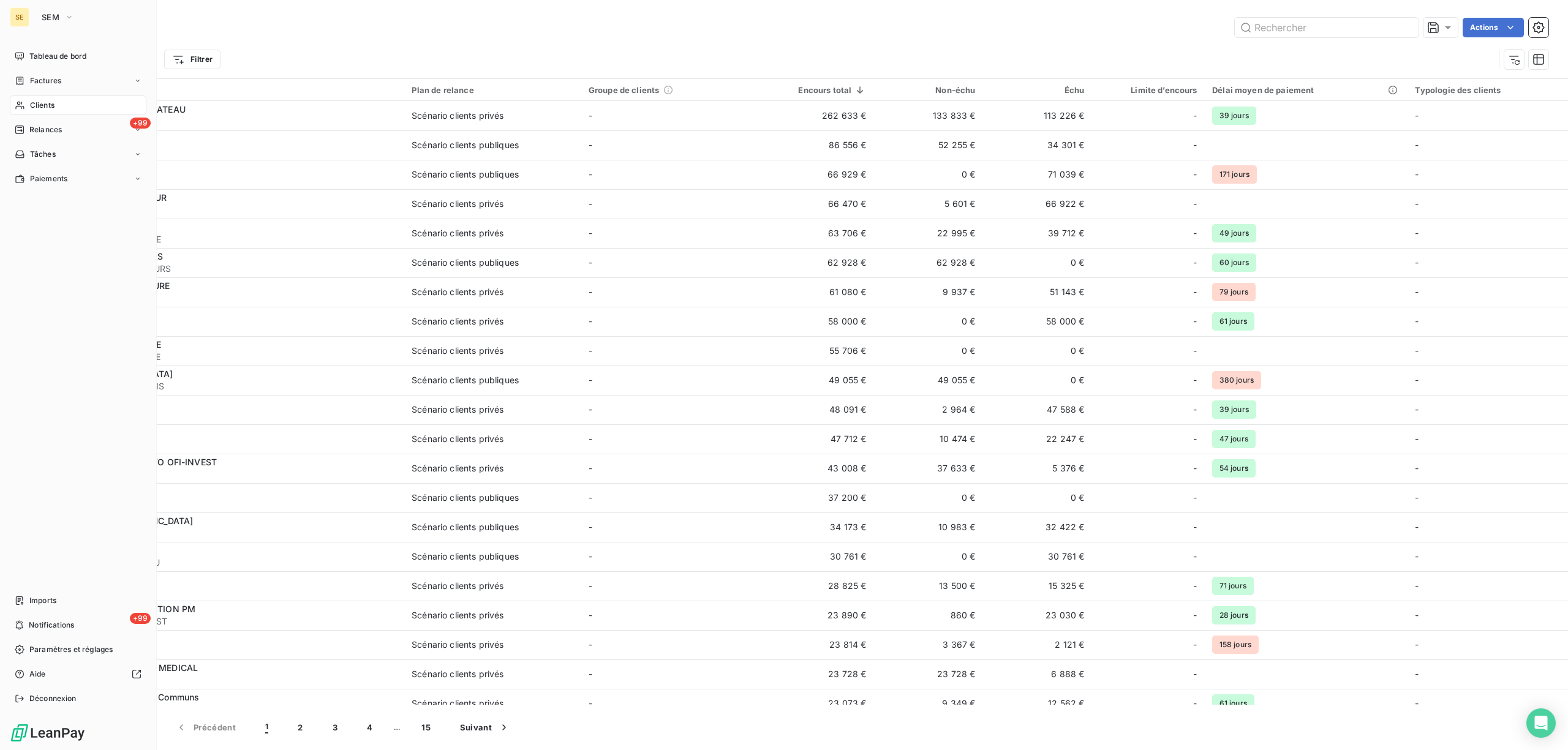
click at [42, 83] on span "Factures" at bounding box center [45, 81] width 31 height 11
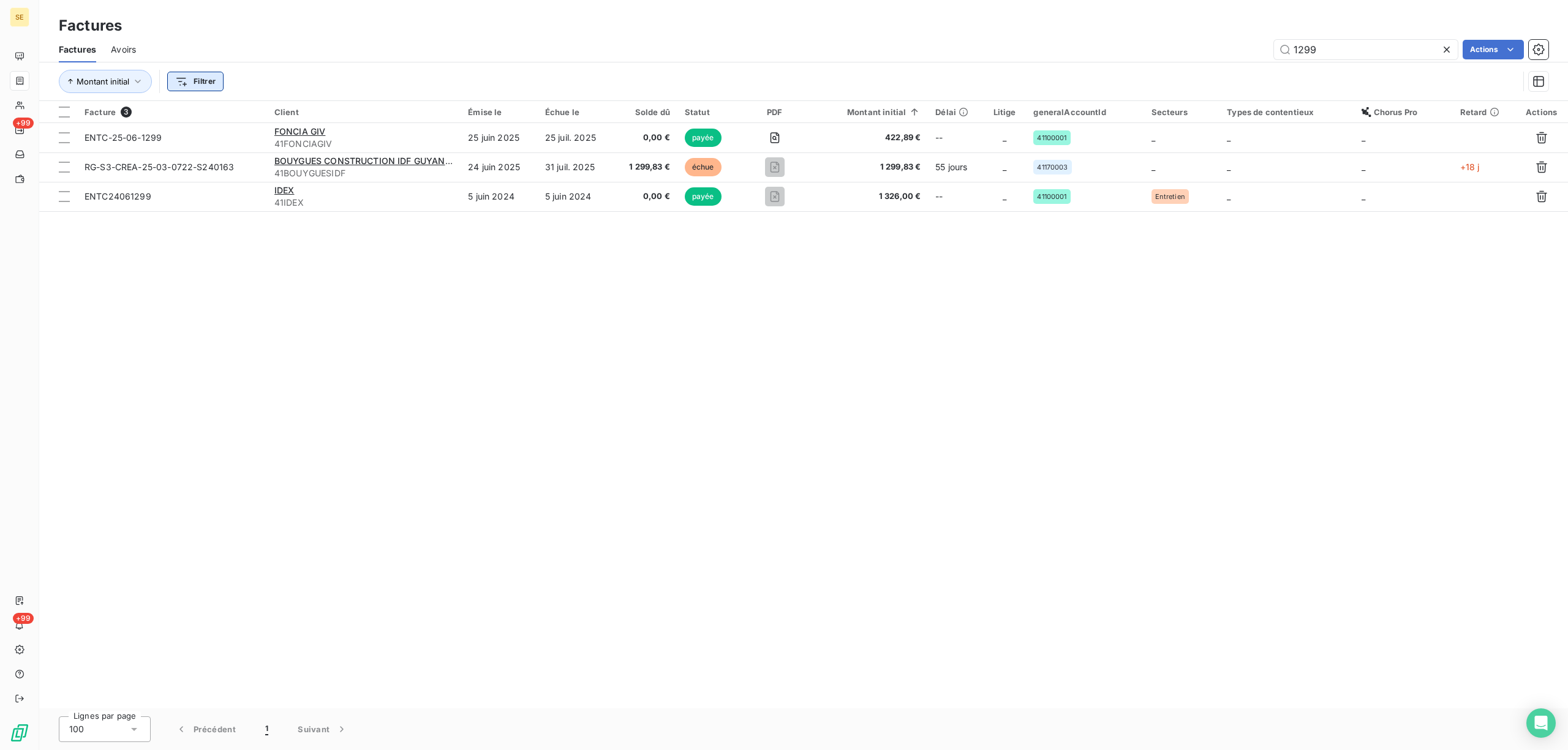
click at [202, 80] on html "SE +99 +99 Factures Factures Avoirs 1299 Actions Montant initial Filtrer Factur…" at bounding box center [784, 375] width 1568 height 750
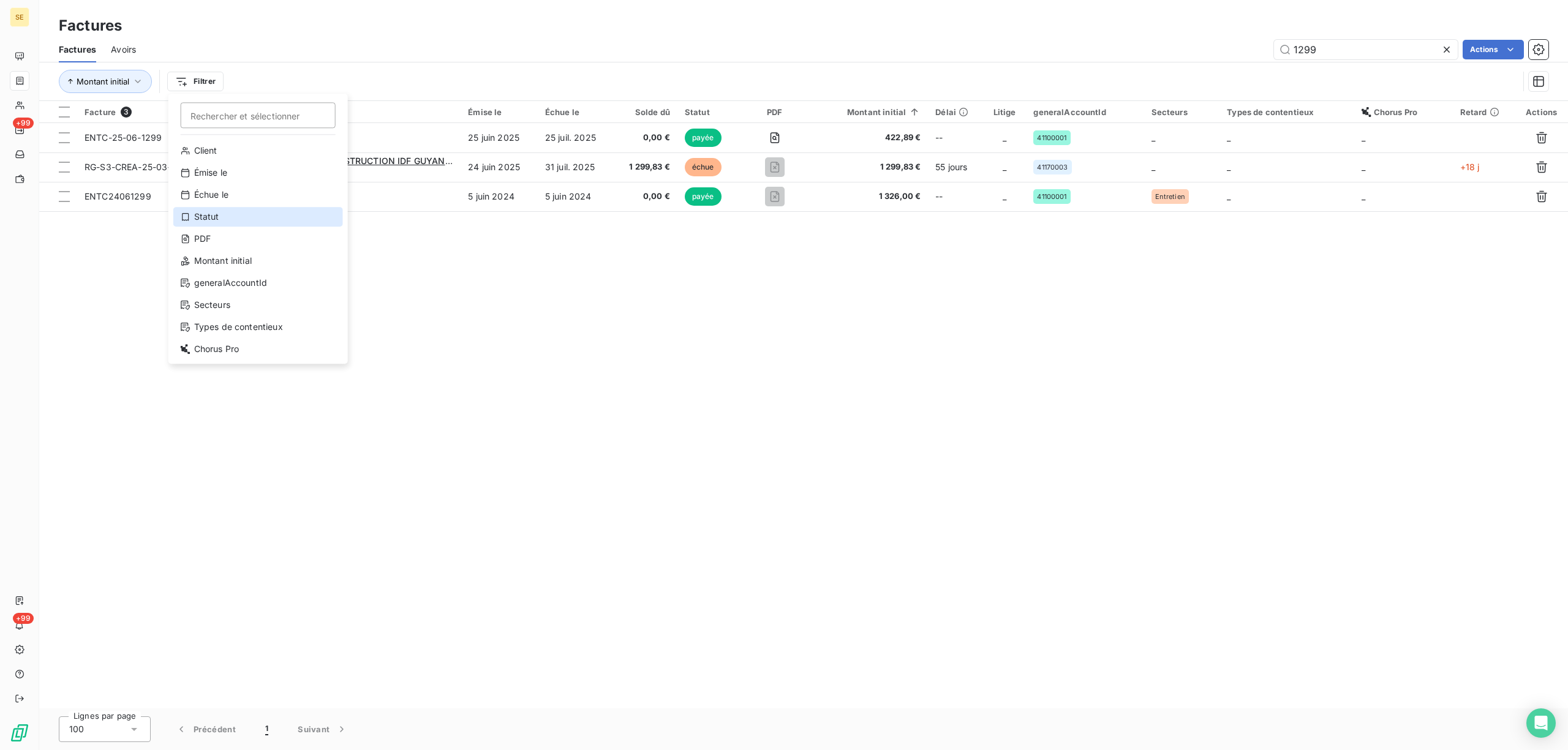
click at [202, 219] on div "Statut" at bounding box center [258, 217] width 170 height 20
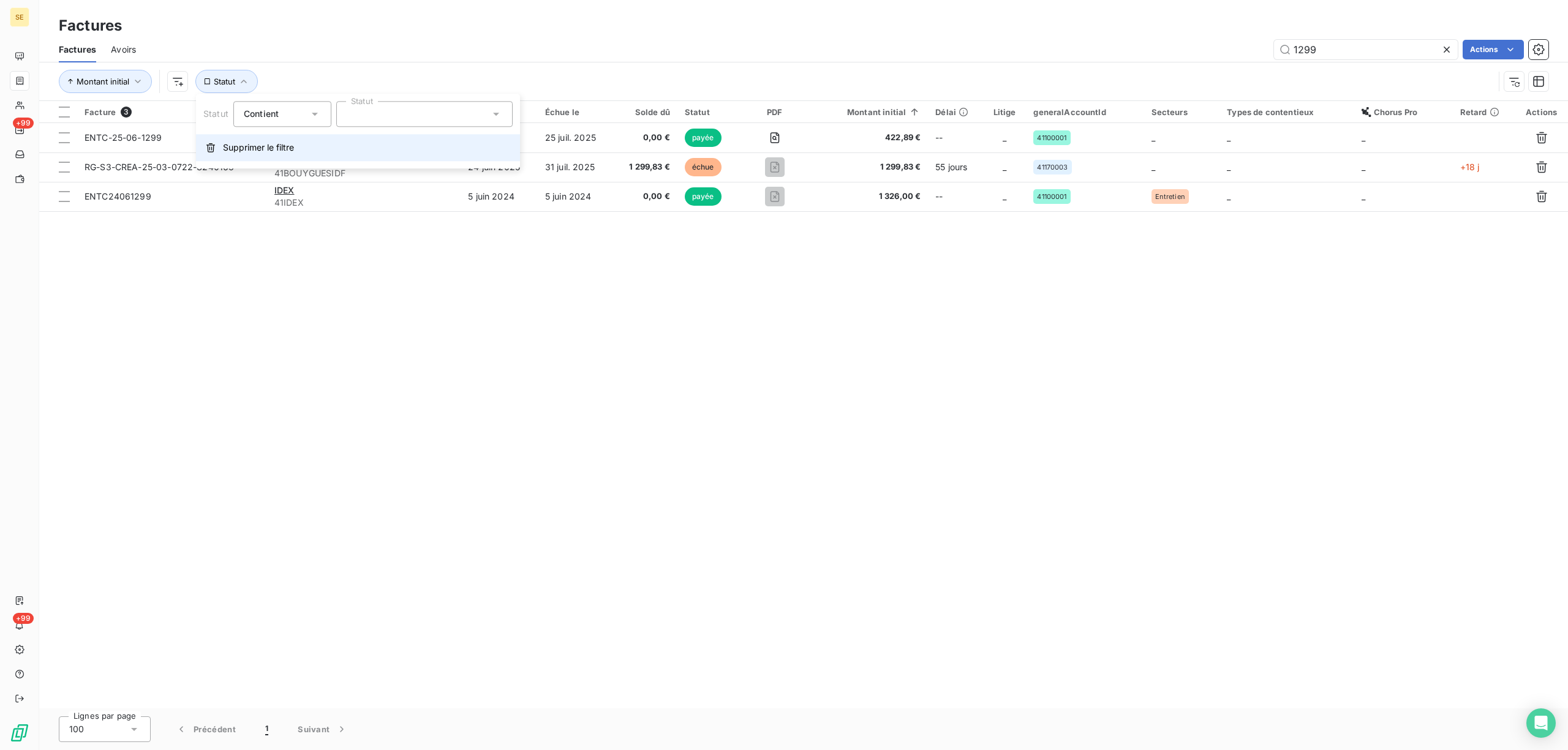
click at [248, 145] on span "Supprimer le filtre" at bounding box center [258, 148] width 71 height 12
click at [192, 87] on html "SE +99 +99 Factures Factures Avoirs 1299 Actions Montant initial Filtrer Factur…" at bounding box center [784, 375] width 1568 height 750
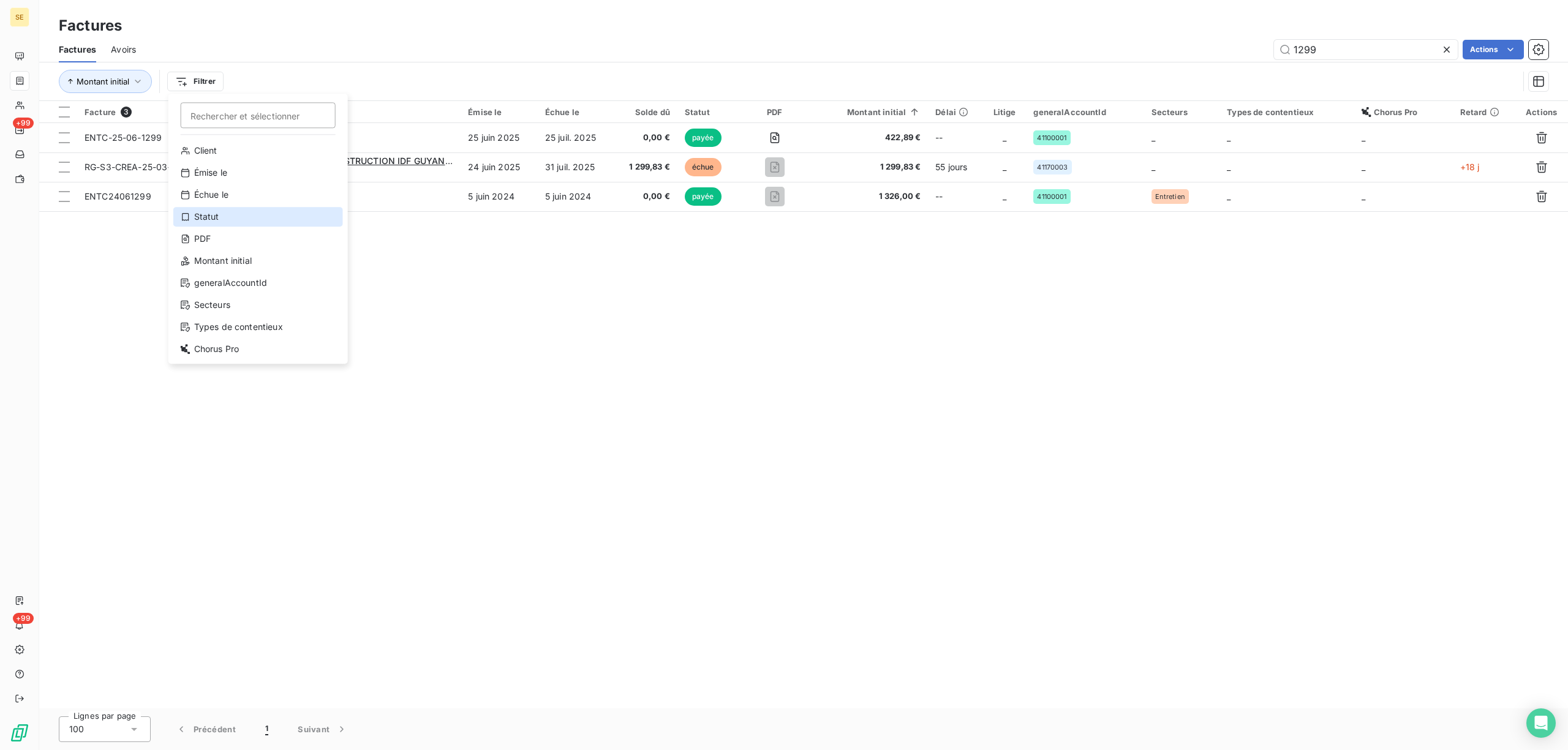
click at [223, 209] on div "Statut" at bounding box center [258, 217] width 170 height 20
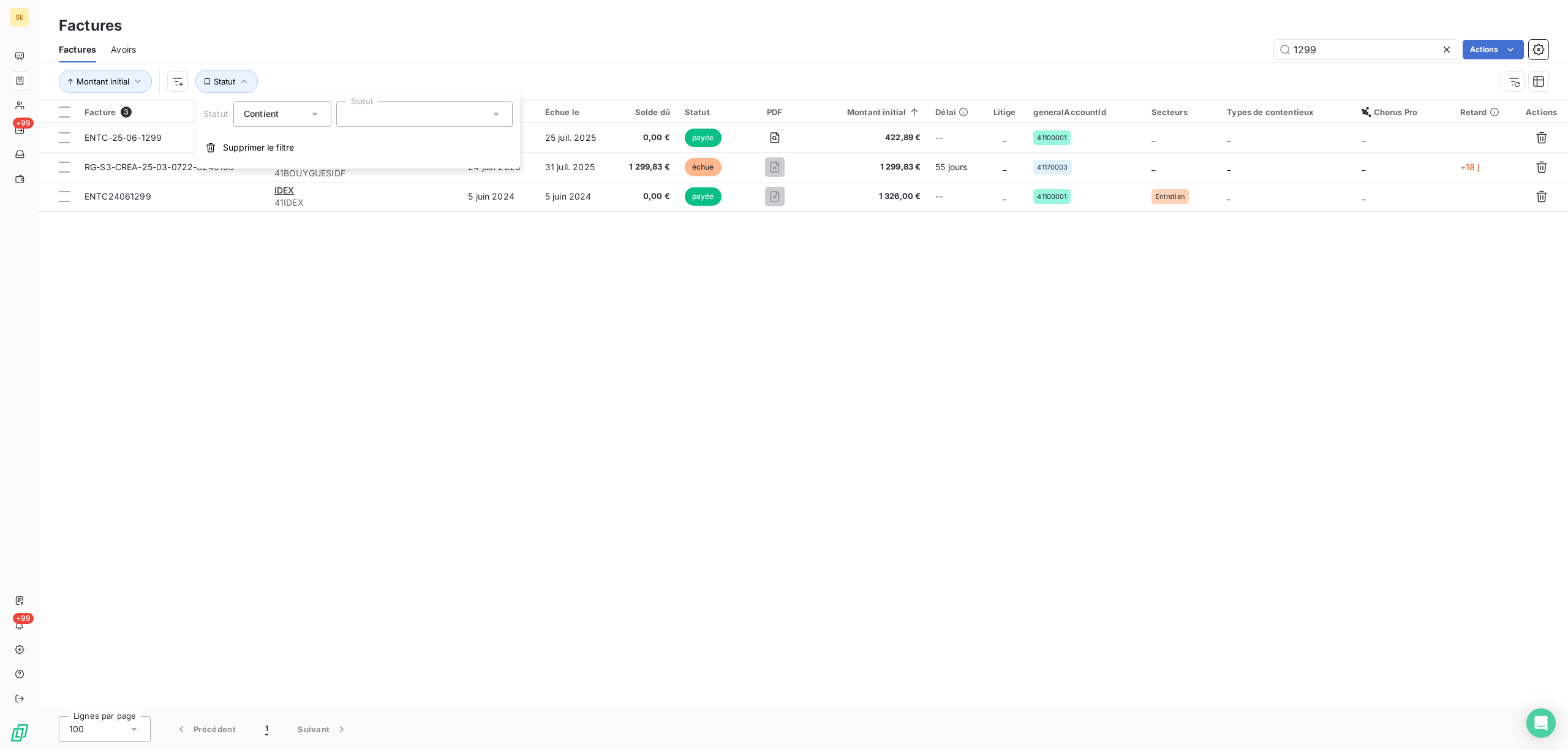
click at [495, 111] on icon at bounding box center [496, 114] width 12 height 12
click at [414, 245] on span "promesse de paiement" at bounding box center [404, 244] width 88 height 11
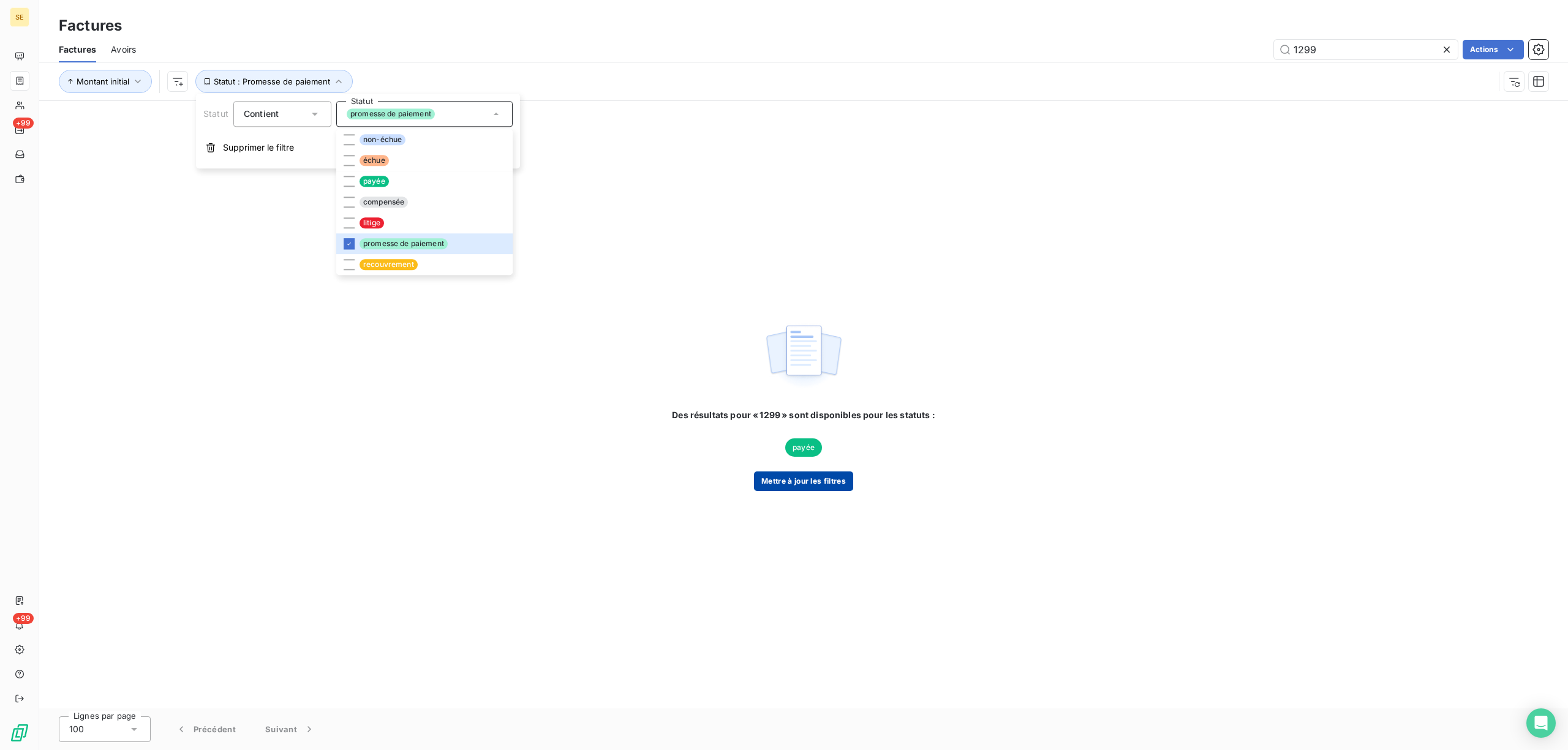
click at [807, 479] on button "Mettre à jour les filtres" at bounding box center [804, 481] width 100 height 20
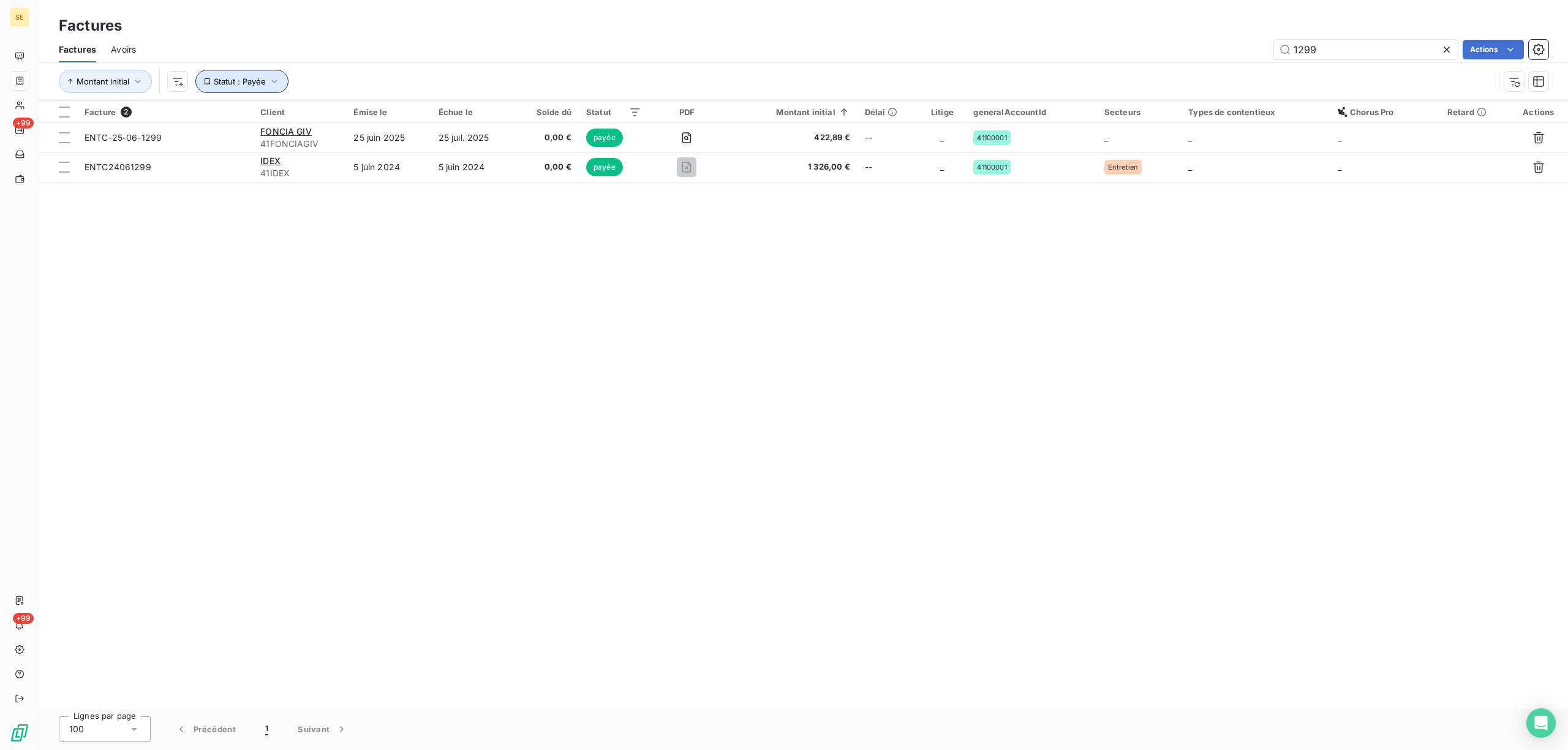
click at [275, 80] on icon "button" at bounding box center [274, 81] width 12 height 12
click at [491, 110] on icon at bounding box center [496, 114] width 12 height 12
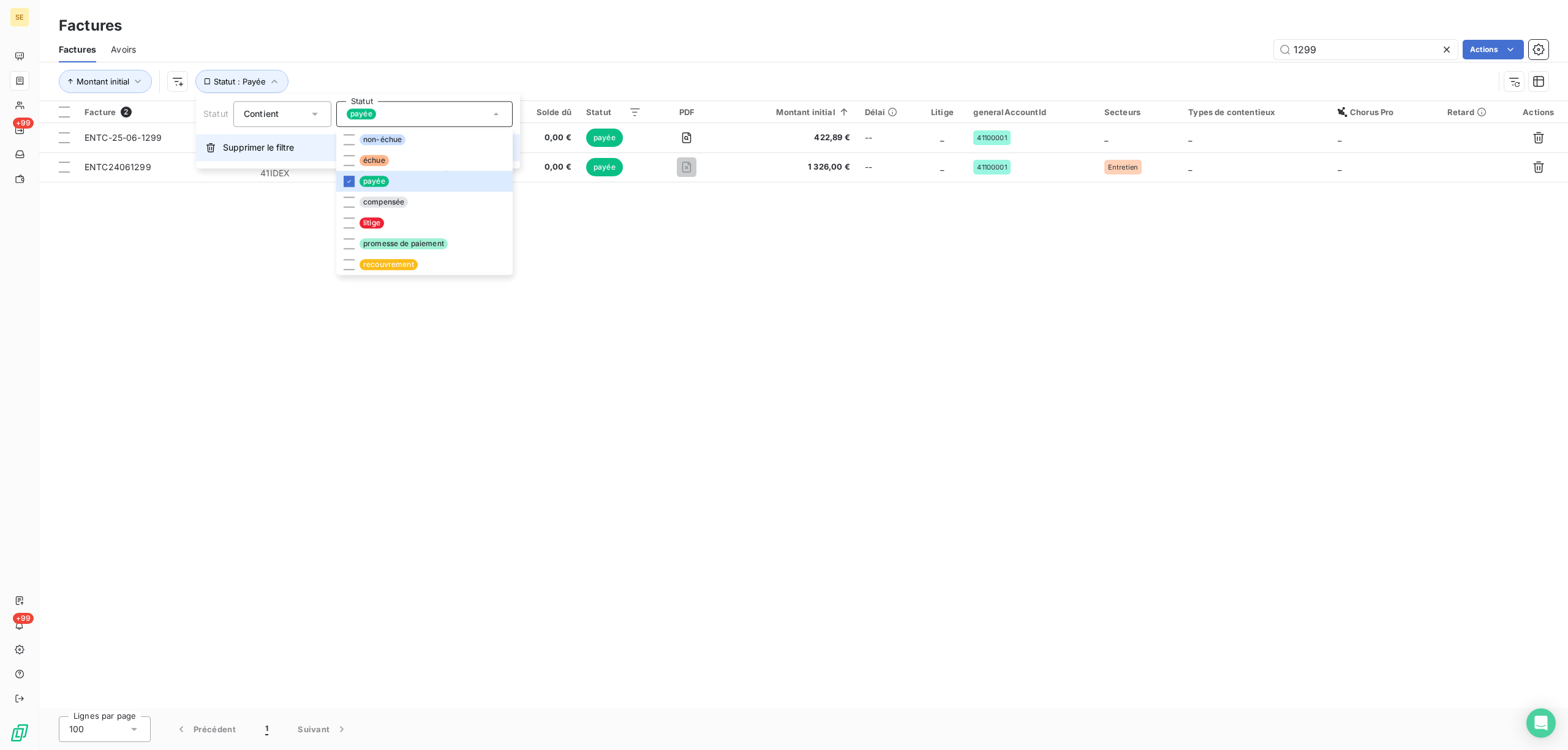
click at [255, 147] on span "Supprimer le filtre" at bounding box center [258, 148] width 71 height 12
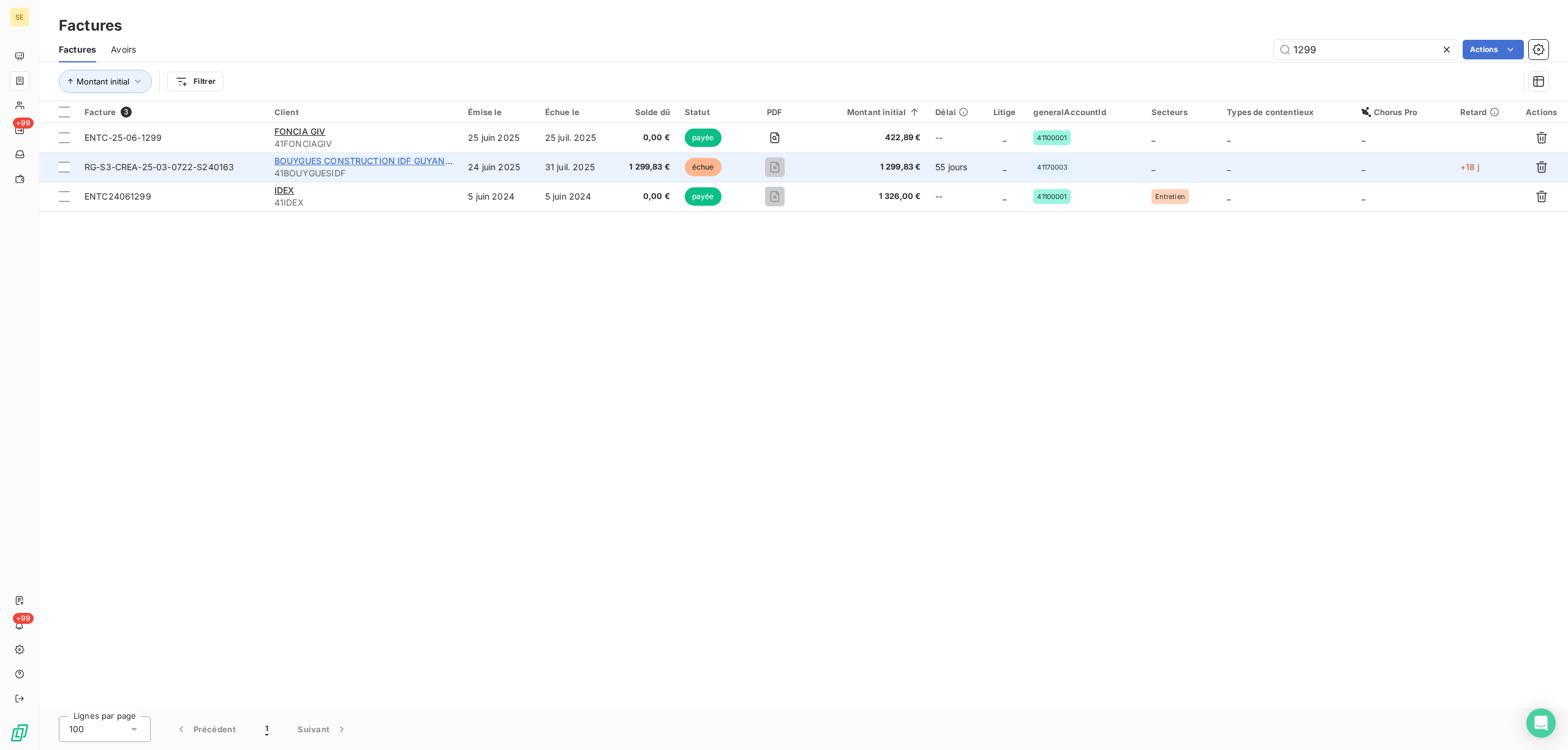
click at [404, 162] on span "BOUYGUES CONSTRUCTION IDF GUYANCOUR" at bounding box center [372, 160] width 196 height 10
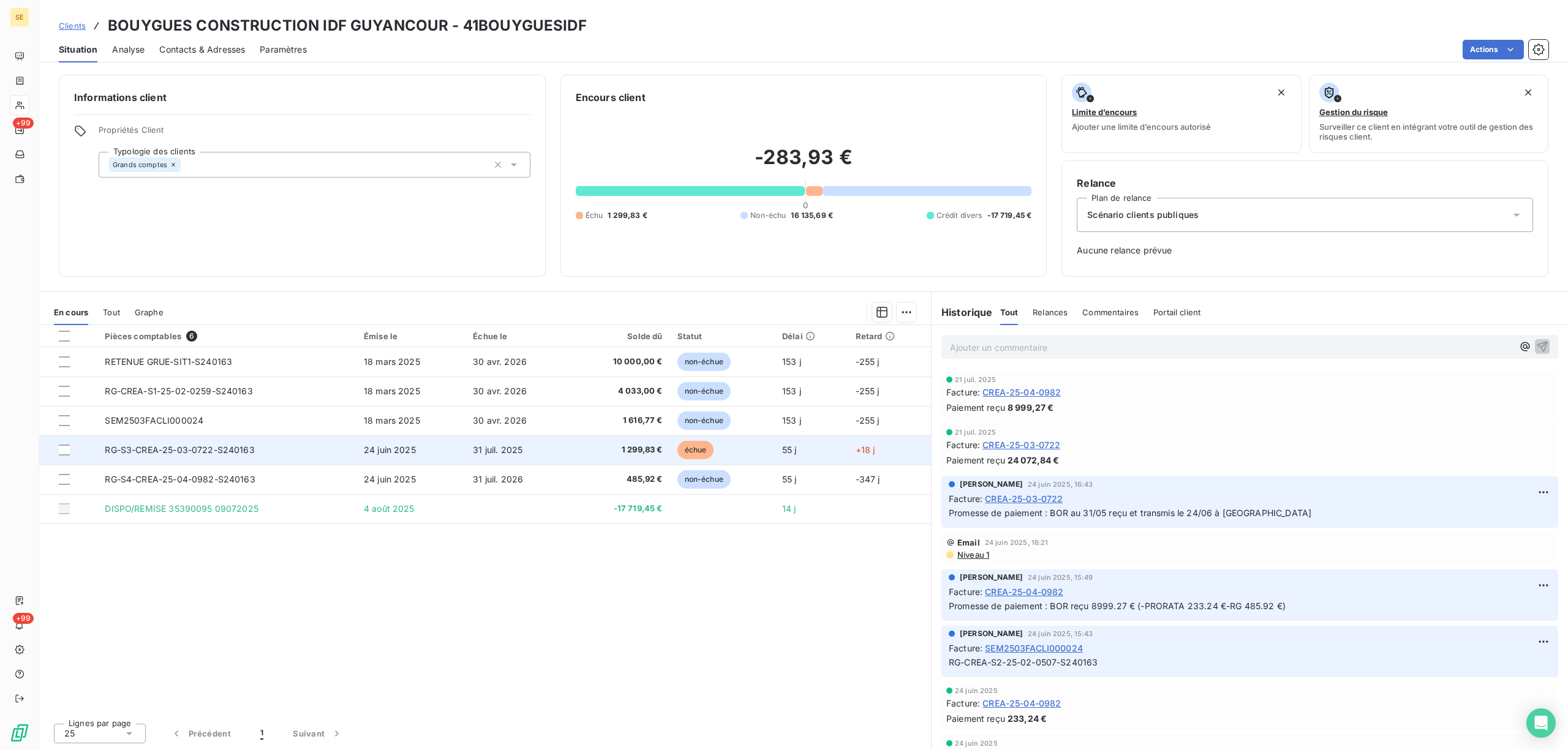
click at [225, 446] on span "RG-S3-CREA-25-03-0722-S240163" at bounding box center [179, 449] width 150 height 10
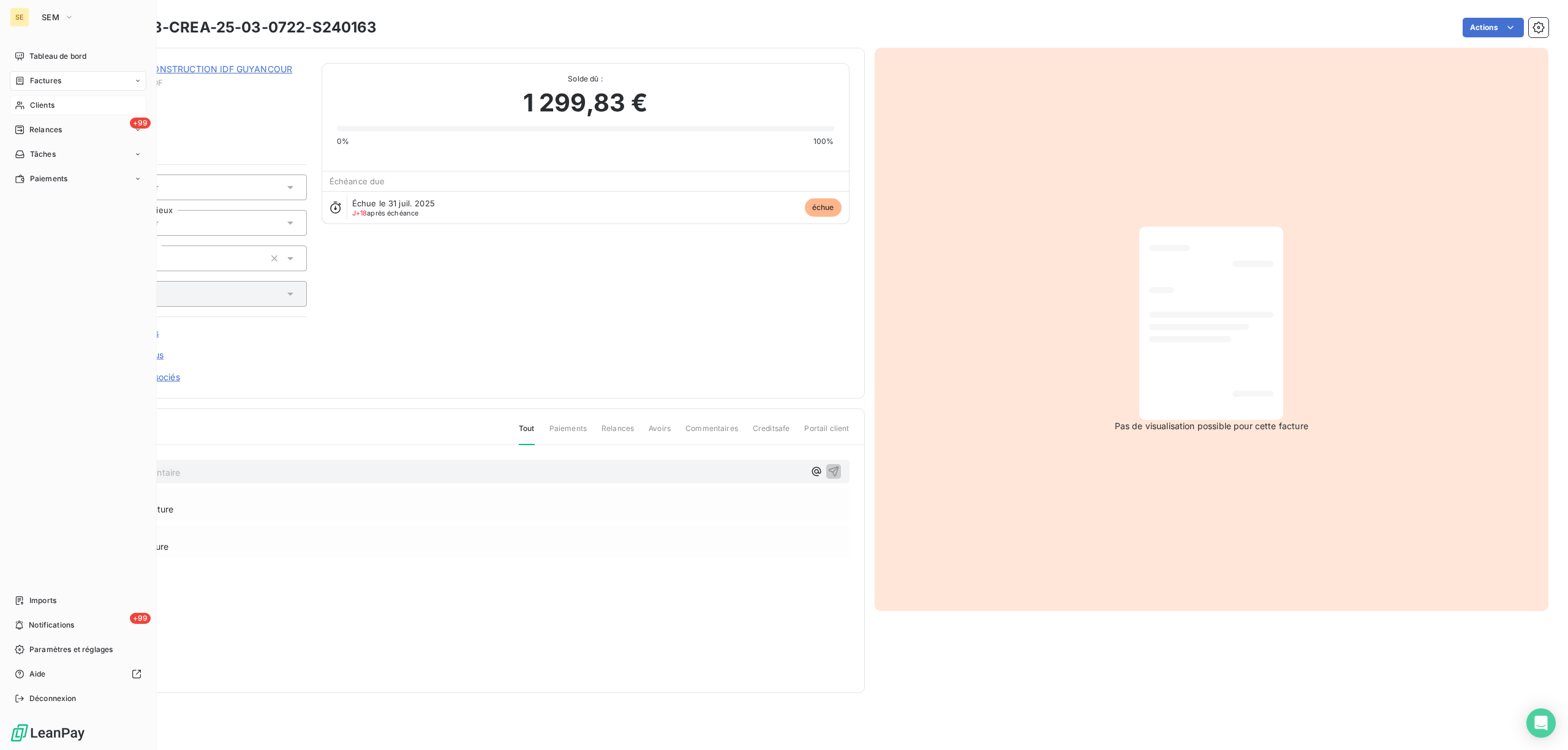
click at [47, 106] on span "Clients" at bounding box center [42, 105] width 24 height 11
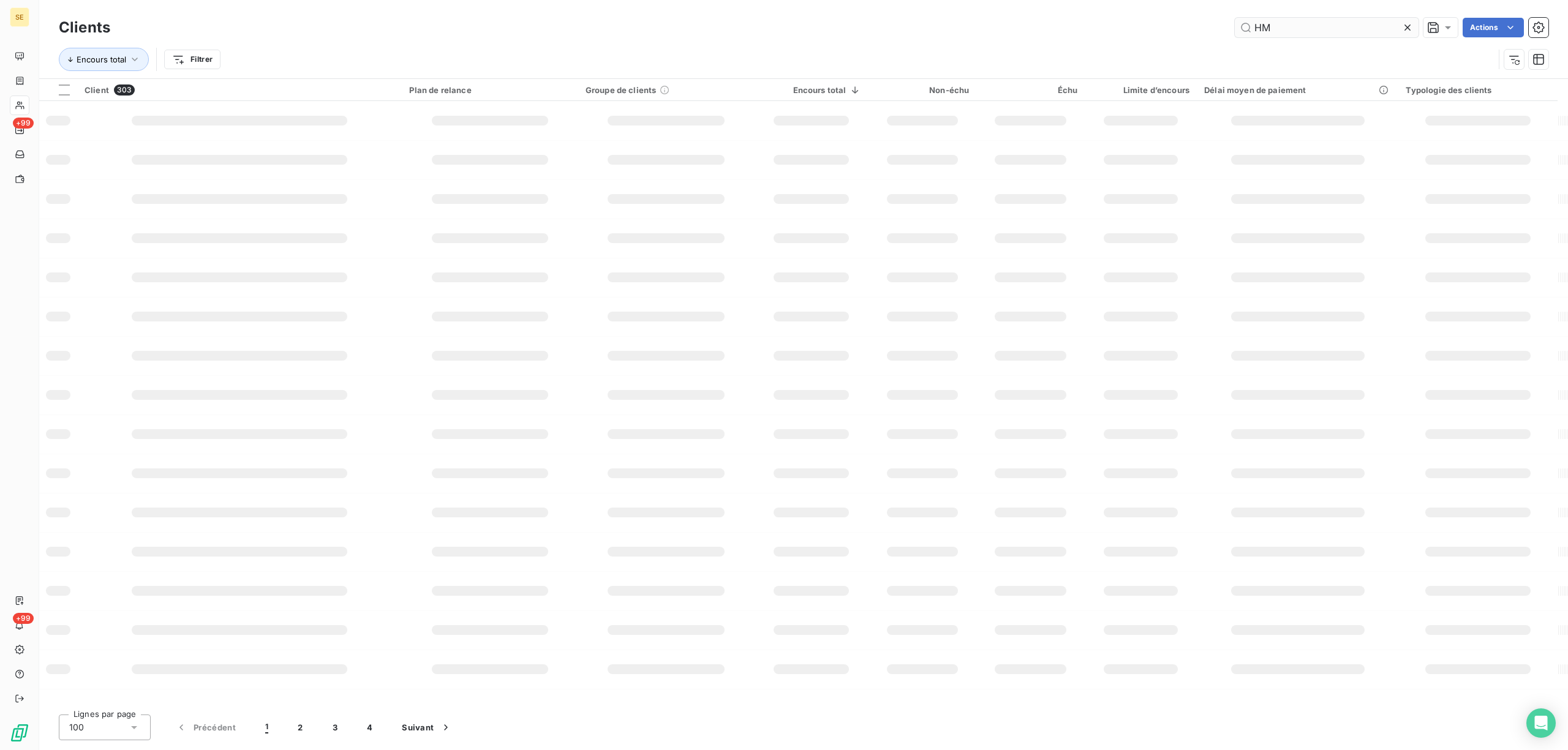
type input "HM"
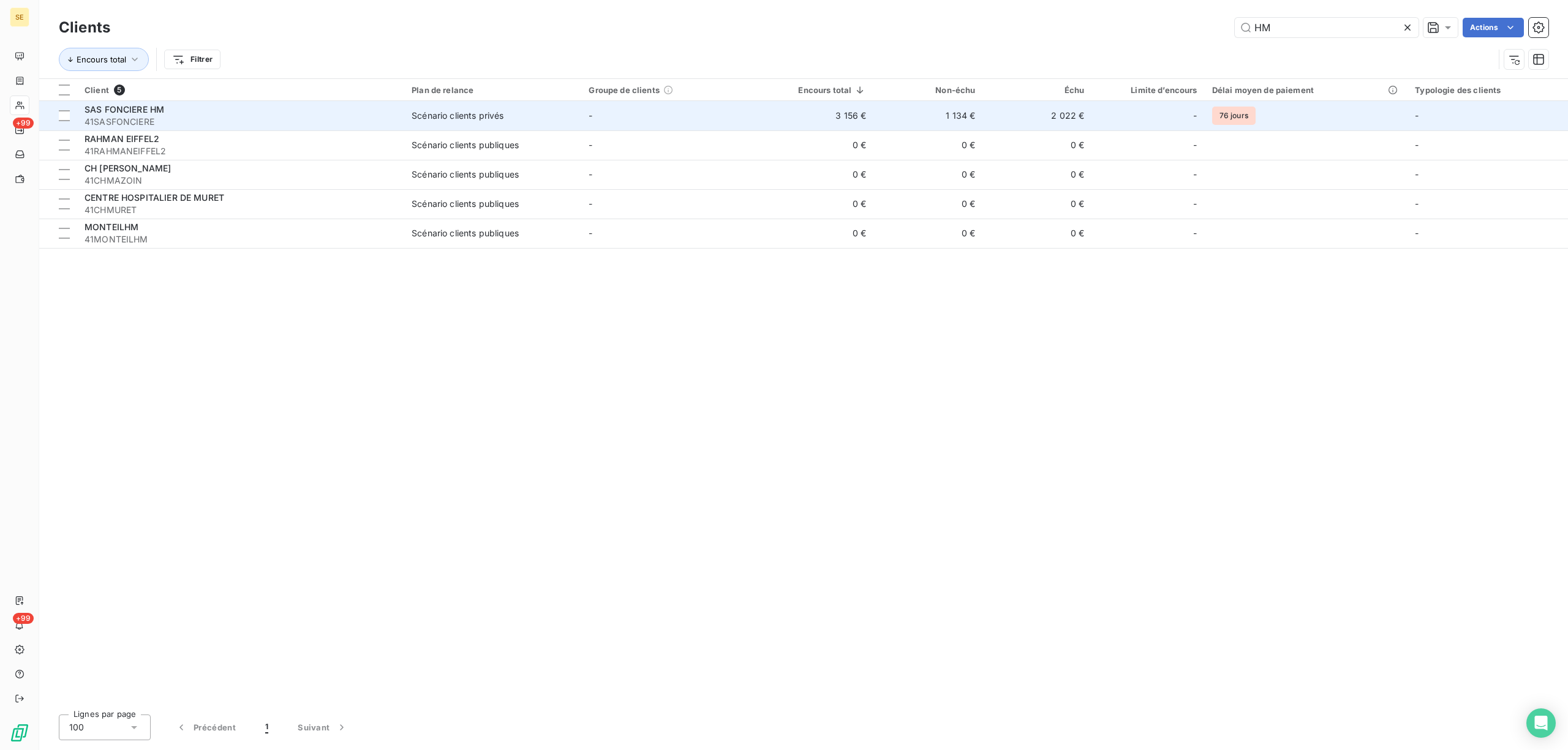
click at [428, 118] on div "Scénario clients privés" at bounding box center [458, 116] width 92 height 12
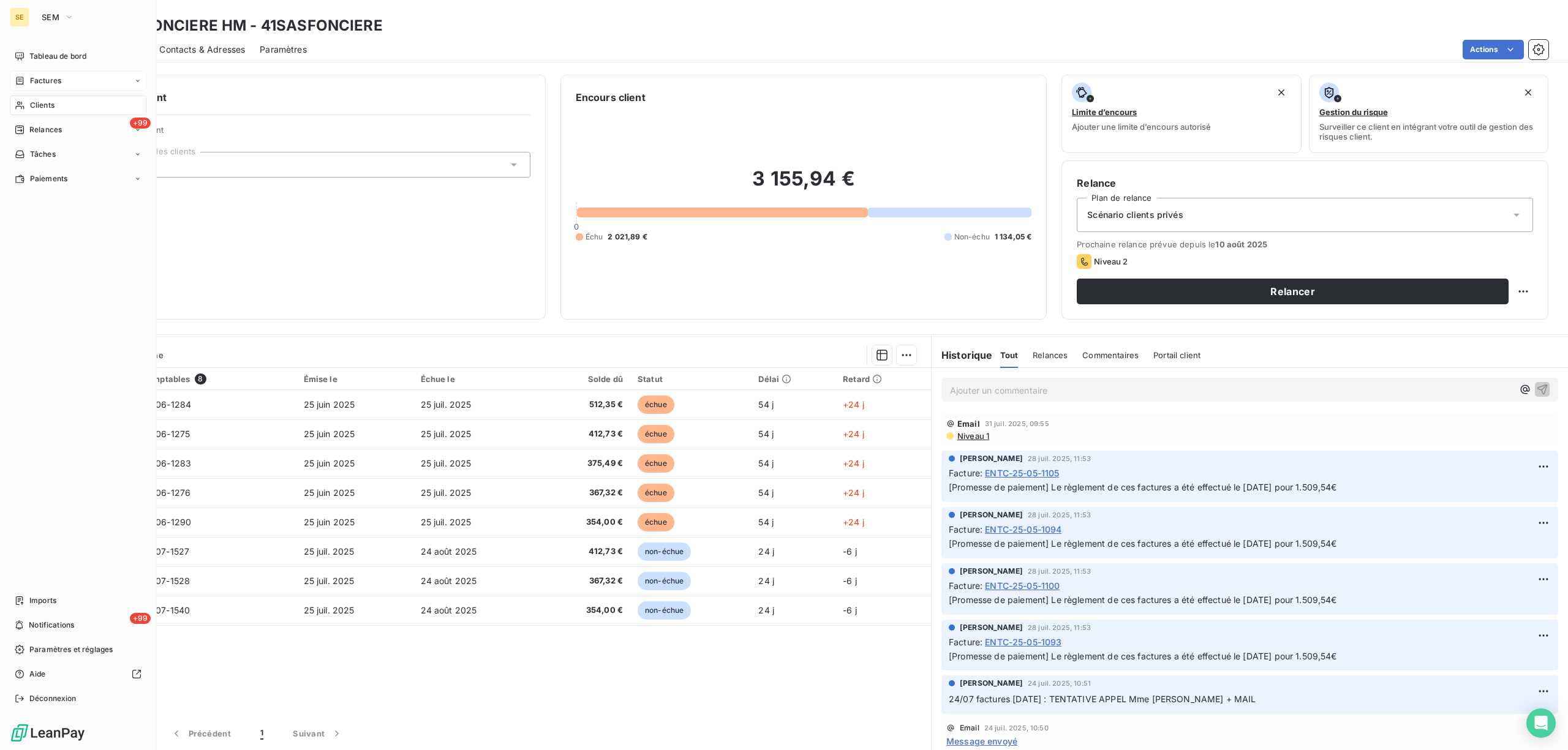
click at [50, 87] on div "Factures" at bounding box center [78, 81] width 137 height 20
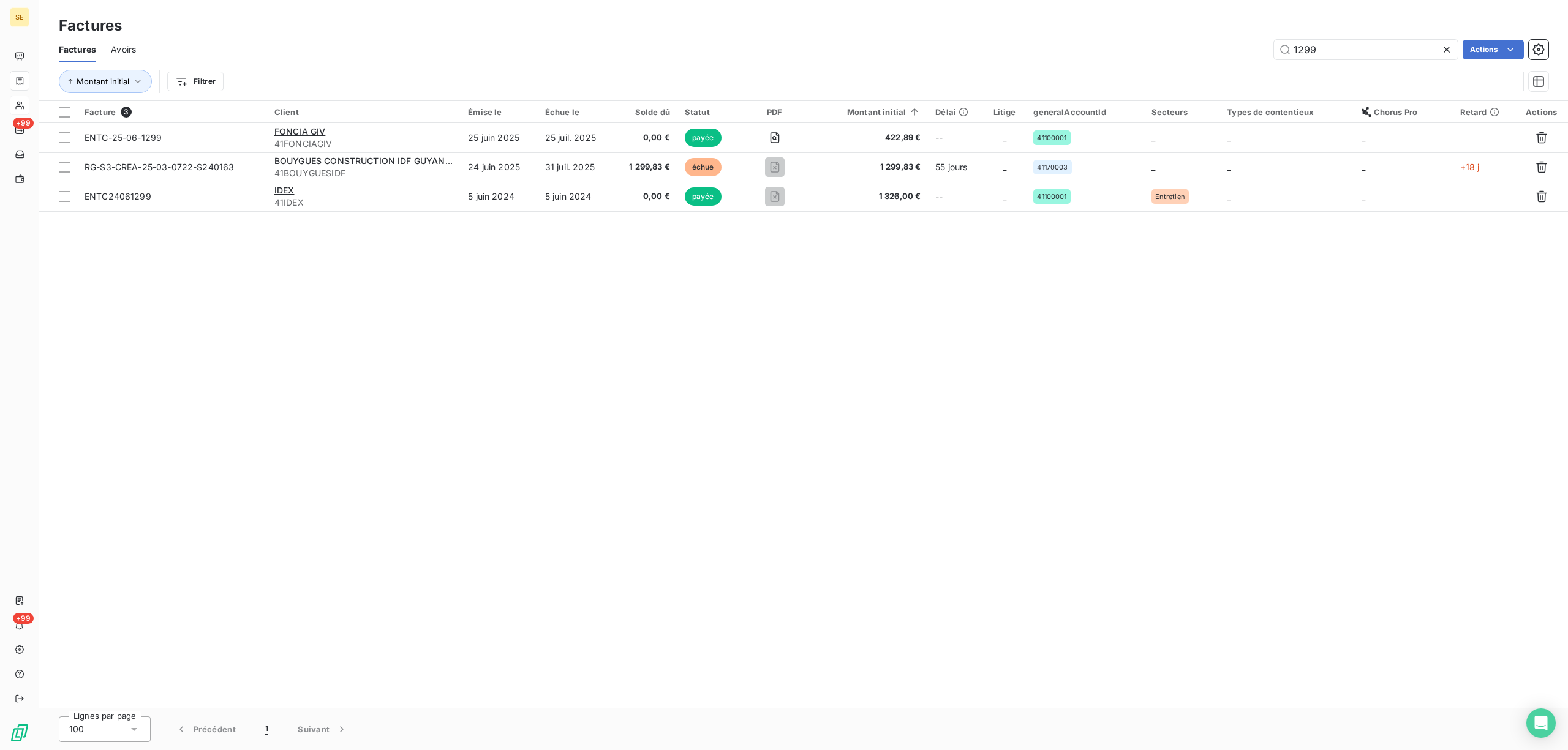
drag, startPoint x: 1344, startPoint y: 47, endPoint x: 1248, endPoint y: 47, distance: 96.0
click at [1248, 47] on div "1299 Actions" at bounding box center [850, 49] width 1398 height 20
click at [1320, 53] on input "1299" at bounding box center [1366, 49] width 183 height 20
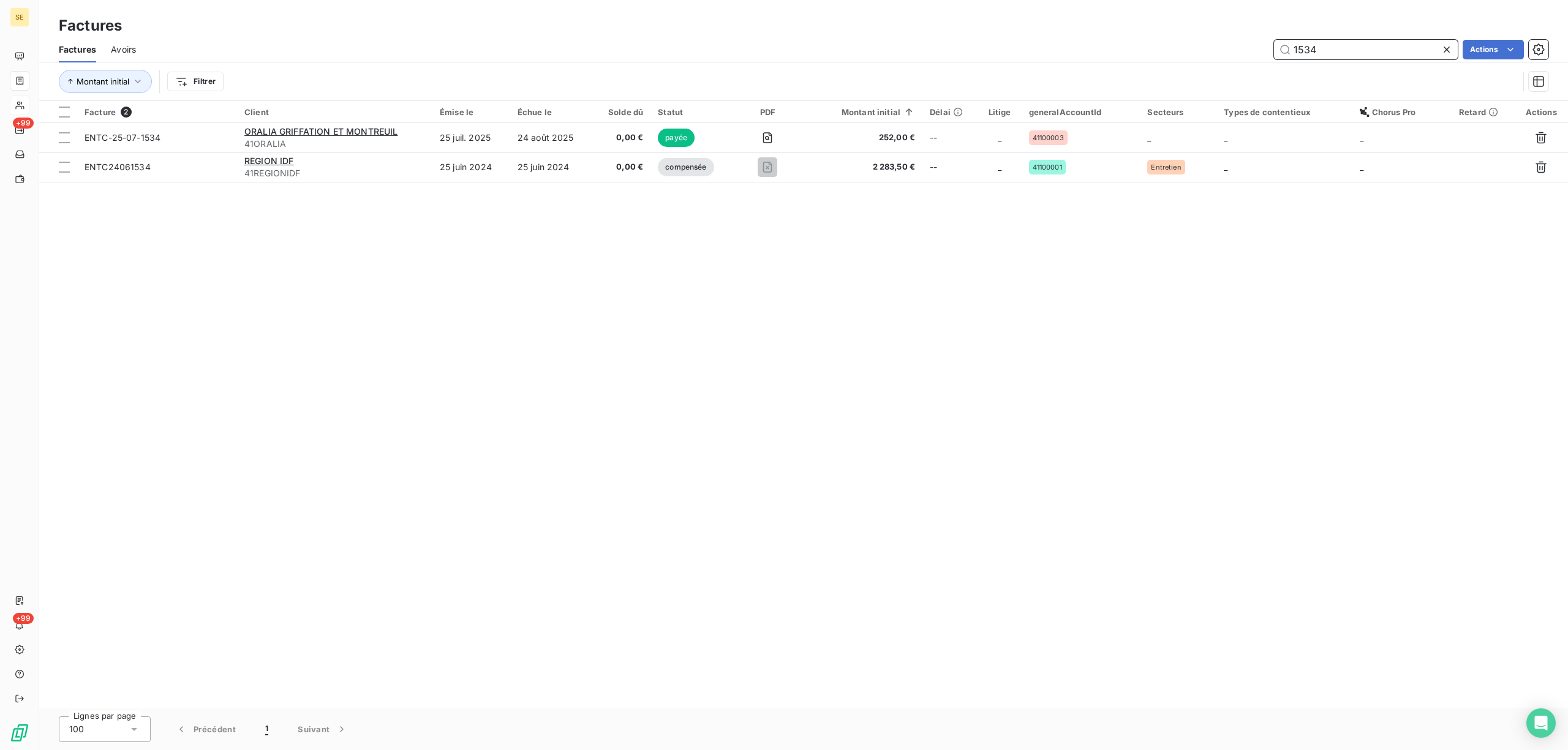
type input "1534"
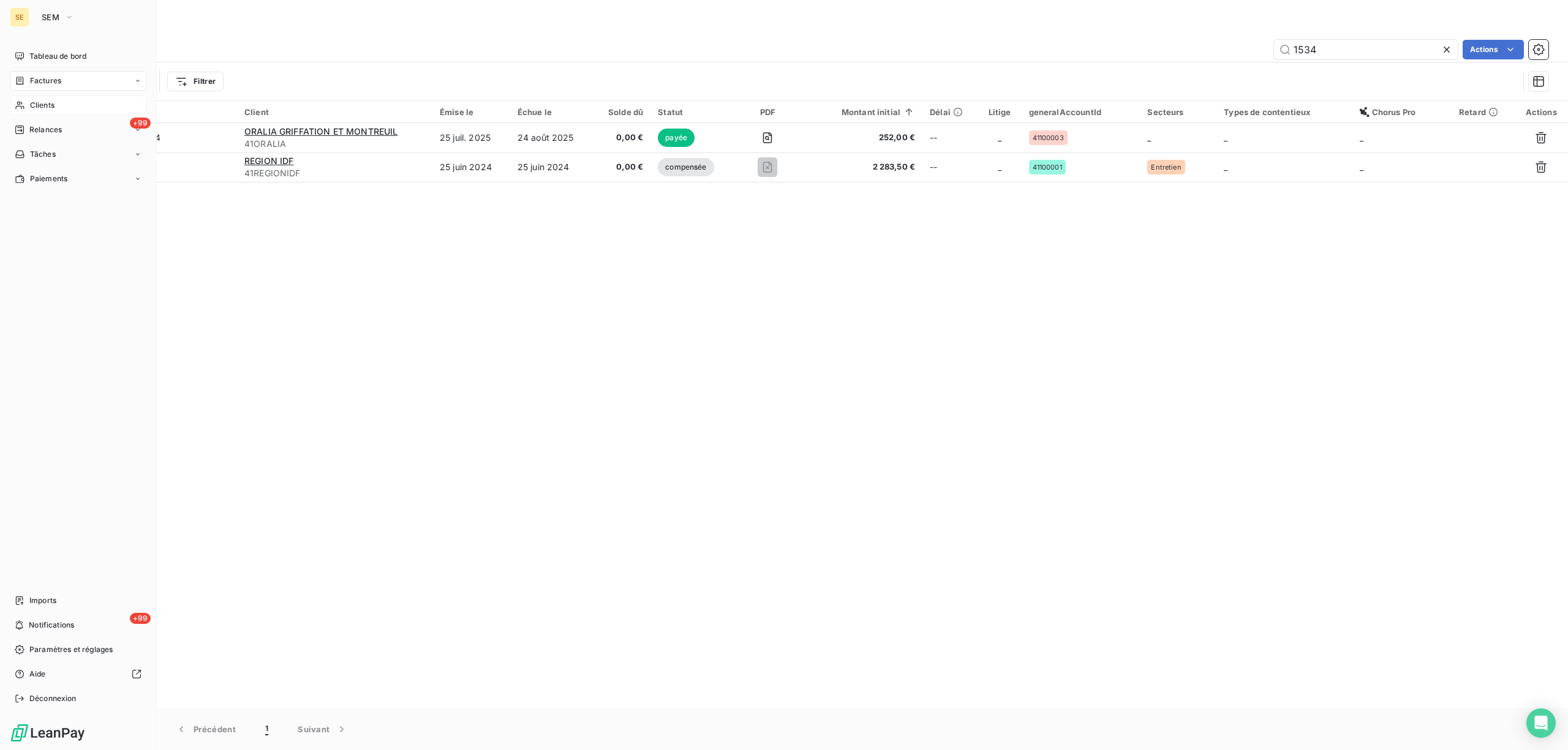
click at [41, 104] on span "Clients" at bounding box center [42, 105] width 24 height 11
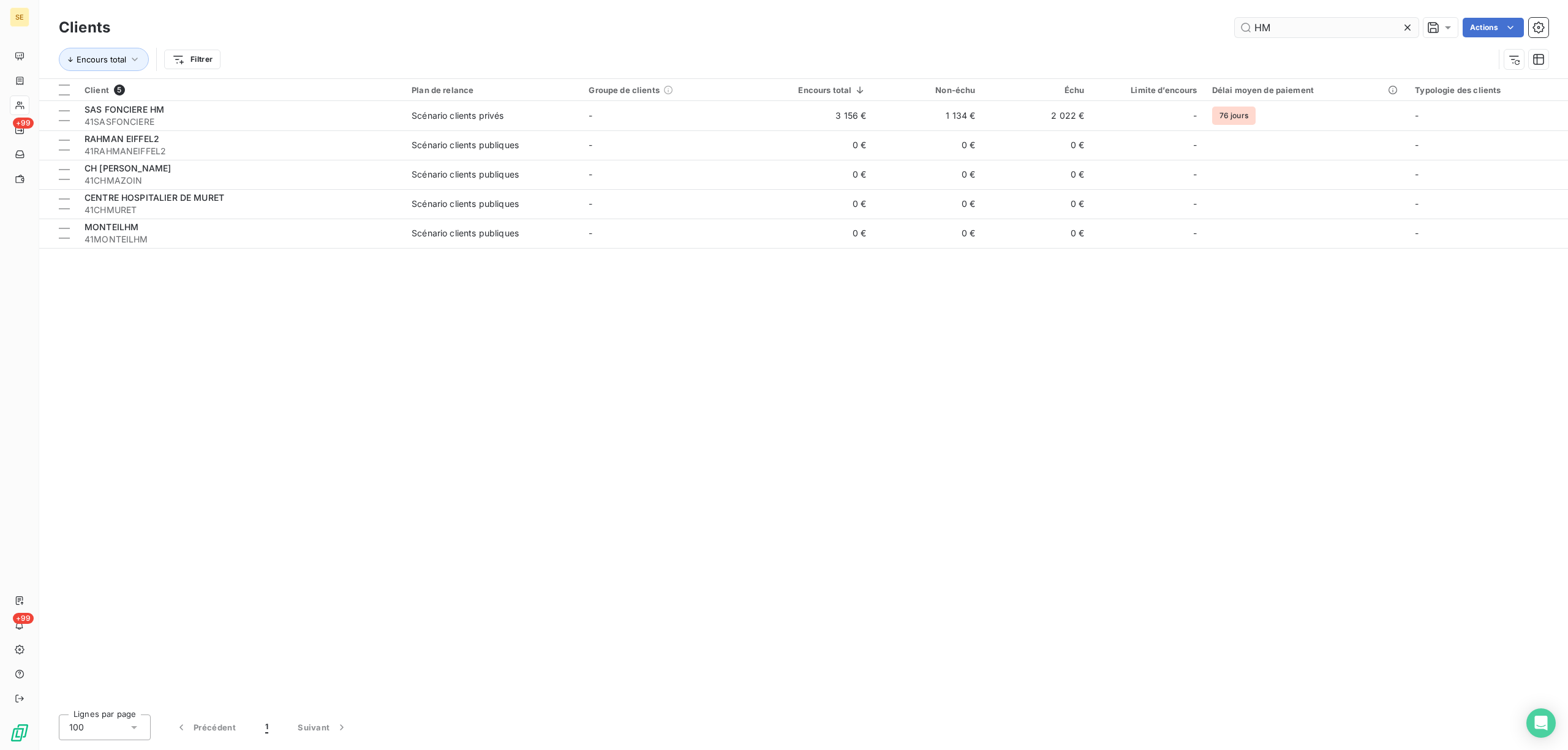
drag, startPoint x: 1292, startPoint y: 28, endPoint x: 1247, endPoint y: 30, distance: 45.0
click at [1247, 30] on input "HM" at bounding box center [1326, 27] width 183 height 20
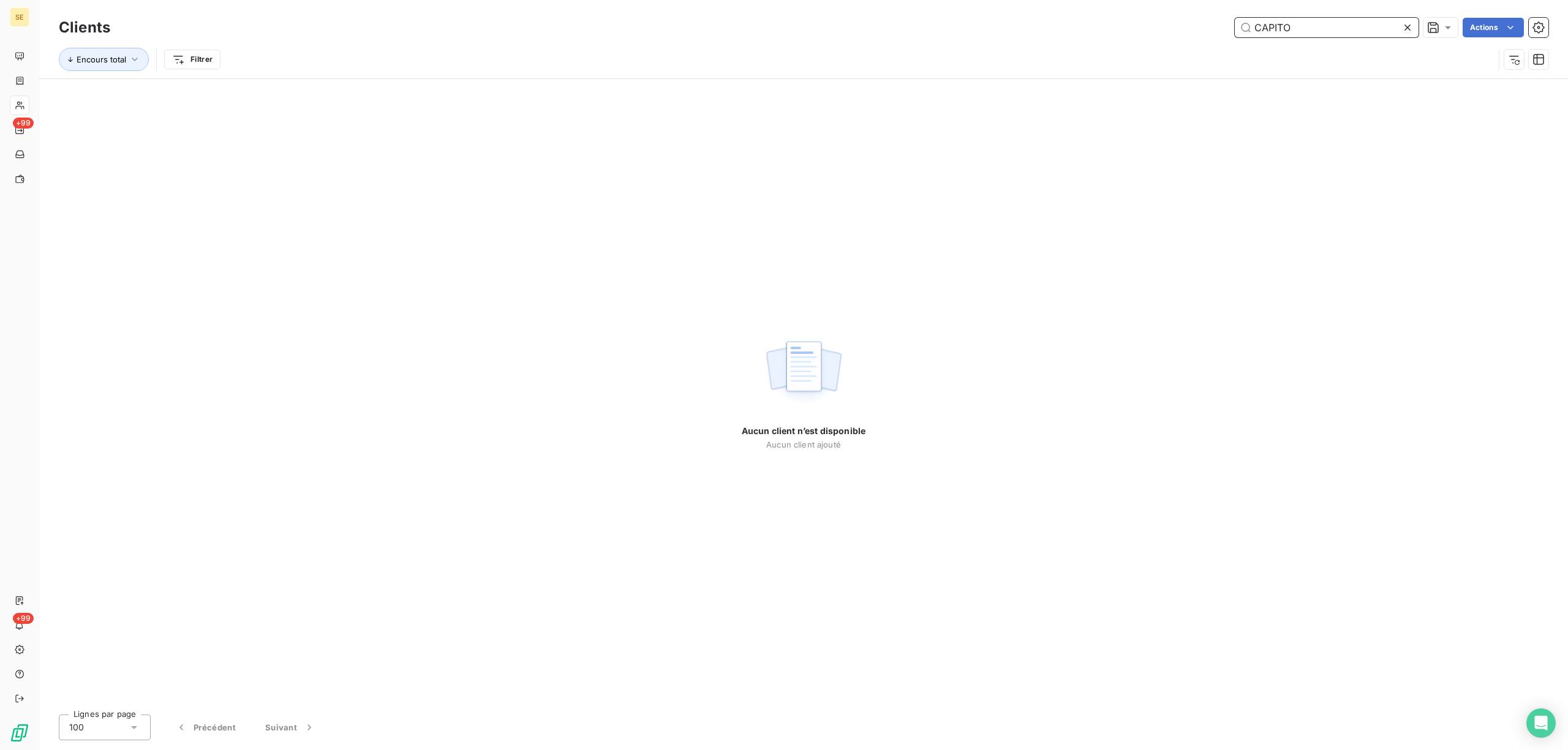
click at [1299, 24] on input "CAPITO" at bounding box center [1326, 27] width 183 height 20
drag, startPoint x: 1322, startPoint y: 25, endPoint x: 1180, endPoint y: 28, distance: 142.0
click at [1190, 28] on div "CAPITO Actions" at bounding box center [837, 27] width 1424 height 20
click at [1314, 30] on input "FINANCE" at bounding box center [1326, 27] width 183 height 20
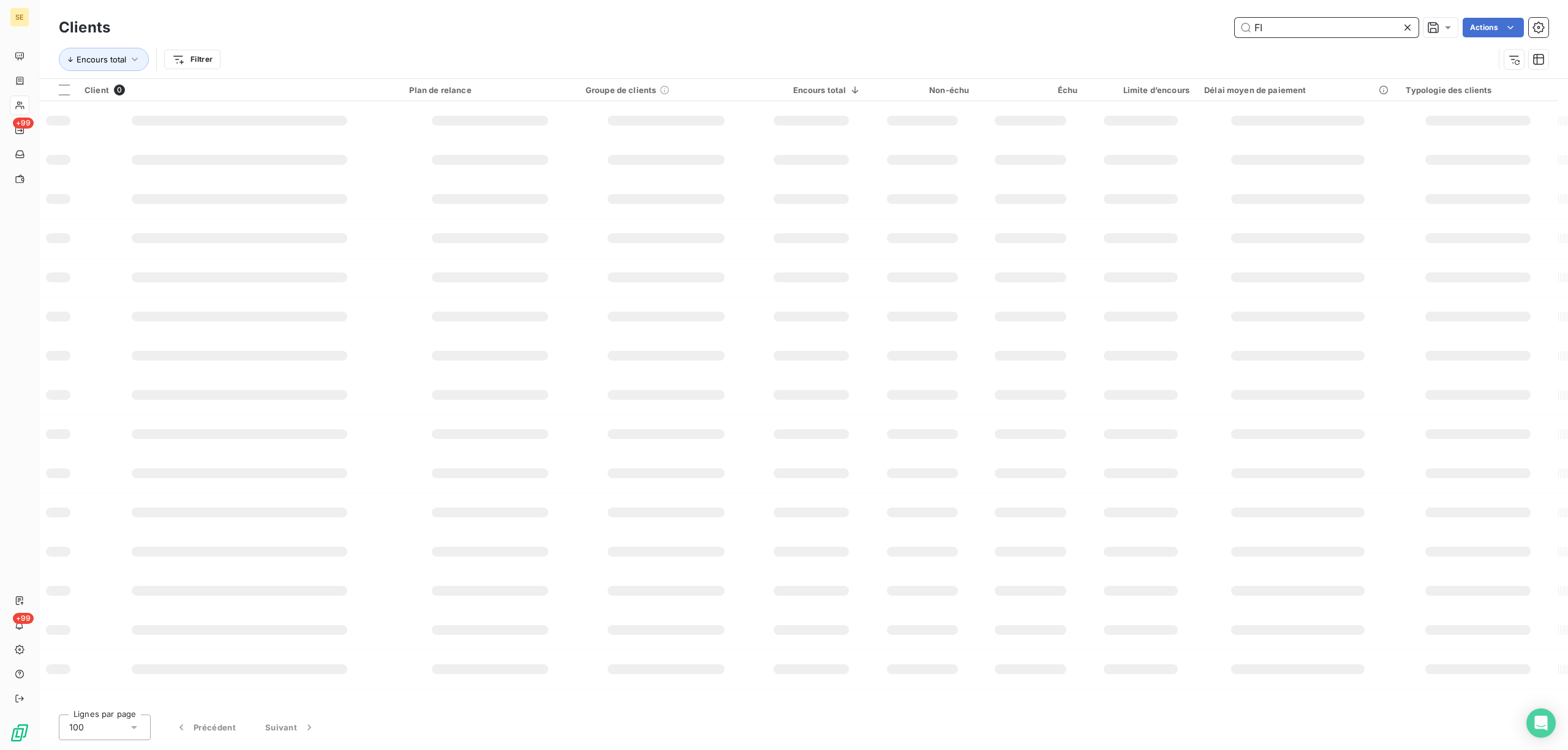
type input "F"
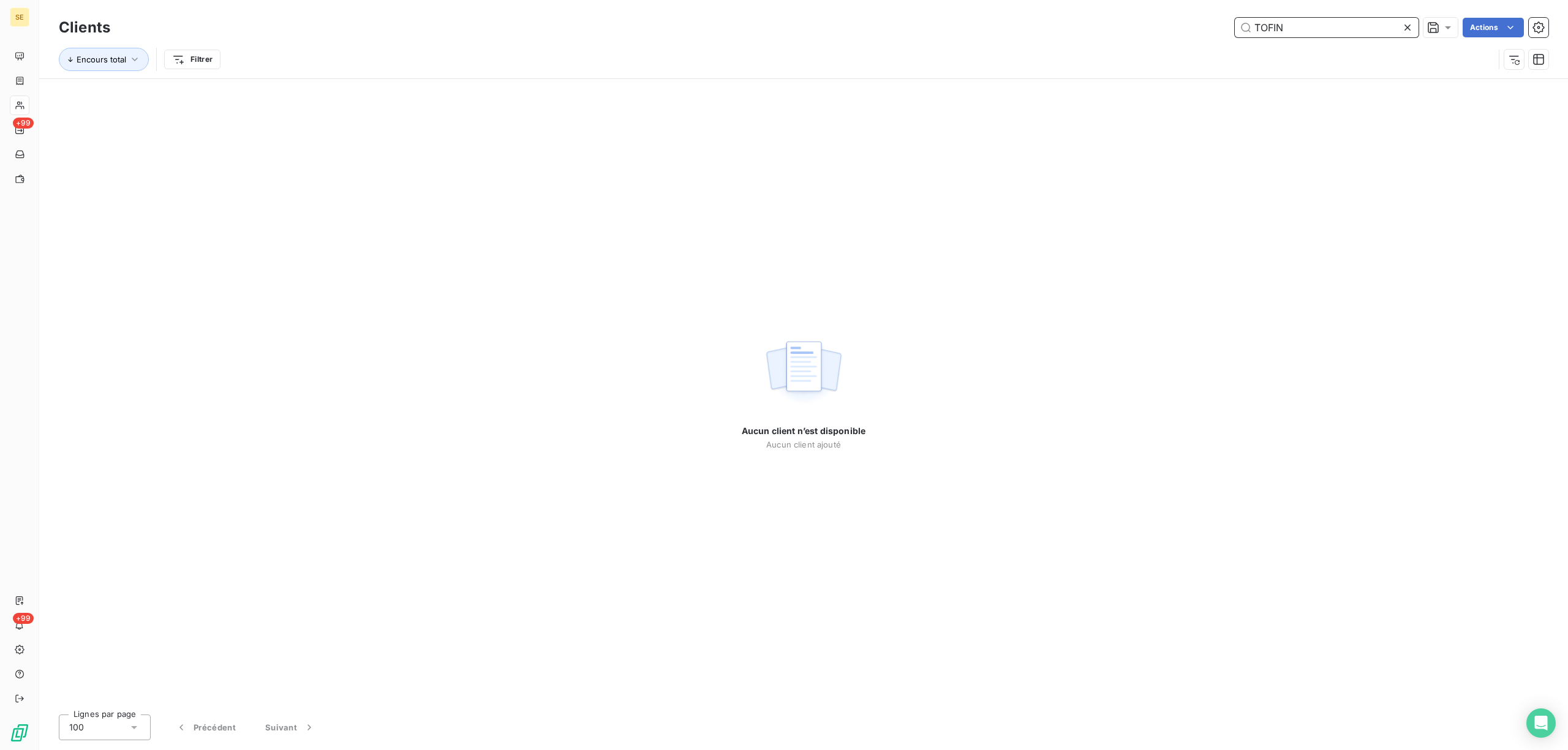
type input "TOFIN"
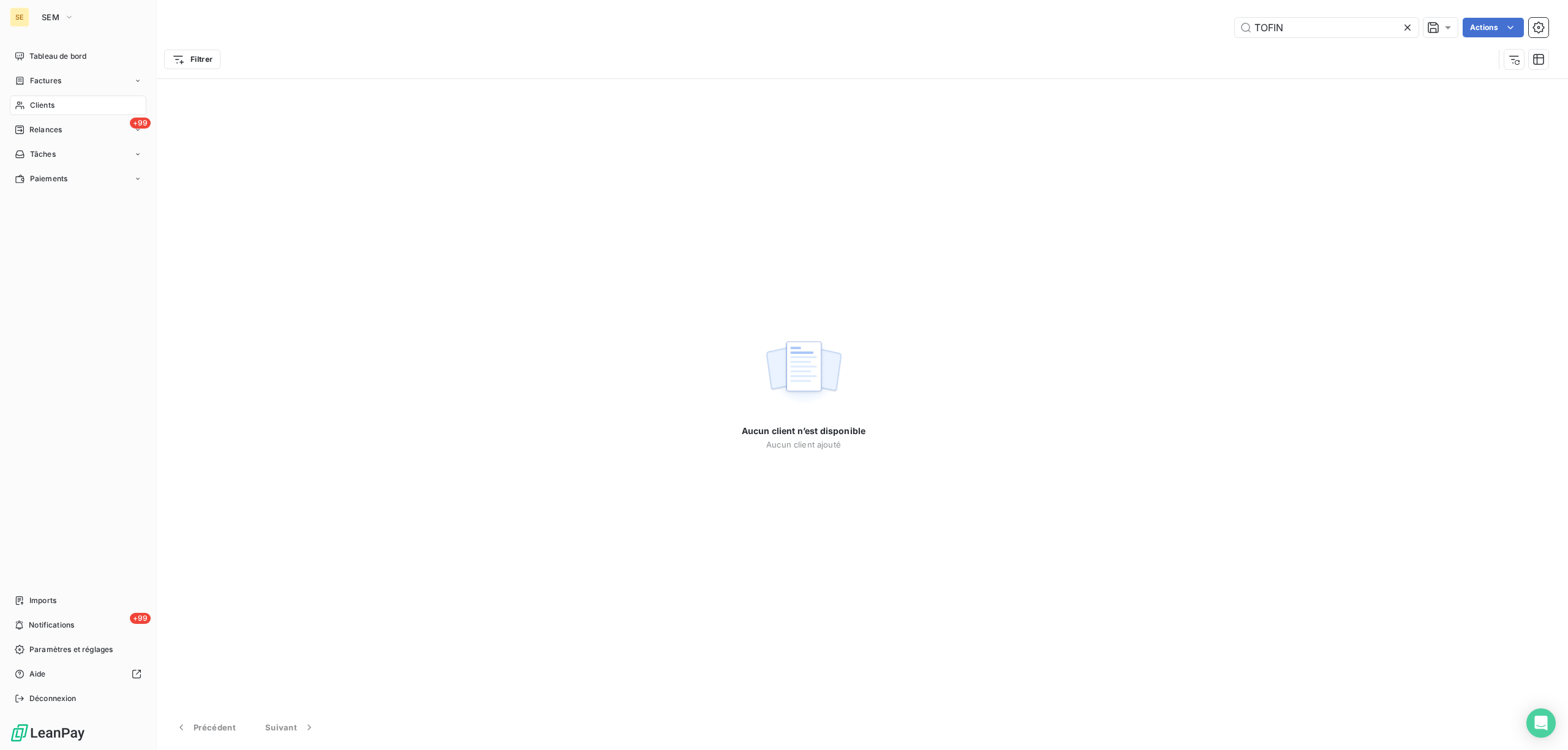
click at [50, 76] on span "Factures" at bounding box center [45, 81] width 31 height 11
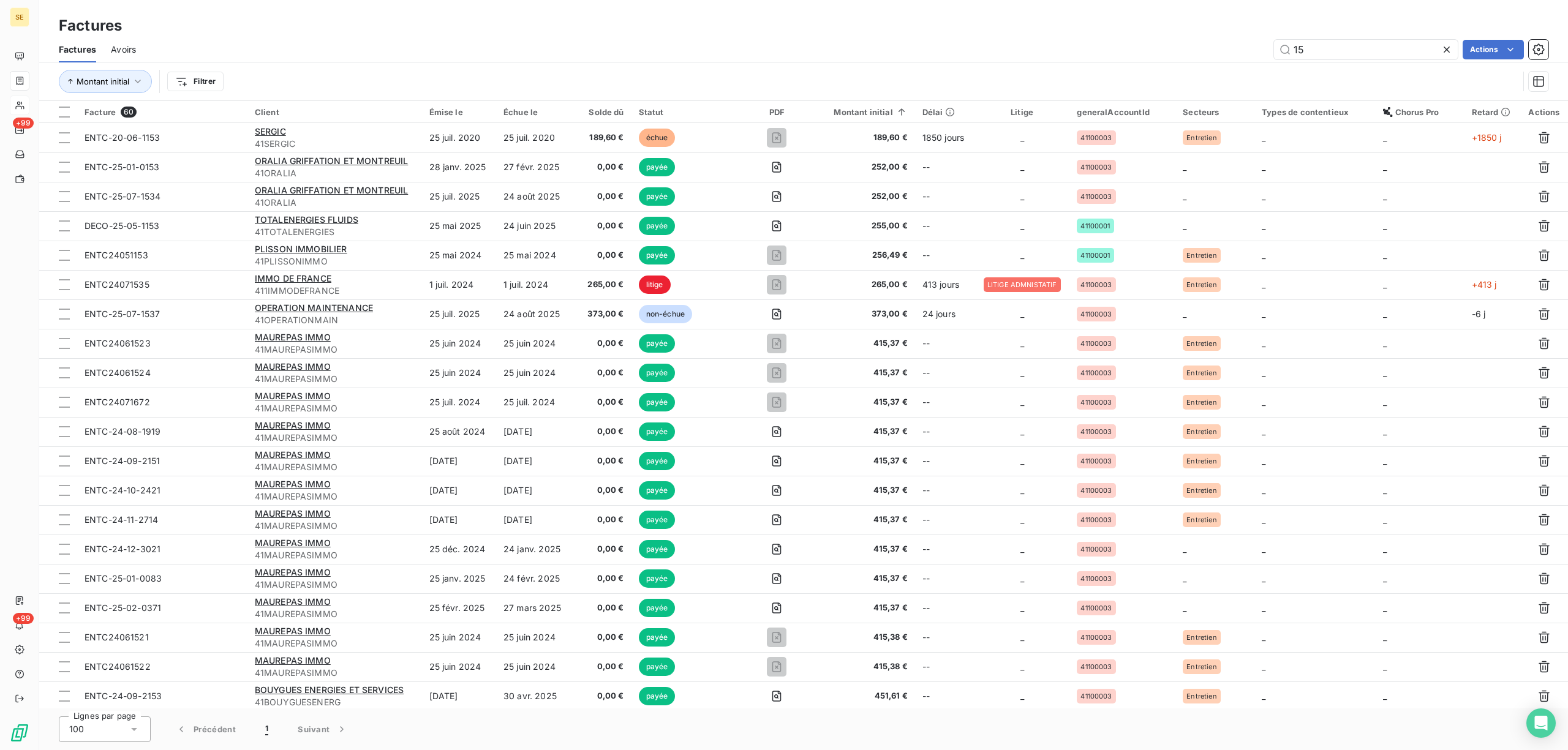
type input "1"
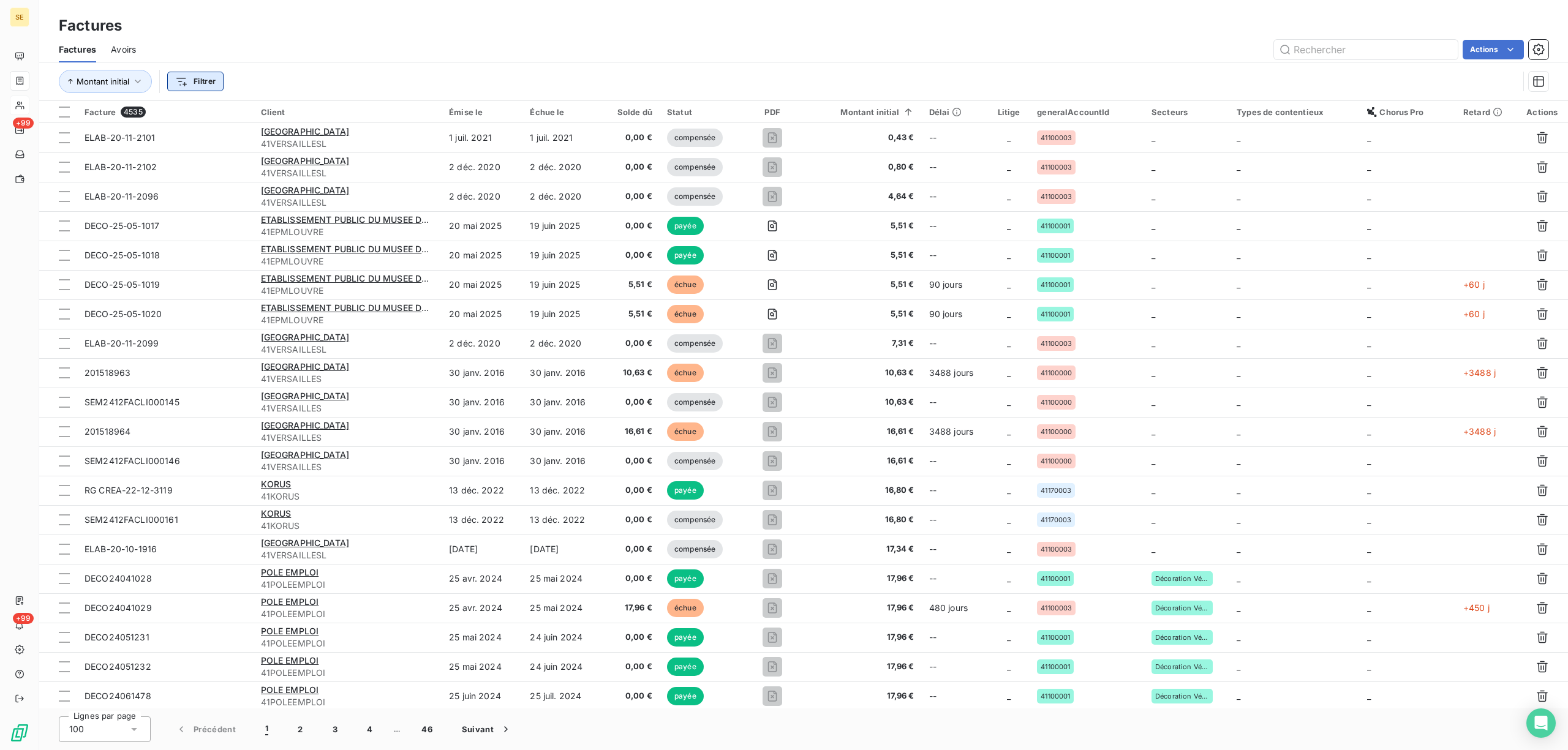
click at [188, 74] on html "SE +99 +99 Factures Factures Avoirs Actions Montant initial Filtrer Facture 453…" at bounding box center [784, 375] width 1568 height 750
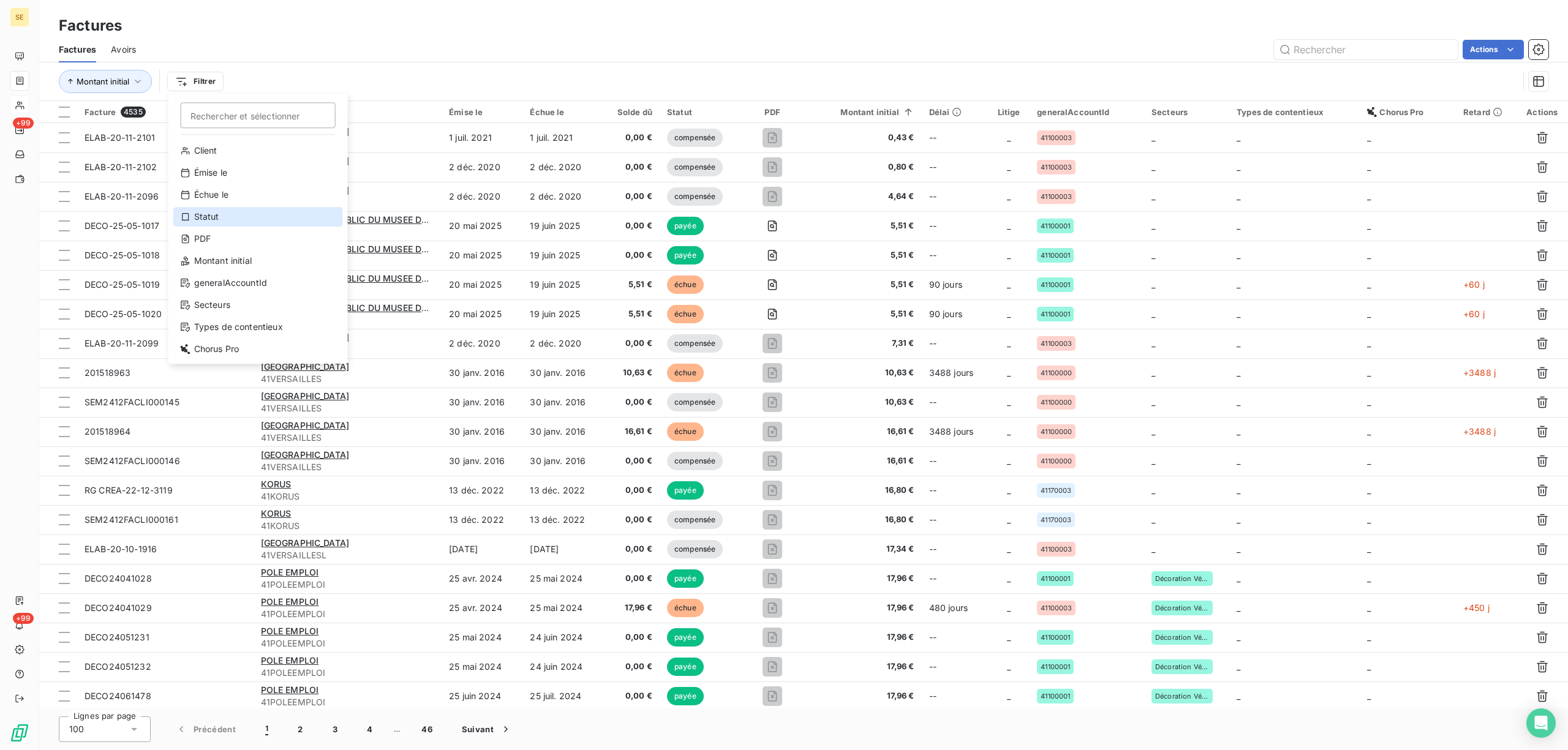
click at [238, 219] on div "Statut" at bounding box center [258, 217] width 170 height 20
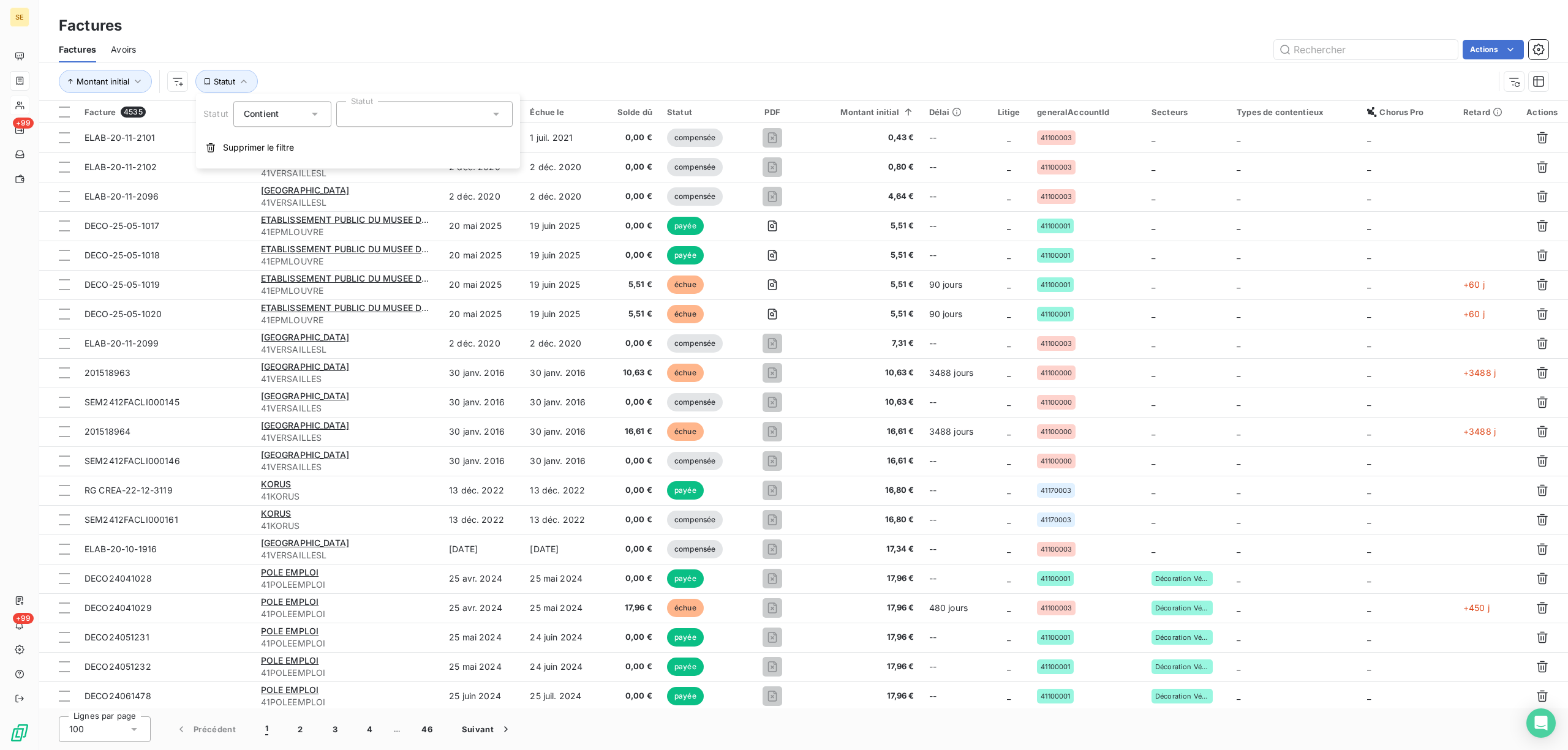
click at [494, 116] on icon at bounding box center [496, 114] width 12 height 12
click at [378, 236] on li "promesse de paiement" at bounding box center [424, 244] width 177 height 21
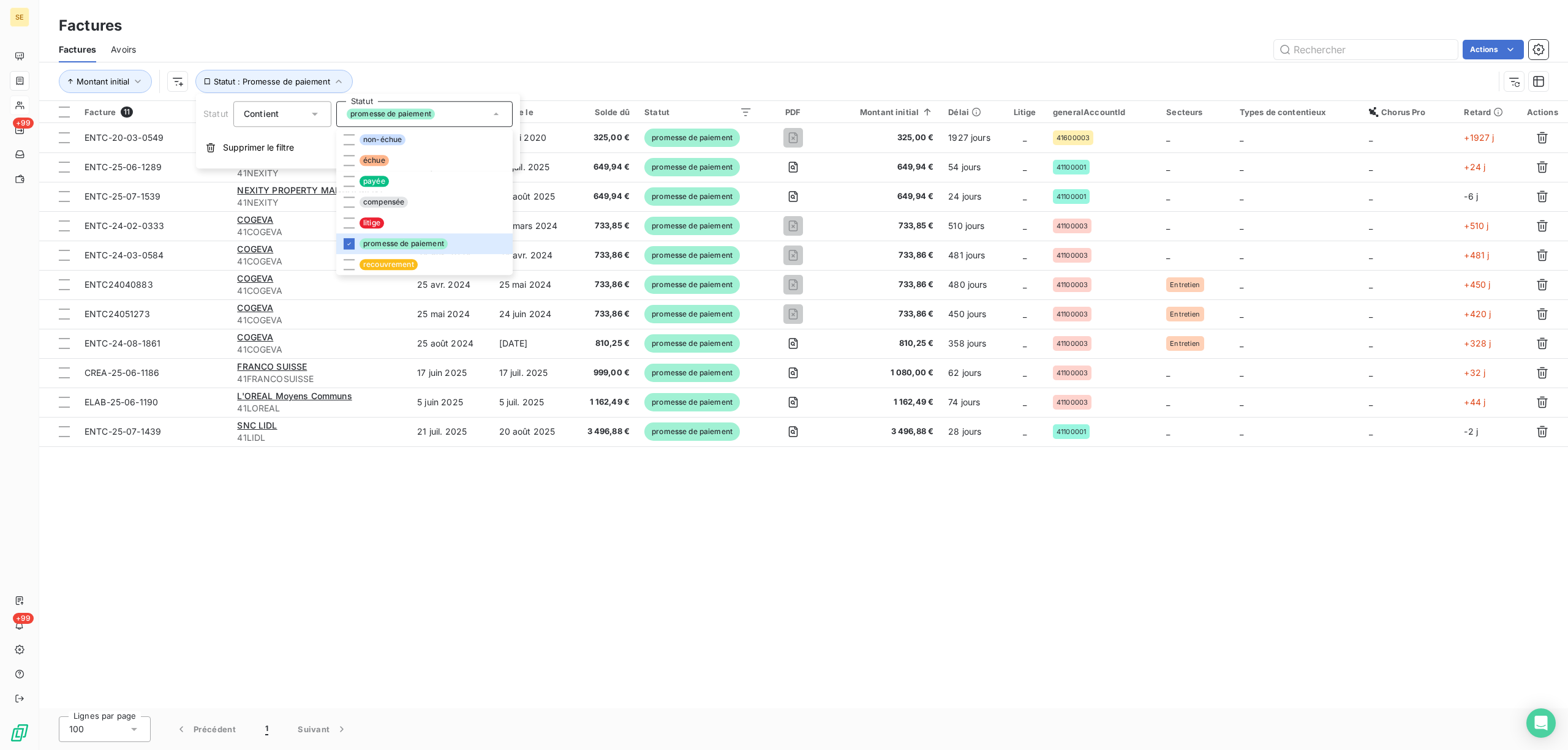
click at [603, 498] on div "Facture 11 Client Émise le Échue le Solde dû Statut PDF Montant initial Délai L…" at bounding box center [804, 405] width 1529 height 608
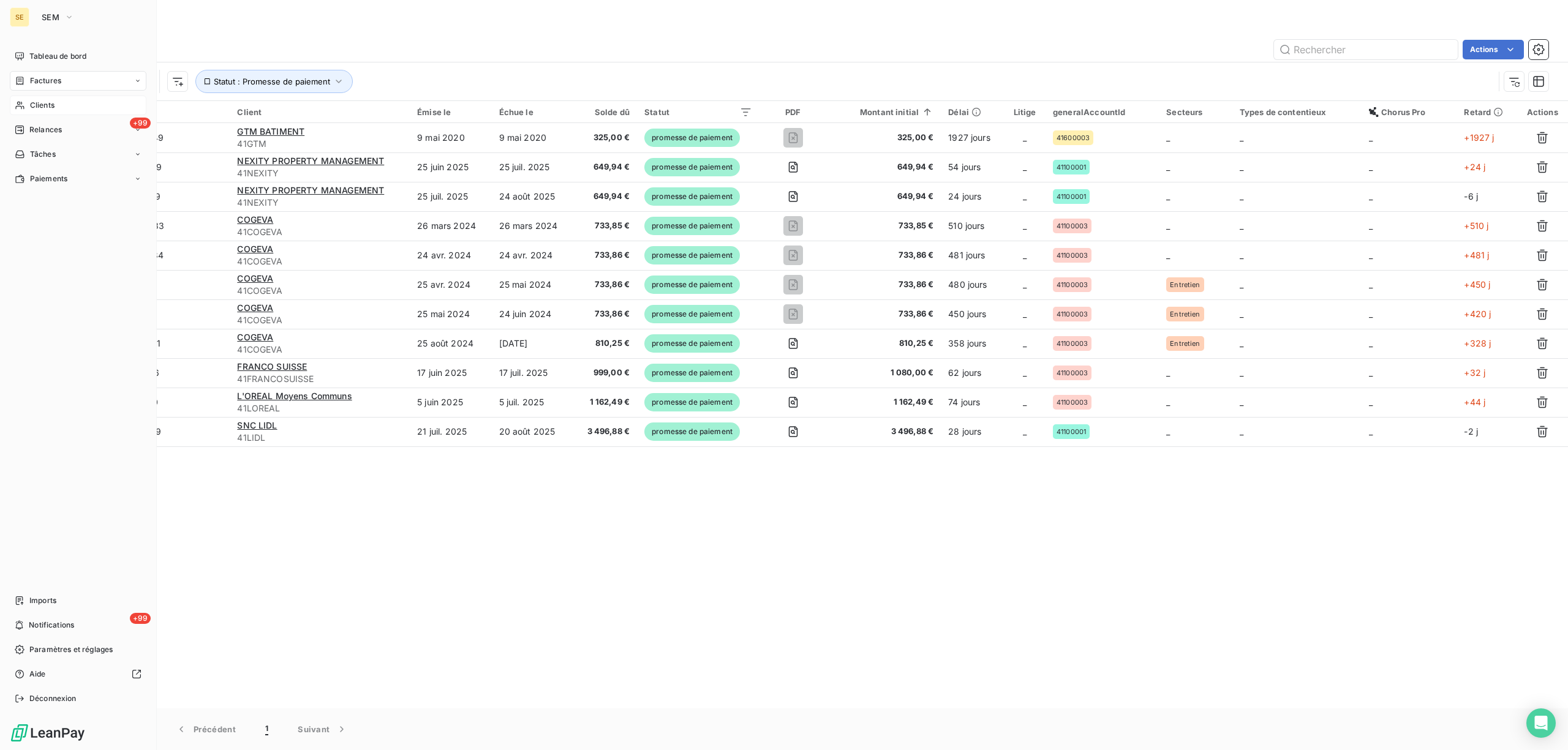
click at [37, 106] on span "Clients" at bounding box center [42, 105] width 24 height 11
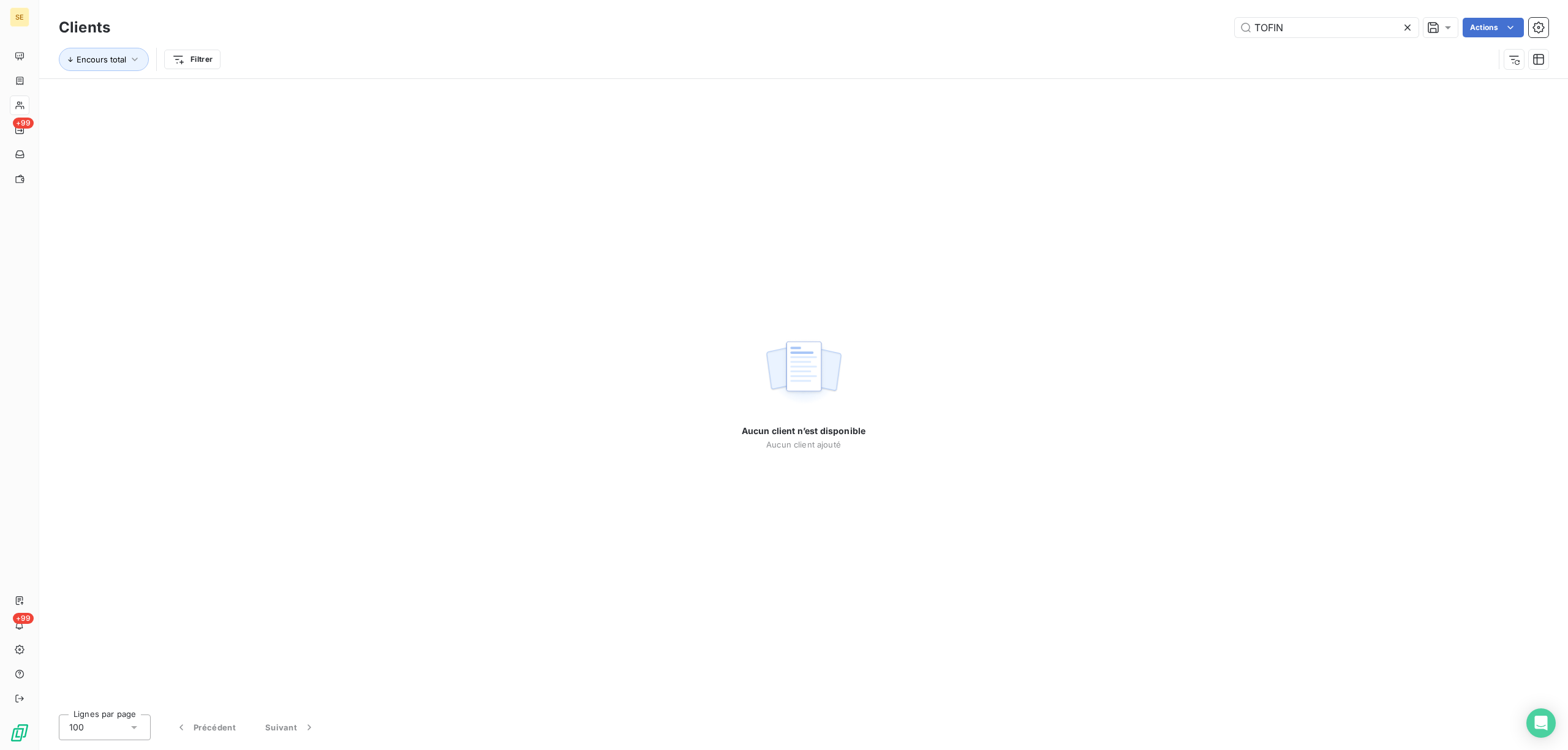
drag, startPoint x: 1289, startPoint y: 3, endPoint x: 1319, endPoint y: 22, distance: 35.5
click at [1292, 9] on div "Clients TOFIN Actions Encours total Filtrer" at bounding box center [804, 39] width 1529 height 79
click at [1196, 22] on div "TOFIN Actions" at bounding box center [837, 27] width 1424 height 20
click at [1280, 24] on input "GICOVER" at bounding box center [1326, 27] width 183 height 20
click at [1271, 25] on input "GICOMVER" at bounding box center [1326, 27] width 183 height 20
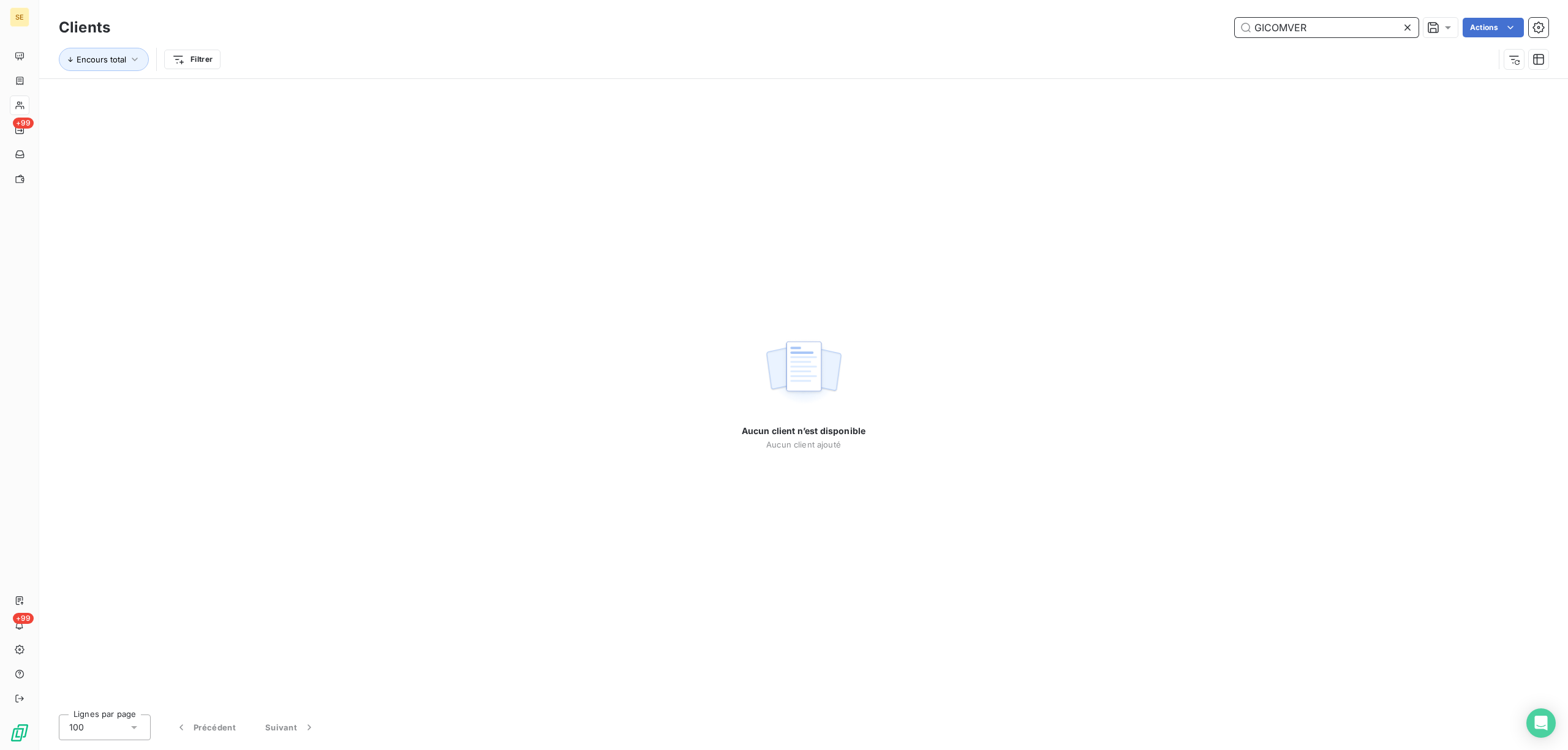
click at [1276, 27] on input "GICOMVER" at bounding box center [1326, 27] width 183 height 20
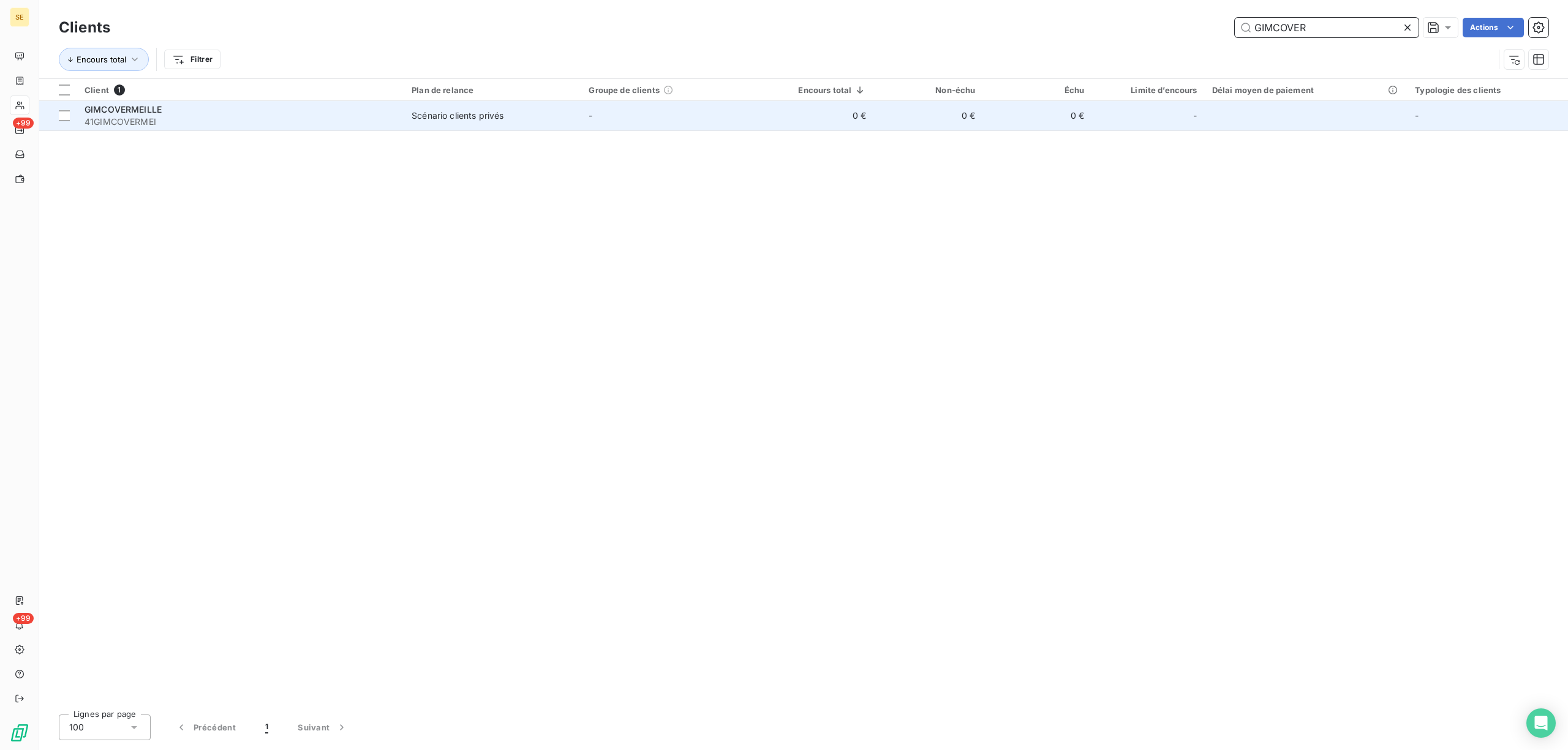
type input "GIMCOVER"
click at [364, 116] on span "41GIMCOVERMEI" at bounding box center [240, 122] width 312 height 12
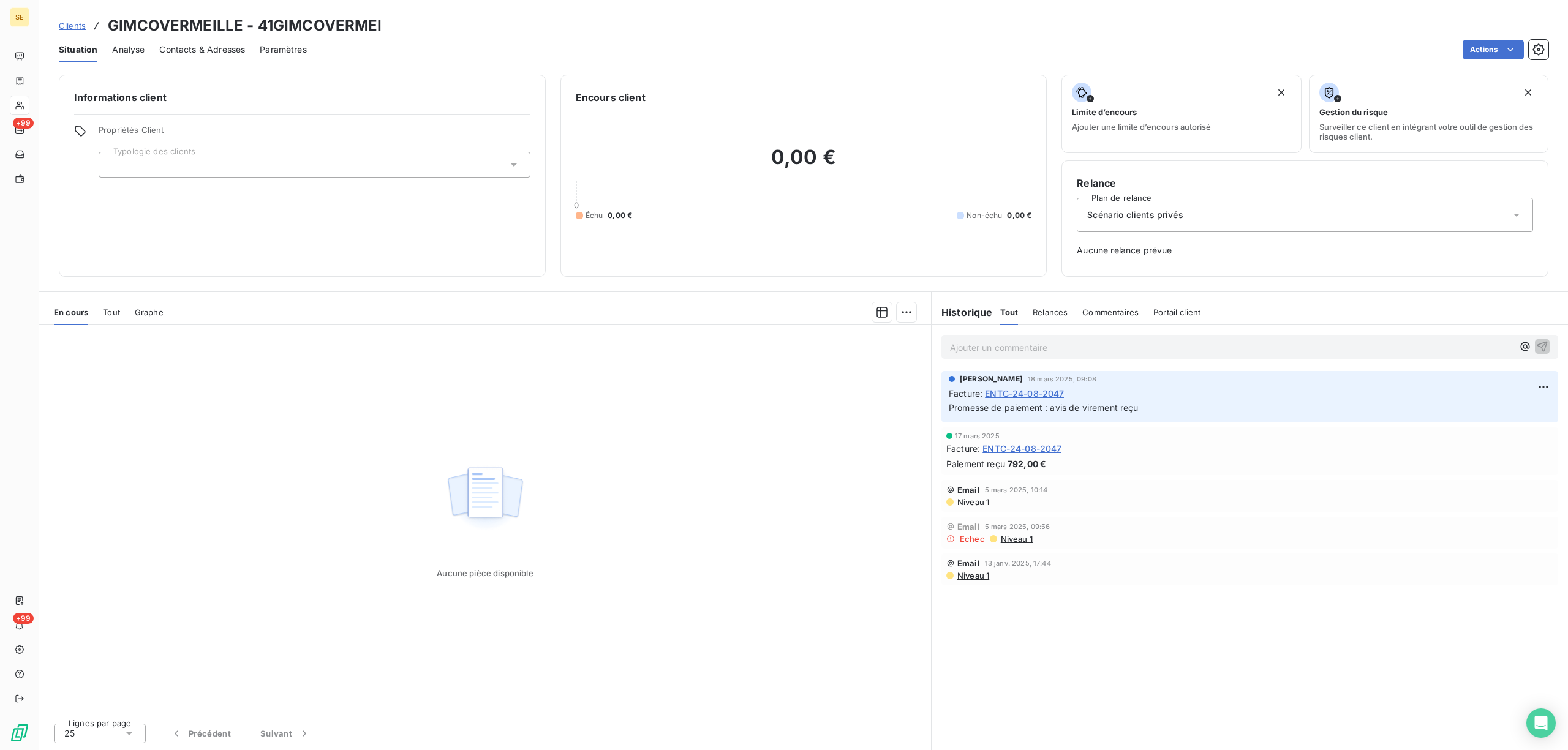
click at [1045, 397] on span "ENTC-24-08-2047" at bounding box center [1024, 393] width 79 height 13
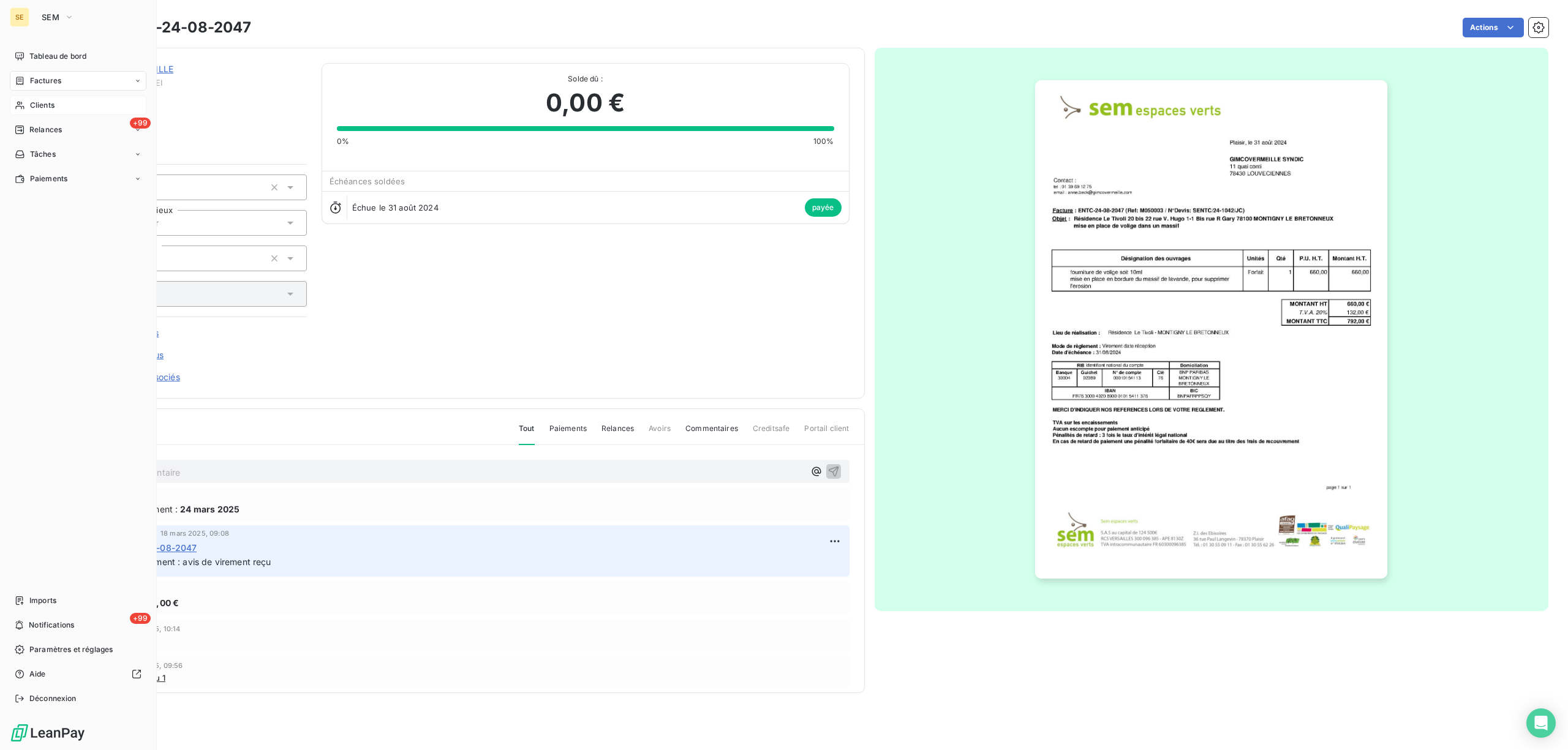
click at [42, 80] on span "Factures" at bounding box center [45, 81] width 31 height 11
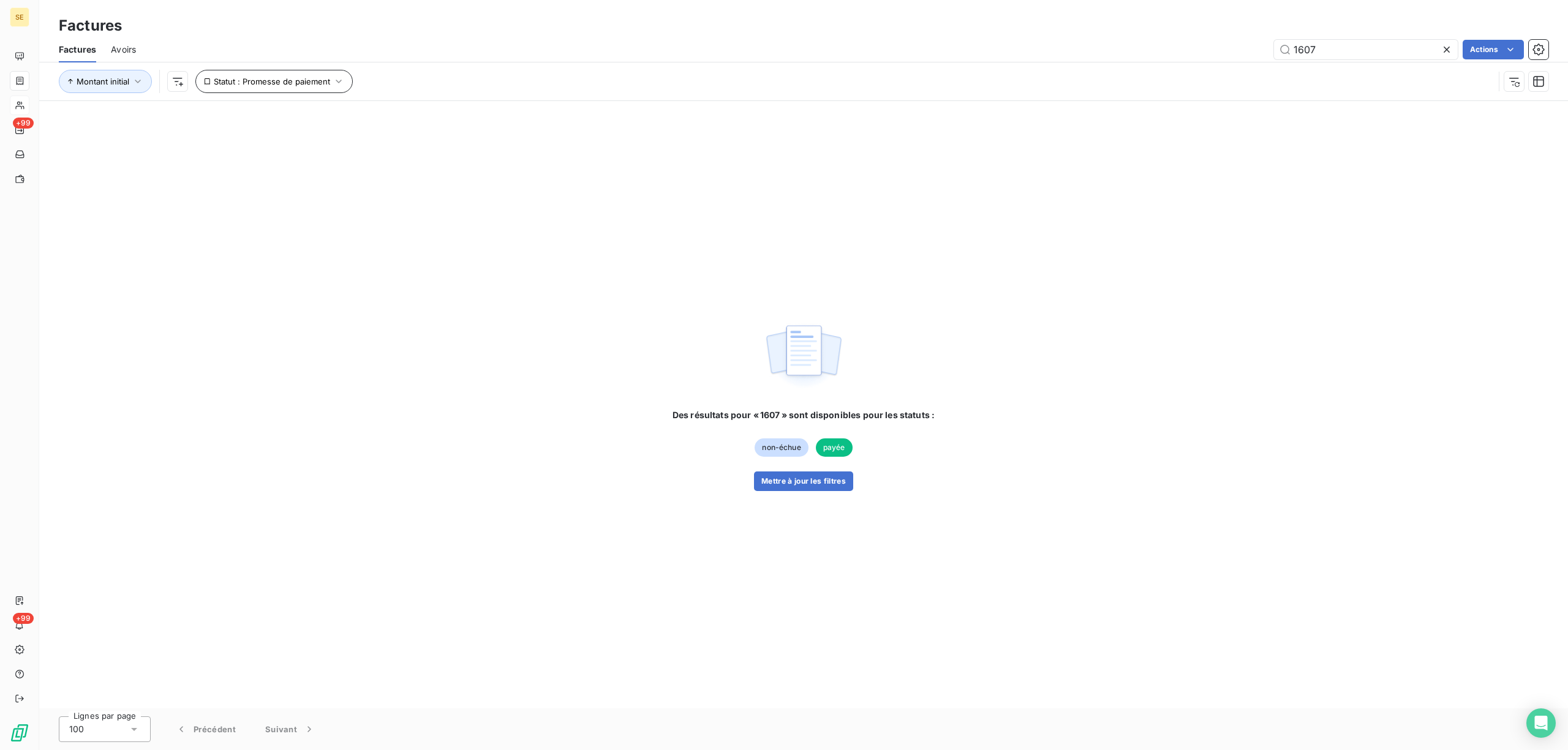
type input "1607"
click at [339, 79] on icon "button" at bounding box center [339, 81] width 12 height 12
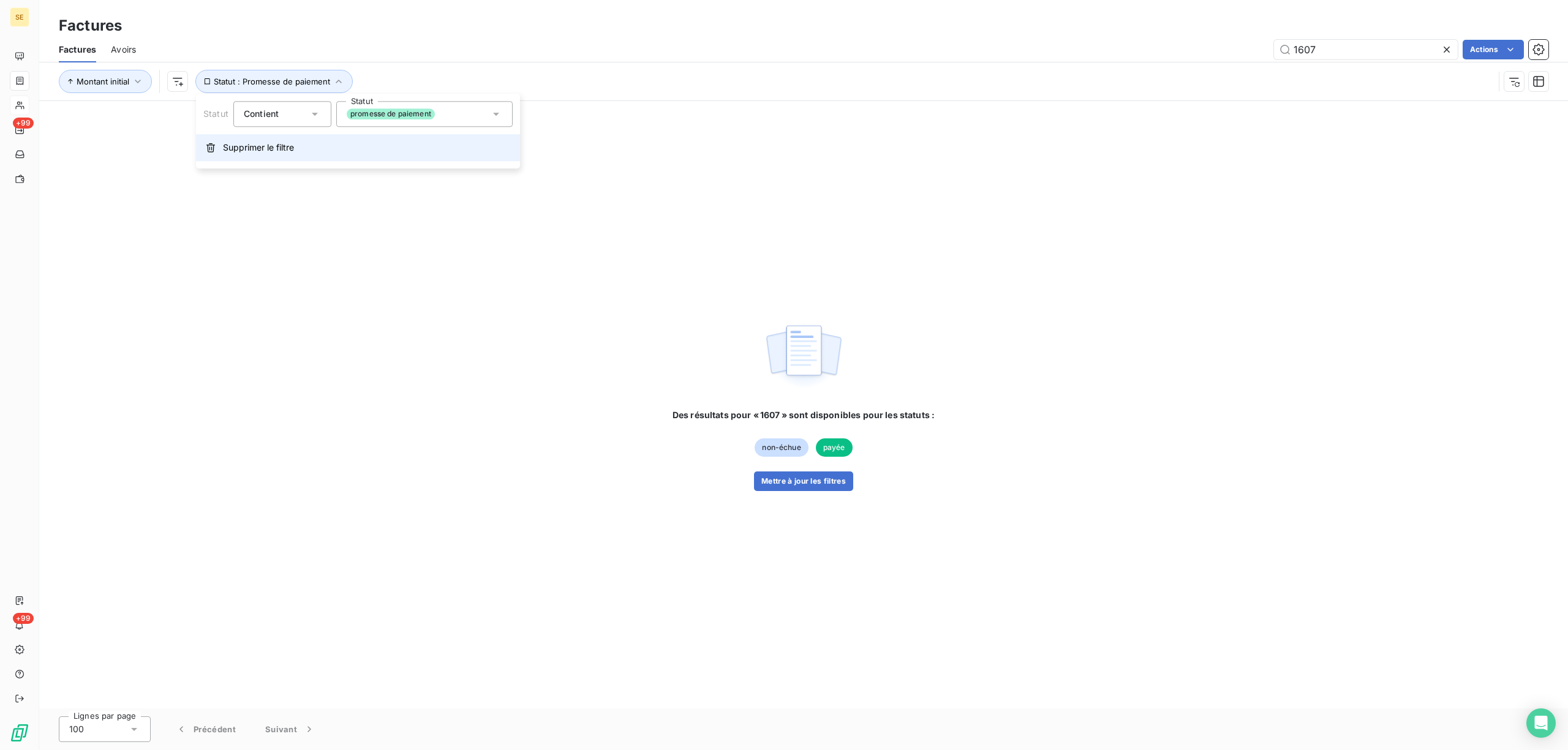
click at [277, 156] on button "Supprimer le filtre" at bounding box center [358, 148] width 324 height 27
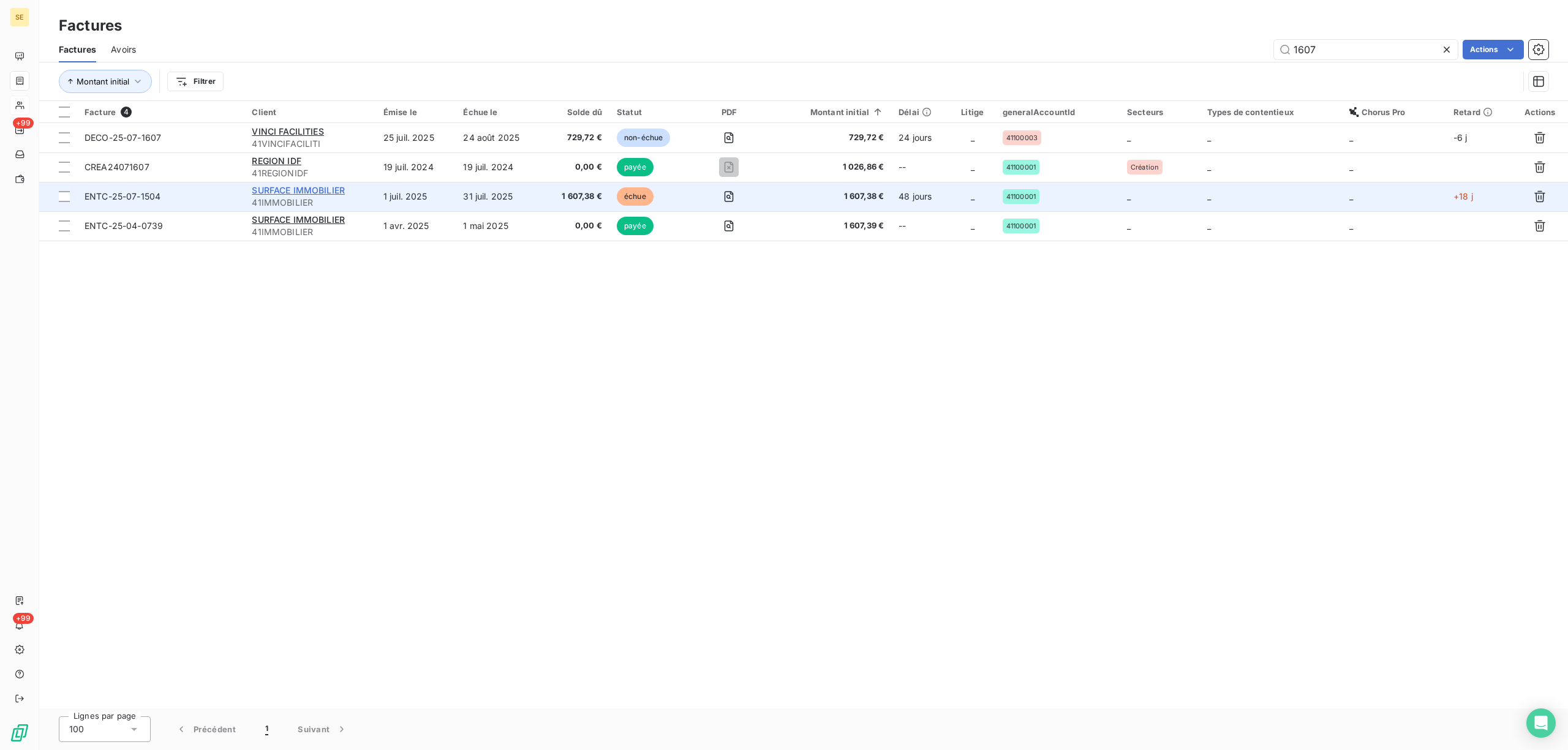
click at [273, 192] on span "SURFACE IMMOBILIER" at bounding box center [299, 190] width 93 height 10
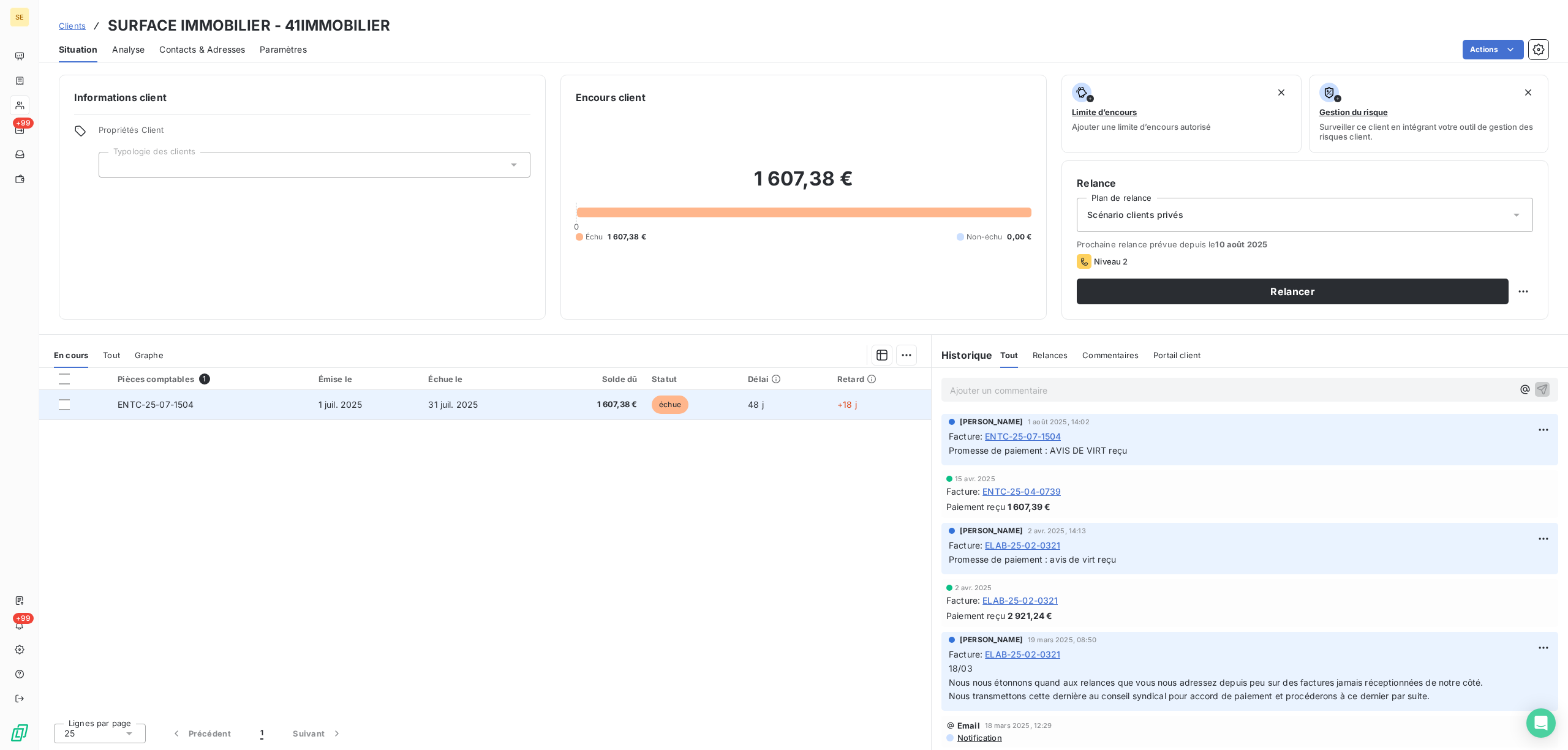
click at [189, 402] on span "ENTC-25-07-1504" at bounding box center [156, 404] width 76 height 10
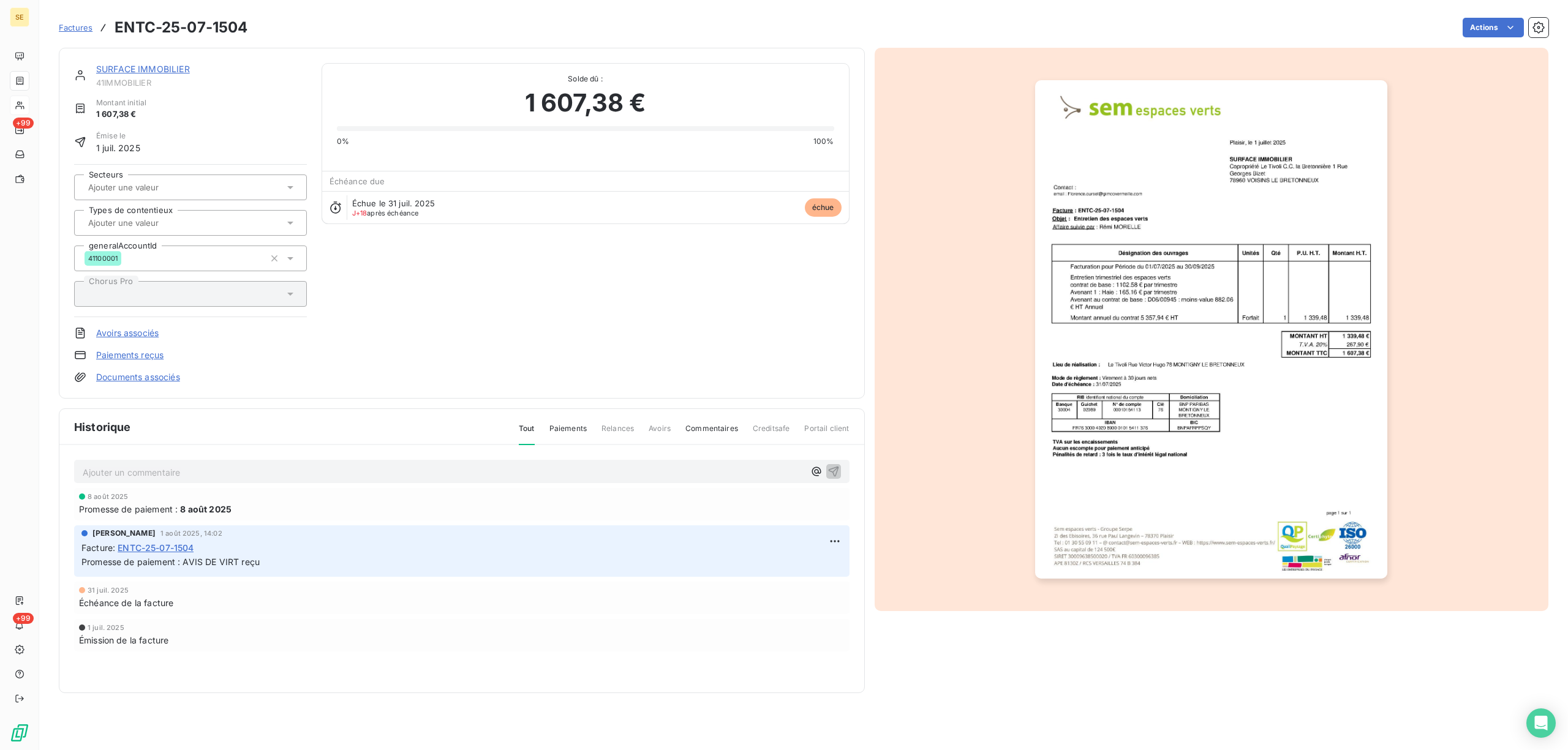
click at [177, 376] on link "Documents associés" at bounding box center [138, 377] width 84 height 12
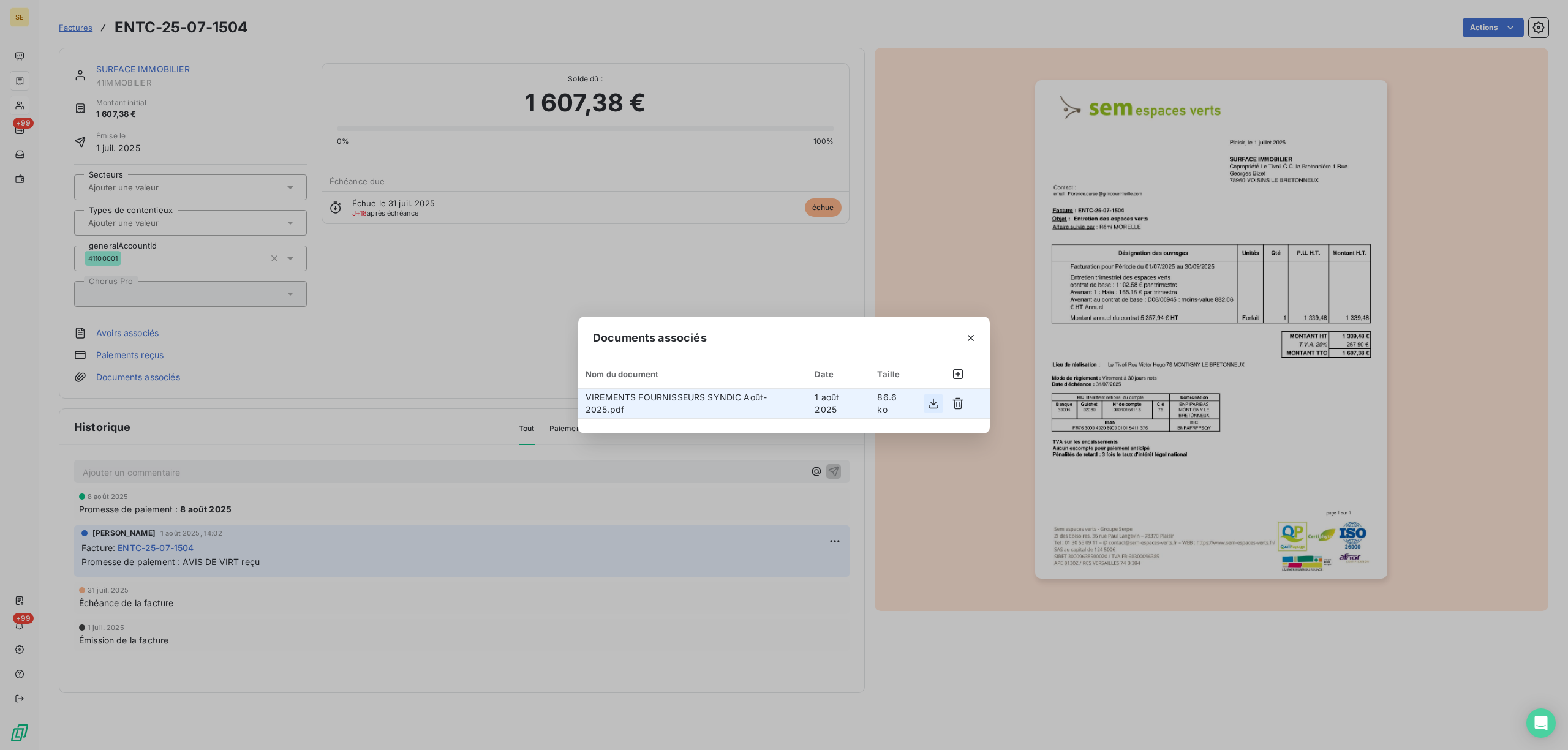
click at [936, 402] on icon "button" at bounding box center [934, 403] width 12 height 12
click at [968, 338] on icon "button" at bounding box center [971, 338] width 12 height 12
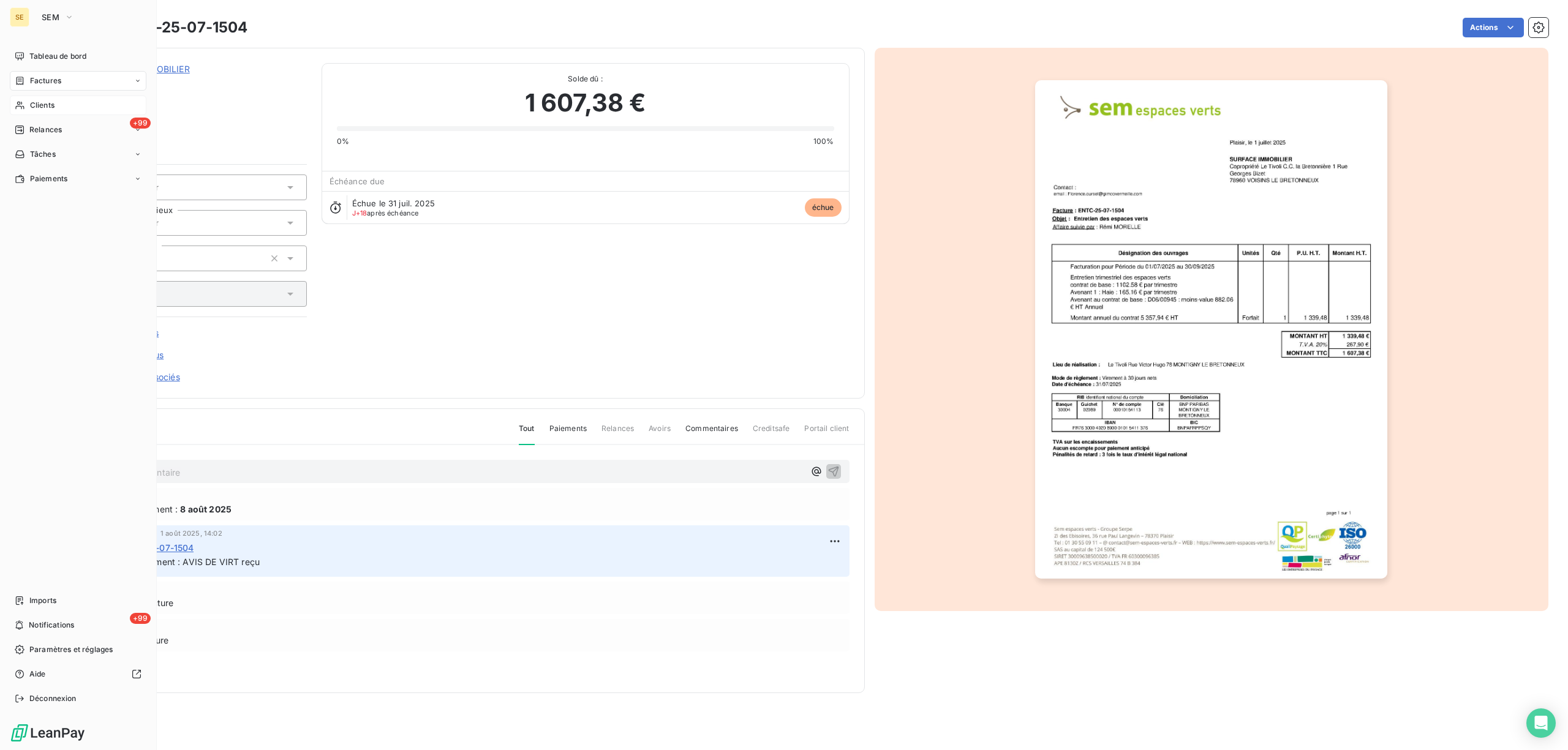
click at [37, 83] on span "Factures" at bounding box center [45, 81] width 31 height 11
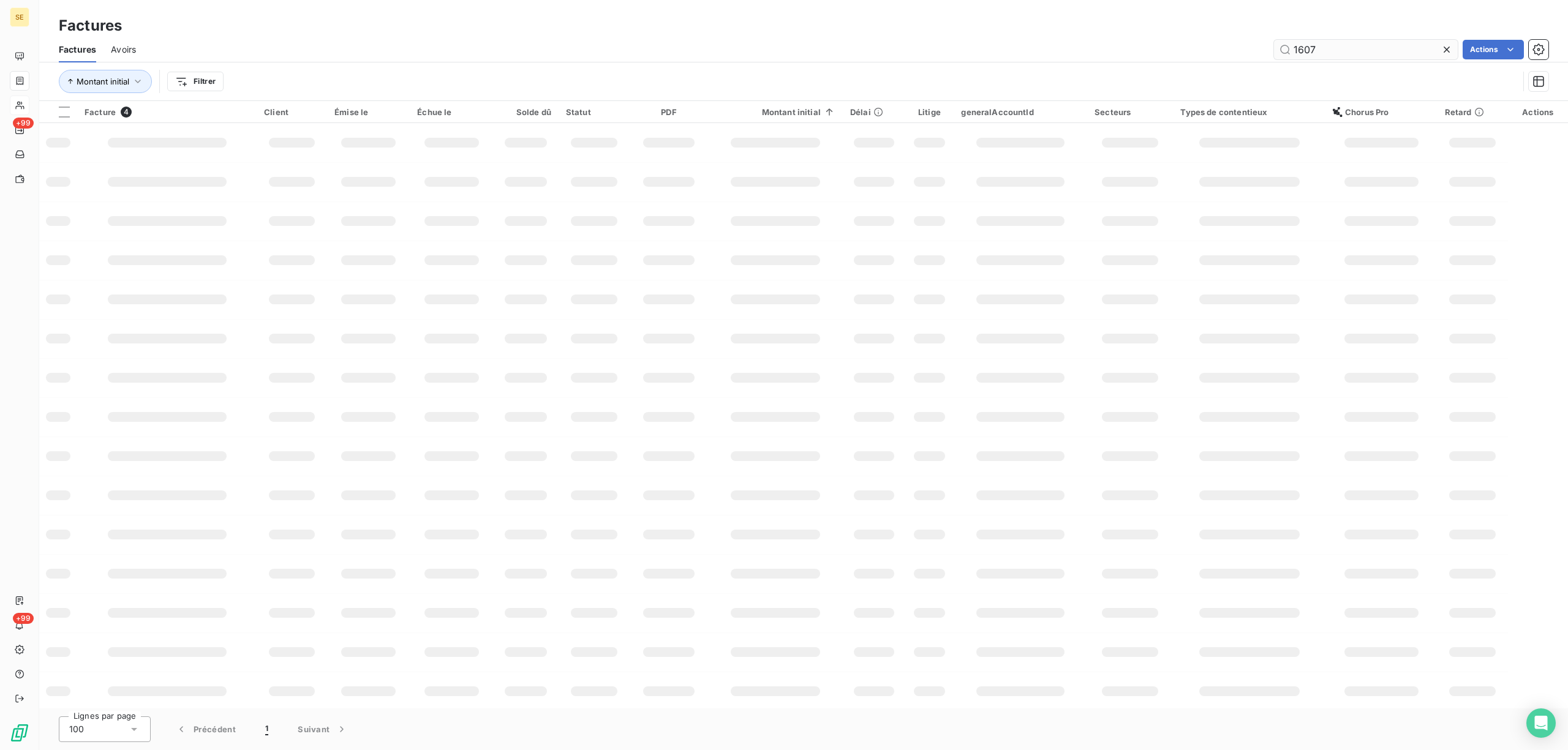
click at [1336, 44] on input "1607" at bounding box center [1366, 49] width 183 height 20
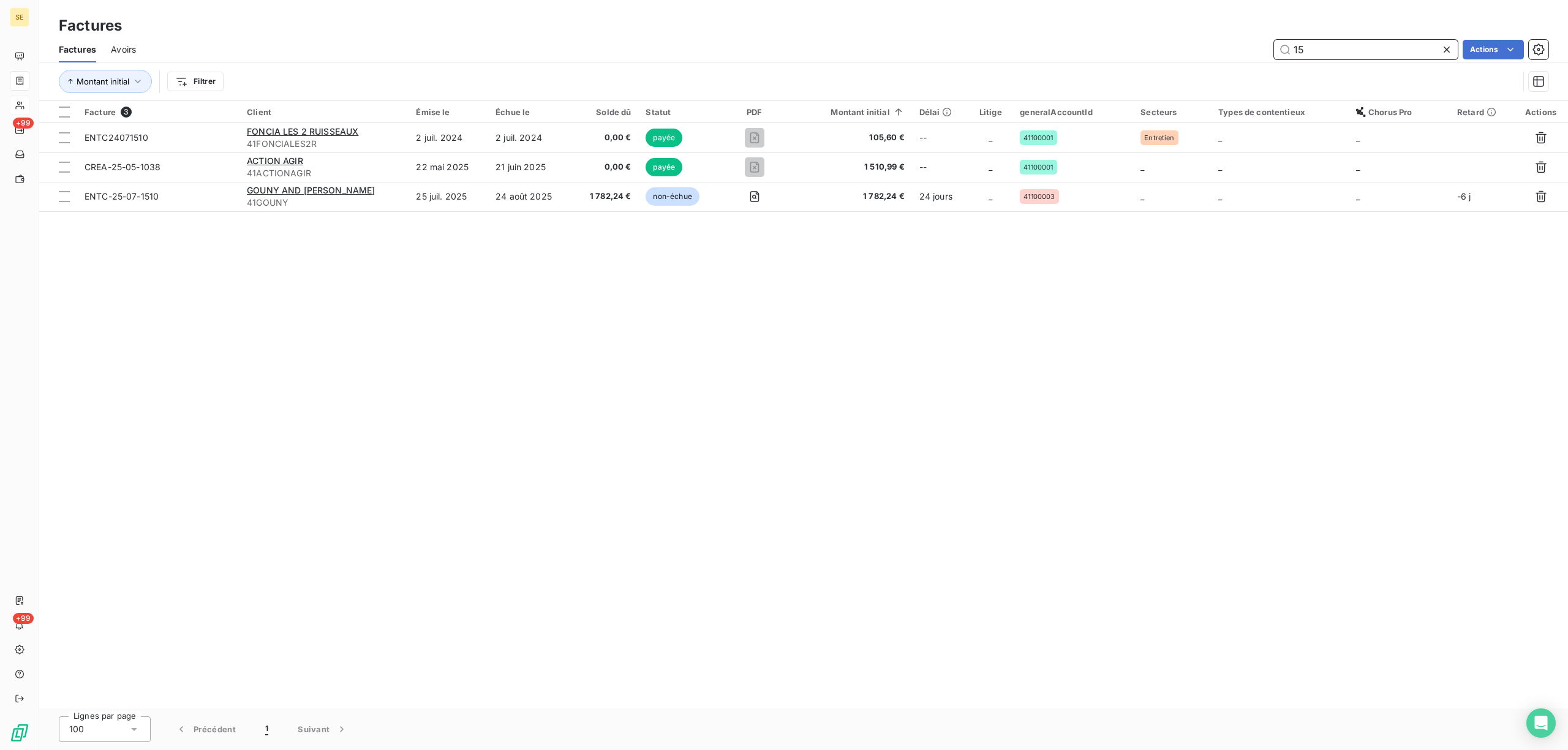
type input "1"
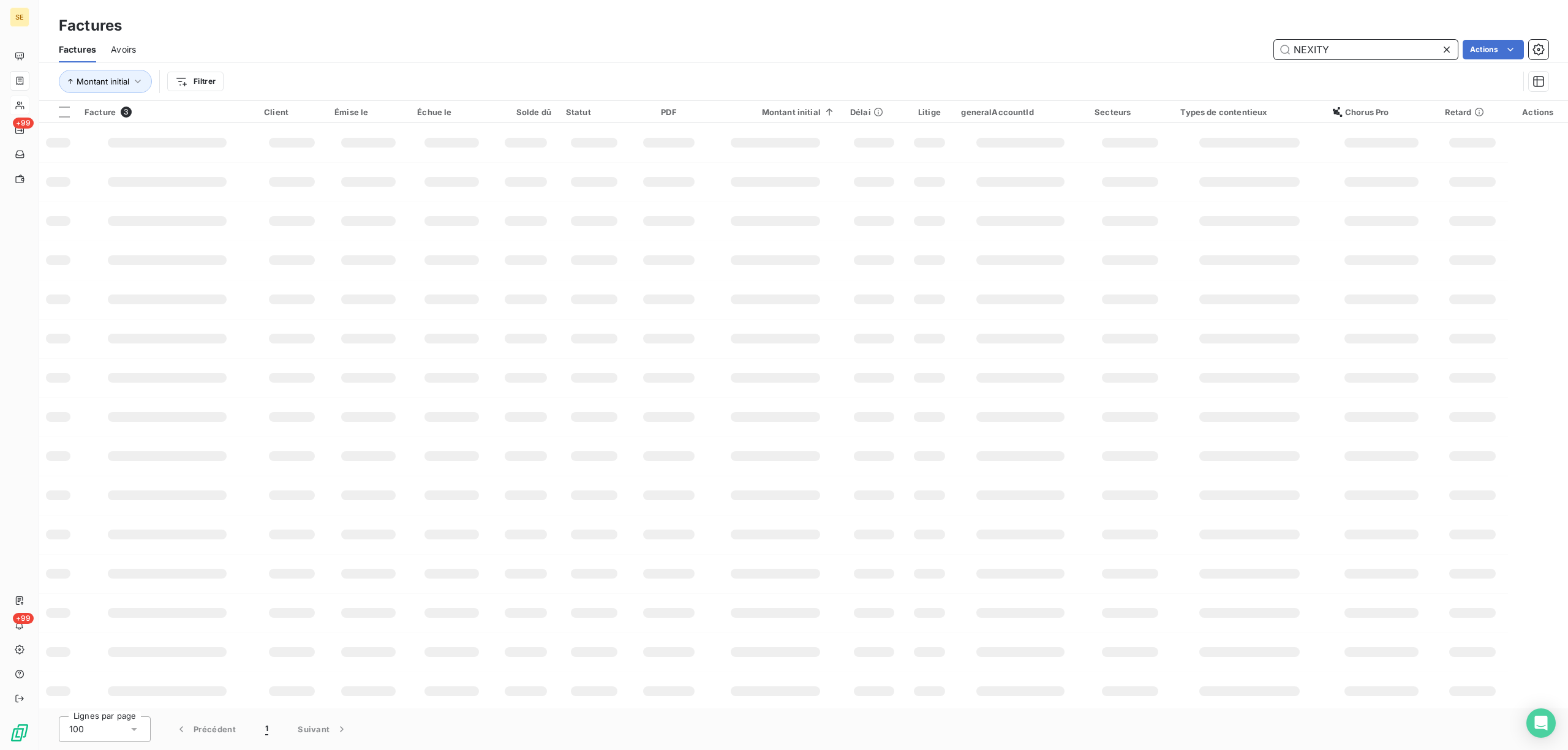
type input "NEXITY"
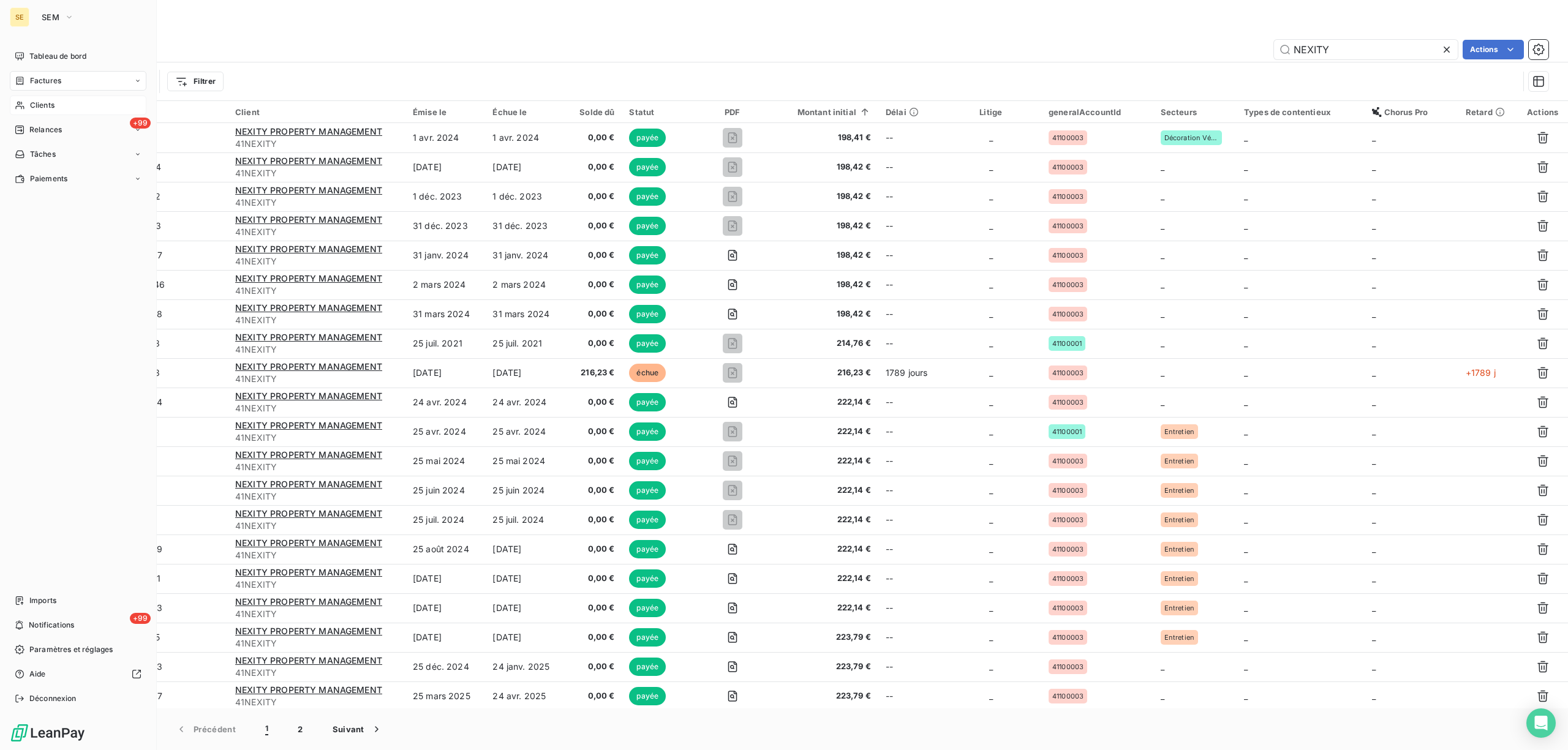
click at [42, 104] on span "Clients" at bounding box center [42, 105] width 24 height 11
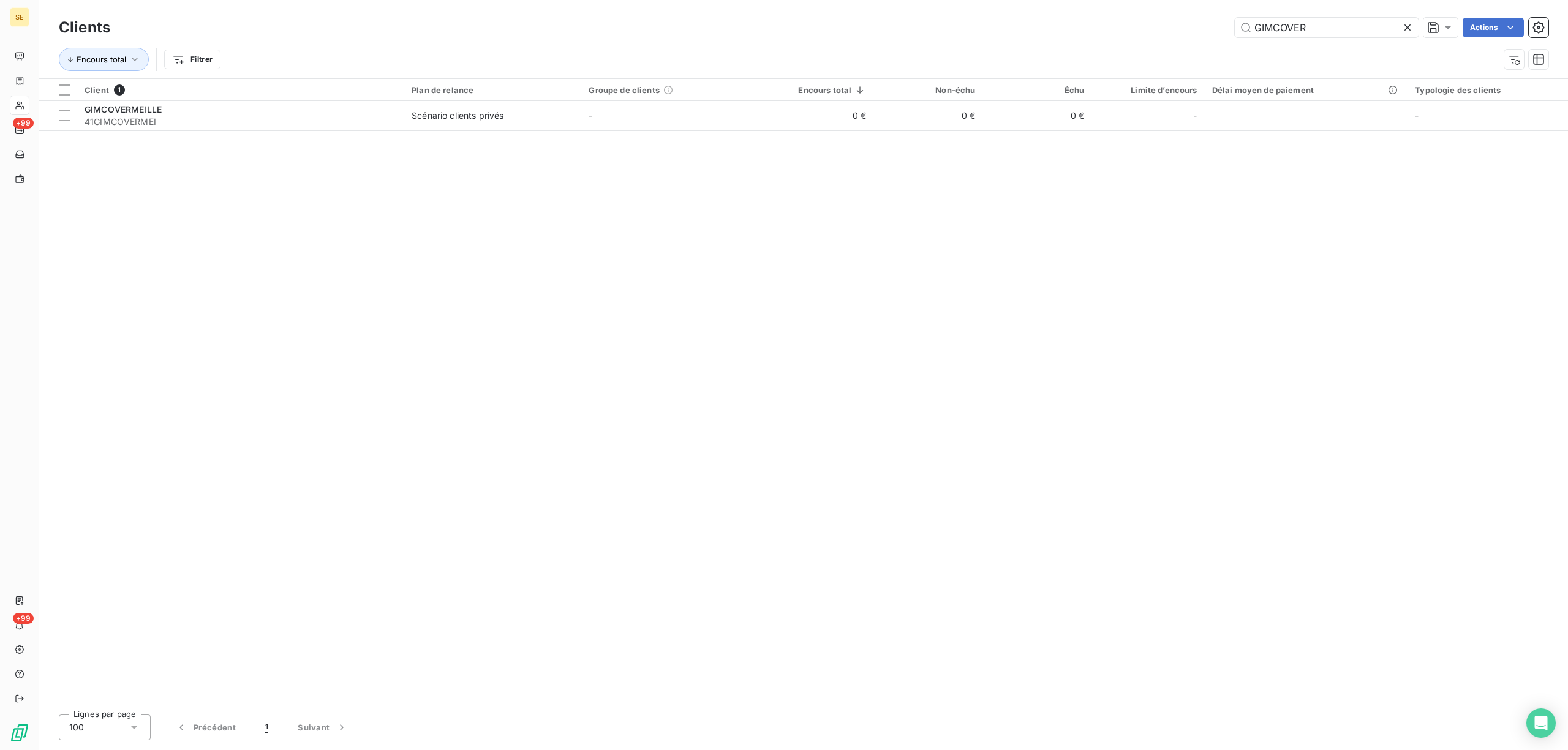
drag, startPoint x: 1326, startPoint y: 27, endPoint x: 1177, endPoint y: 33, distance: 149.1
click at [1177, 33] on div "GIMCOVER Actions" at bounding box center [837, 27] width 1424 height 20
click at [1313, 24] on input "GIMCOVER" at bounding box center [1326, 27] width 183 height 20
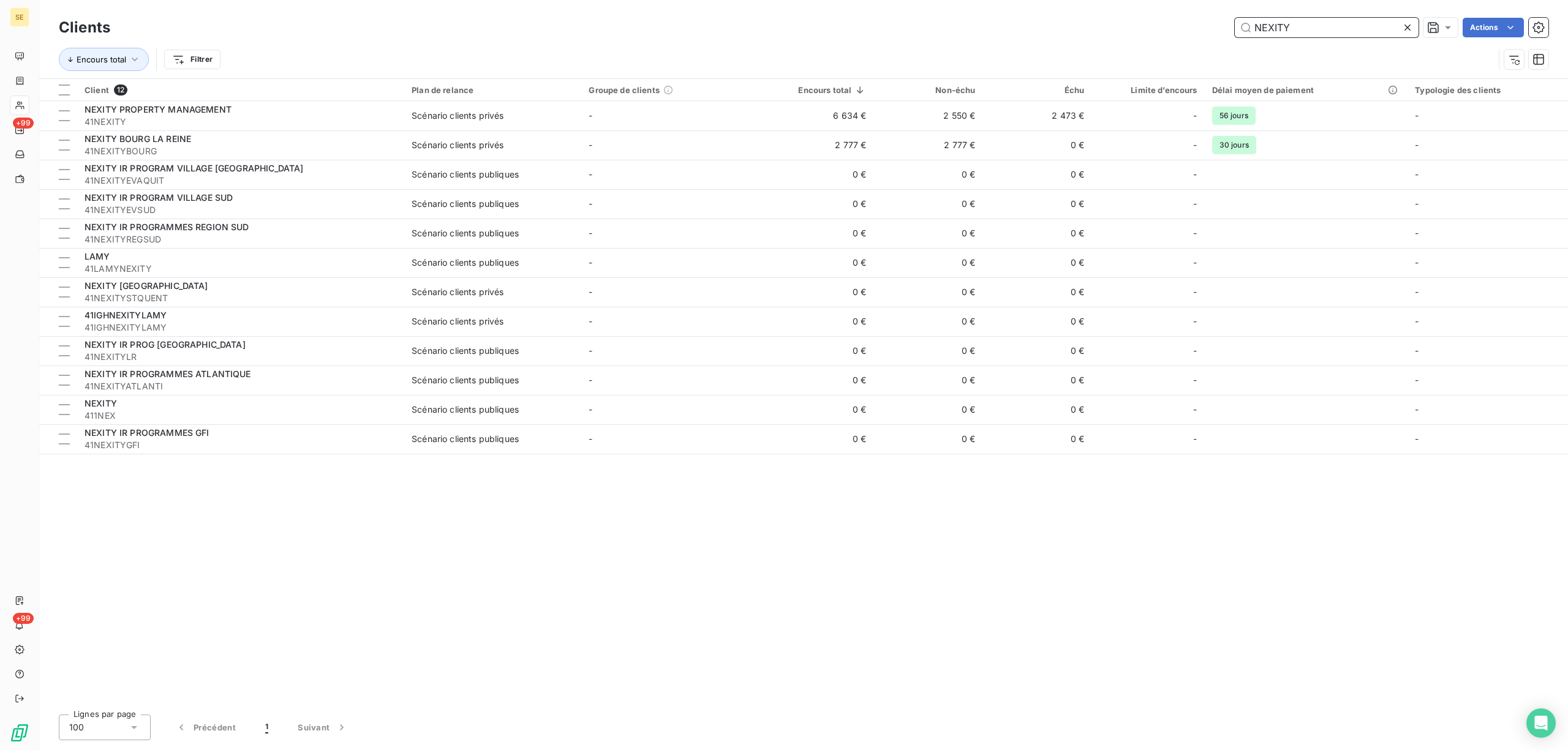
type input "NEXITY"
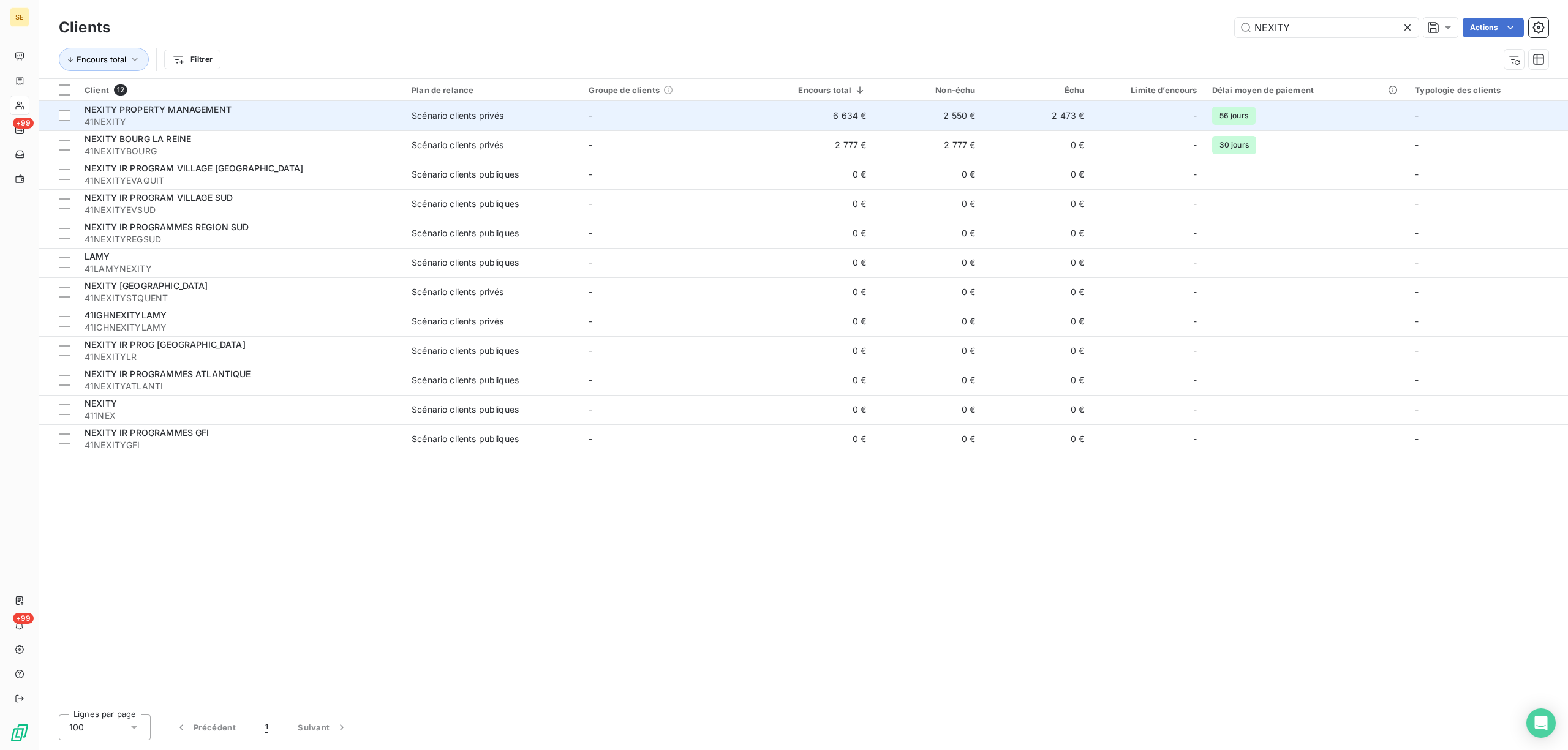
click at [474, 120] on div "Scénario clients privés" at bounding box center [458, 116] width 92 height 12
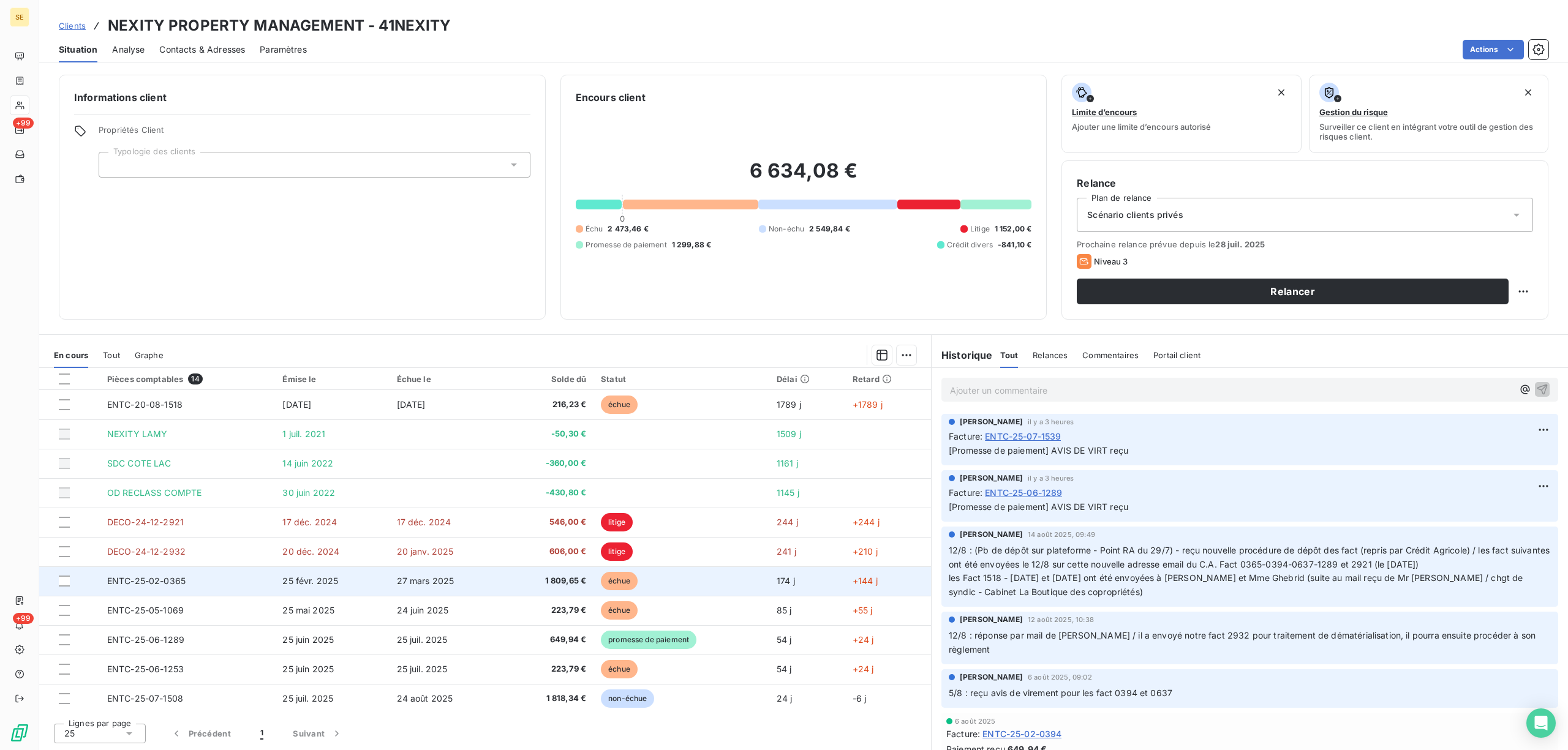
click at [506, 583] on td "1 809,65 €" at bounding box center [549, 581] width 89 height 29
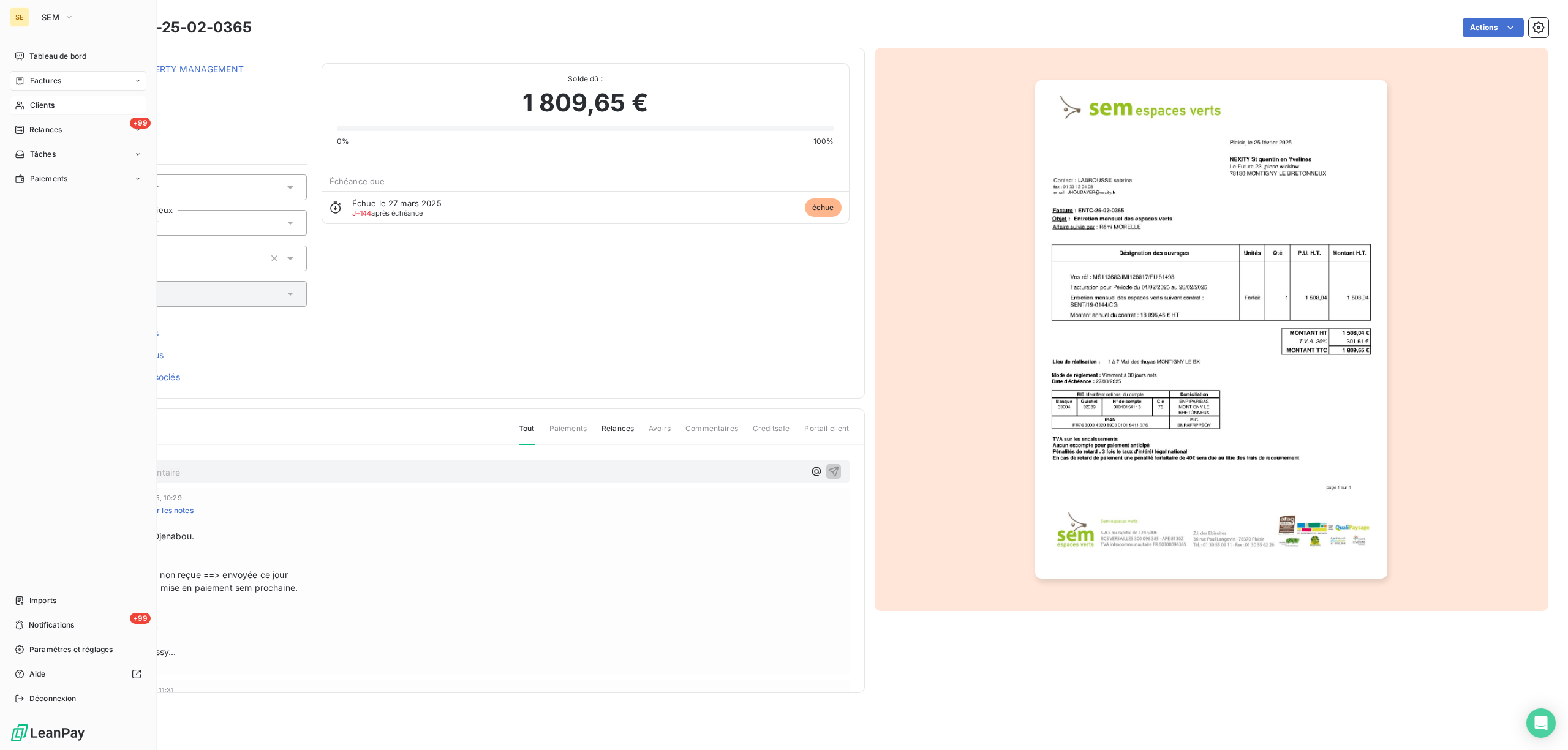
click at [37, 76] on span "Factures" at bounding box center [45, 81] width 31 height 11
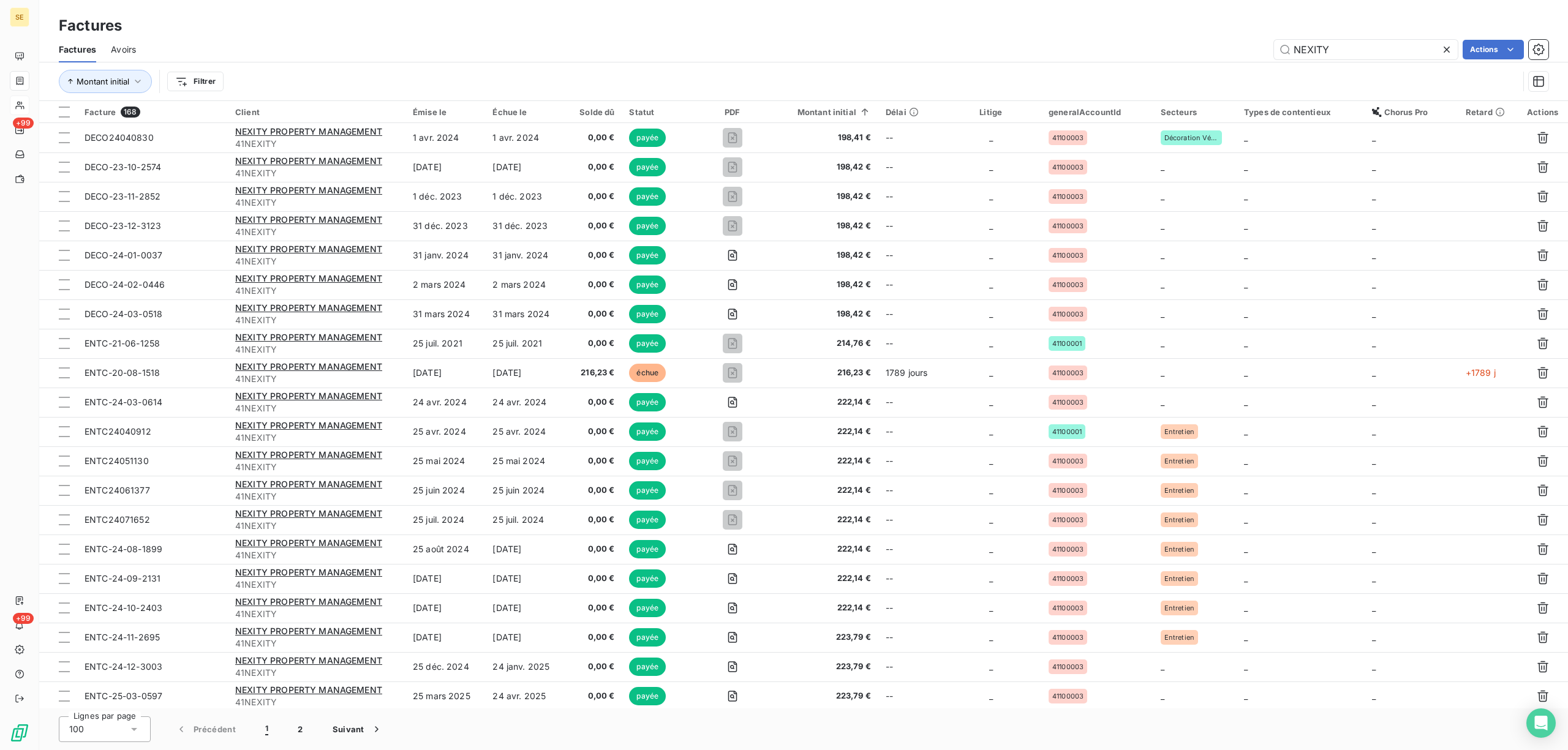
drag, startPoint x: 1315, startPoint y: 41, endPoint x: 1225, endPoint y: 40, distance: 90.0
click at [1225, 40] on div "NEXITY Actions" at bounding box center [850, 49] width 1398 height 20
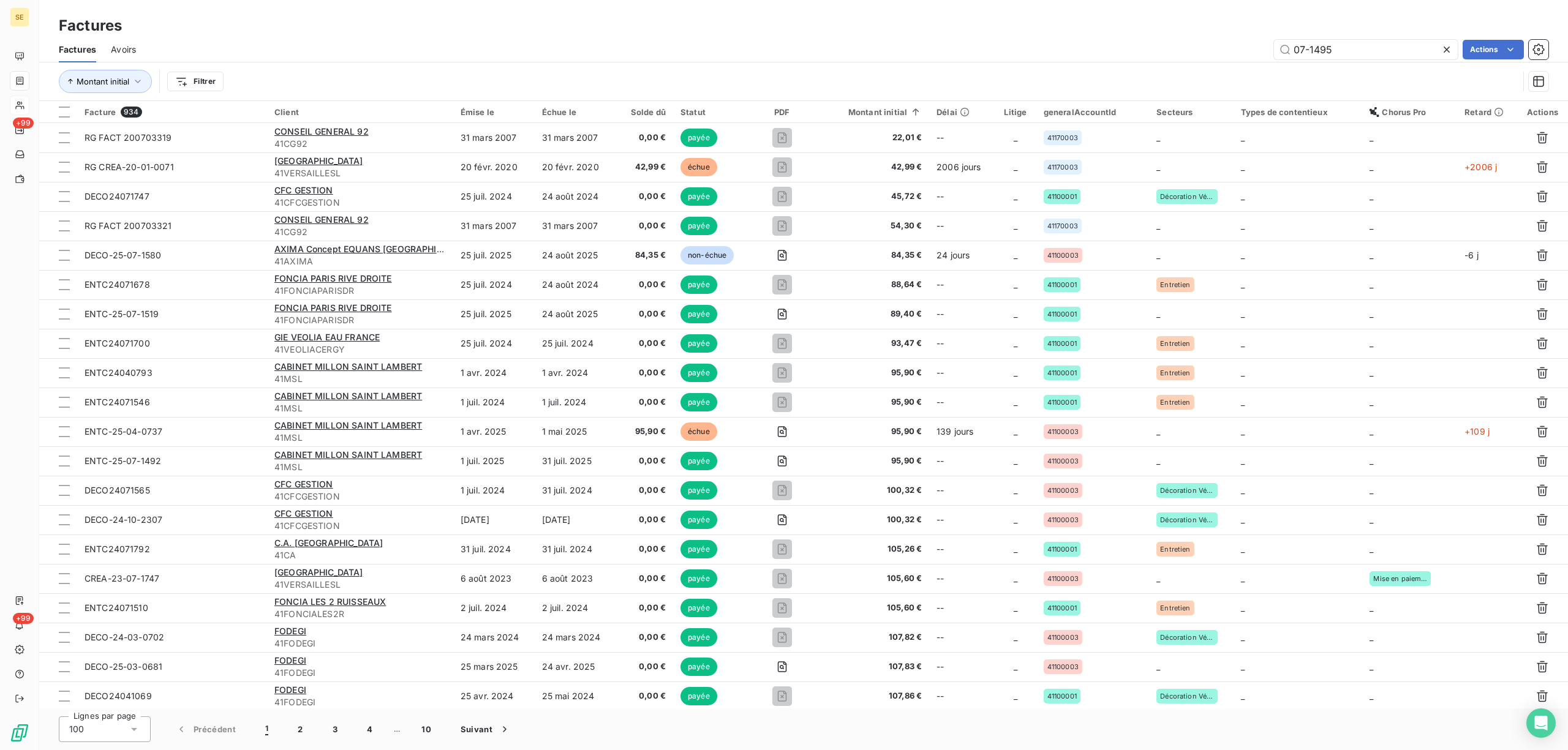
type input "07-1495"
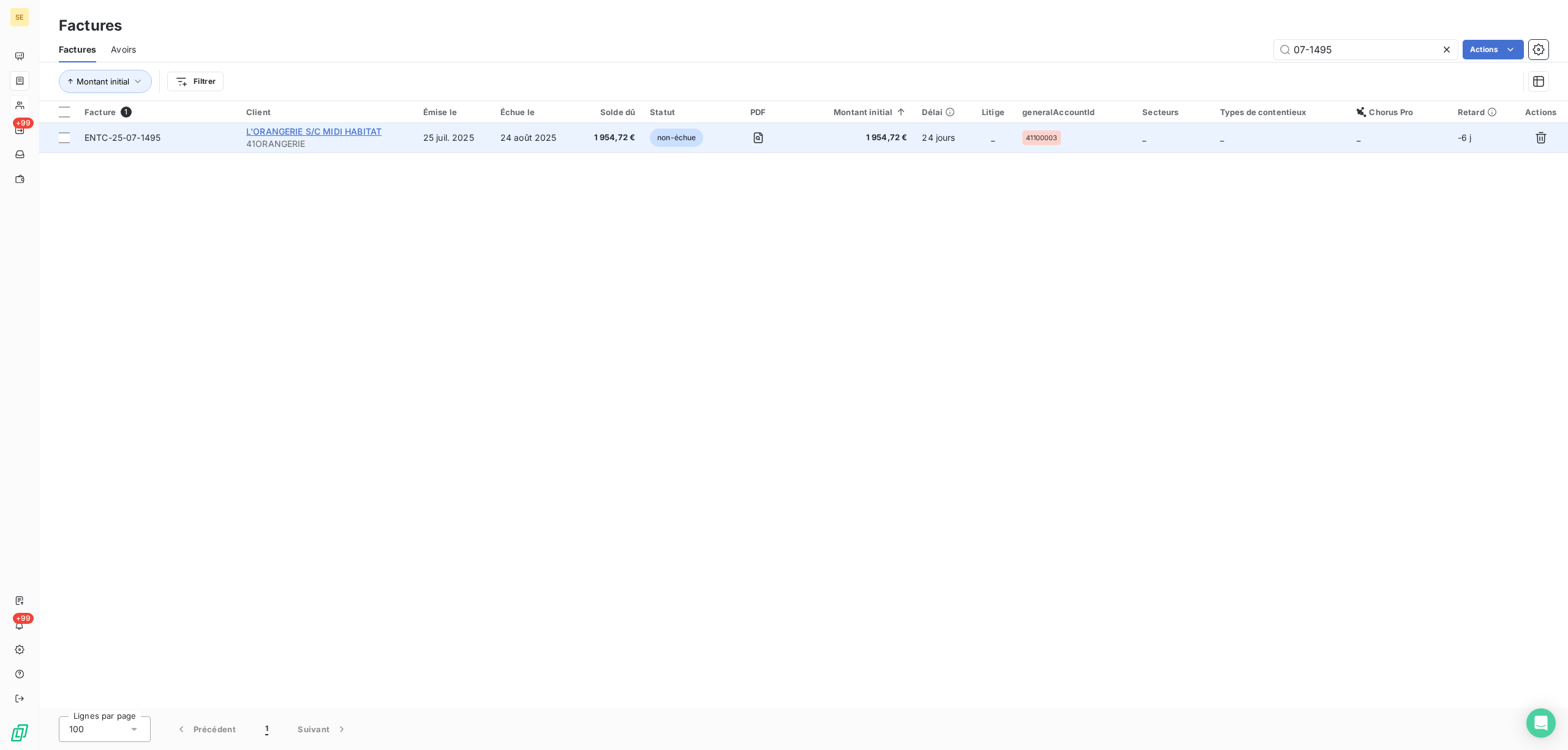
click at [353, 133] on span "L'ORANGERIE S/C MIDI HABITAT" at bounding box center [314, 131] width 135 height 10
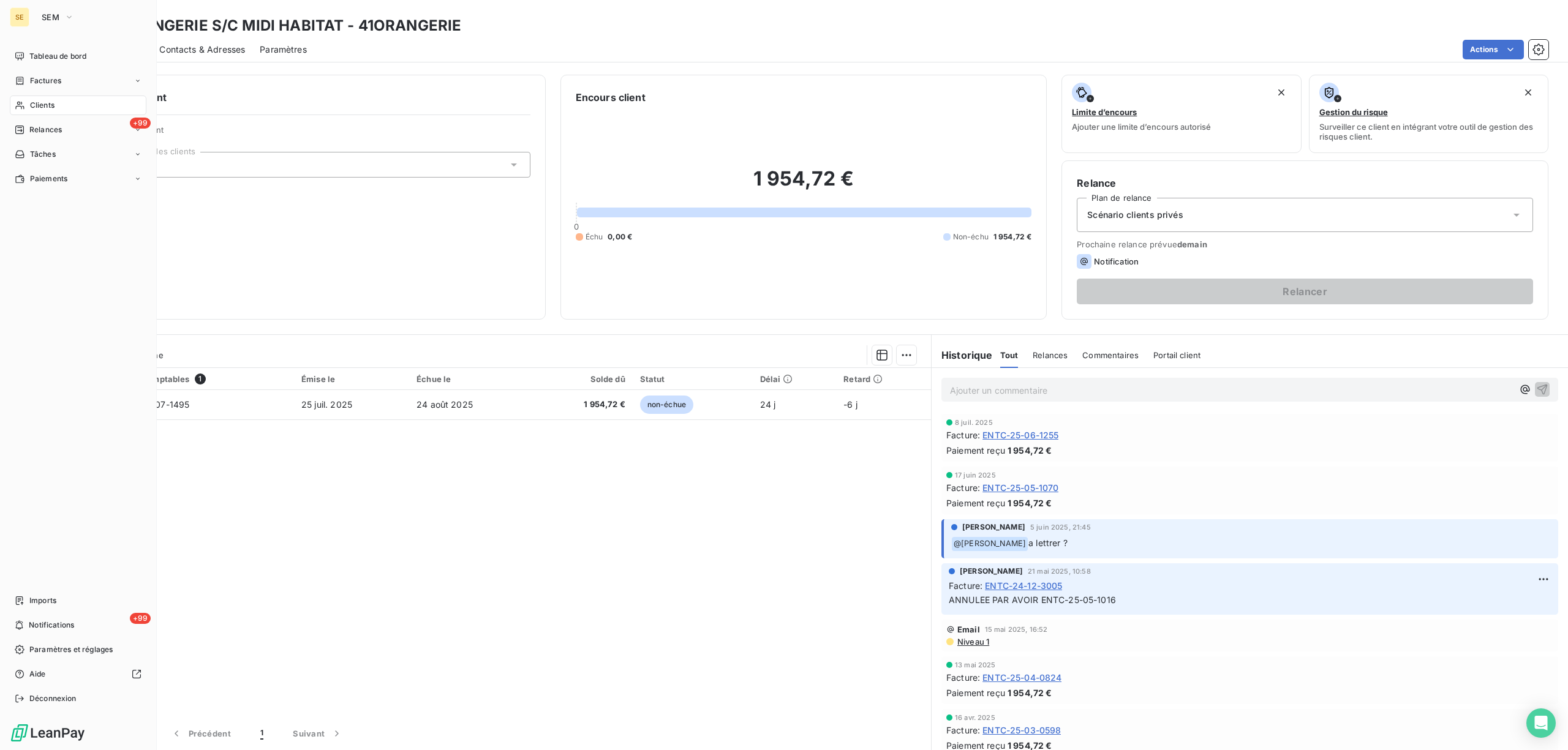
click at [55, 79] on span "Factures" at bounding box center [45, 81] width 31 height 11
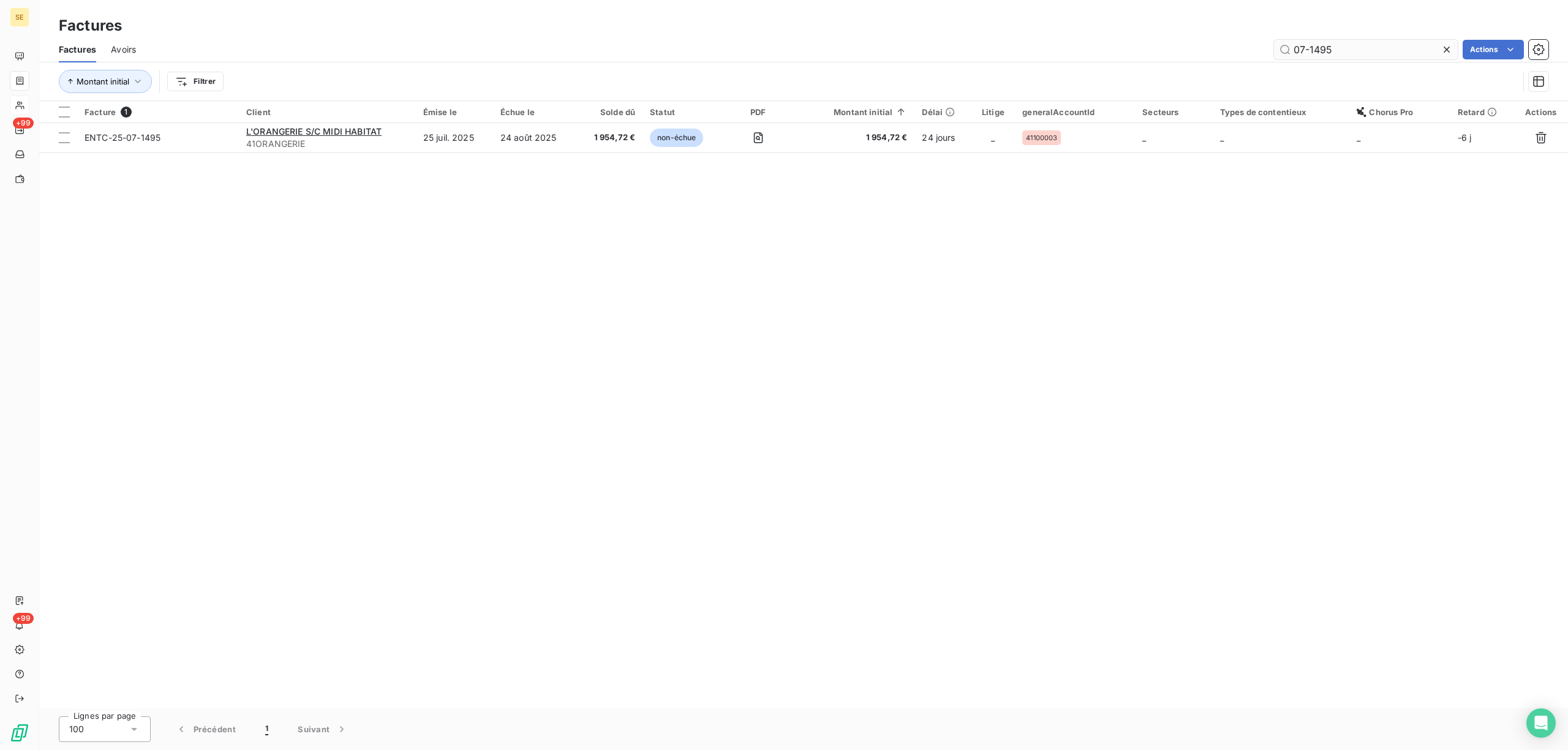
drag, startPoint x: 1376, startPoint y: 45, endPoint x: 1289, endPoint y: 52, distance: 87.3
click at [1289, 52] on input "07-1495" at bounding box center [1366, 49] width 183 height 20
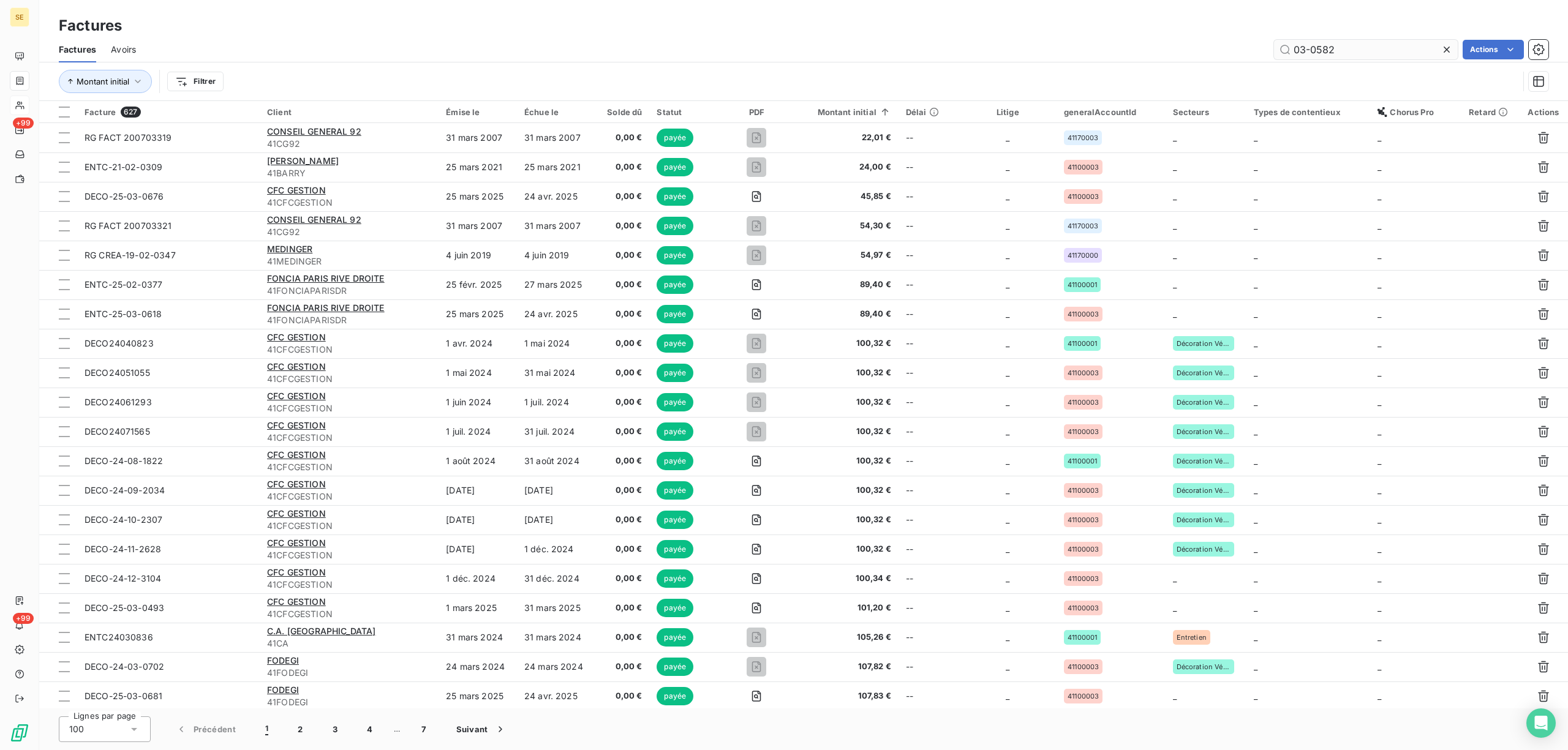
type input "03-0582"
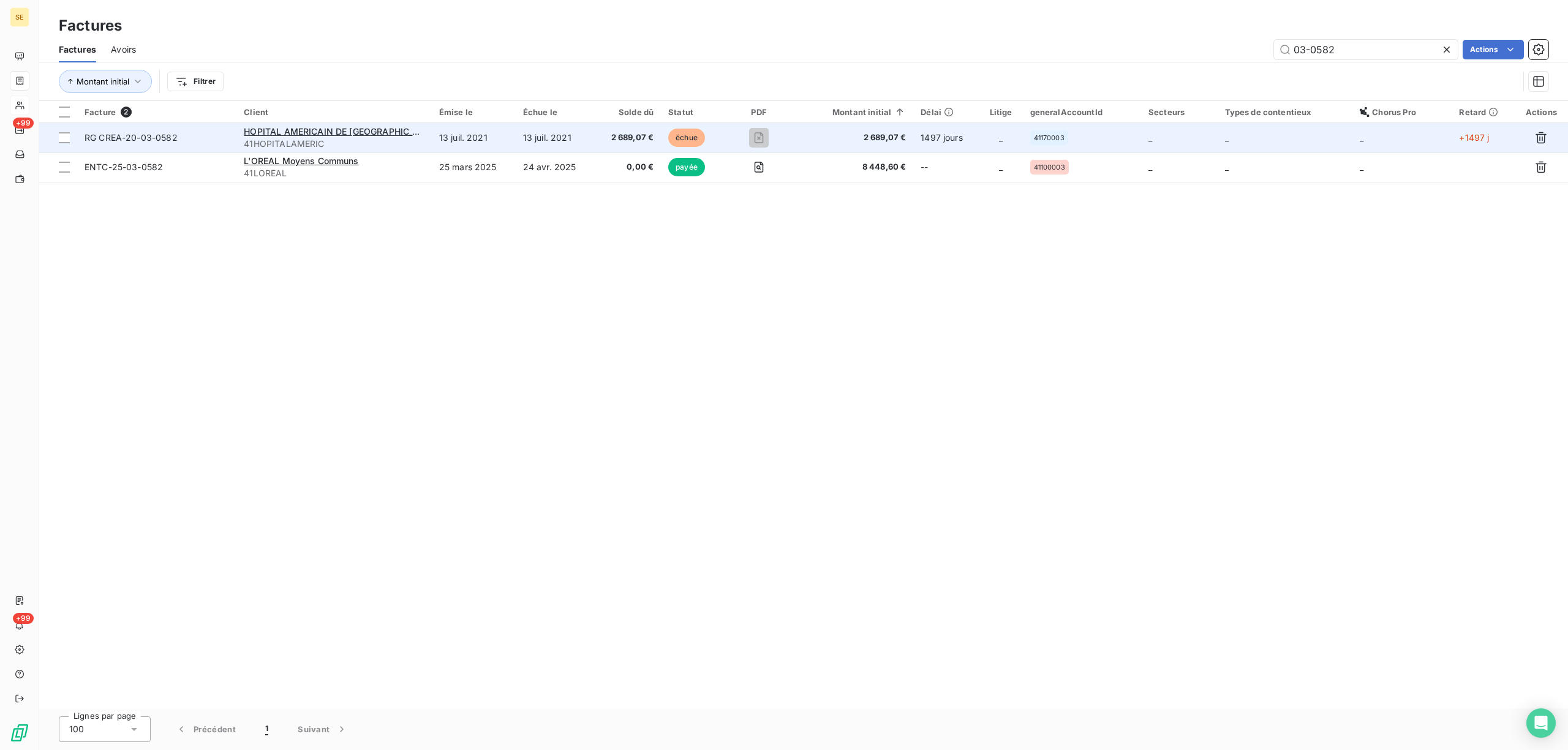
click at [450, 138] on td "13 juil. 2021" at bounding box center [474, 137] width 84 height 29
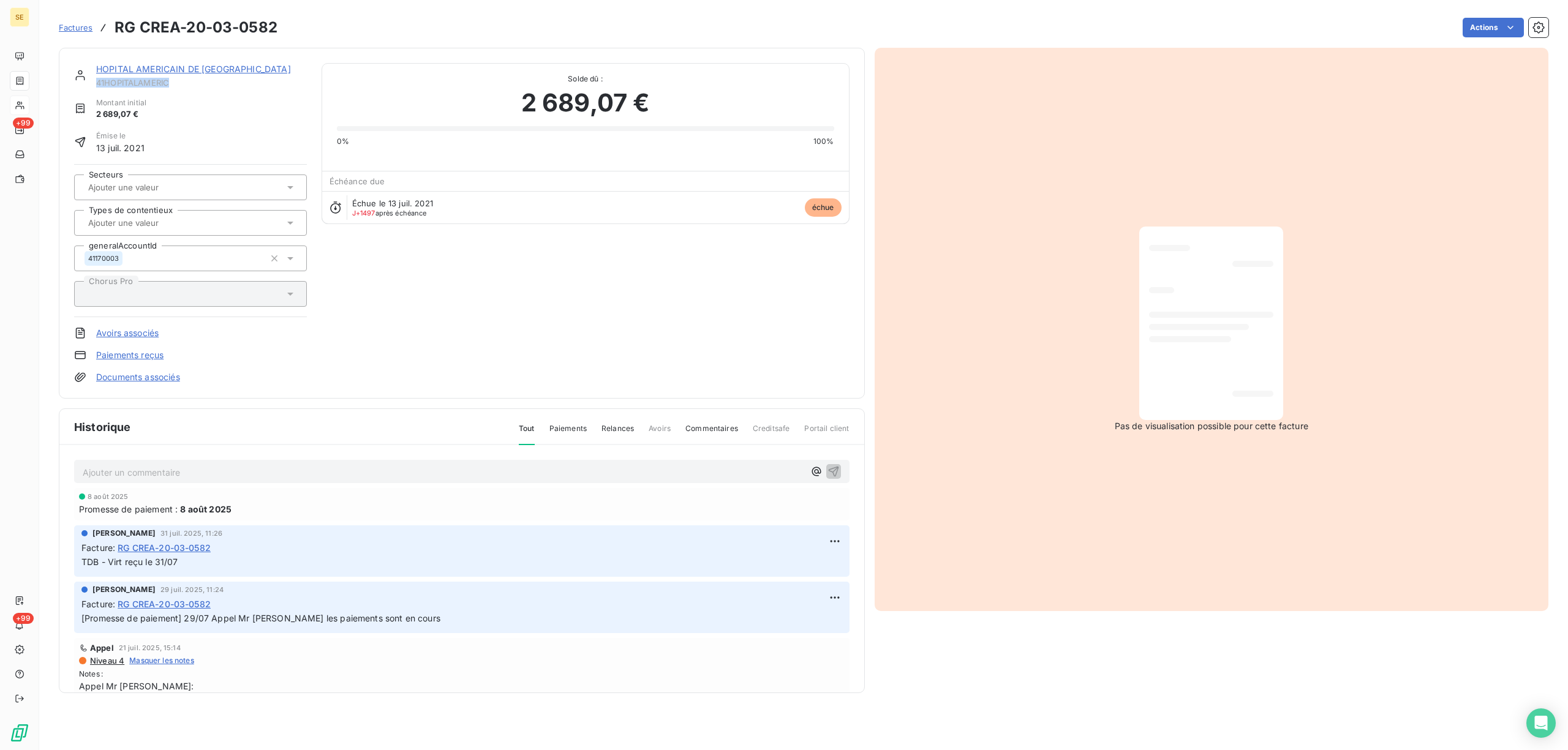
drag, startPoint x: 96, startPoint y: 86, endPoint x: 174, endPoint y: 79, distance: 78.3
click at [174, 79] on div "HOPITAL AMERICAIN DE PARIS 41HOPITALAMERIC" at bounding box center [190, 75] width 233 height 24
click at [174, 79] on span "41HOPITALAMERIC" at bounding box center [201, 83] width 211 height 9
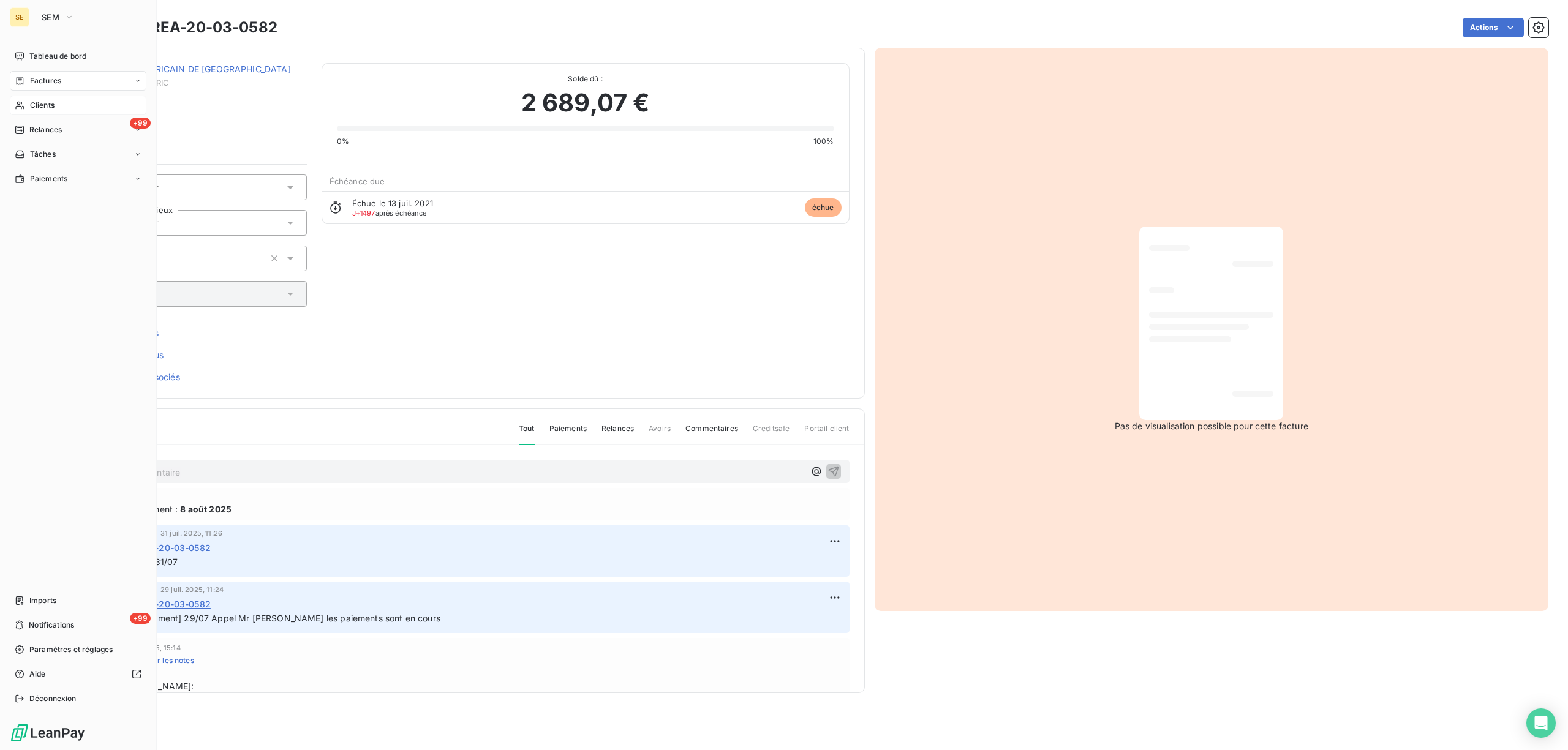
click at [56, 83] on span "Factures" at bounding box center [45, 81] width 31 height 11
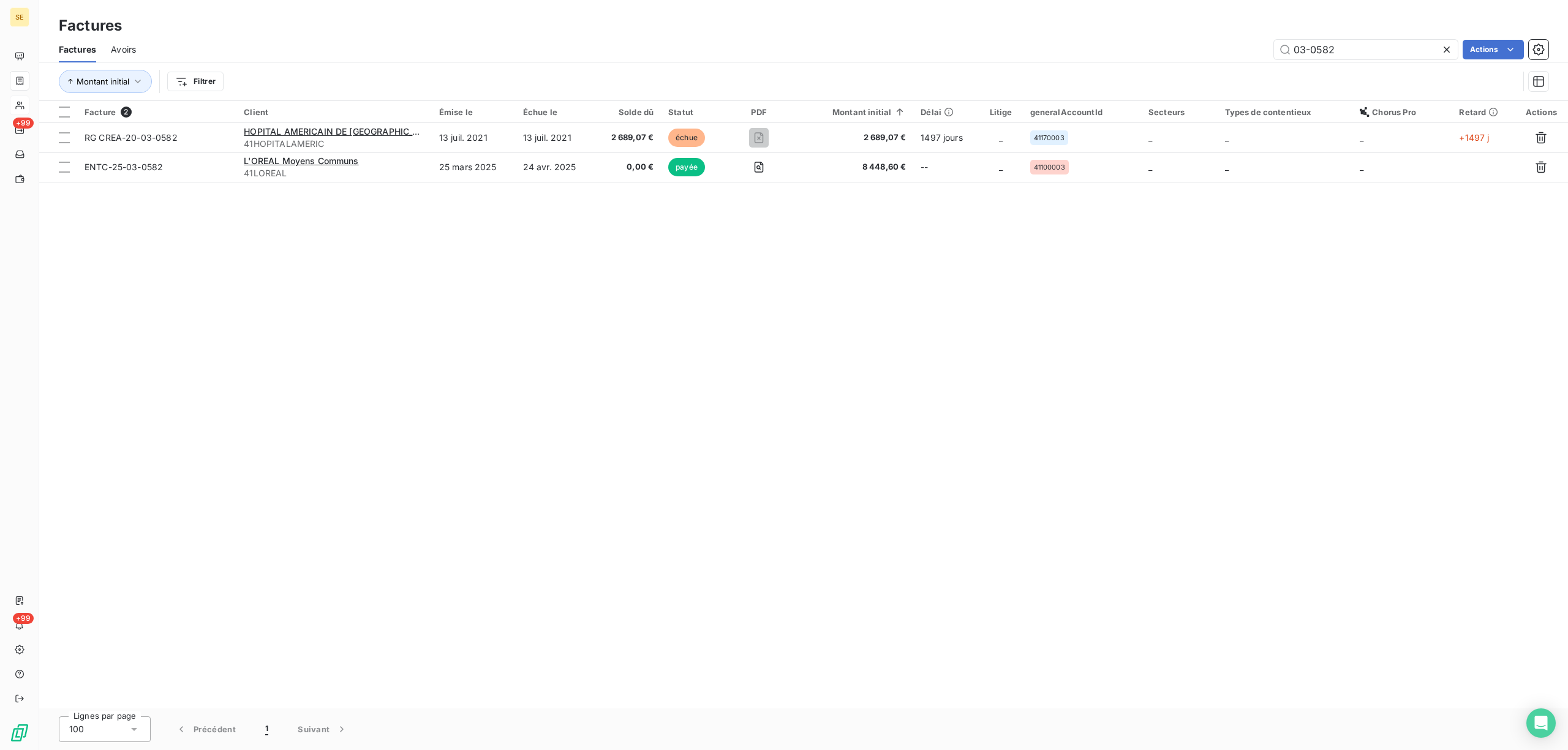
drag, startPoint x: 1389, startPoint y: 51, endPoint x: 1255, endPoint y: 55, distance: 134.1
click at [1255, 55] on div "03-0582 Actions" at bounding box center [850, 49] width 1398 height 20
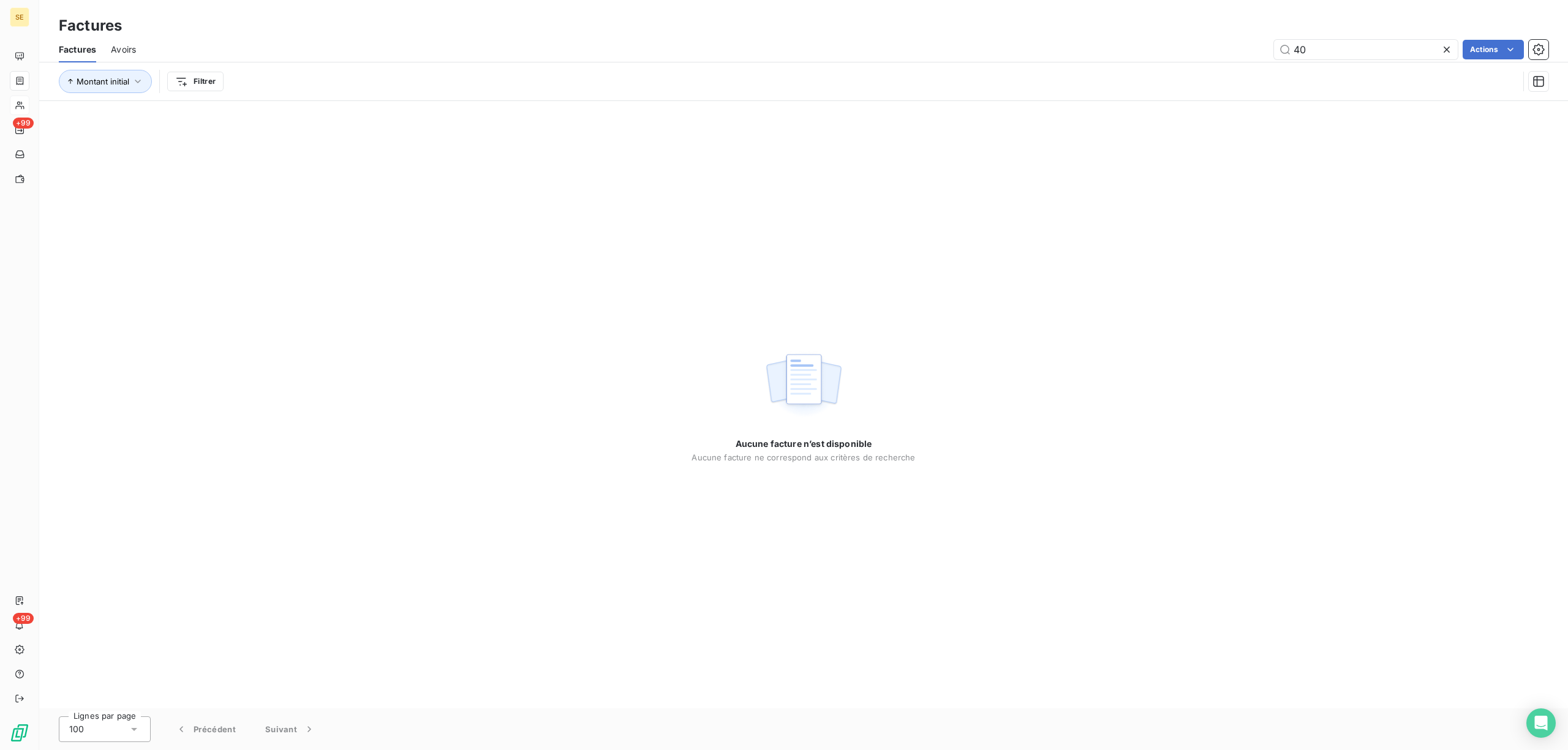
type input "4"
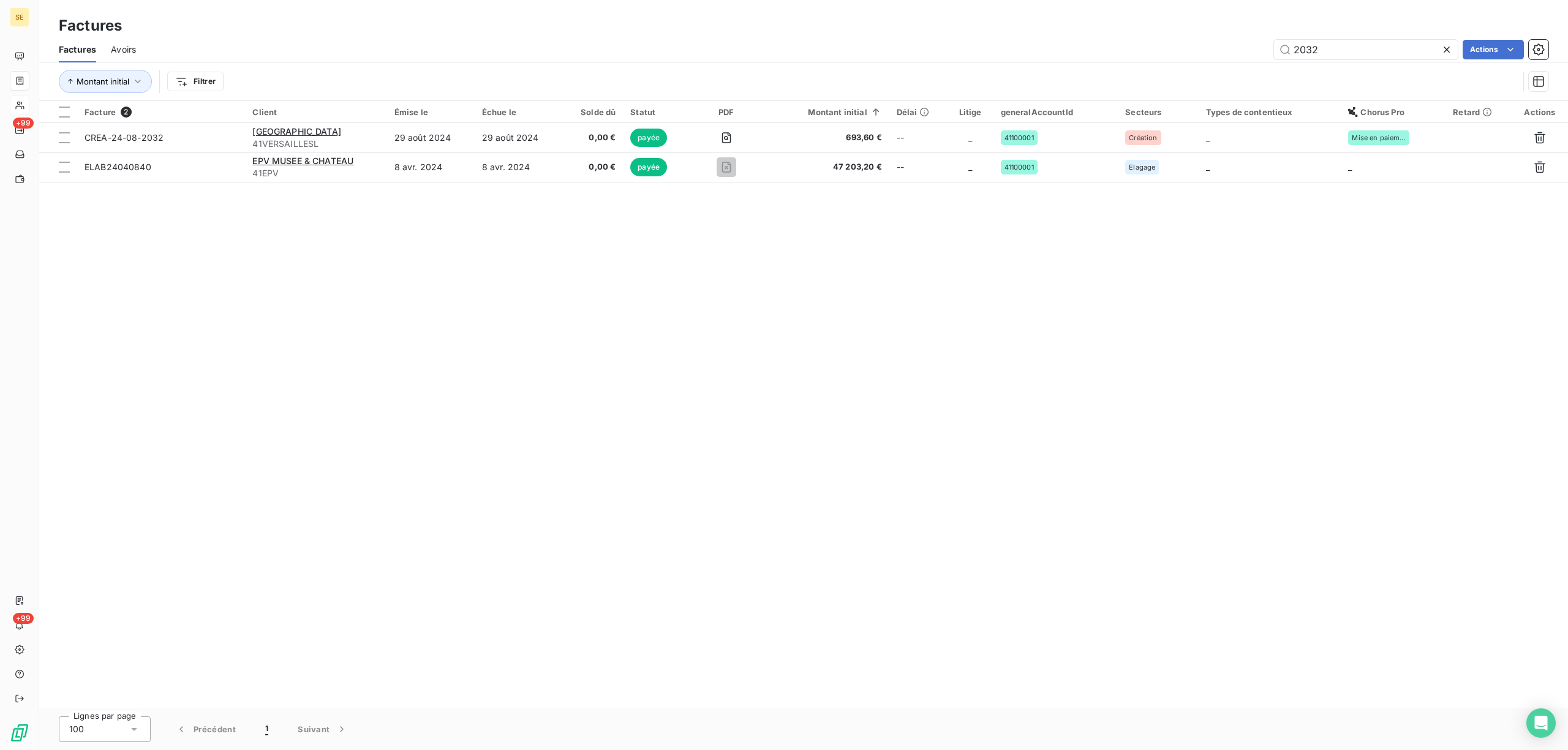
drag, startPoint x: 1354, startPoint y: 49, endPoint x: 1200, endPoint y: 60, distance: 154.4
click at [1206, 60] on div "Factures Avoirs 2032 Actions" at bounding box center [804, 49] width 1529 height 26
type input "1016"
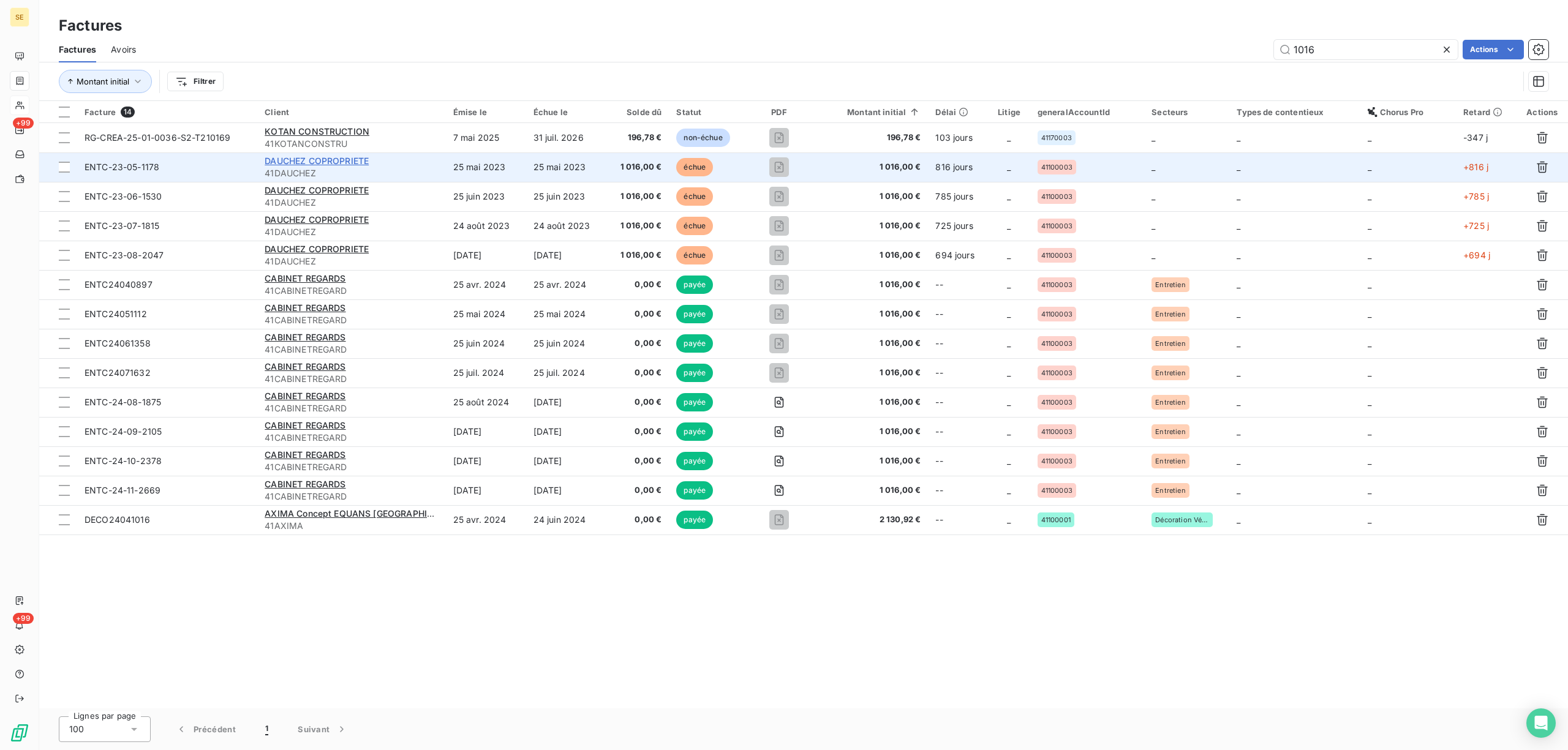
click at [282, 162] on span "DAUCHEZ COPROPRIETE" at bounding box center [317, 160] width 104 height 10
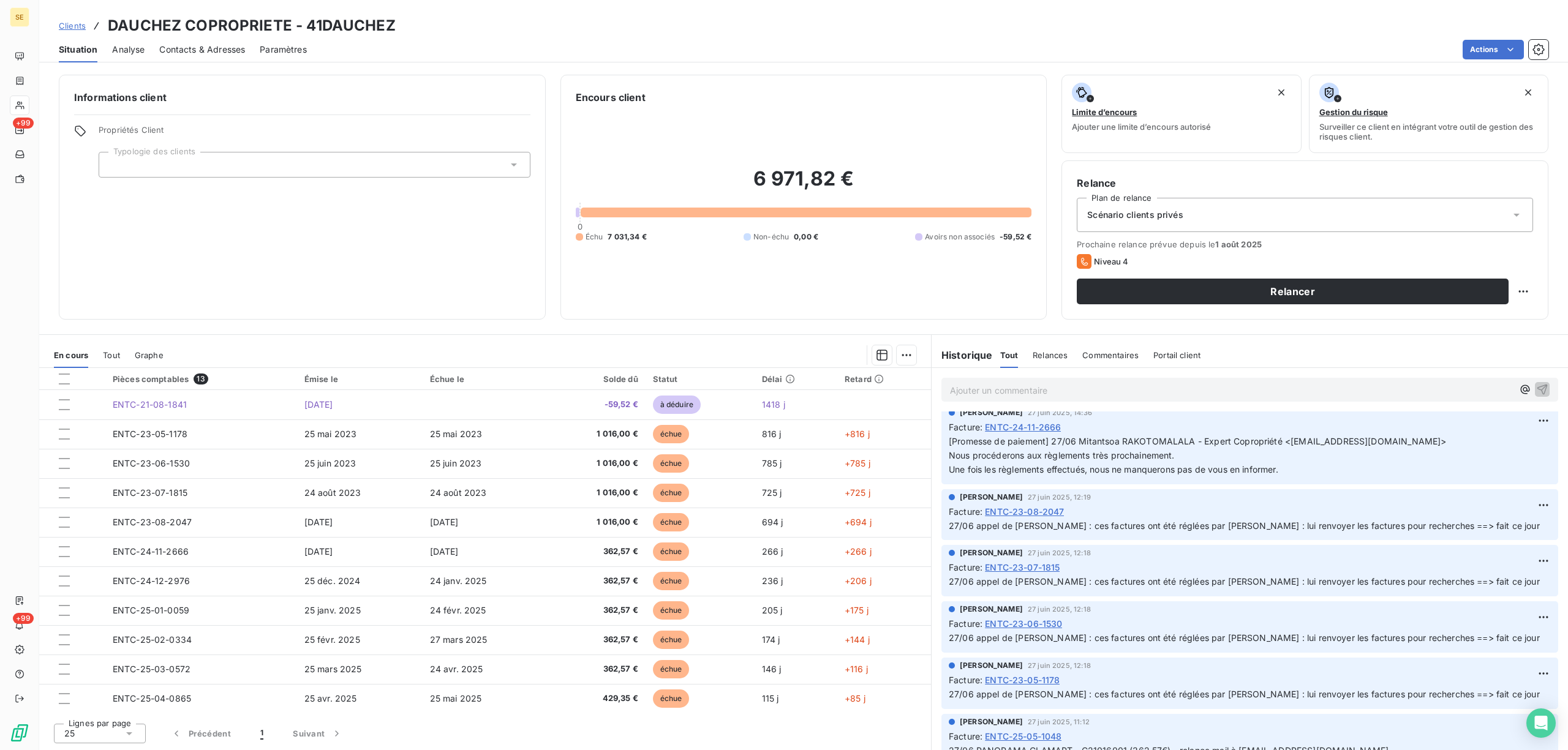
scroll to position [1551, 0]
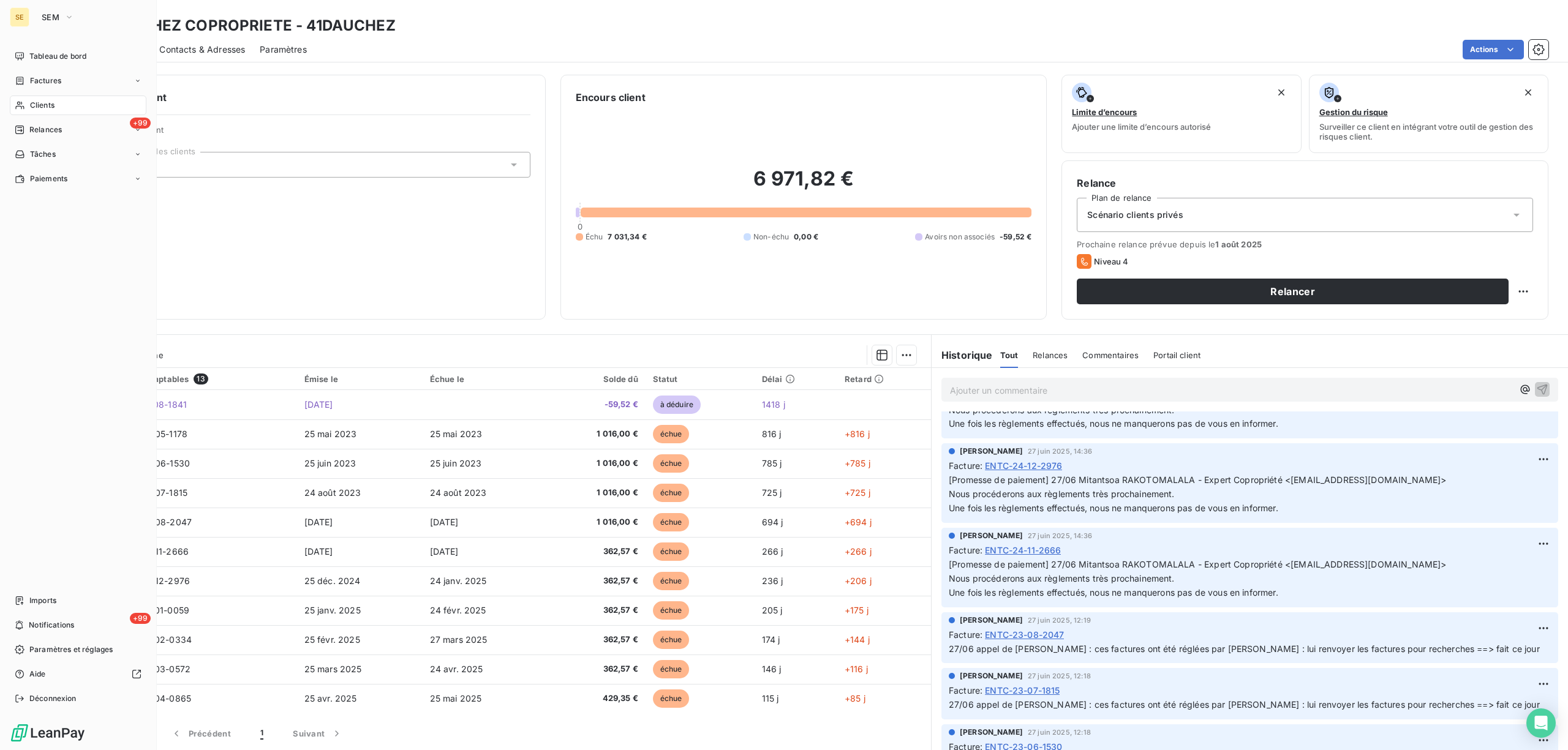
click at [42, 79] on span "Factures" at bounding box center [45, 81] width 31 height 11
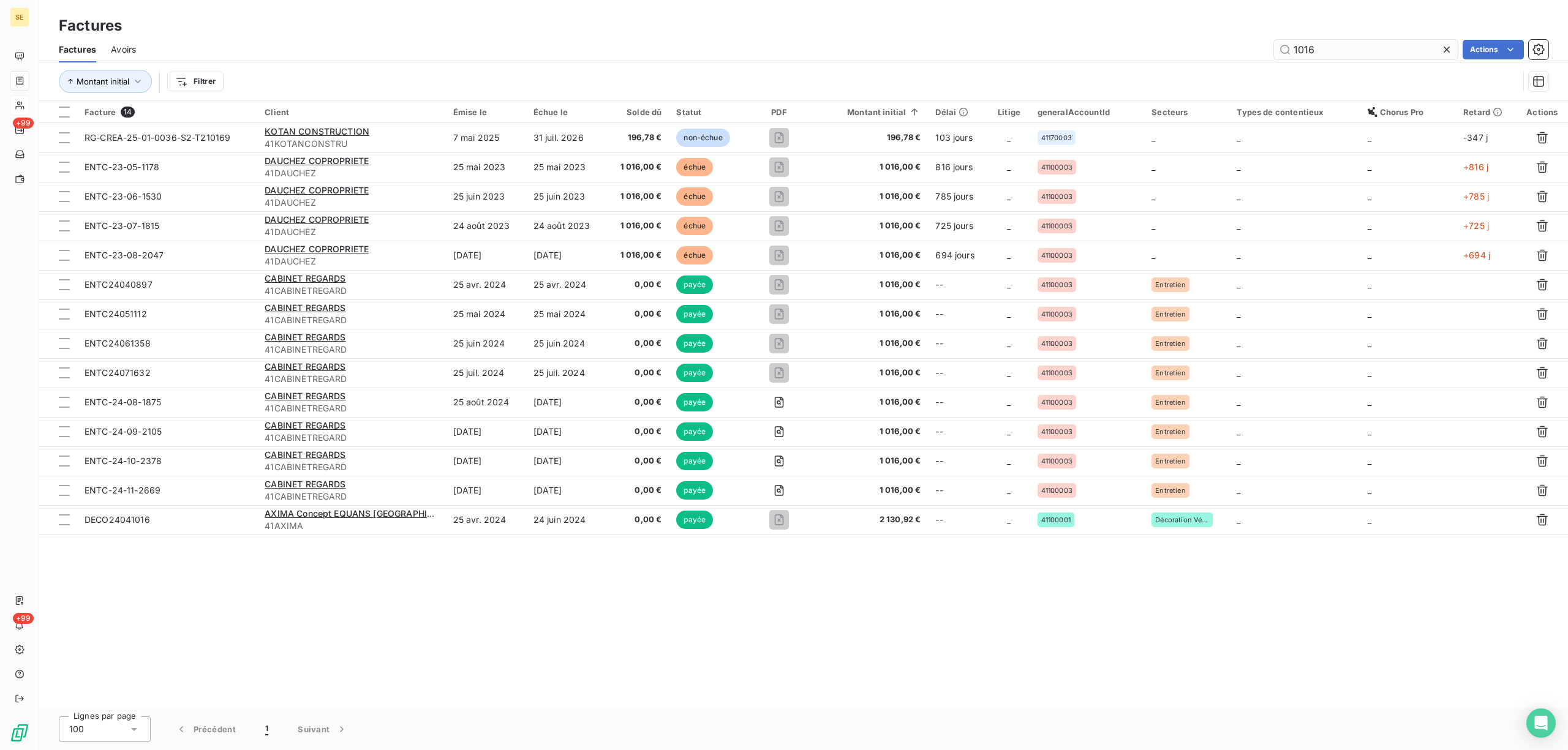
drag, startPoint x: 1341, startPoint y: 52, endPoint x: 1291, endPoint y: 55, distance: 50.1
click at [1291, 55] on input "1016" at bounding box center [1366, 49] width 183 height 20
type input "06-1256"
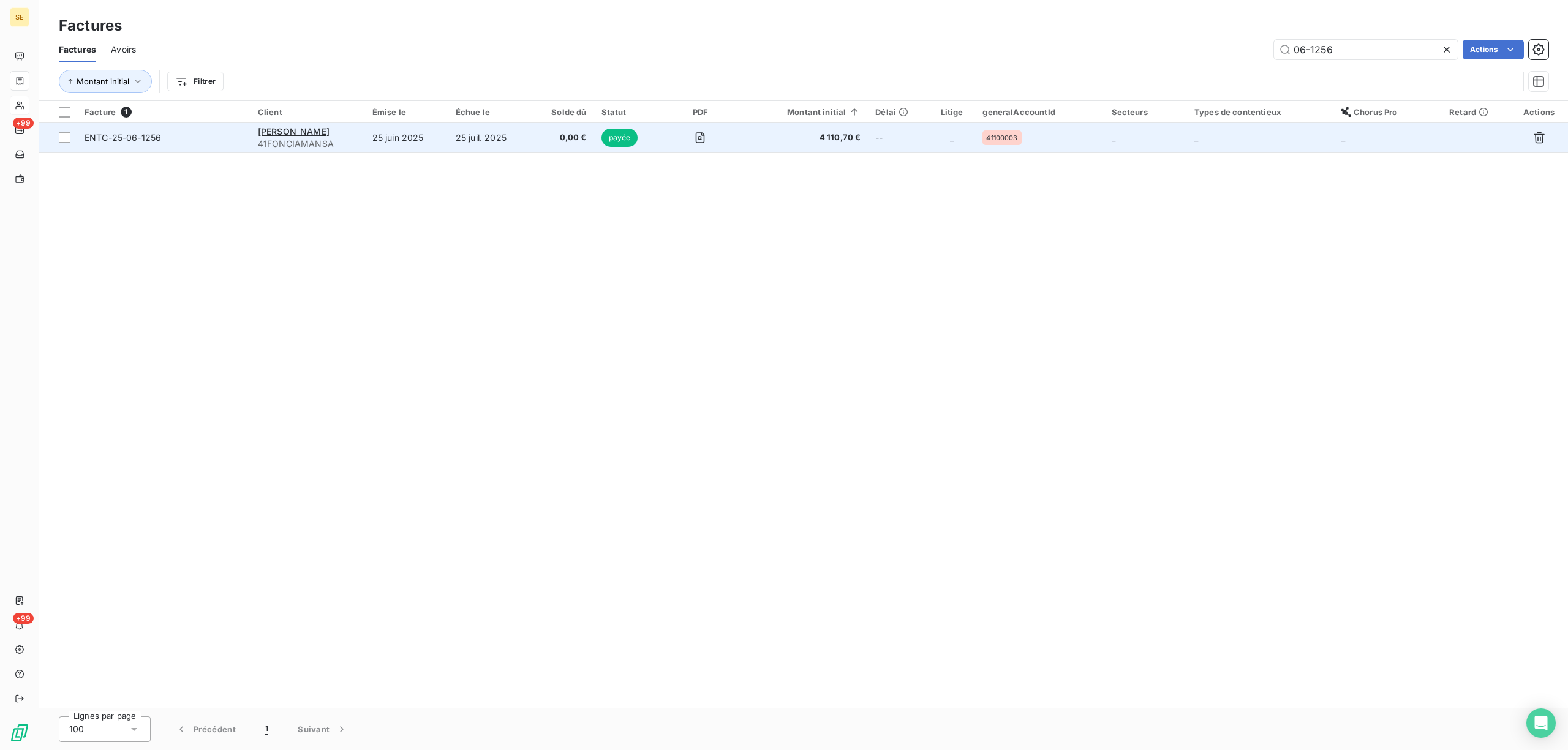
click at [290, 138] on span "41FONCIAMANSA" at bounding box center [307, 144] width 100 height 12
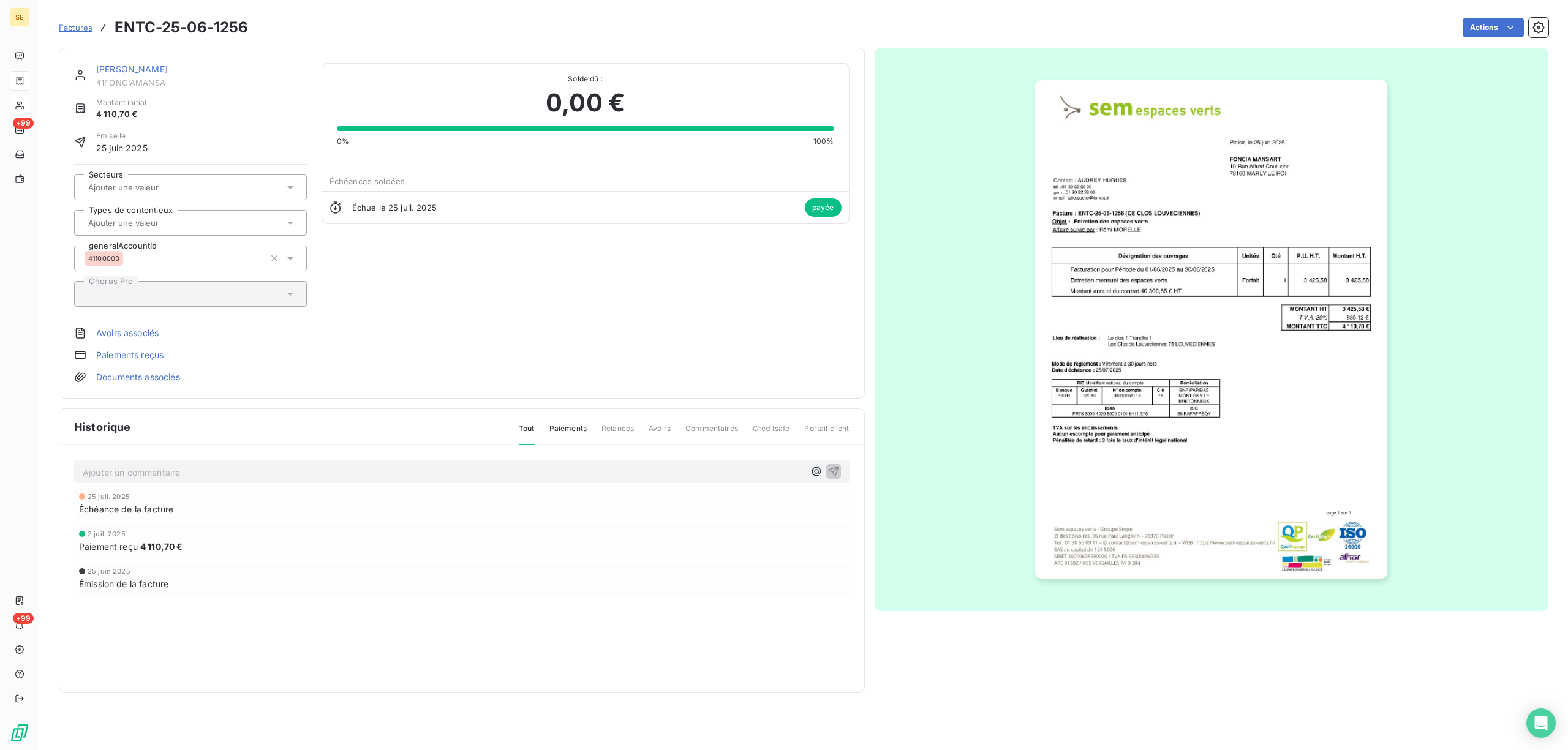
click at [143, 72] on link "[PERSON_NAME]" at bounding box center [132, 68] width 72 height 10
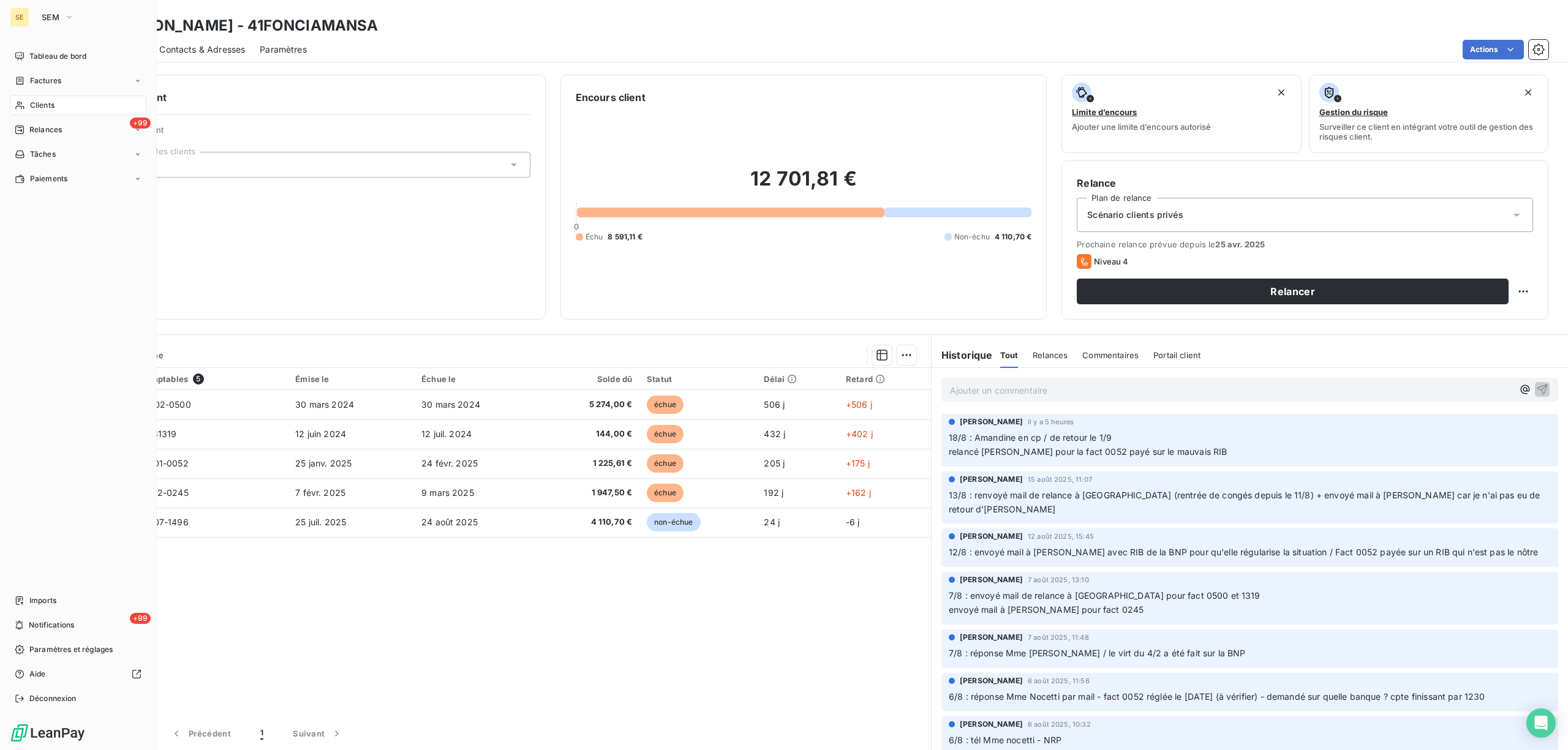
click at [58, 79] on span "Factures" at bounding box center [45, 81] width 31 height 11
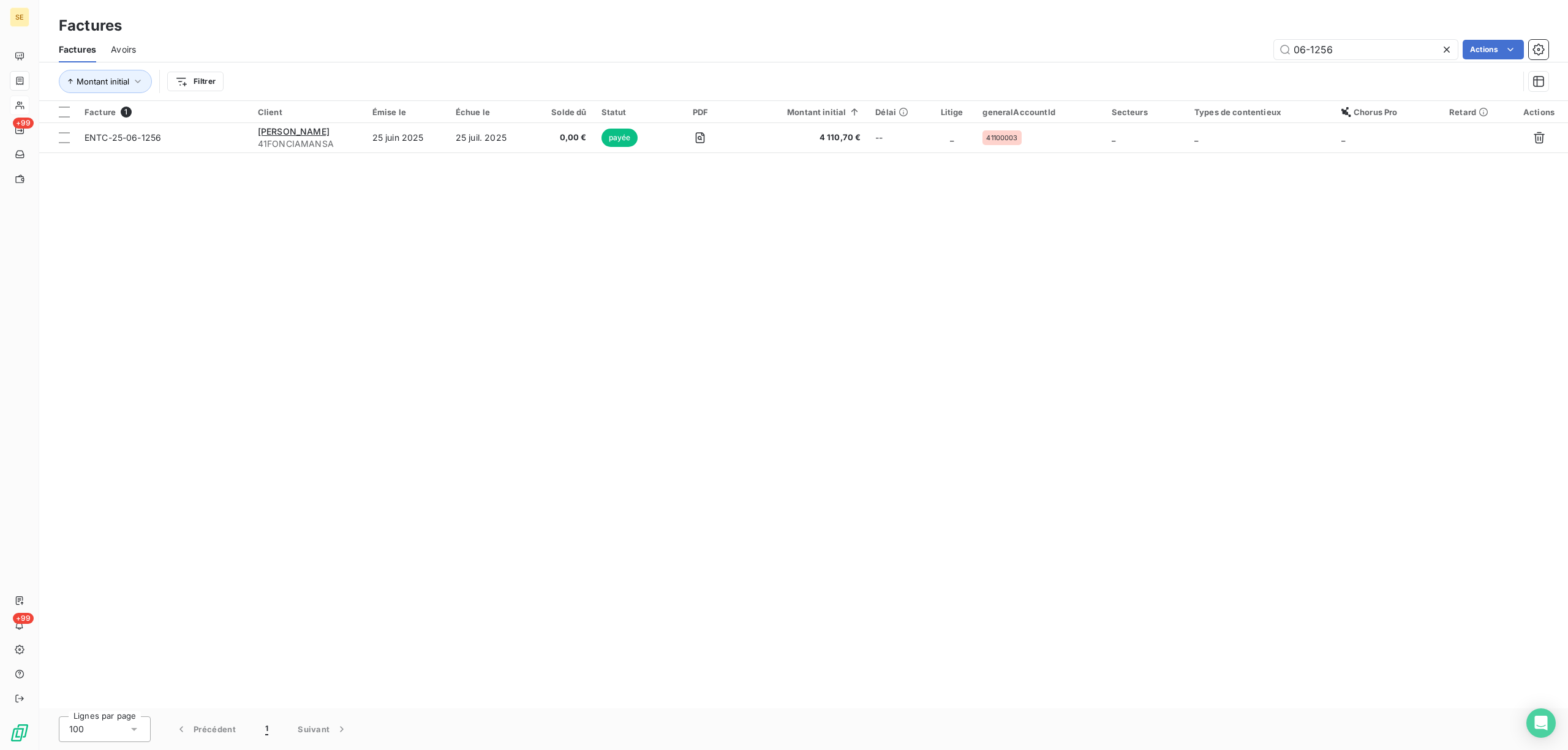
drag, startPoint x: 1368, startPoint y: 45, endPoint x: 1271, endPoint y: 56, distance: 97.6
click at [1271, 56] on div "06-1256 Actions" at bounding box center [850, 49] width 1398 height 20
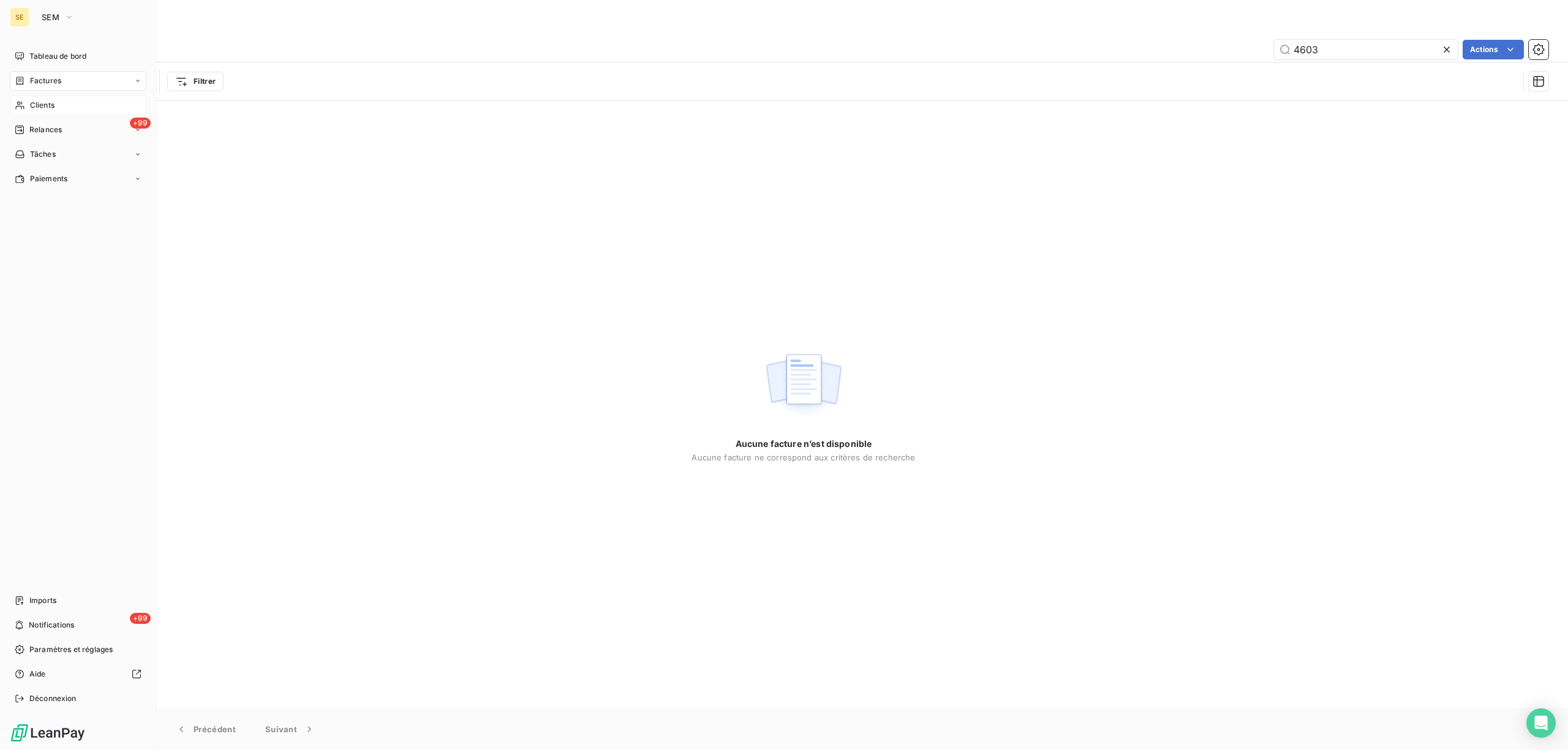
click at [54, 82] on span "Factures" at bounding box center [45, 81] width 31 height 11
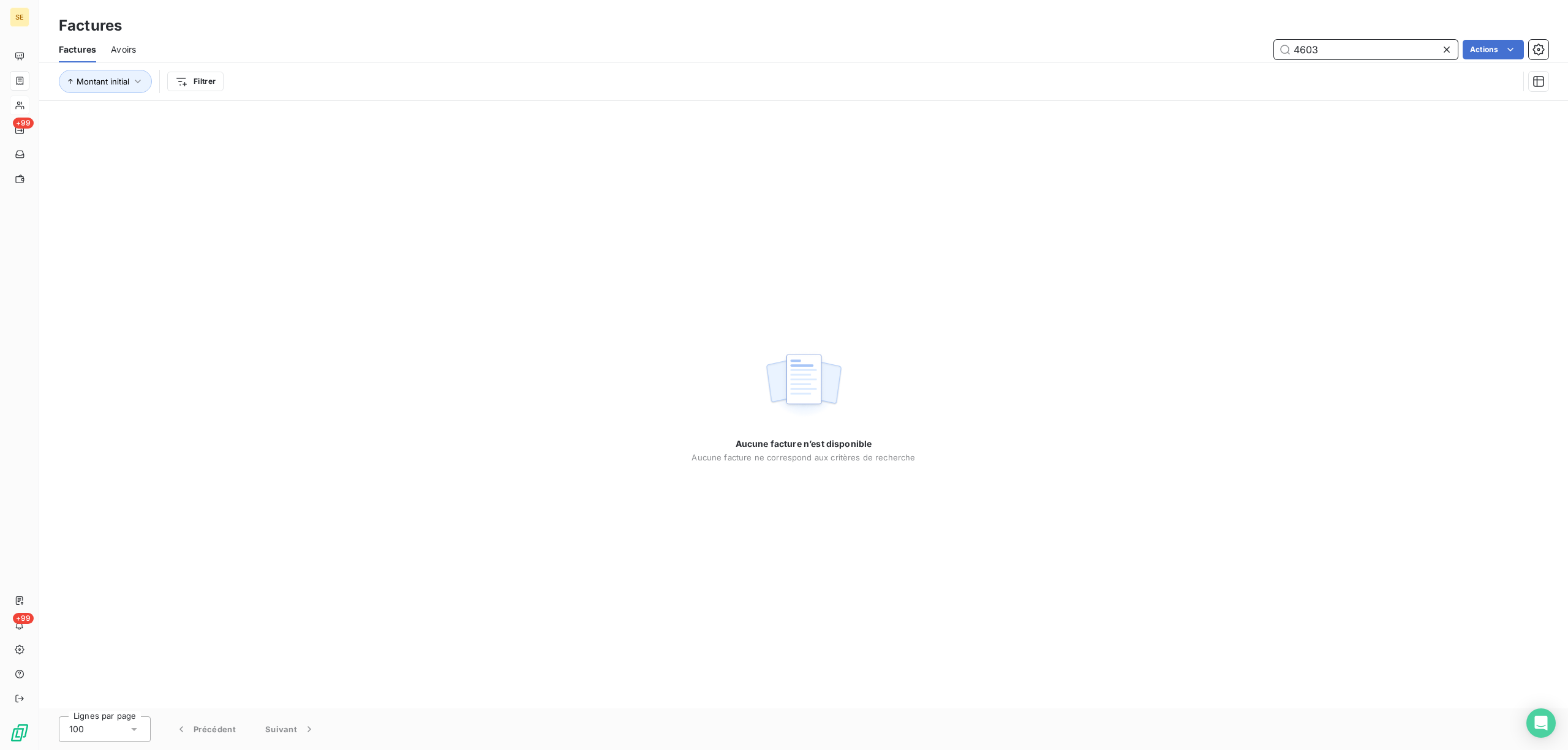
click at [1329, 56] on input "4603" at bounding box center [1366, 49] width 183 height 20
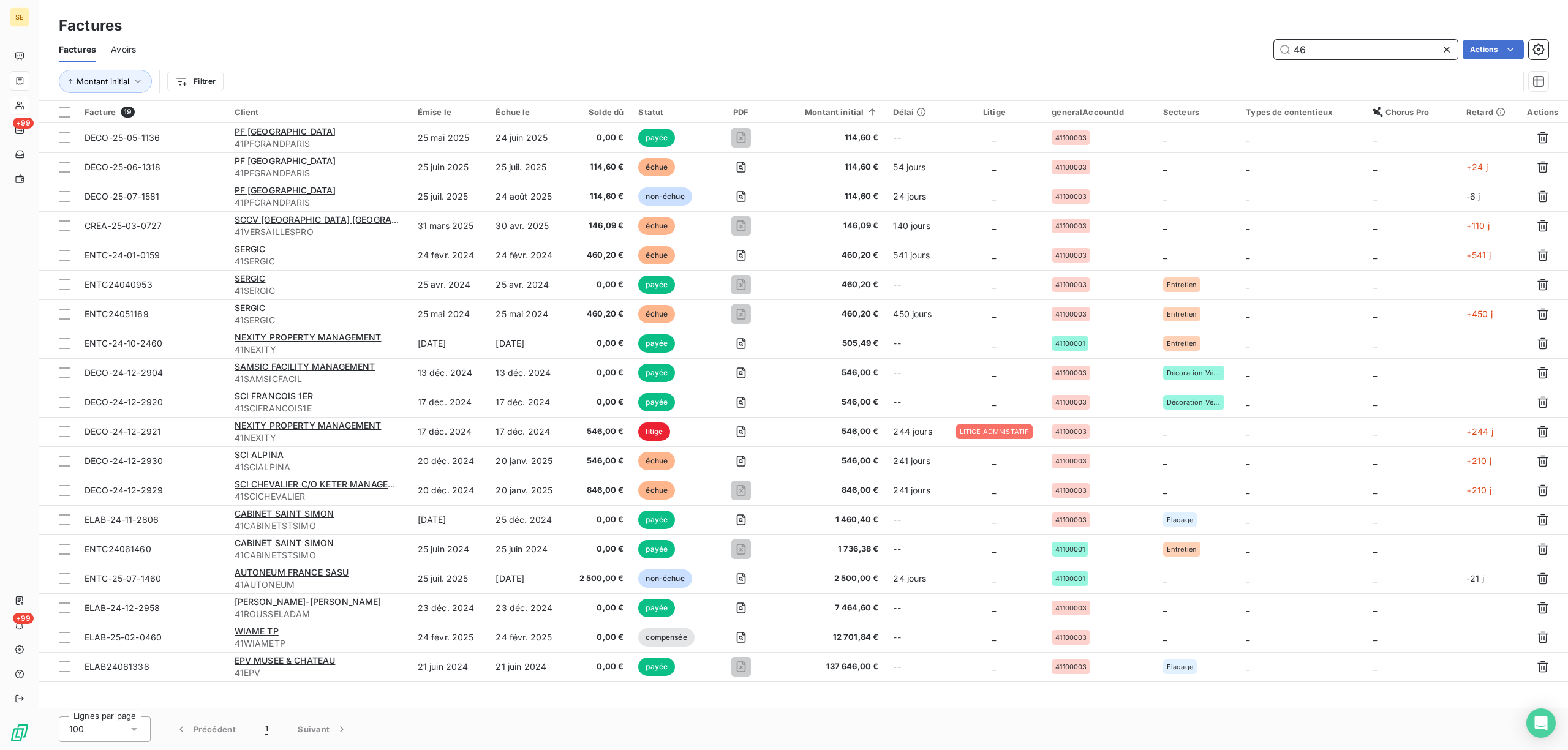
type input "4"
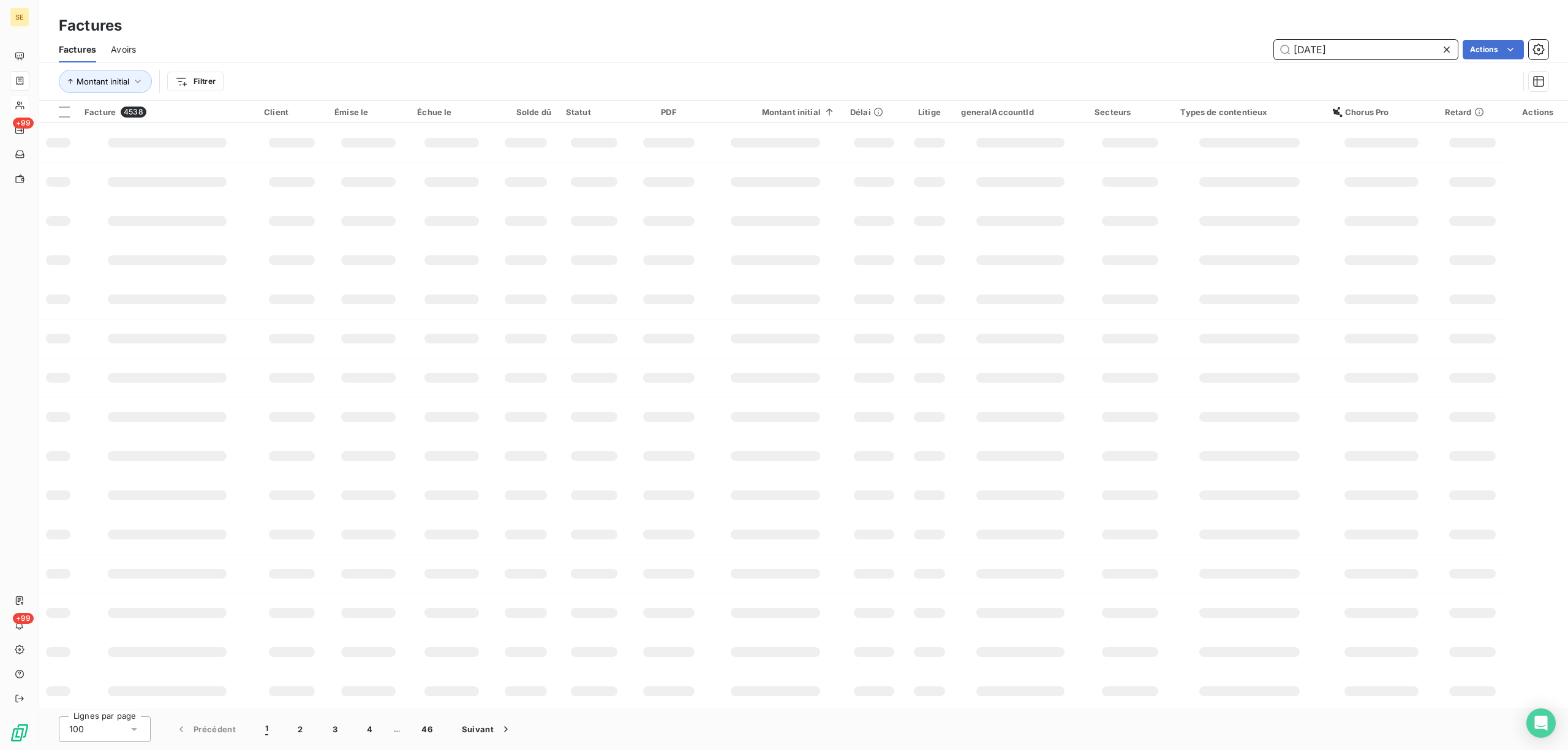
type input "[DATE]"
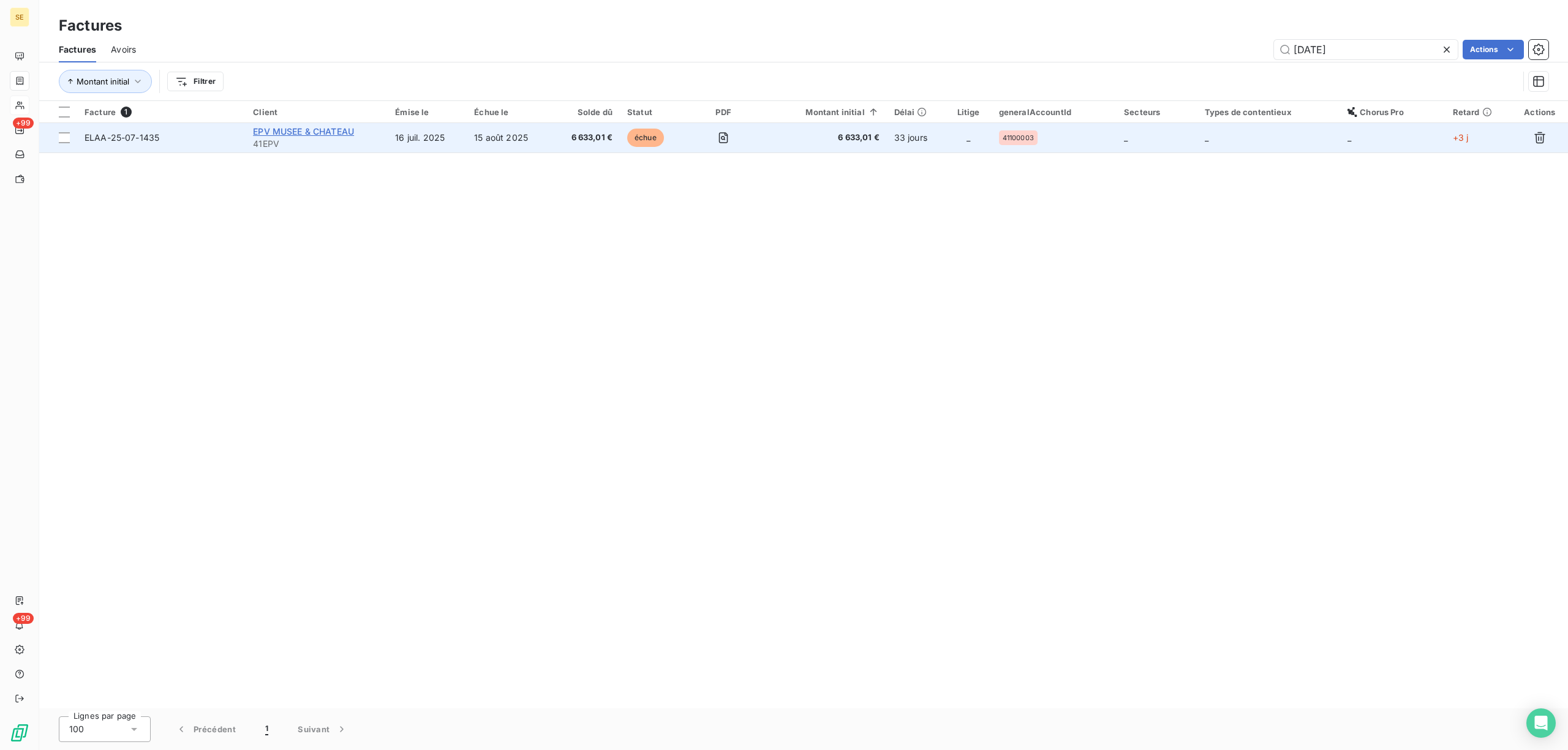
click at [313, 131] on span "EPV MUSEE & CHATEAU" at bounding box center [303, 131] width 101 height 10
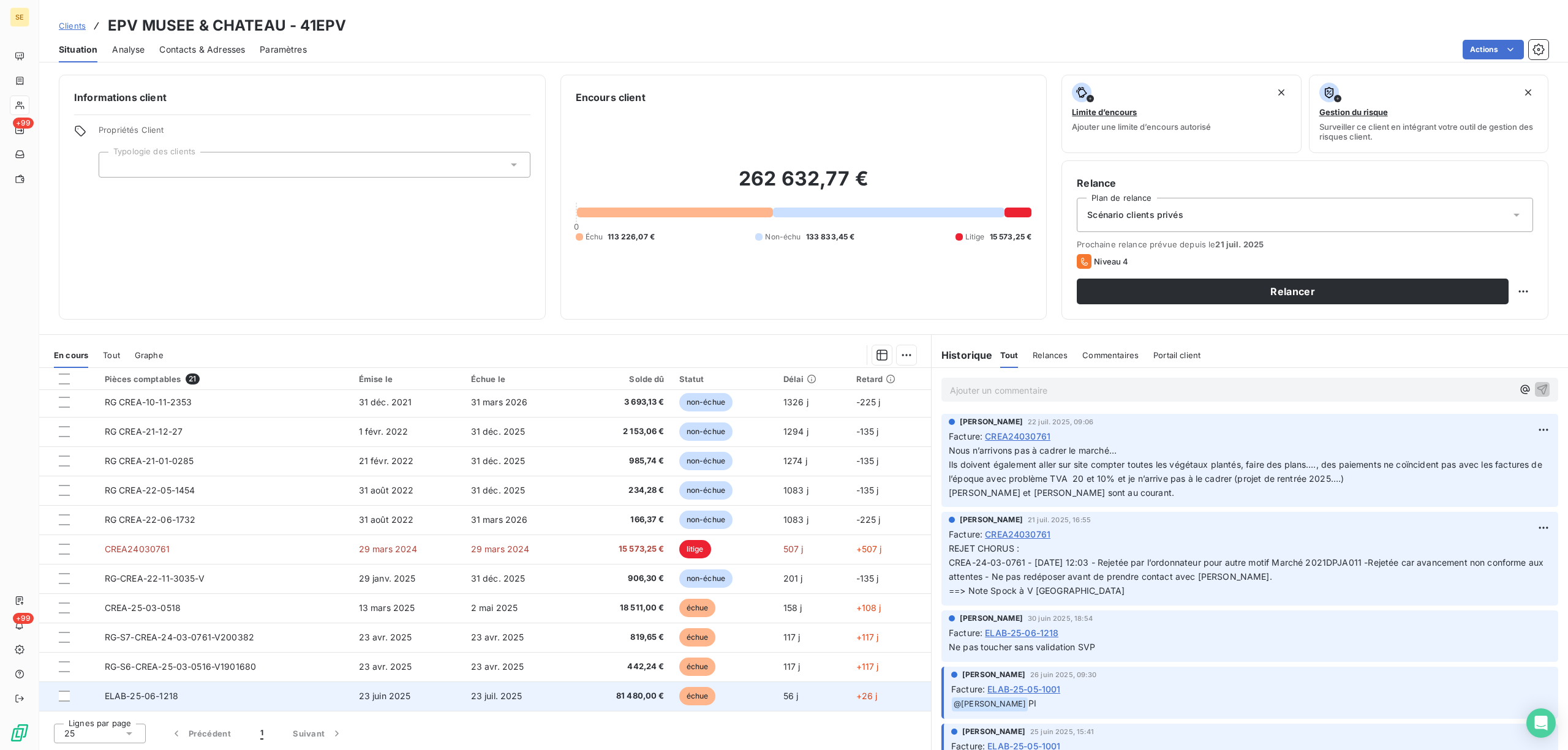
scroll to position [294, 0]
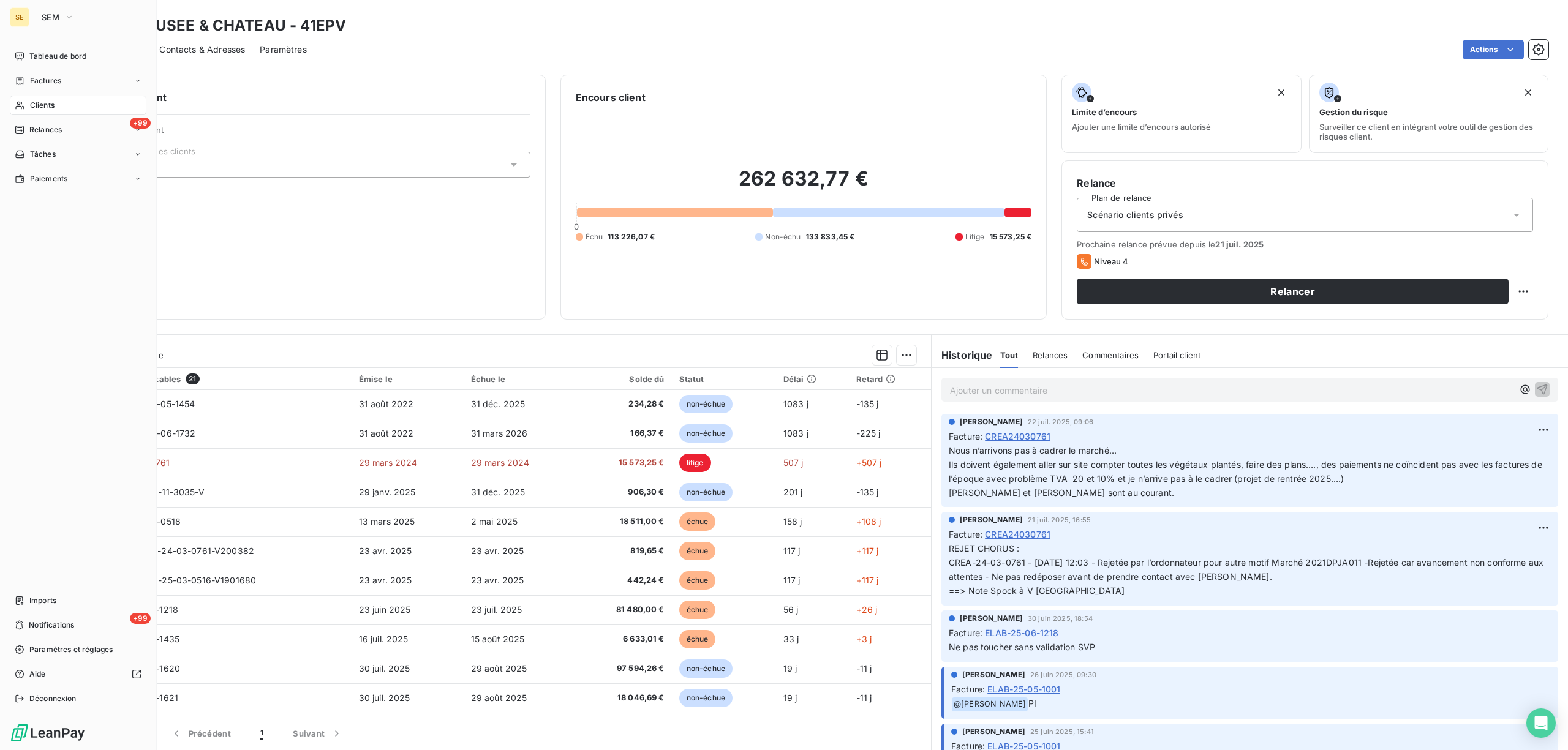
click at [30, 108] on span "Clients" at bounding box center [42, 105] width 24 height 11
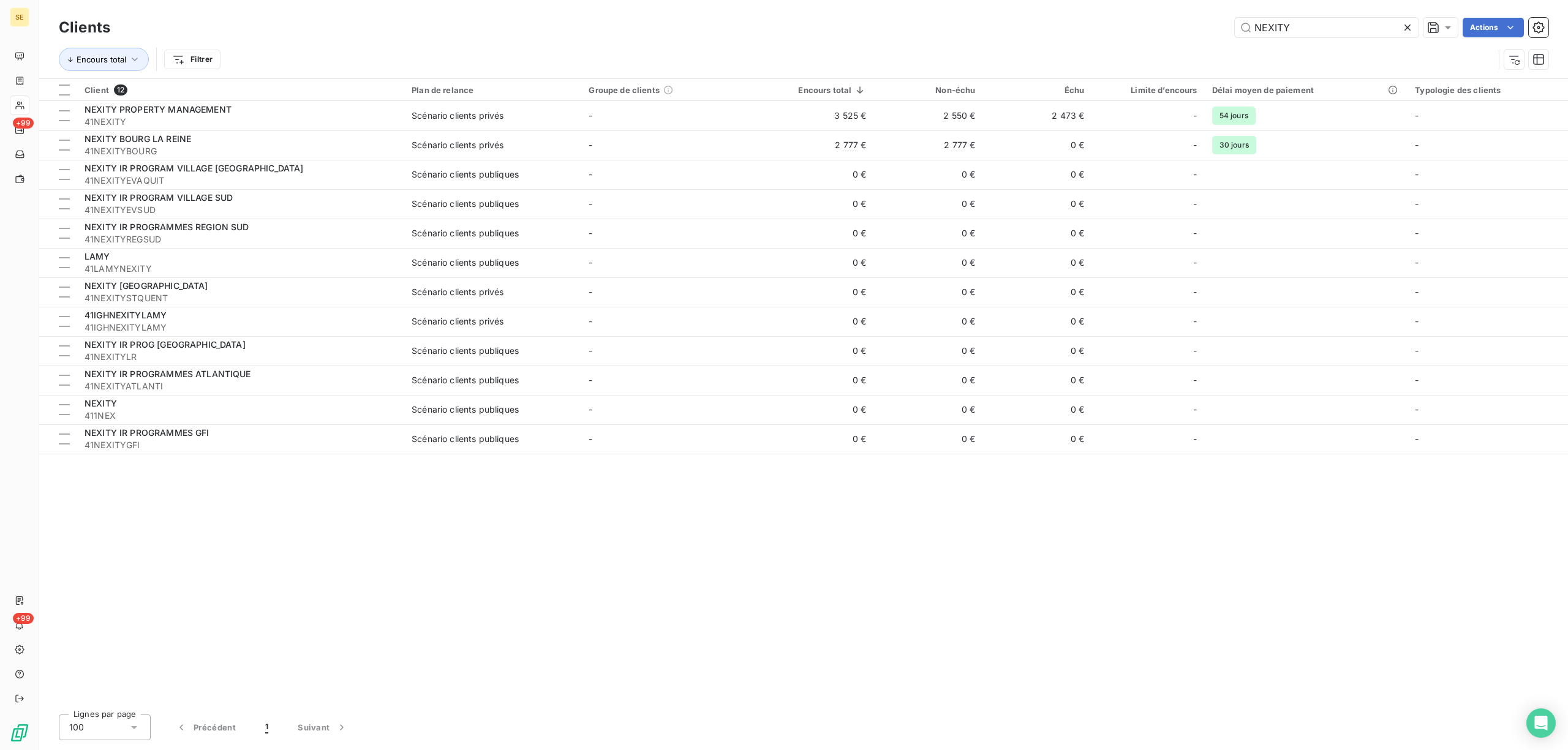
drag, startPoint x: 1314, startPoint y: 28, endPoint x: 1118, endPoint y: 50, distance: 197.2
click at [1120, 50] on div "Clients NEXITY Actions Encours total Filtrer" at bounding box center [804, 47] width 1489 height 64
click at [1118, 50] on div "Encours total Filtrer" at bounding box center [777, 60] width 1435 height 23
click at [1303, 23] on input "NEXITY" at bounding box center [1326, 27] width 183 height 20
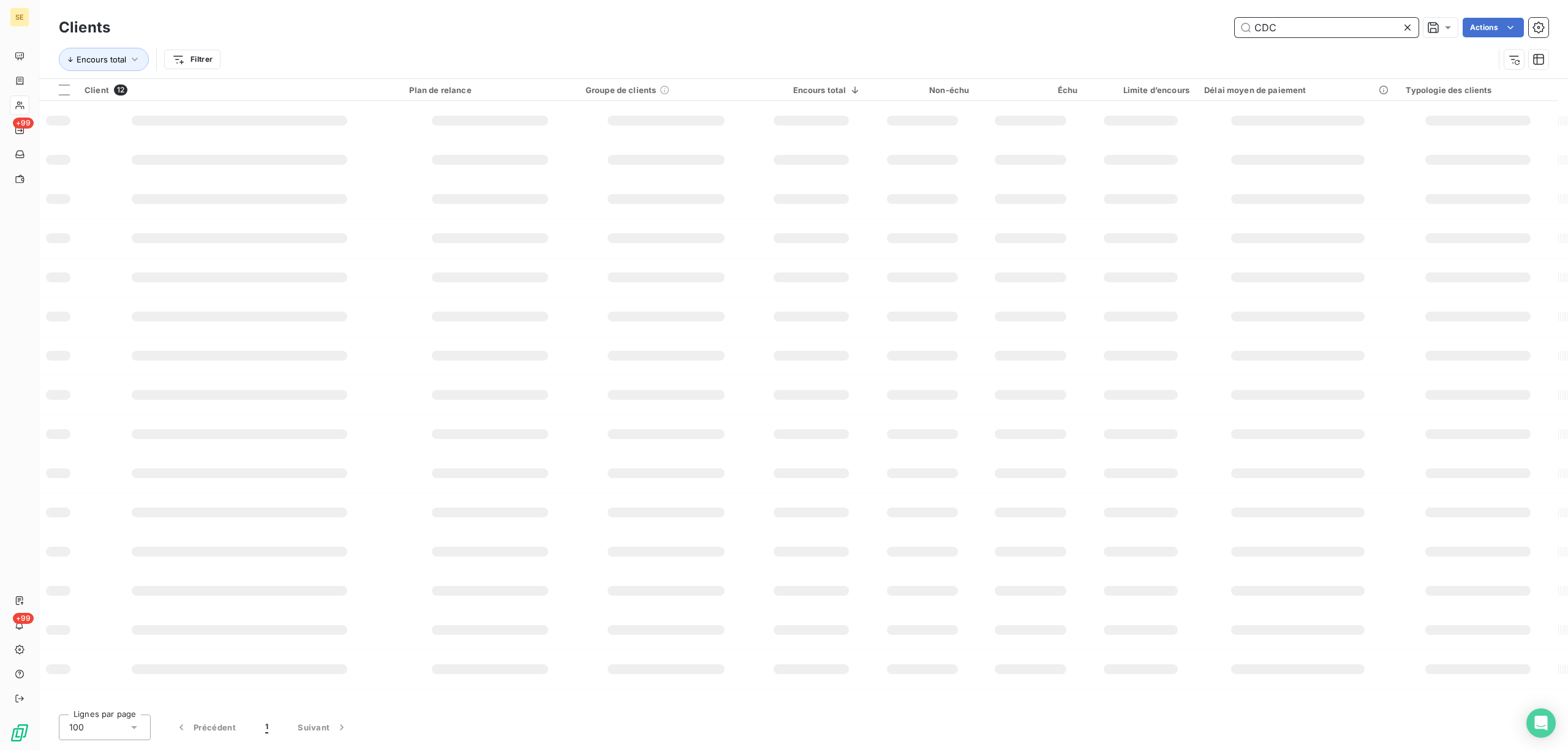
type input "CDC"
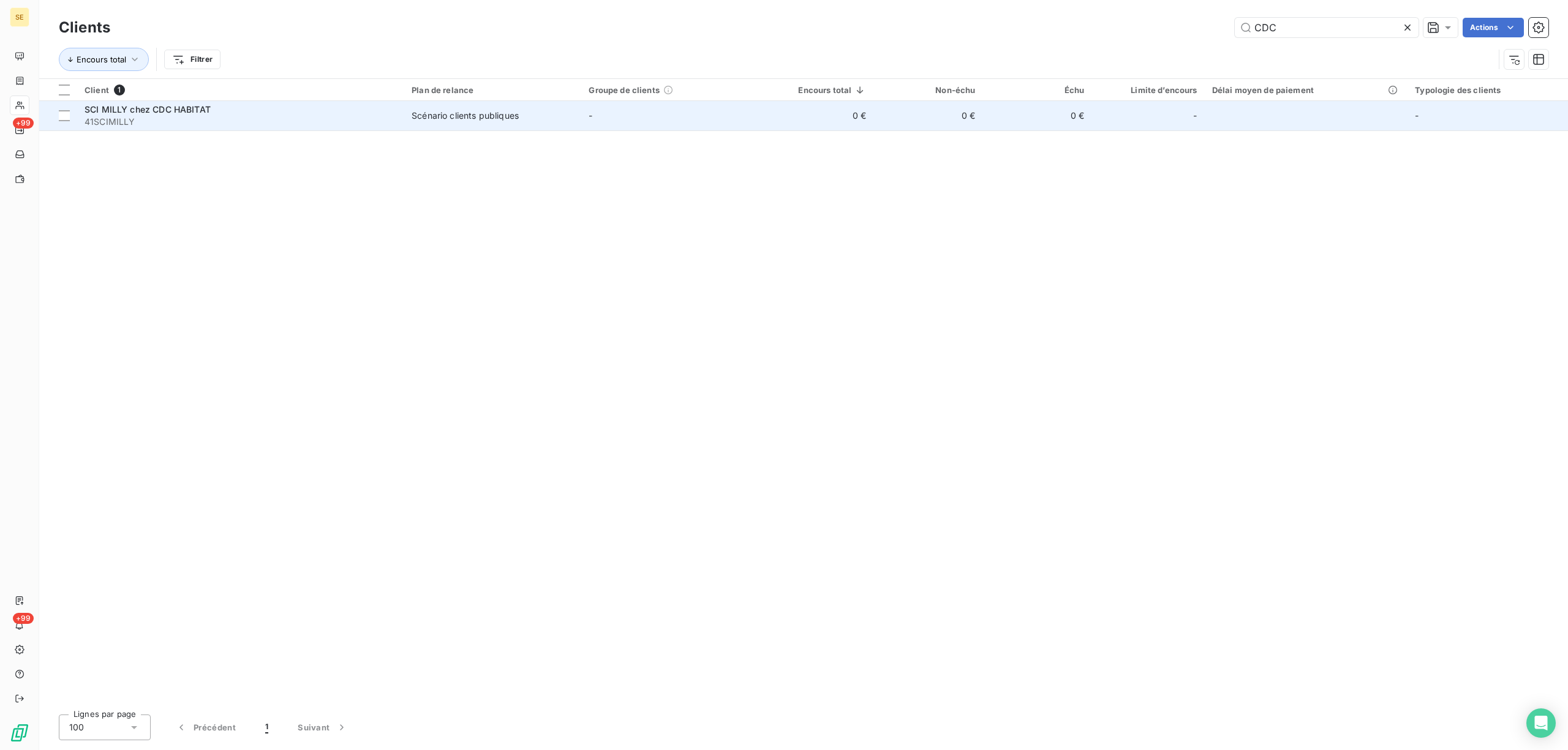
click at [154, 112] on span "SCI MILLY chez CDC HABITAT" at bounding box center [148, 109] width 126 height 10
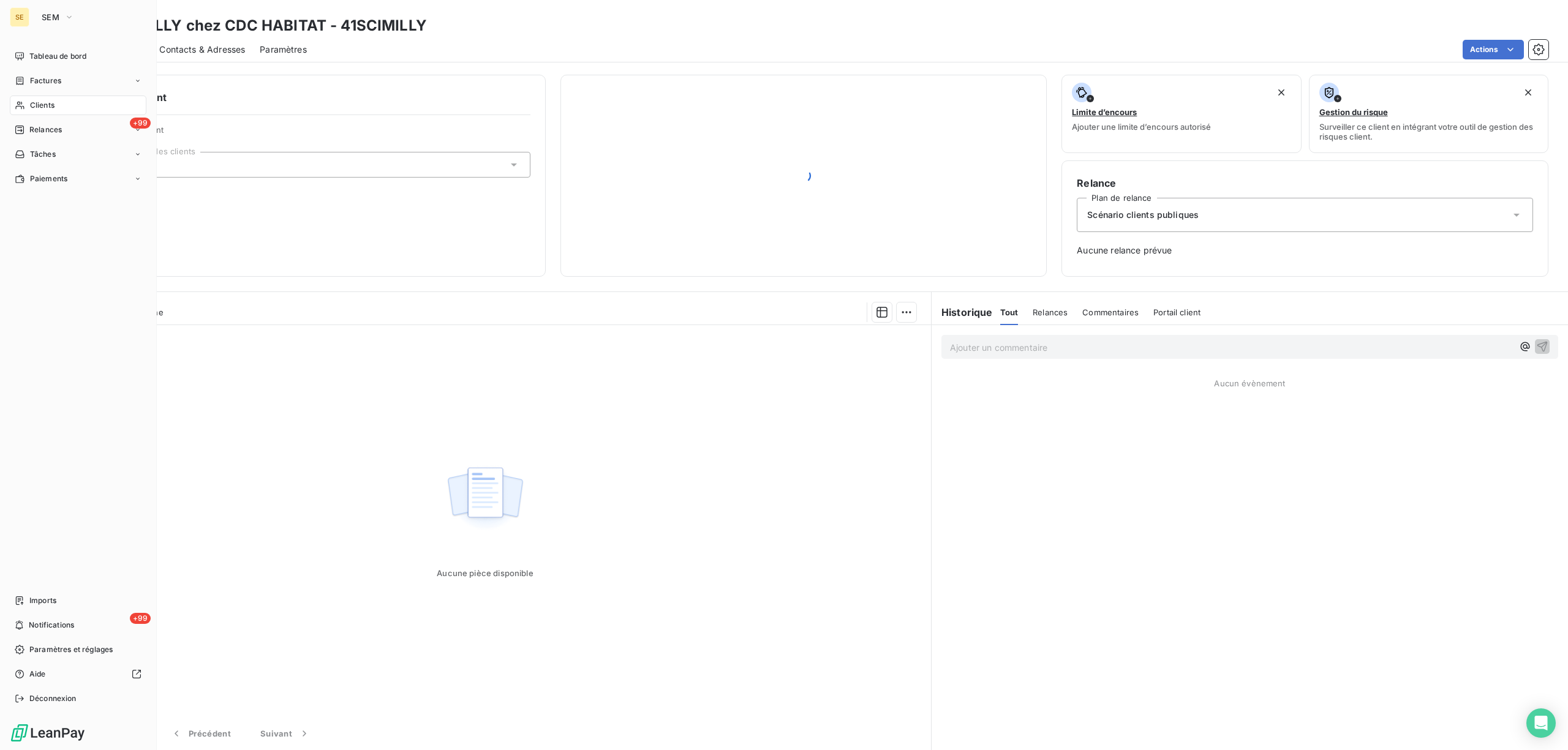
click at [50, 74] on div "Factures" at bounding box center [78, 81] width 137 height 20
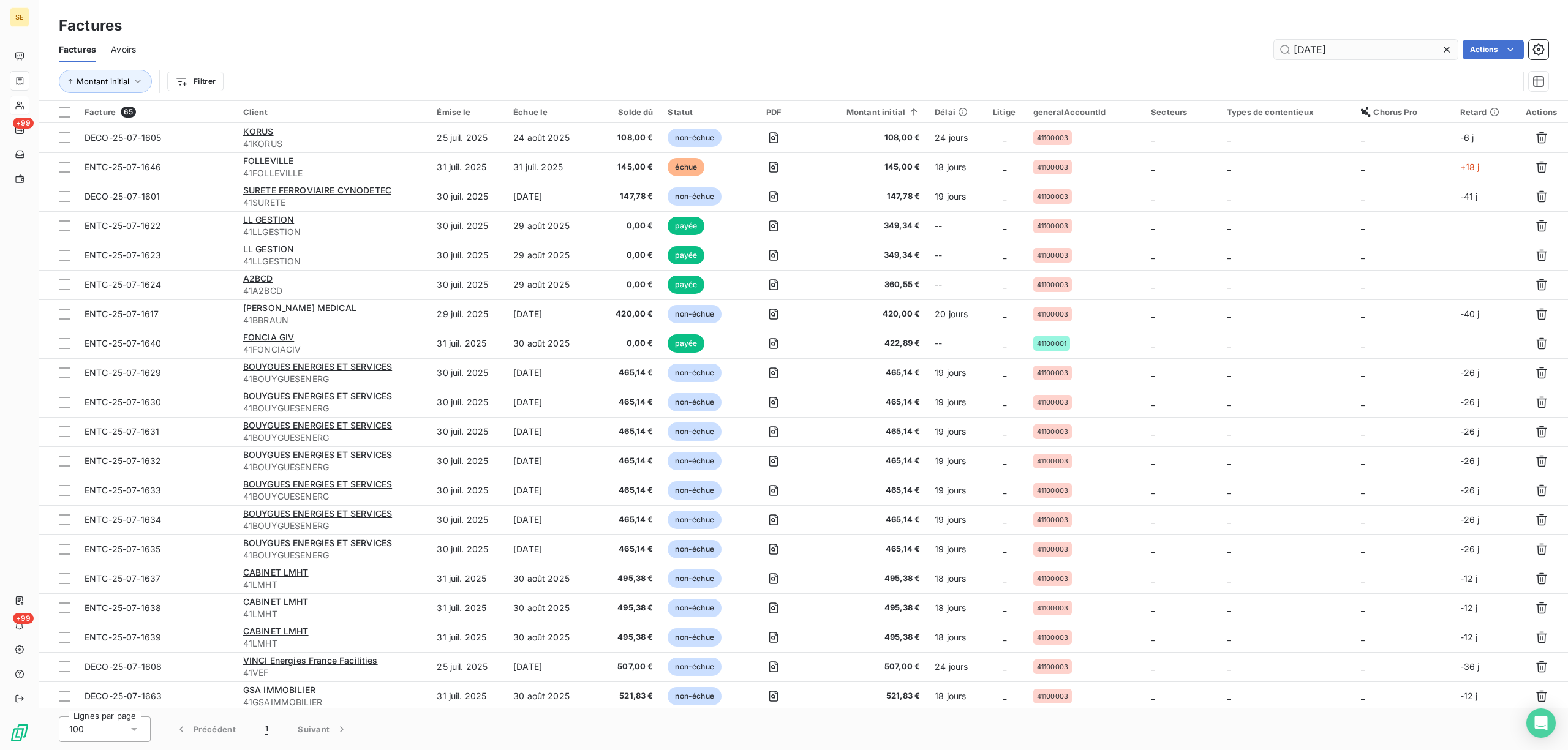
type input "[DATE]"
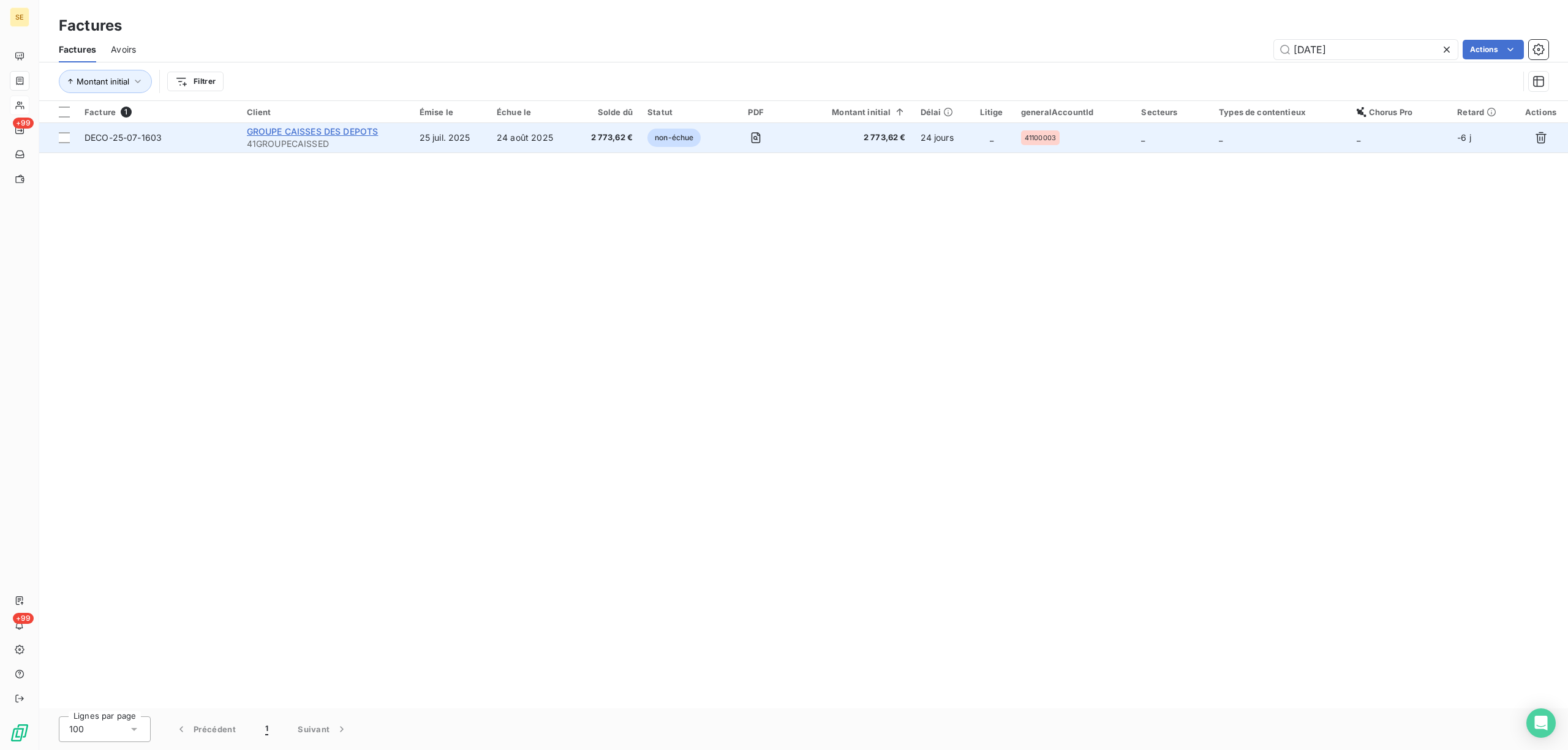
click at [349, 135] on span "GROUPE CAISSES DES DEPOTS" at bounding box center [313, 131] width 132 height 10
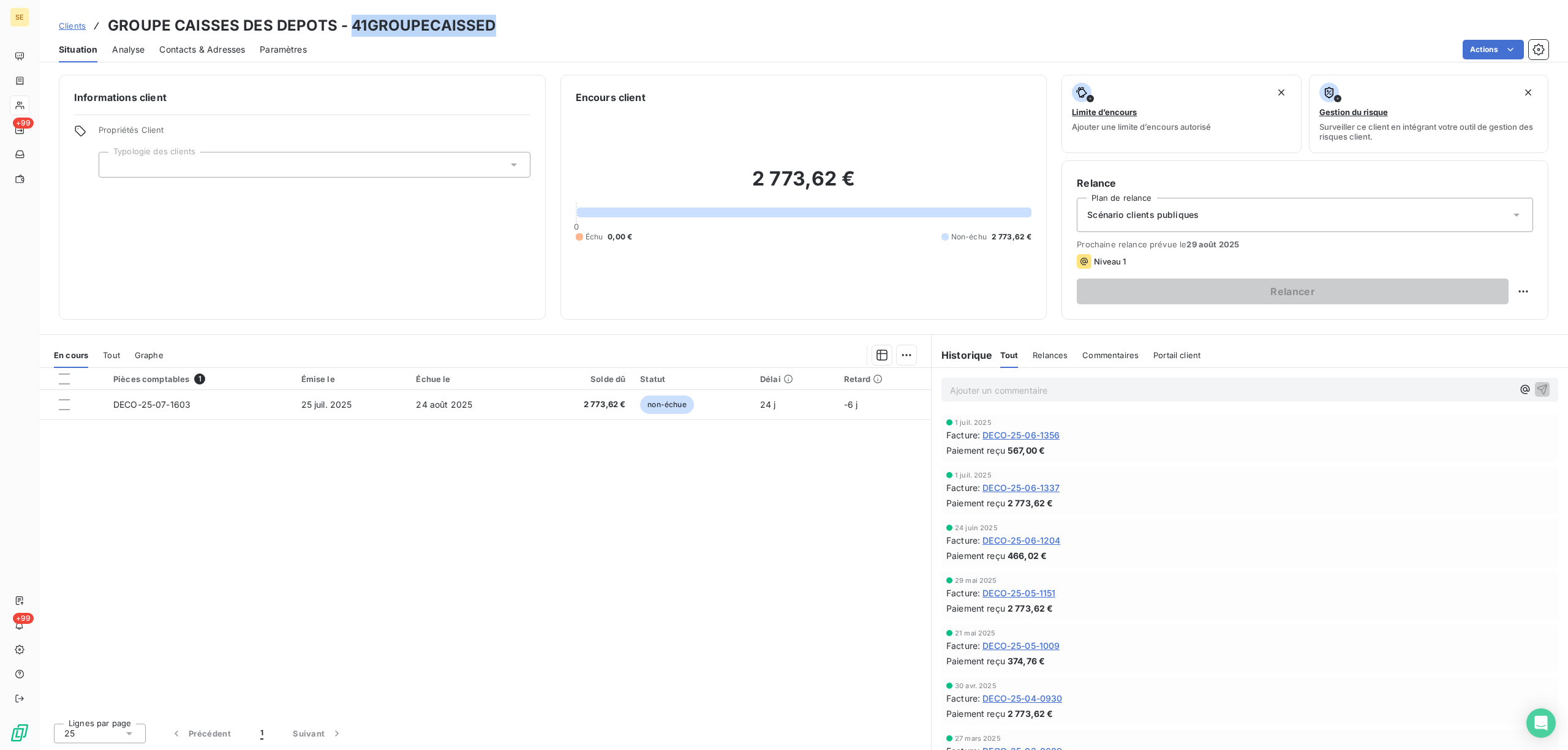
drag, startPoint x: 358, startPoint y: 24, endPoint x: 515, endPoint y: 20, distance: 157.1
click at [515, 20] on div "Clients GROUPE CAISSES DES DEPOTS - 41GROUPECAISSED" at bounding box center [804, 26] width 1529 height 22
copy h3 "41GROUPECAISSED"
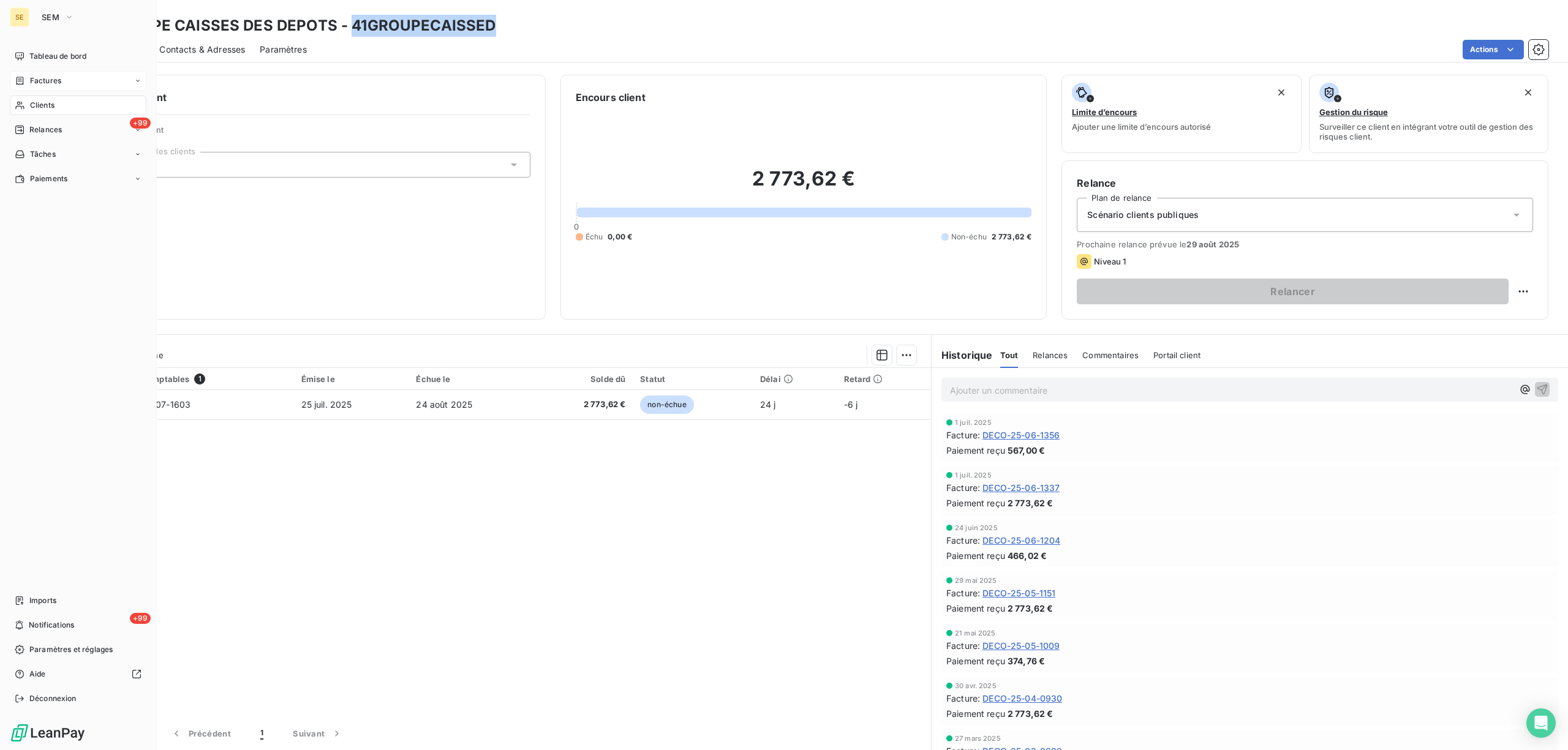
click at [43, 74] on div "Factures" at bounding box center [78, 81] width 137 height 20
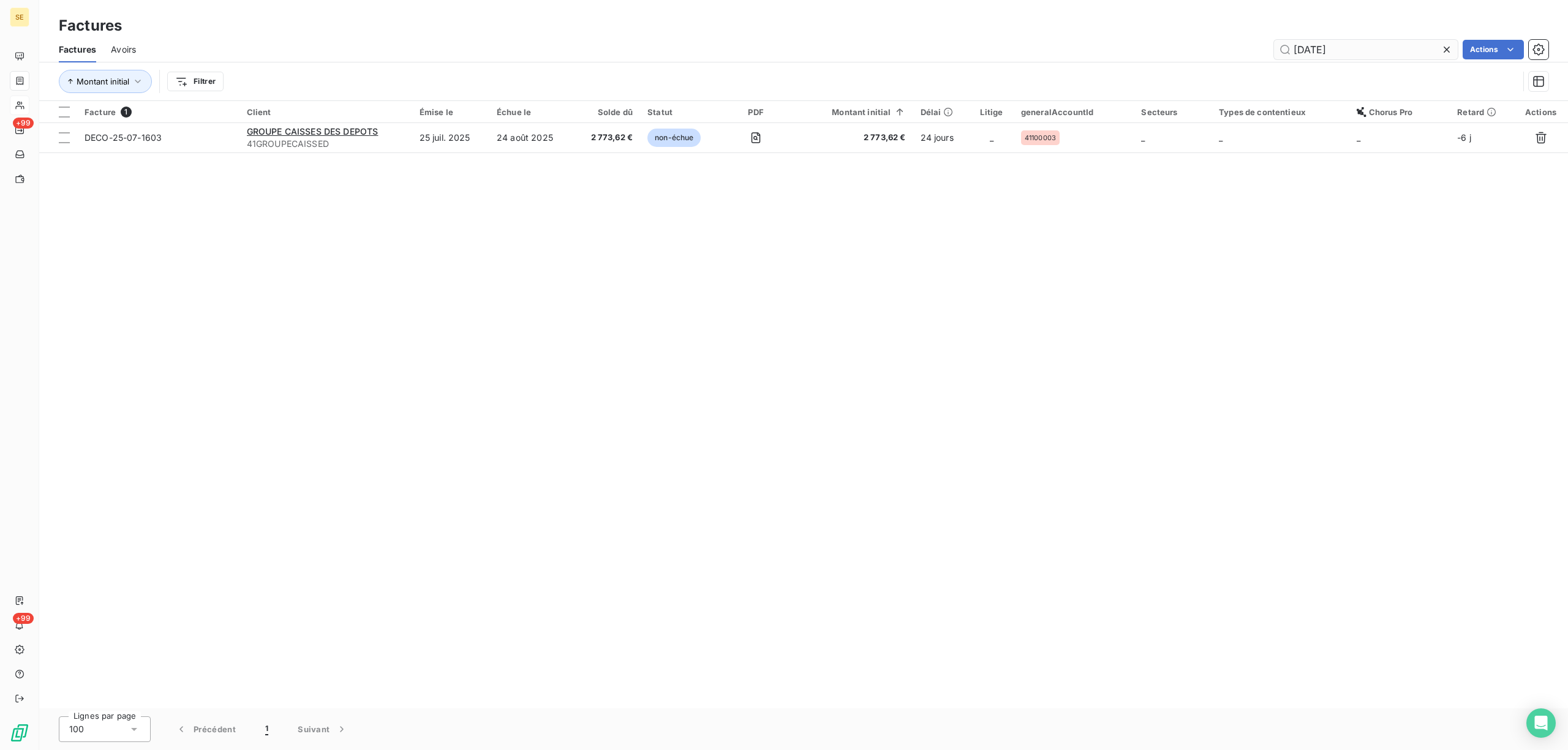
click at [1376, 50] on input "[DATE]" at bounding box center [1366, 49] width 183 height 20
type input "2"
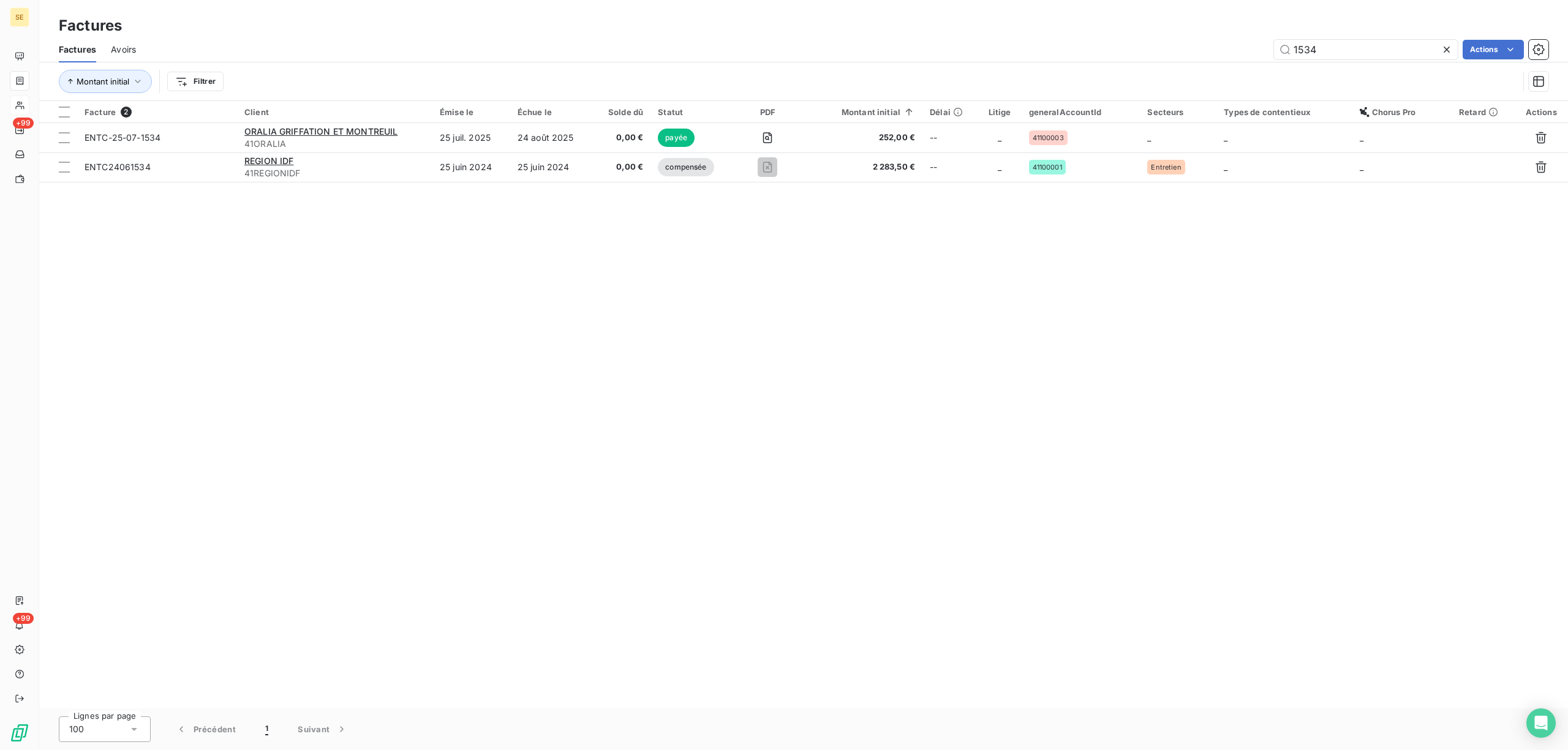
type input "1534"
